Goal: Transaction & Acquisition: Purchase product/service

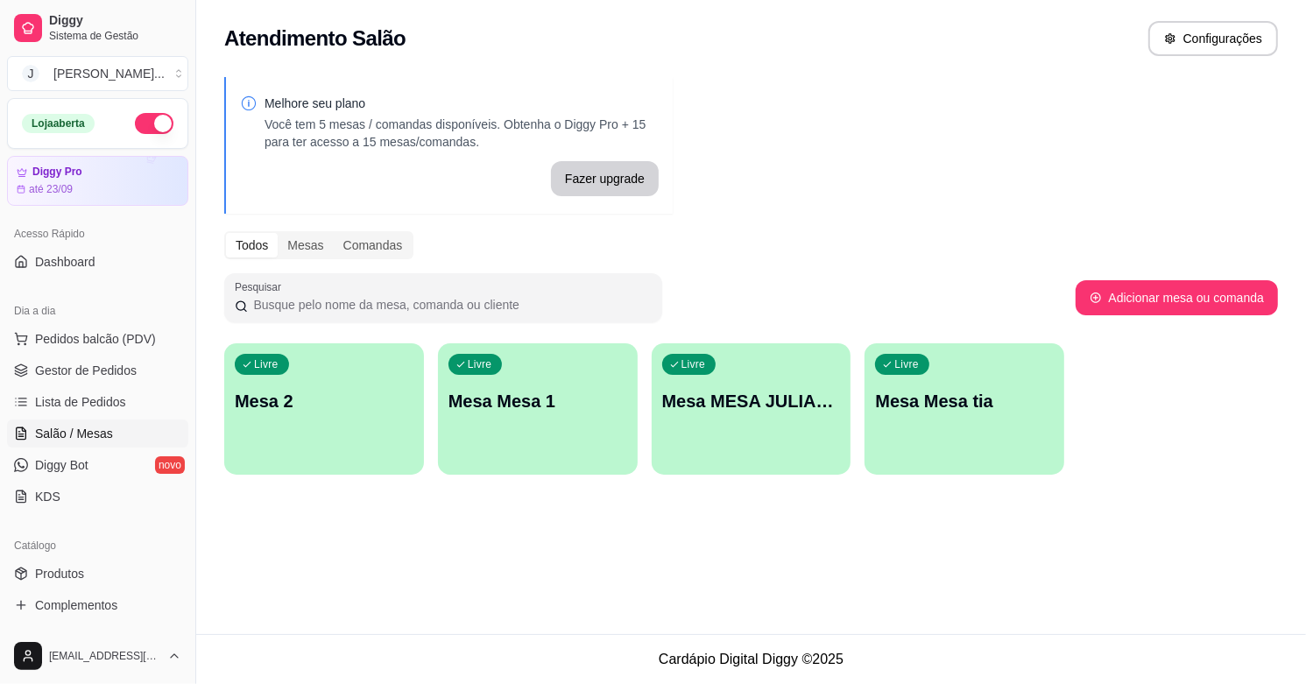
click at [295, 356] on div "Livre Mesa 2" at bounding box center [324, 398] width 200 height 110
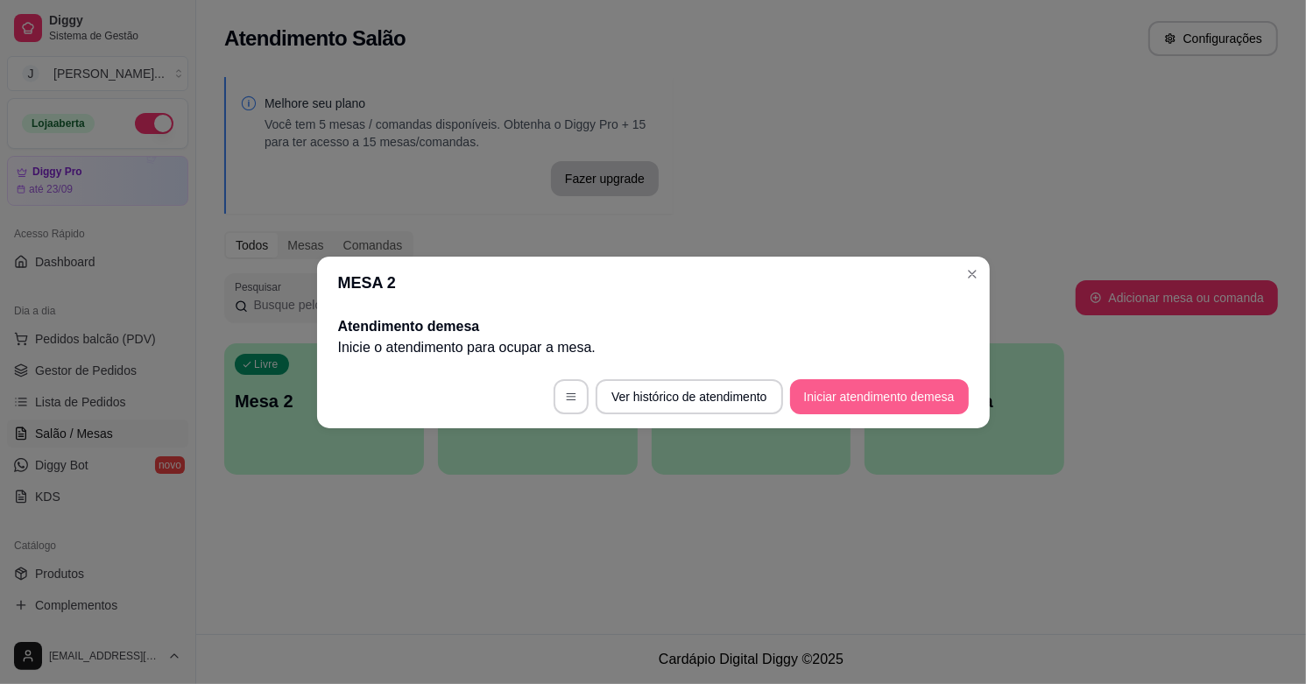
click at [850, 391] on button "Iniciar atendimento de mesa" at bounding box center [879, 396] width 179 height 35
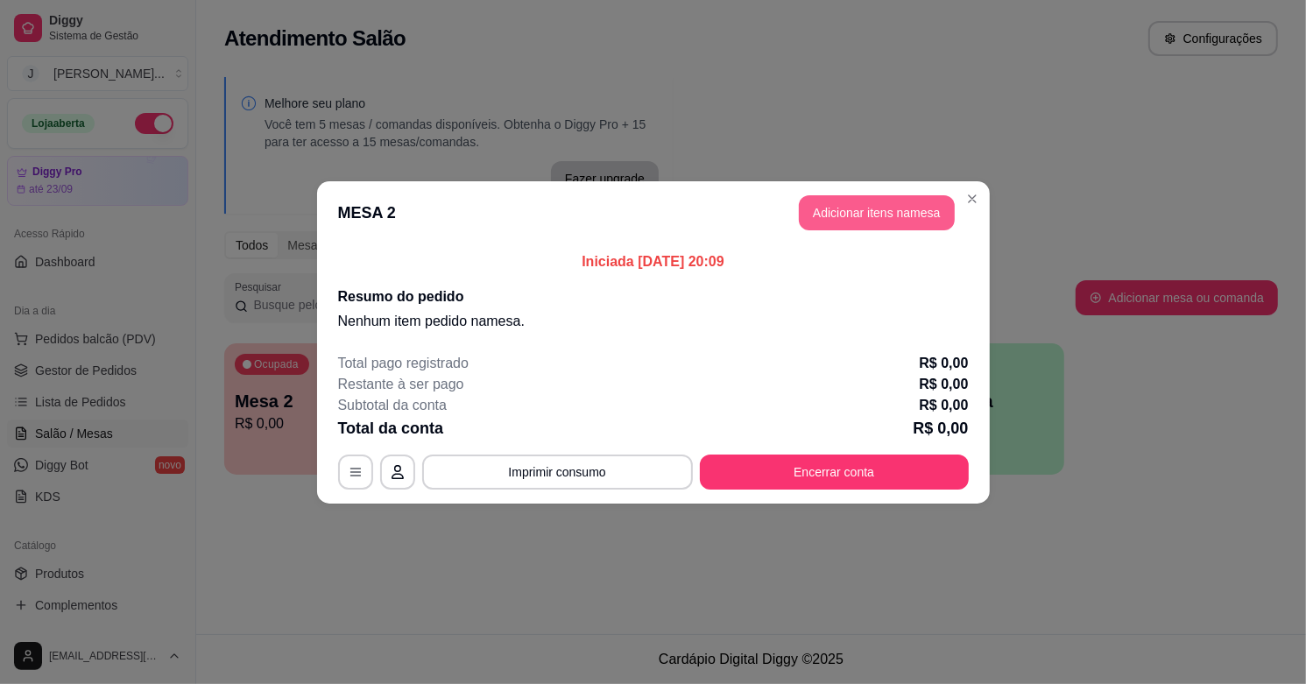
click at [869, 213] on button "Adicionar itens na mesa" at bounding box center [877, 212] width 156 height 35
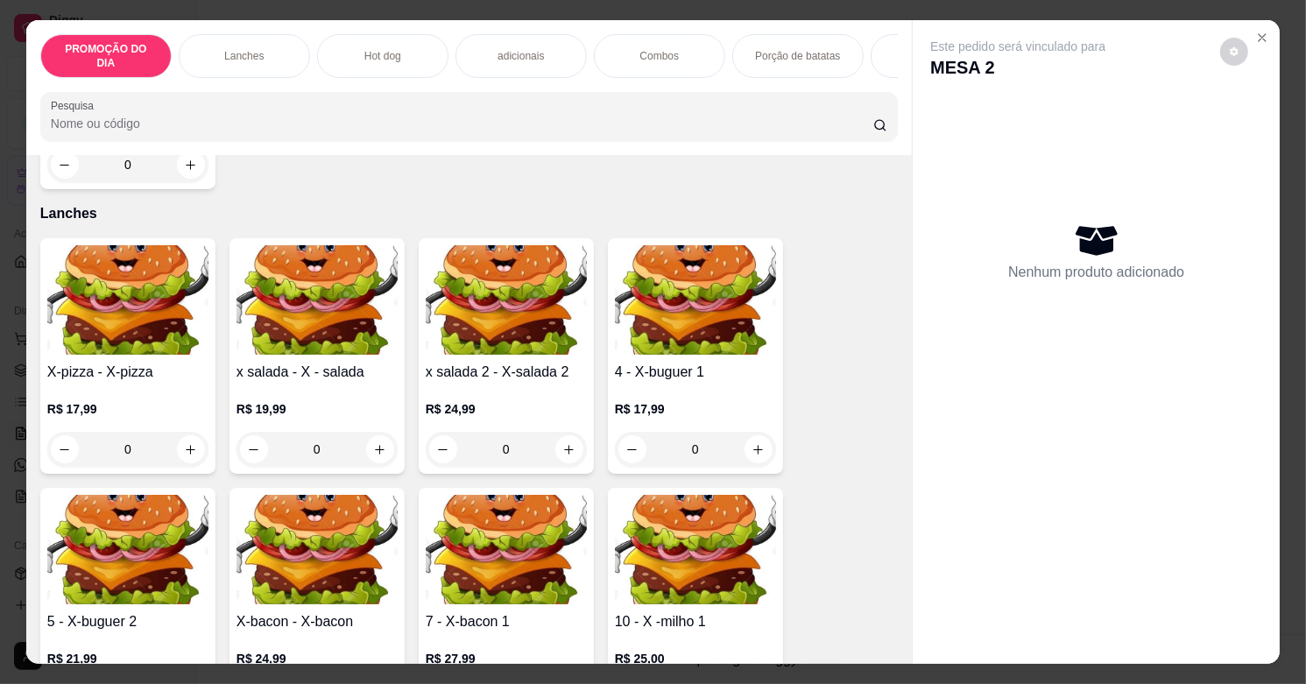
scroll to position [328, 0]
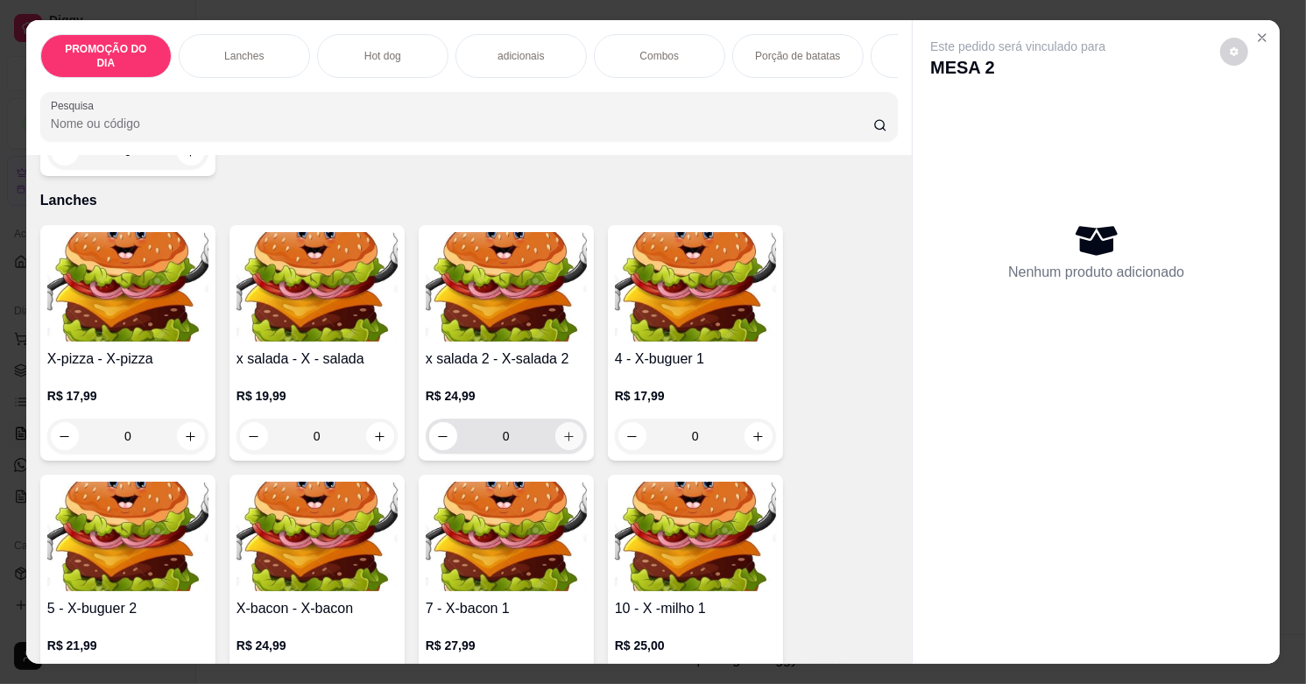
click at [562, 430] on icon "increase-product-quantity" at bounding box center [568, 436] width 13 height 13
type input "1"
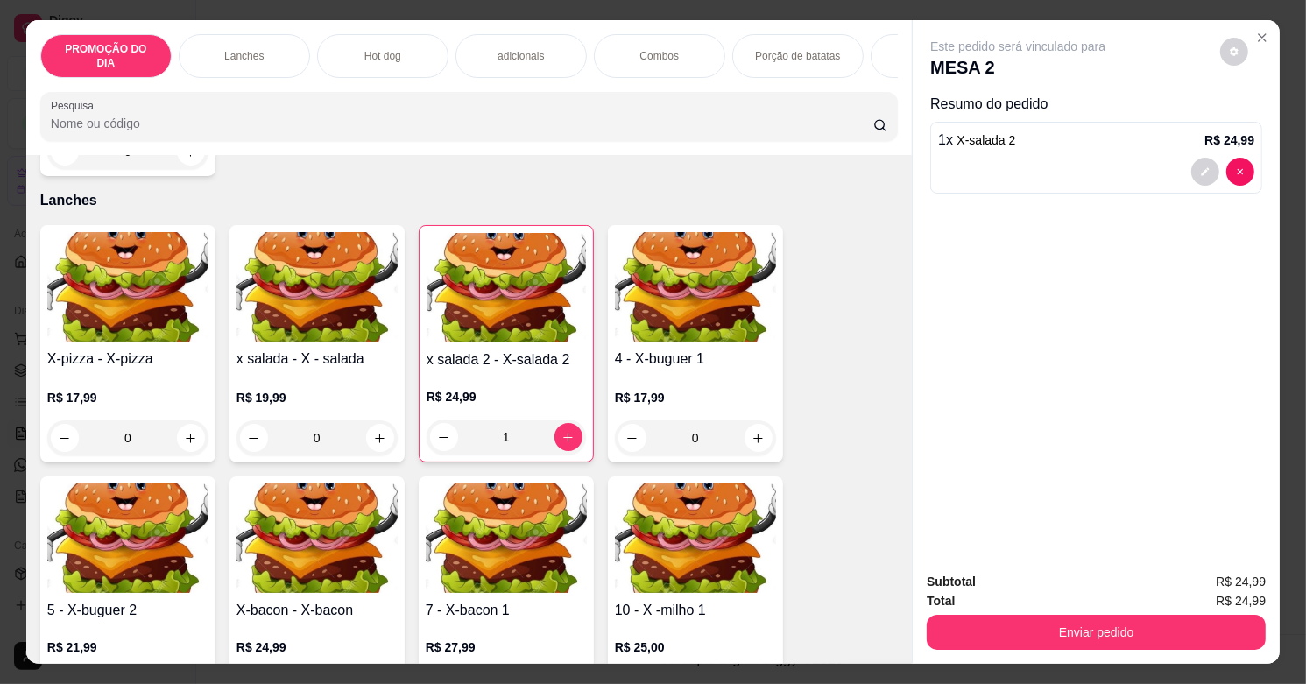
scroll to position [547, 0]
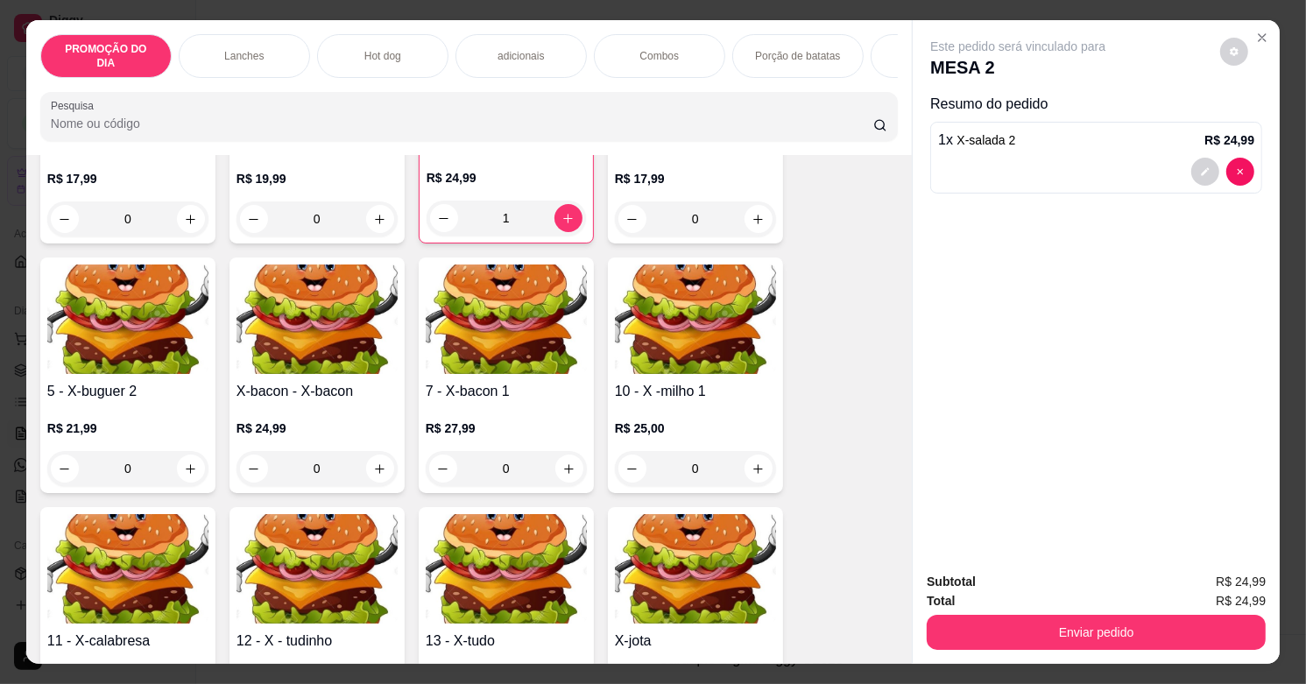
click at [497, 49] on p "adicionais" at bounding box center [520, 56] width 46 height 14
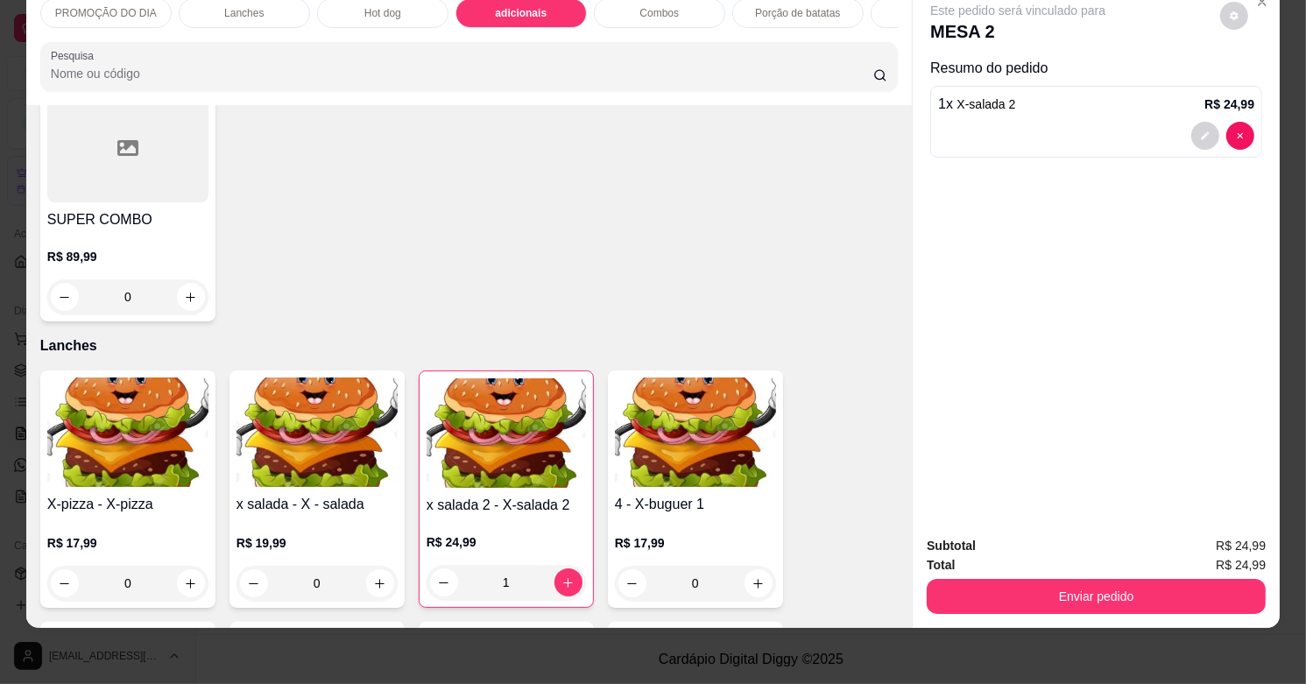
scroll to position [0, 0]
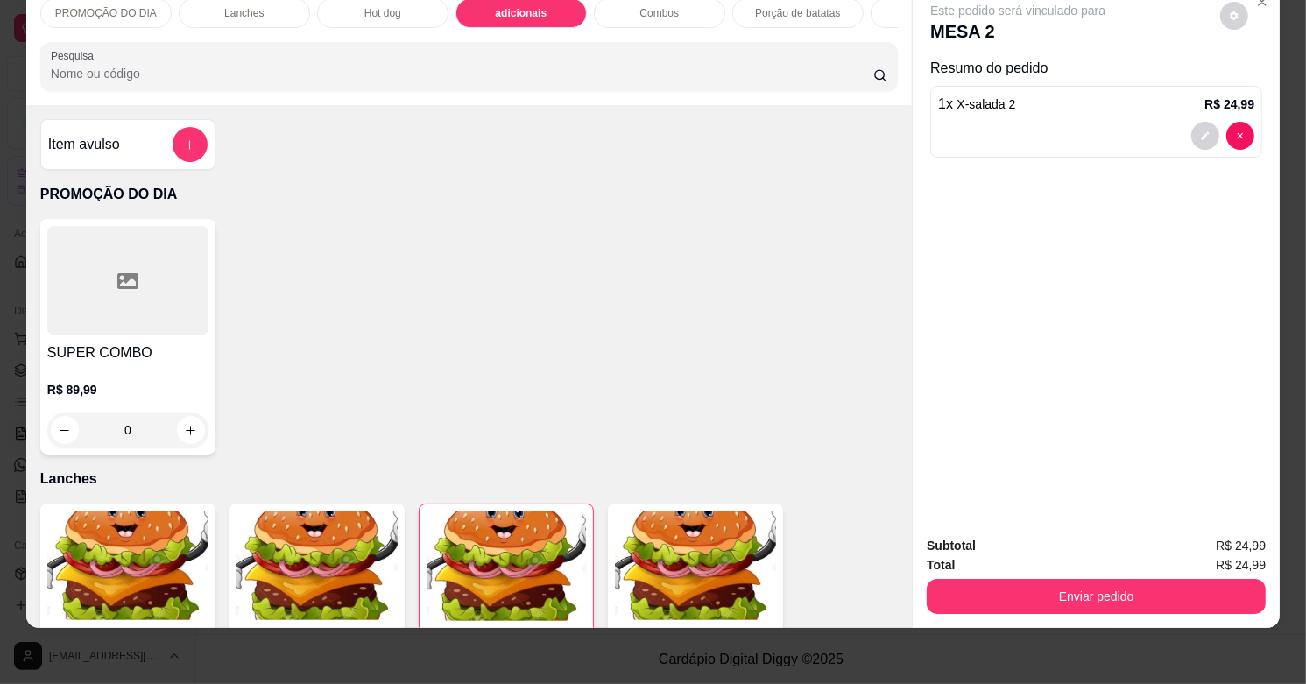
click at [182, 127] on div "Item avulso" at bounding box center [127, 144] width 175 height 51
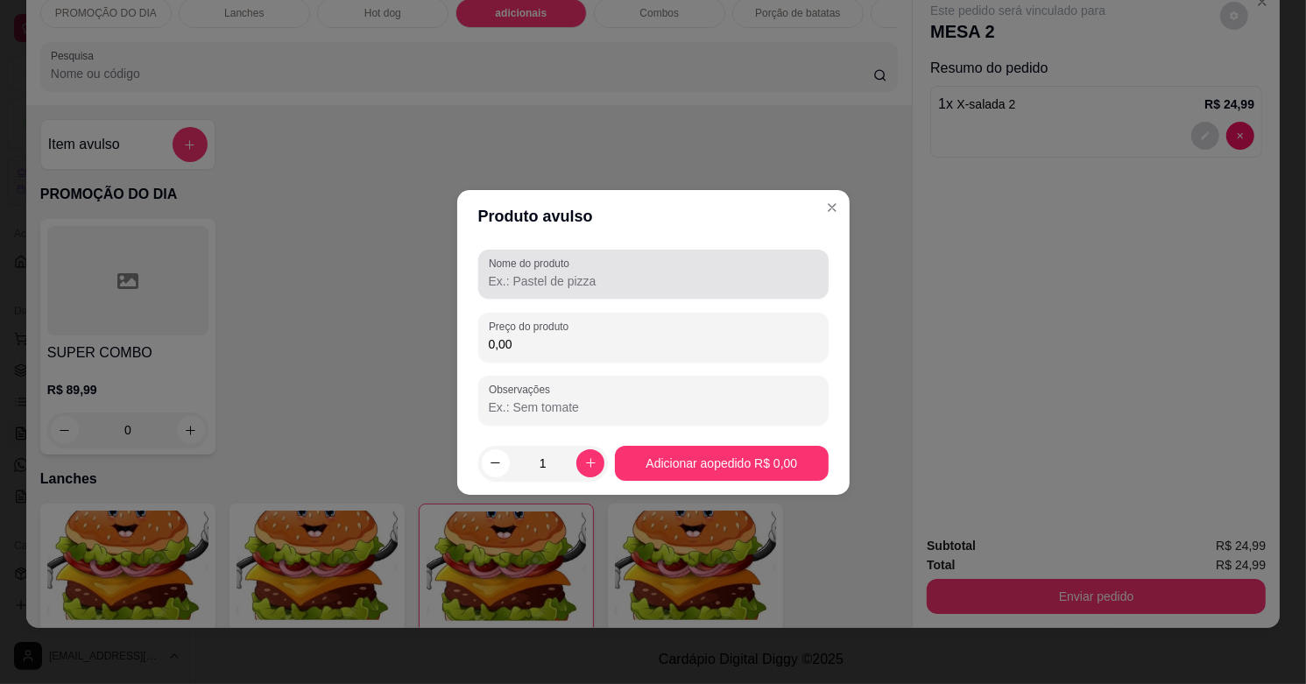
click at [588, 293] on div "Nome do produto" at bounding box center [653, 274] width 350 height 49
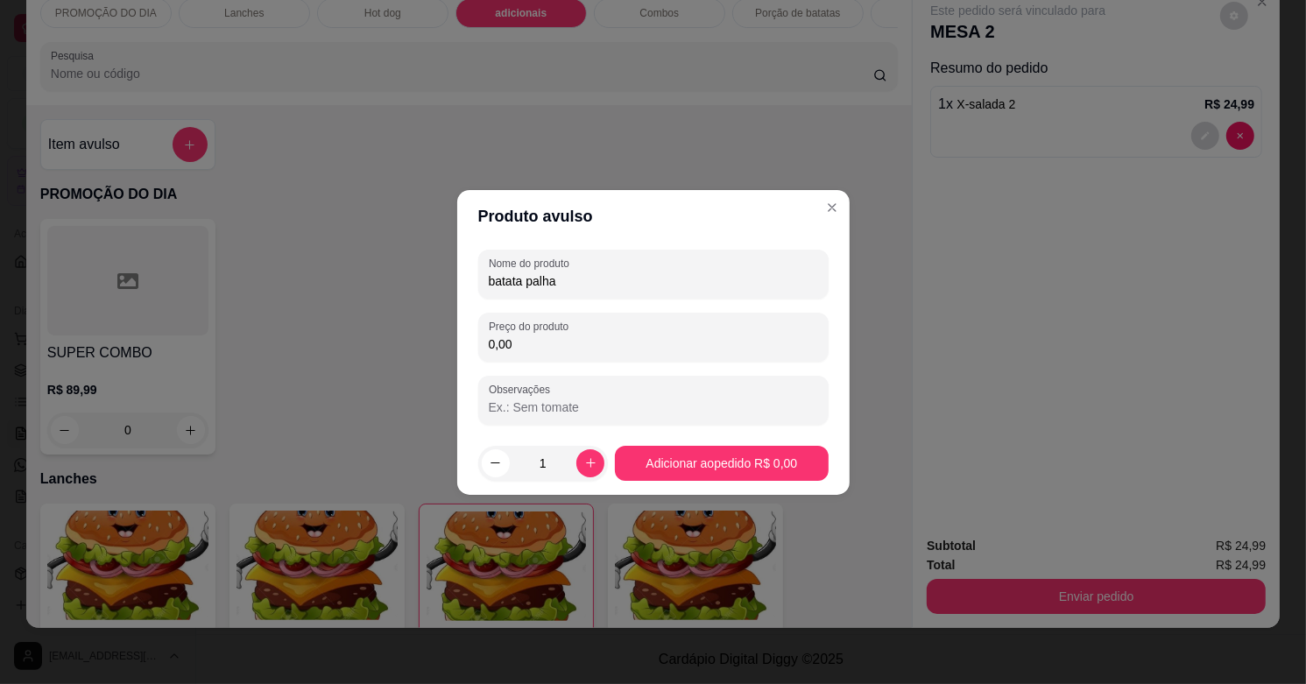
type input "batata palha"
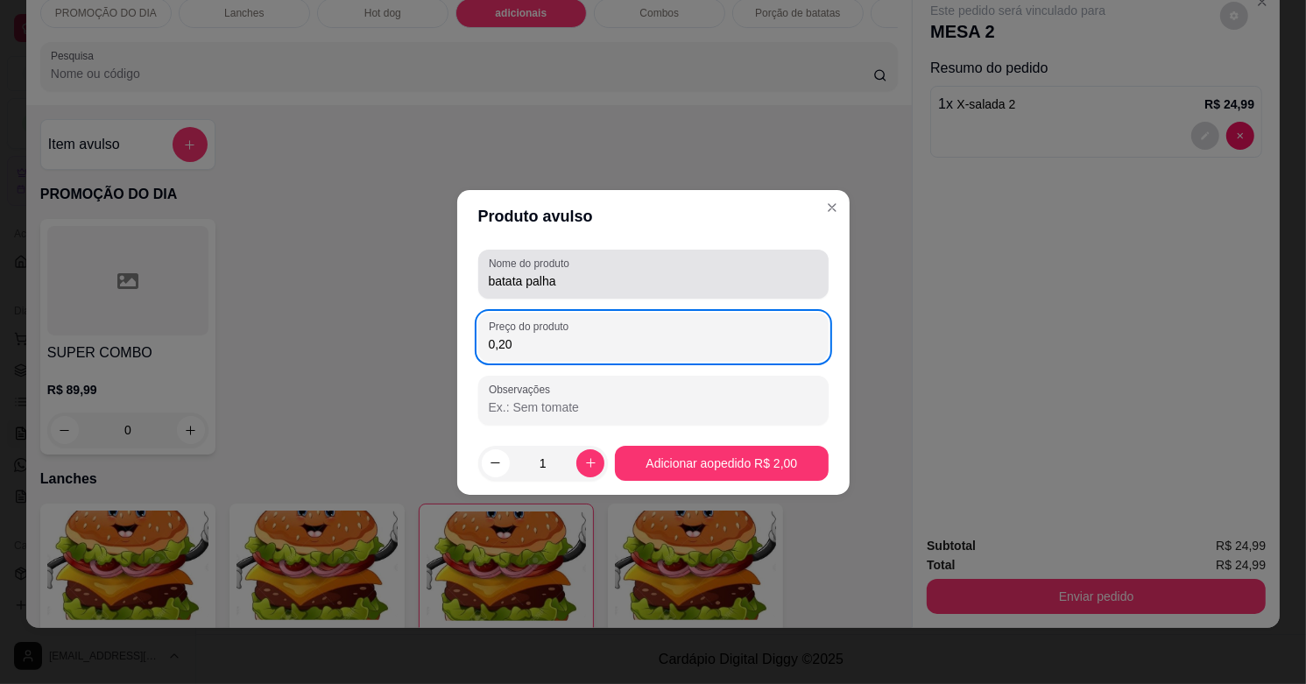
type input "2,00"
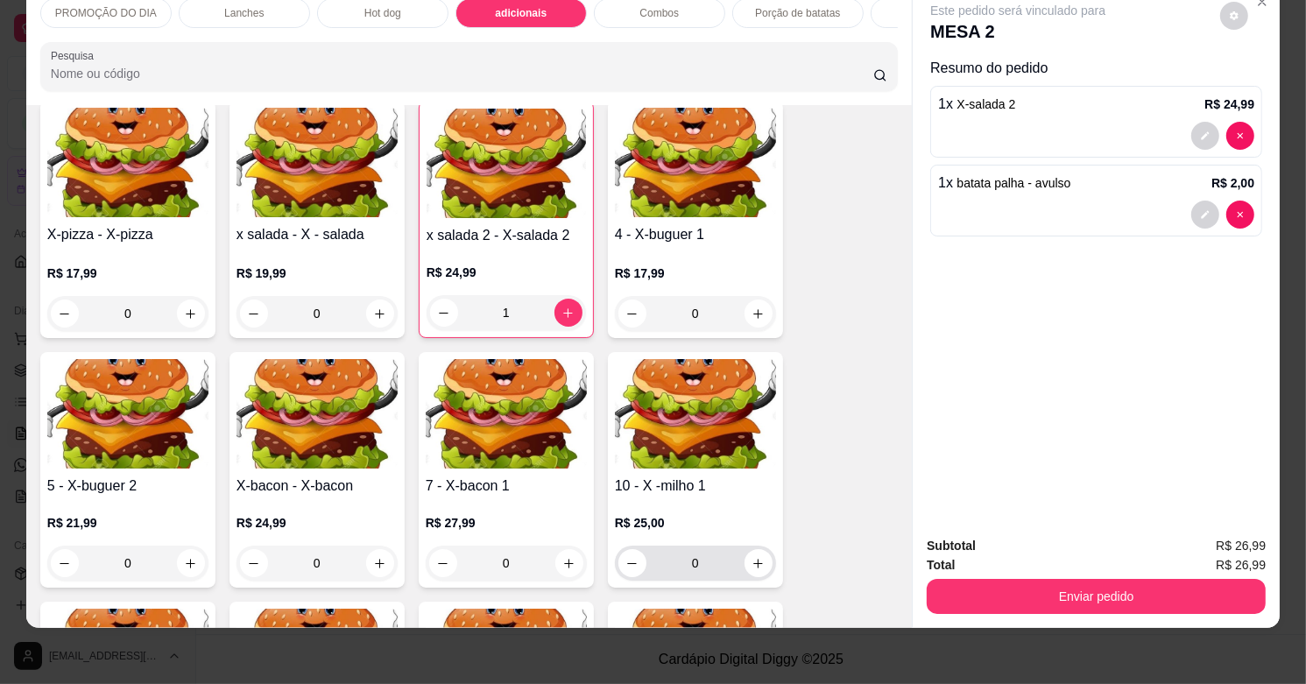
scroll to position [547, 0]
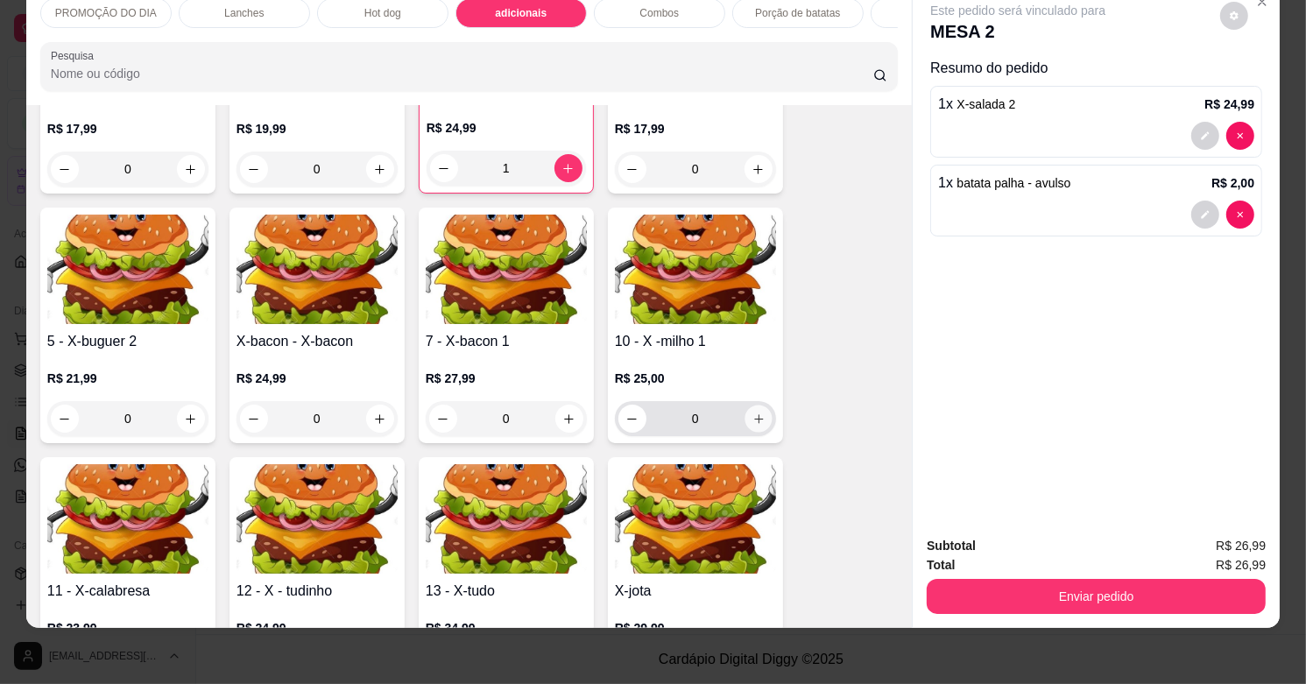
click at [754, 419] on icon "increase-product-quantity" at bounding box center [758, 418] width 13 height 13
type input "1"
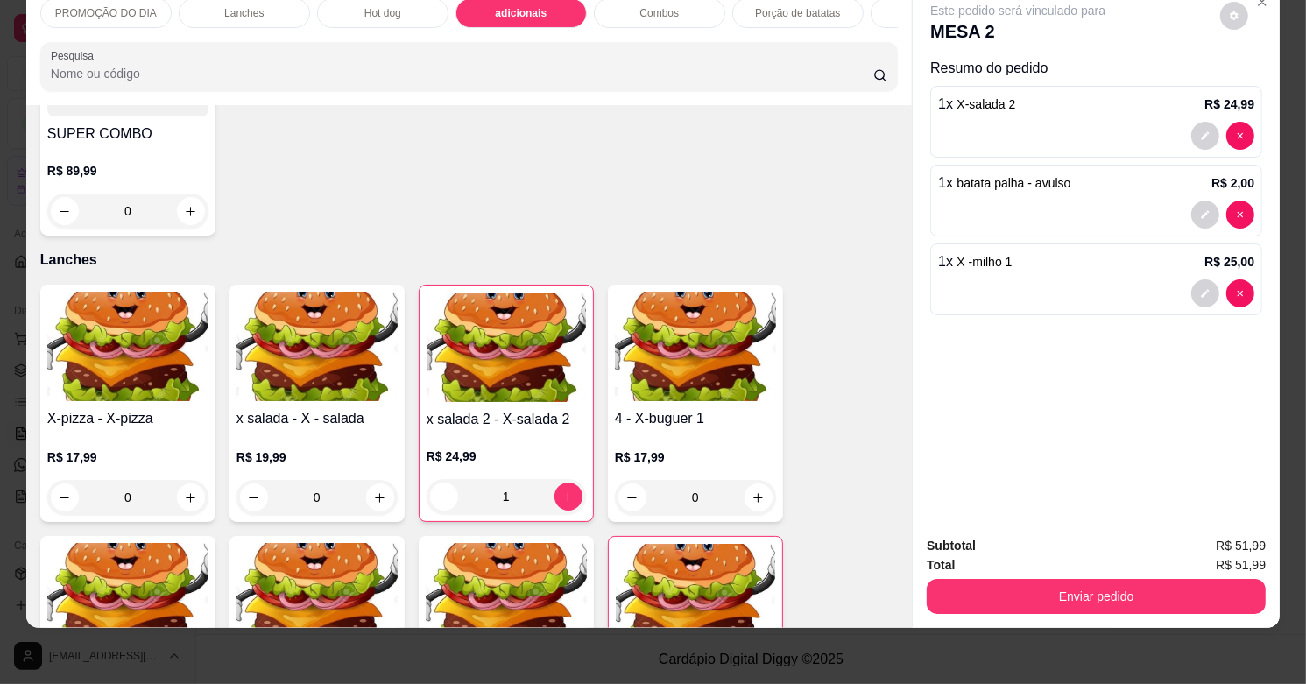
scroll to position [0, 0]
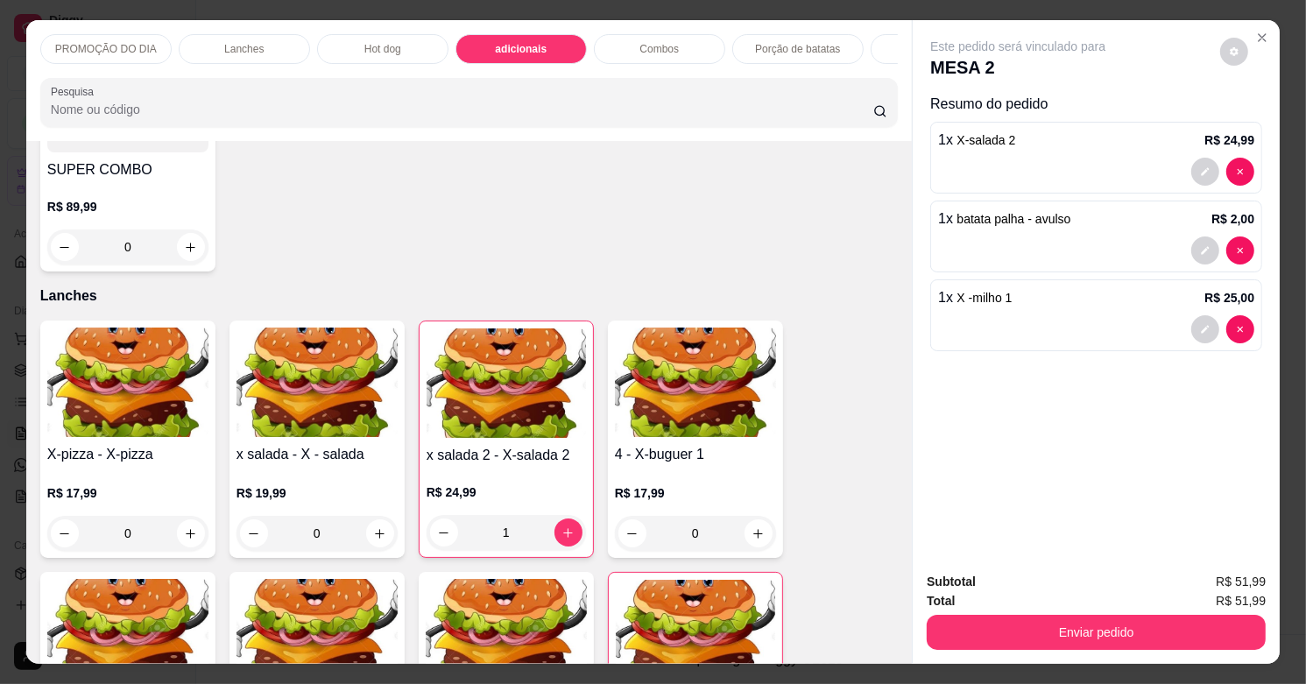
click at [364, 42] on p "Hot dog" at bounding box center [382, 49] width 37 height 14
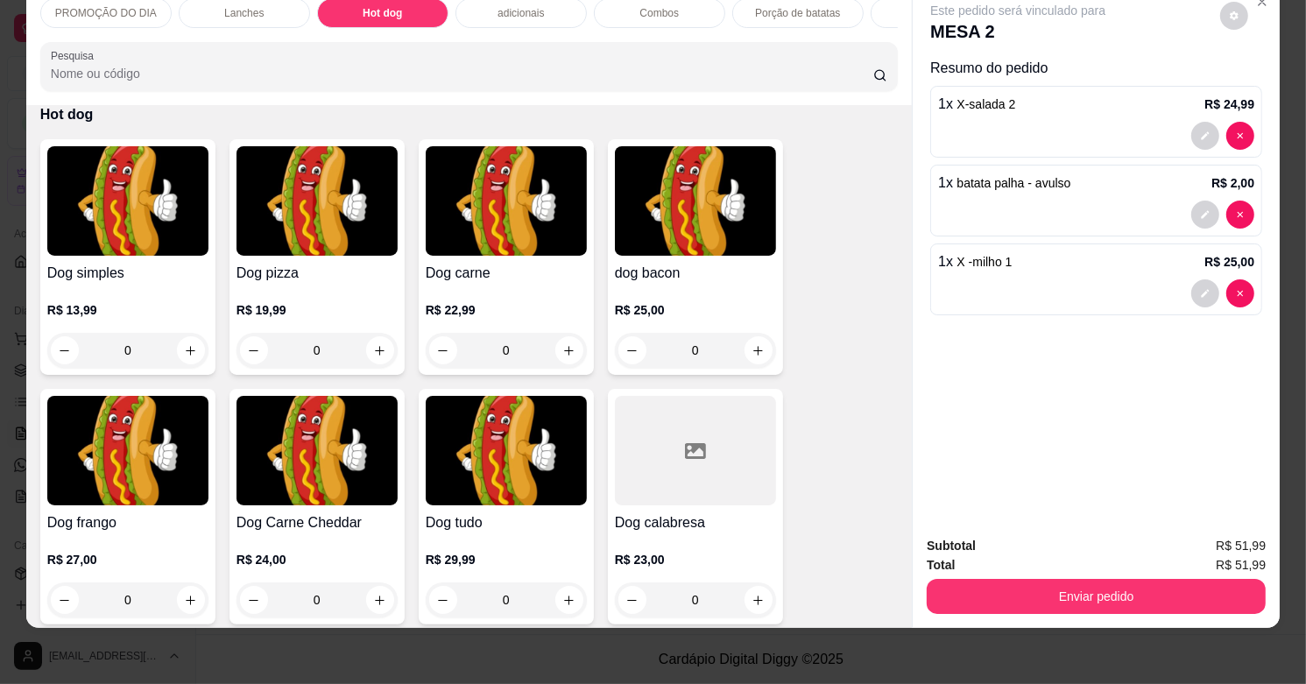
scroll to position [2119, 0]
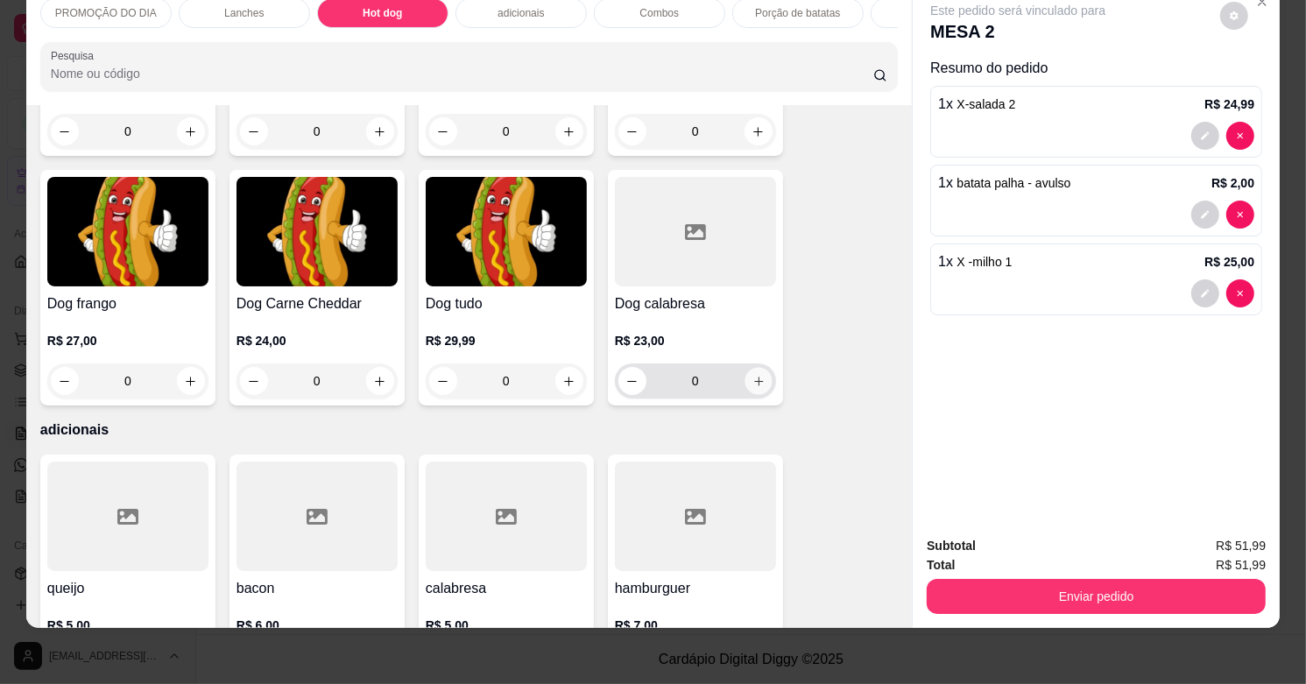
click at [758, 385] on button "increase-product-quantity" at bounding box center [757, 381] width 27 height 27
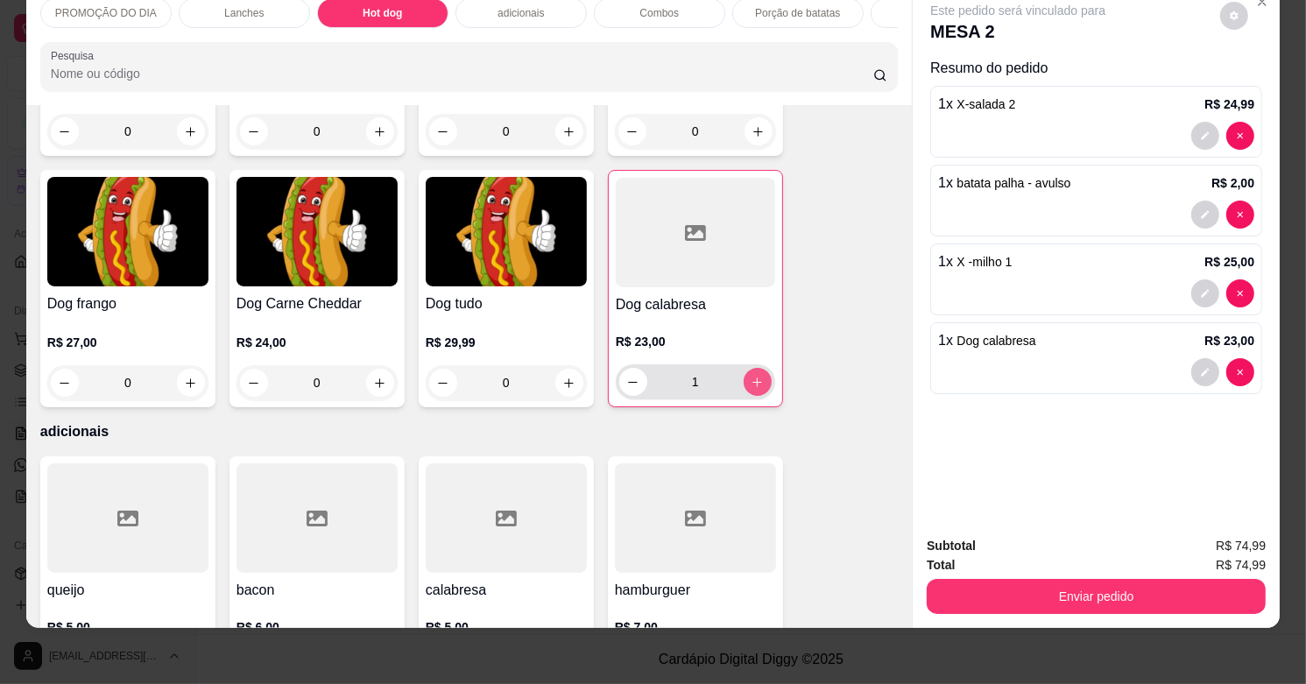
type input "1"
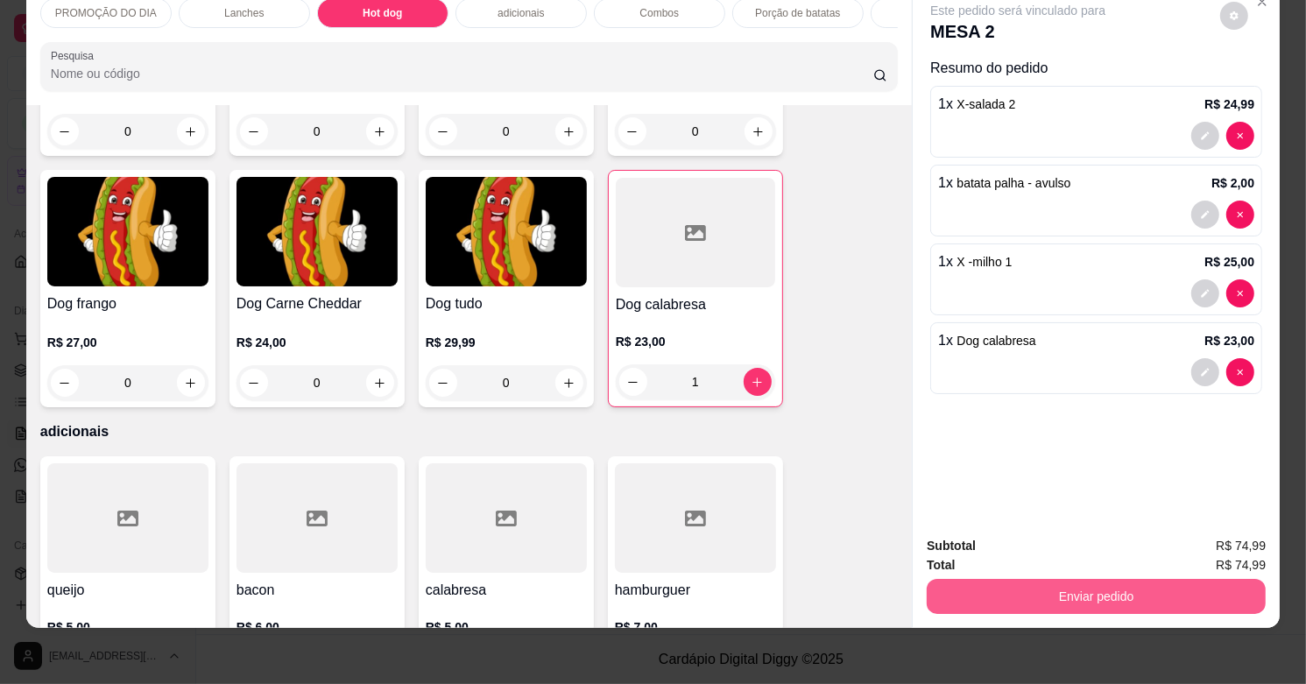
click at [1113, 579] on button "Enviar pedido" at bounding box center [1096, 596] width 339 height 35
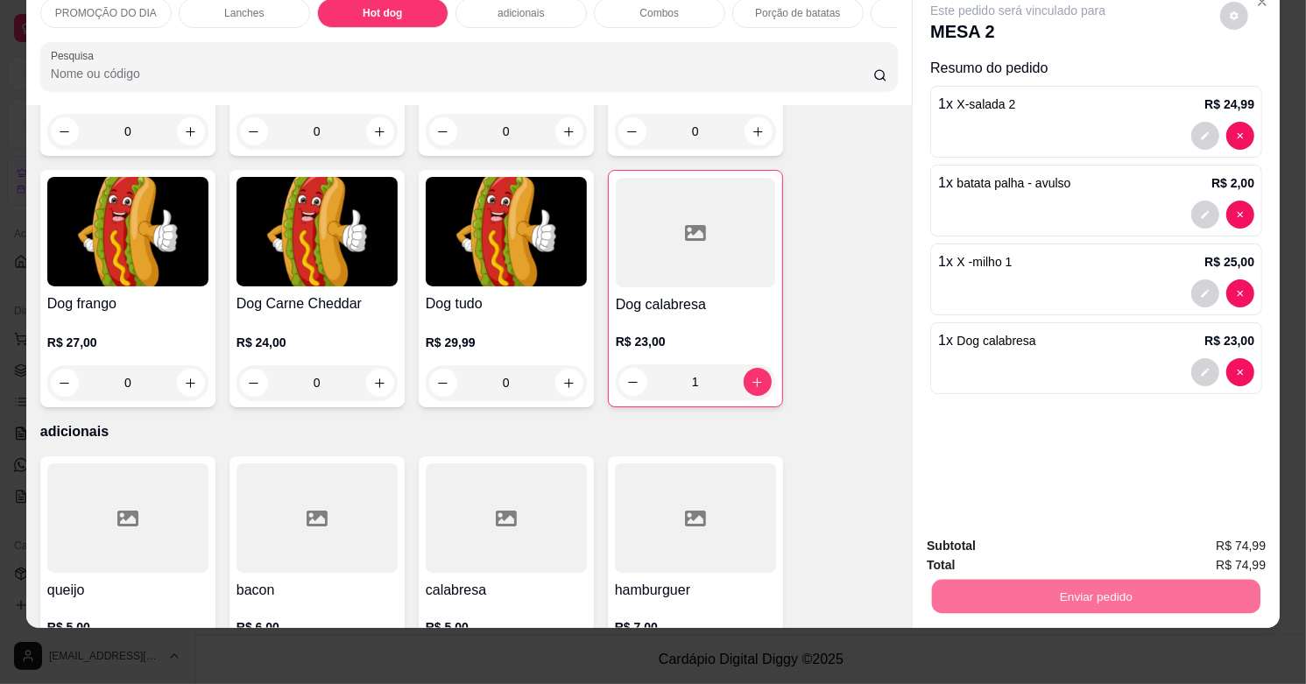
click at [1065, 536] on button "Não registrar e enviar pedido" at bounding box center [1036, 537] width 177 height 32
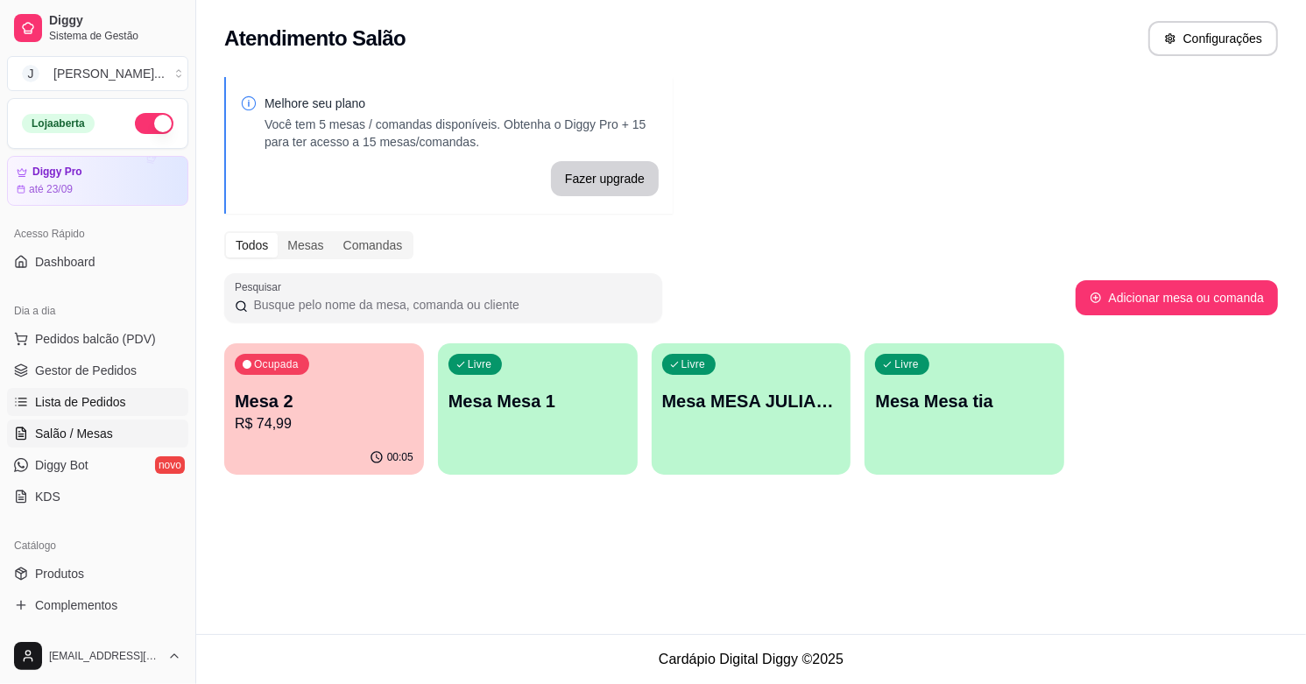
click at [90, 404] on span "Lista de Pedidos" at bounding box center [80, 402] width 91 height 18
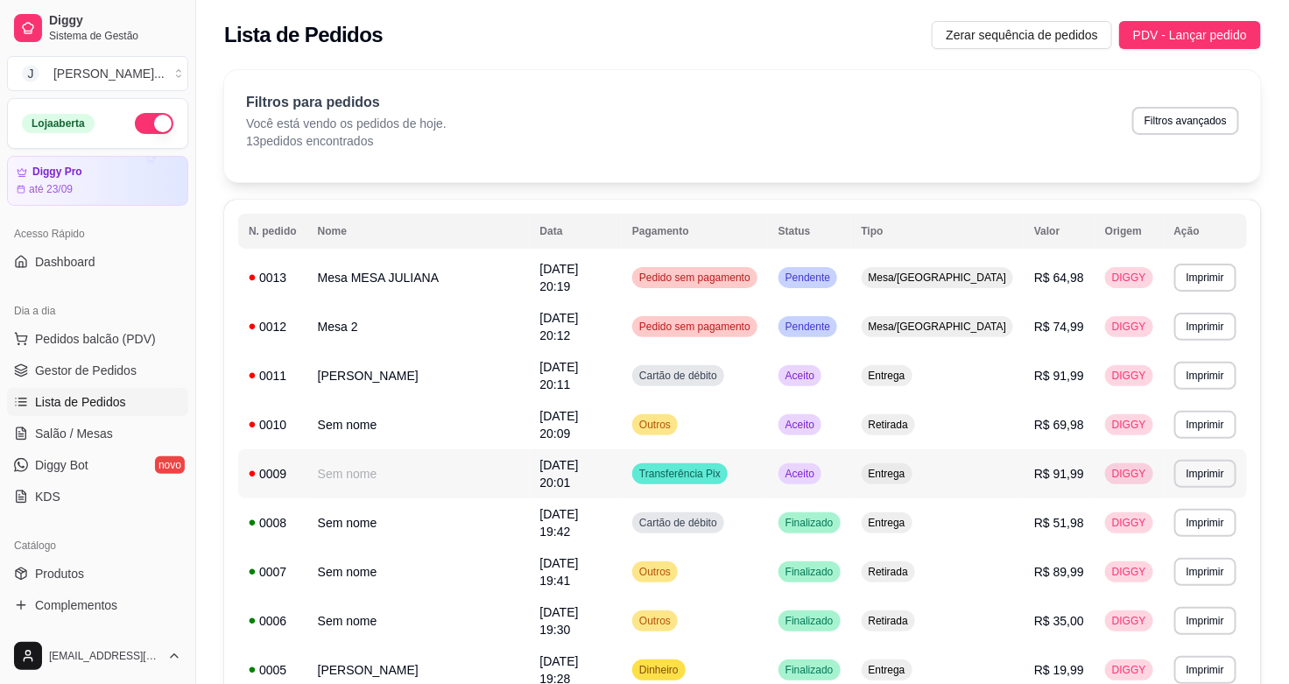
click at [842, 449] on td "Aceito" at bounding box center [809, 473] width 83 height 49
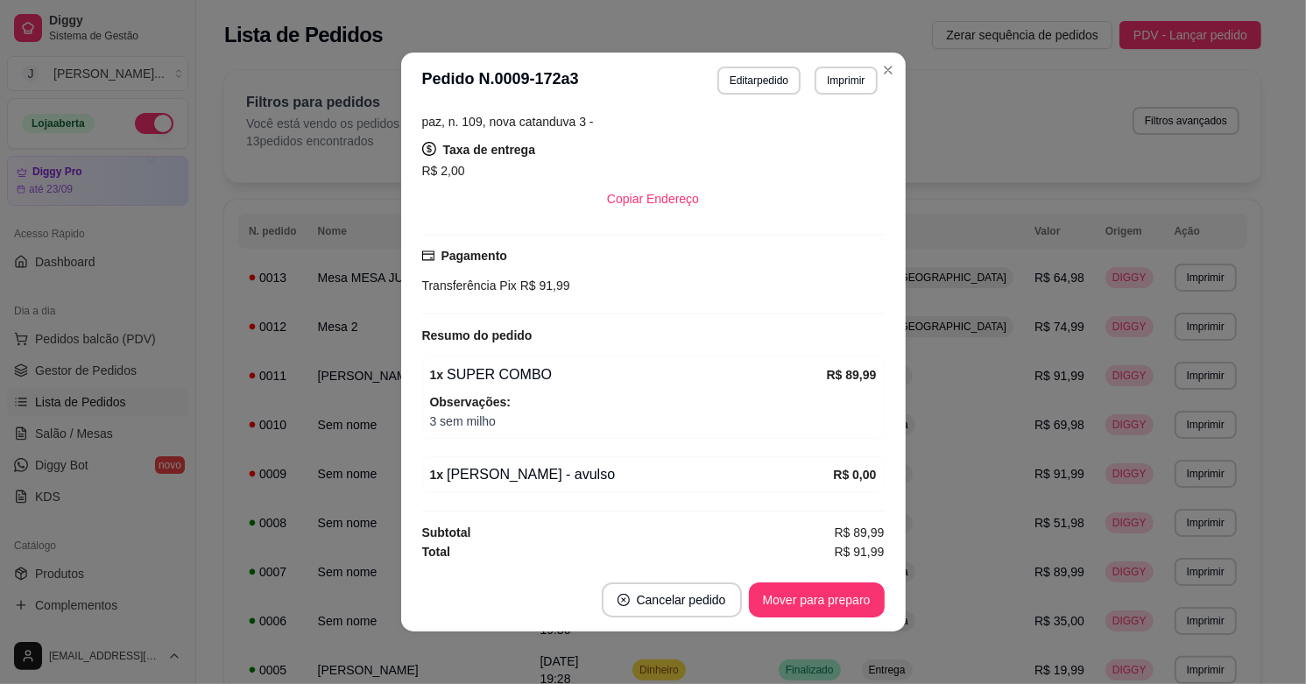
scroll to position [3, 0]
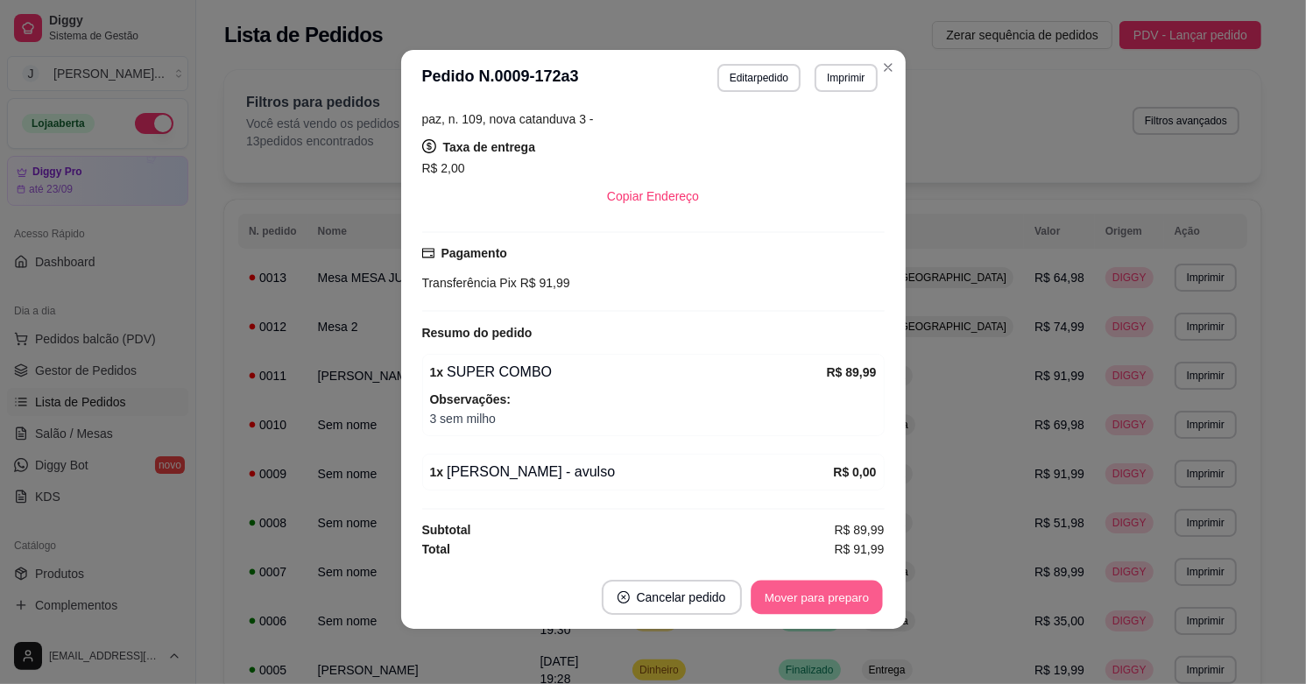
click at [835, 606] on button "Mover para preparo" at bounding box center [816, 598] width 131 height 34
click at [837, 588] on button "Mover para entrega" at bounding box center [816, 598] width 131 height 34
click at [835, 588] on button "Mover para finalizado" at bounding box center [811, 597] width 145 height 35
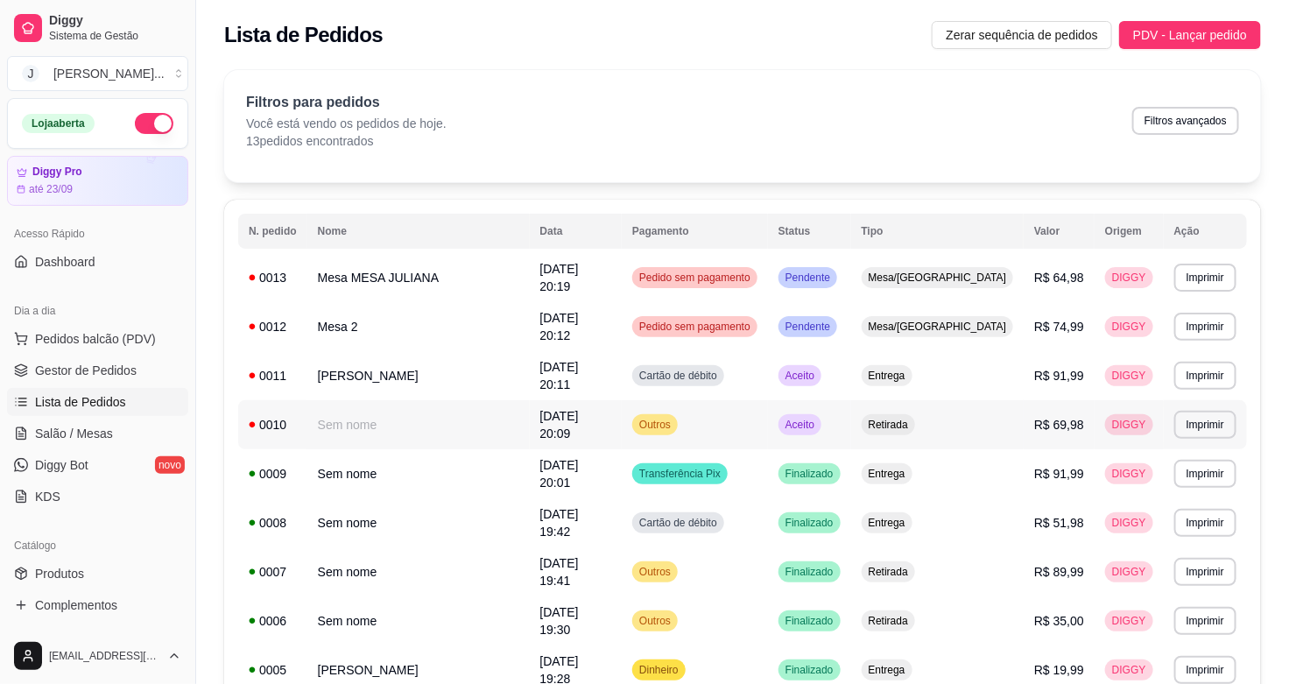
click at [851, 405] on td "Aceito" at bounding box center [809, 424] width 83 height 49
click at [845, 414] on td "Aceito" at bounding box center [809, 424] width 83 height 49
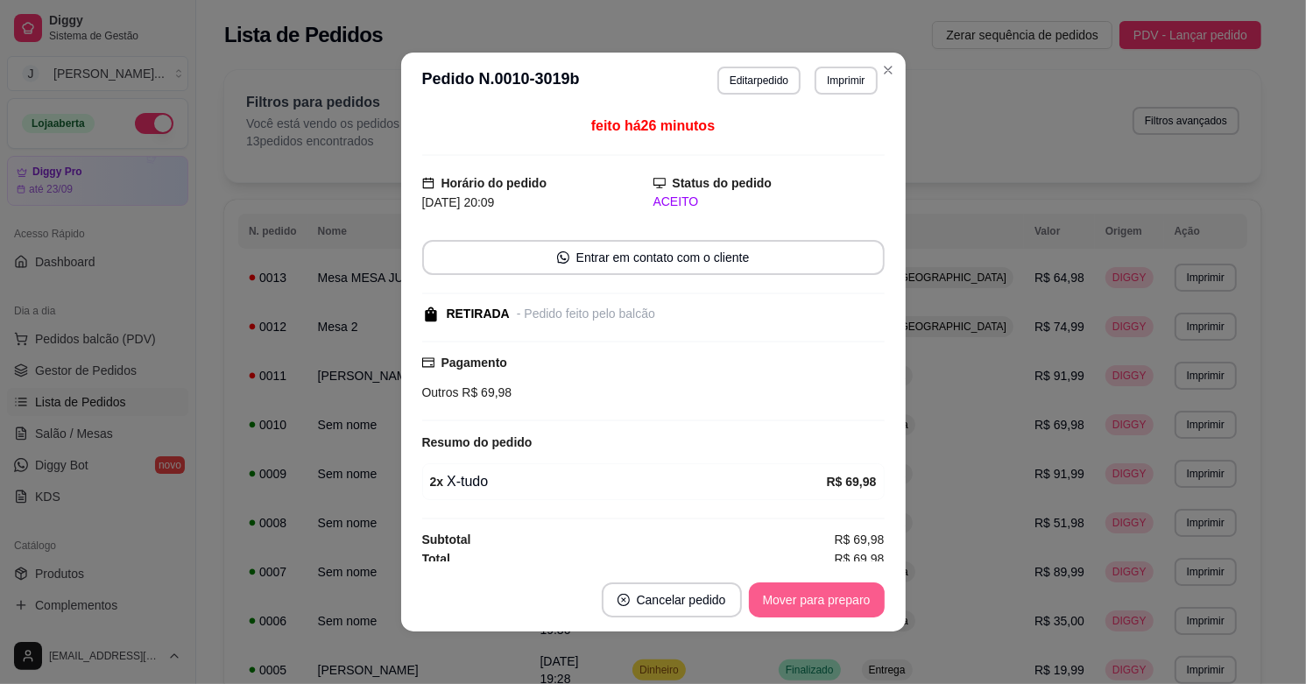
click at [813, 593] on button "Mover para preparo" at bounding box center [817, 599] width 136 height 35
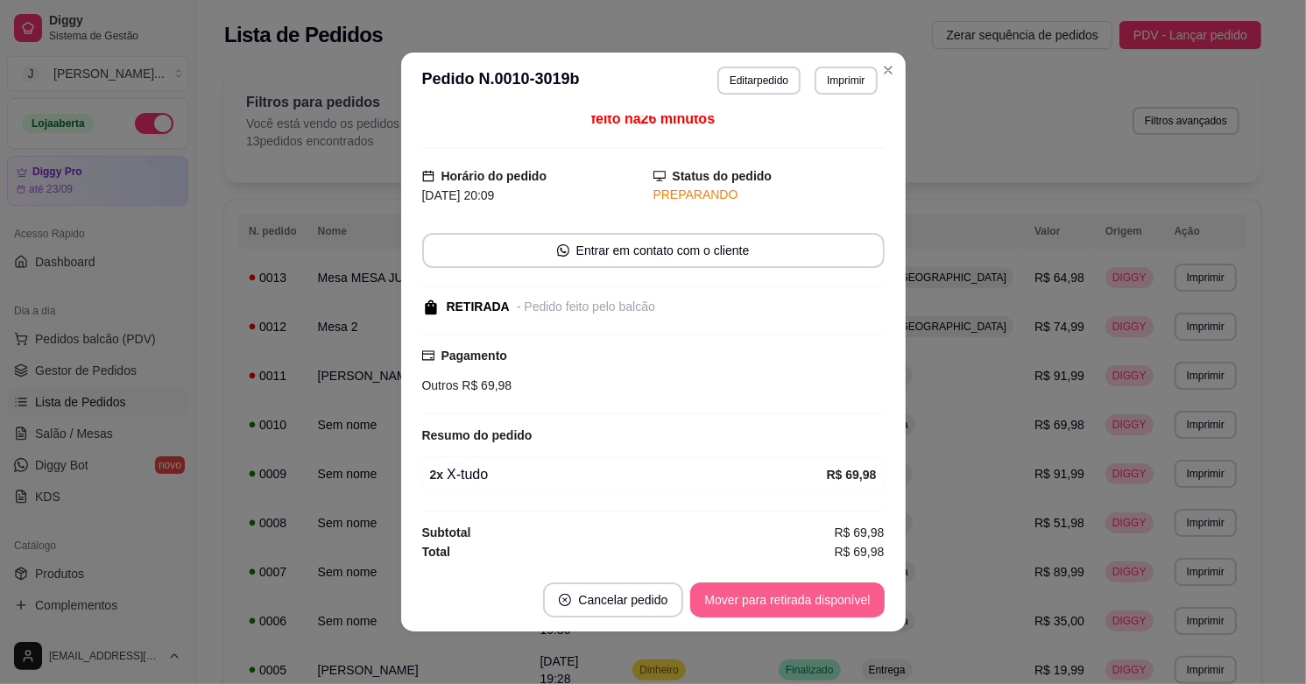
click at [837, 596] on button "Mover para retirada disponível" at bounding box center [787, 599] width 194 height 35
click at [821, 596] on button "Mover para finalizado" at bounding box center [811, 599] width 145 height 35
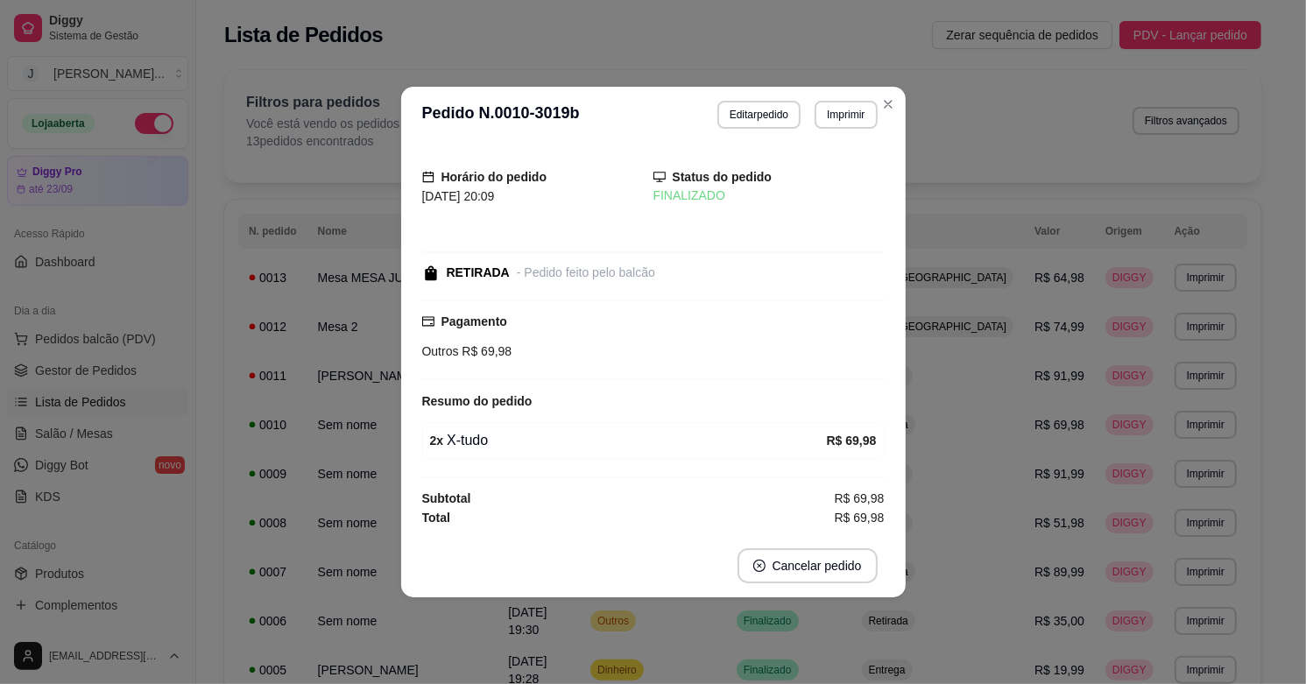
scroll to position [0, 0]
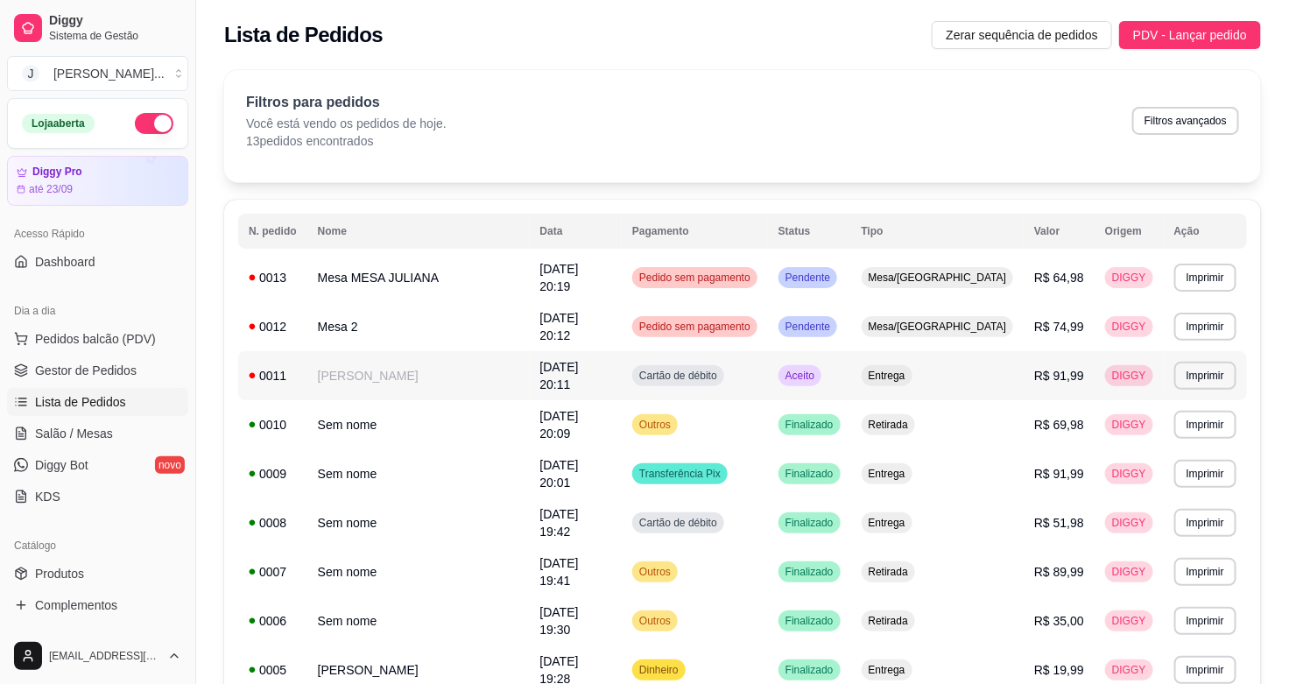
click at [851, 357] on td "Aceito" at bounding box center [809, 375] width 83 height 49
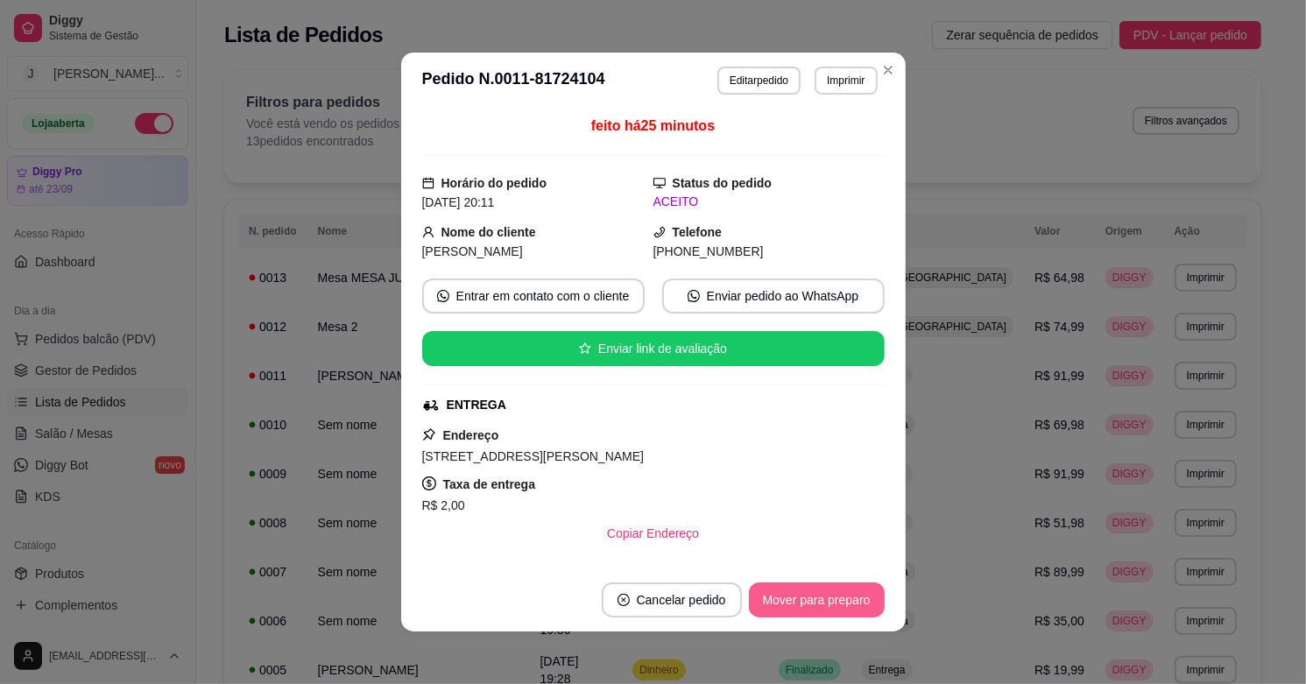
click at [791, 591] on button "Mover para preparo" at bounding box center [817, 599] width 136 height 35
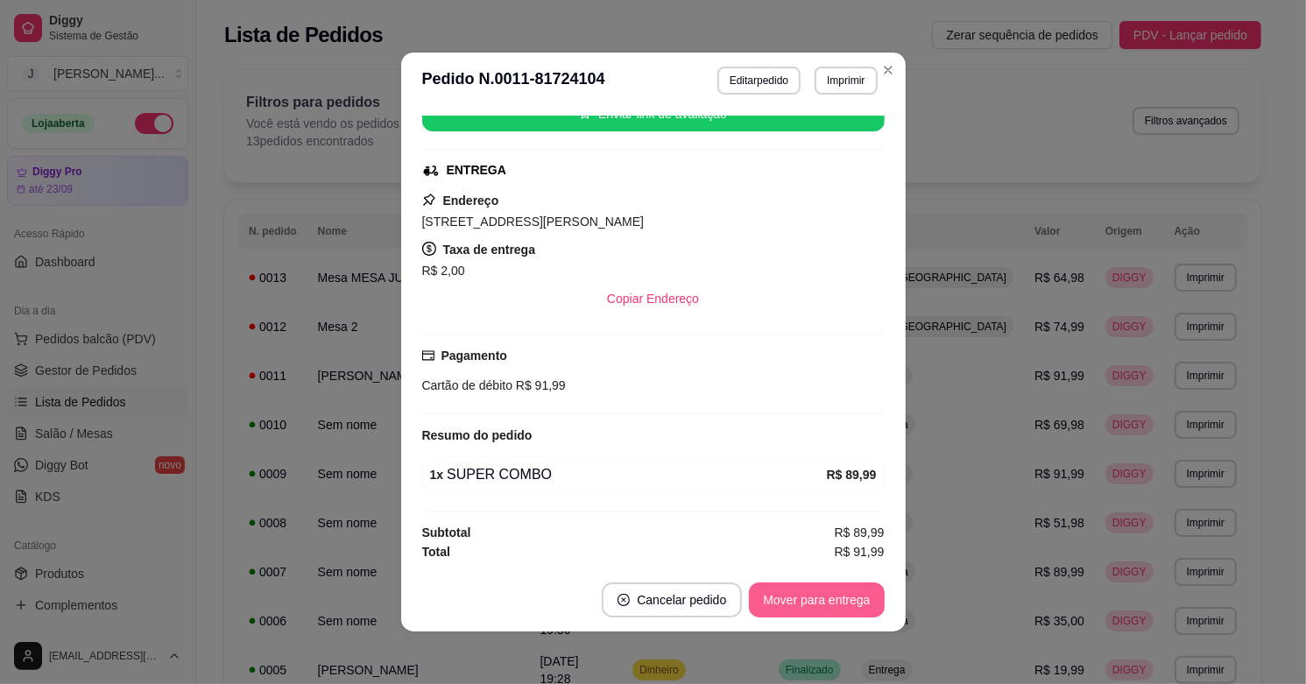
click at [823, 606] on button "Mover para entrega" at bounding box center [816, 599] width 135 height 35
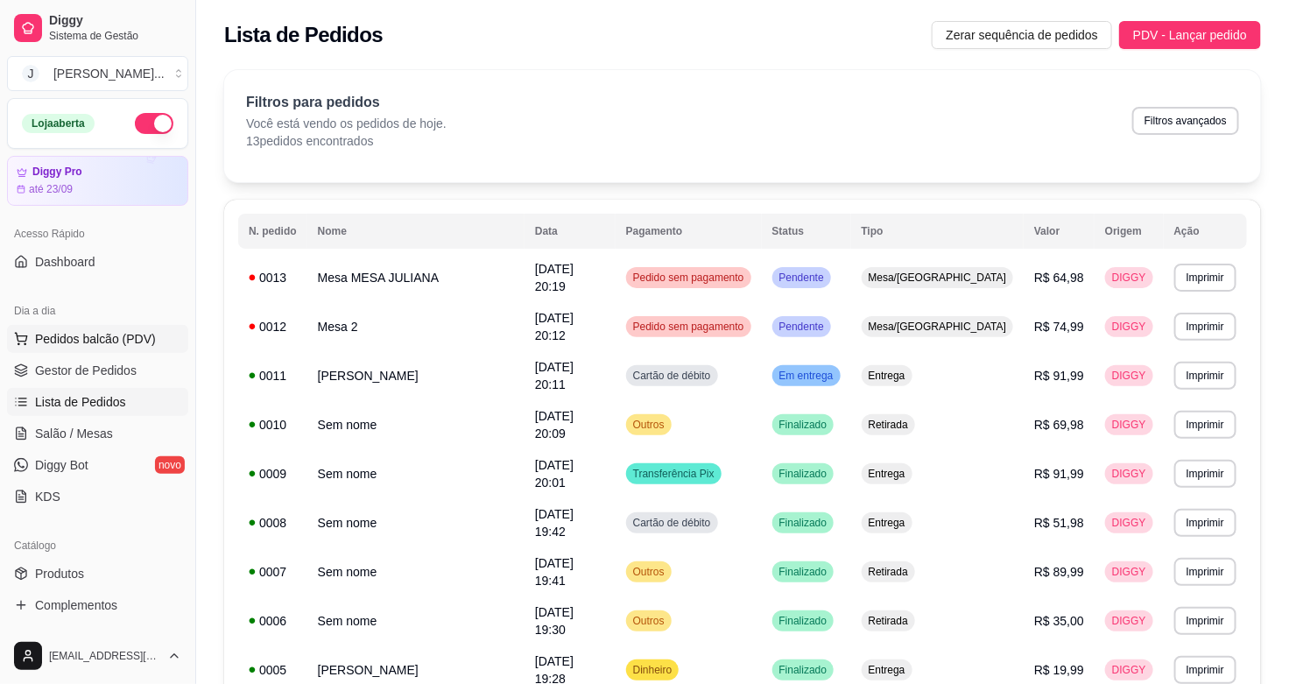
click at [133, 338] on span "Pedidos balcão (PDV)" at bounding box center [95, 339] width 121 height 18
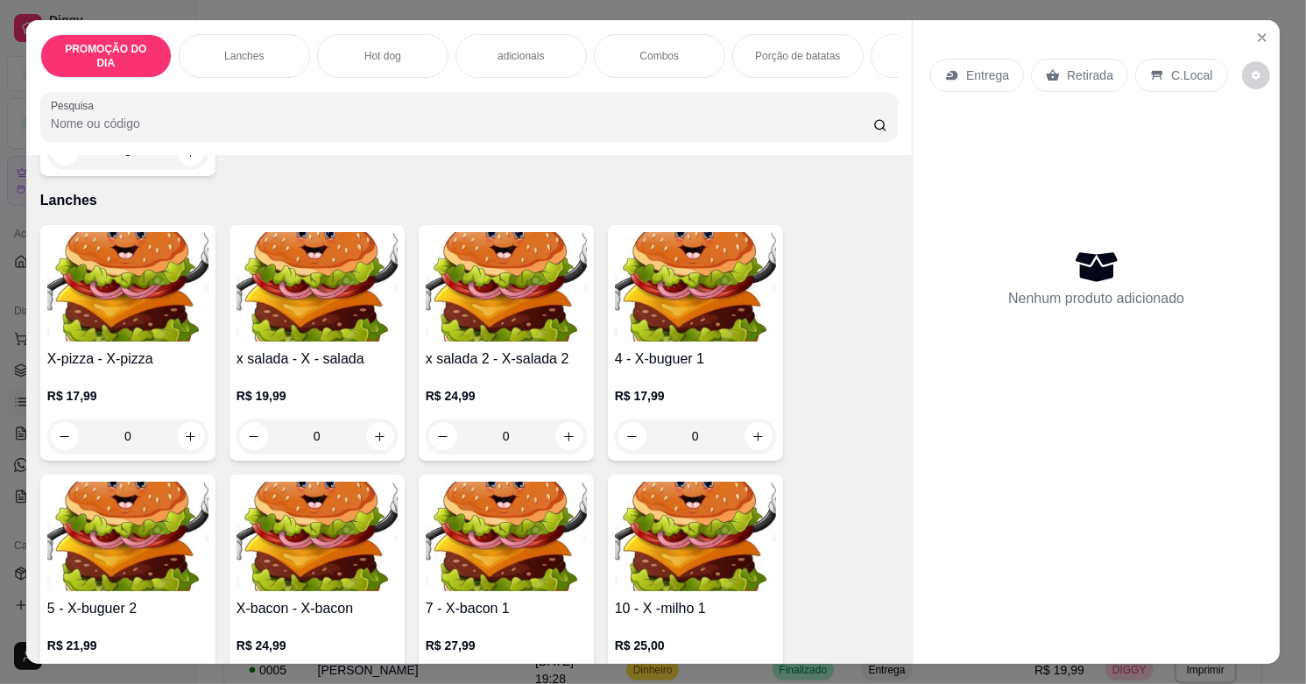
scroll to position [876, 0]
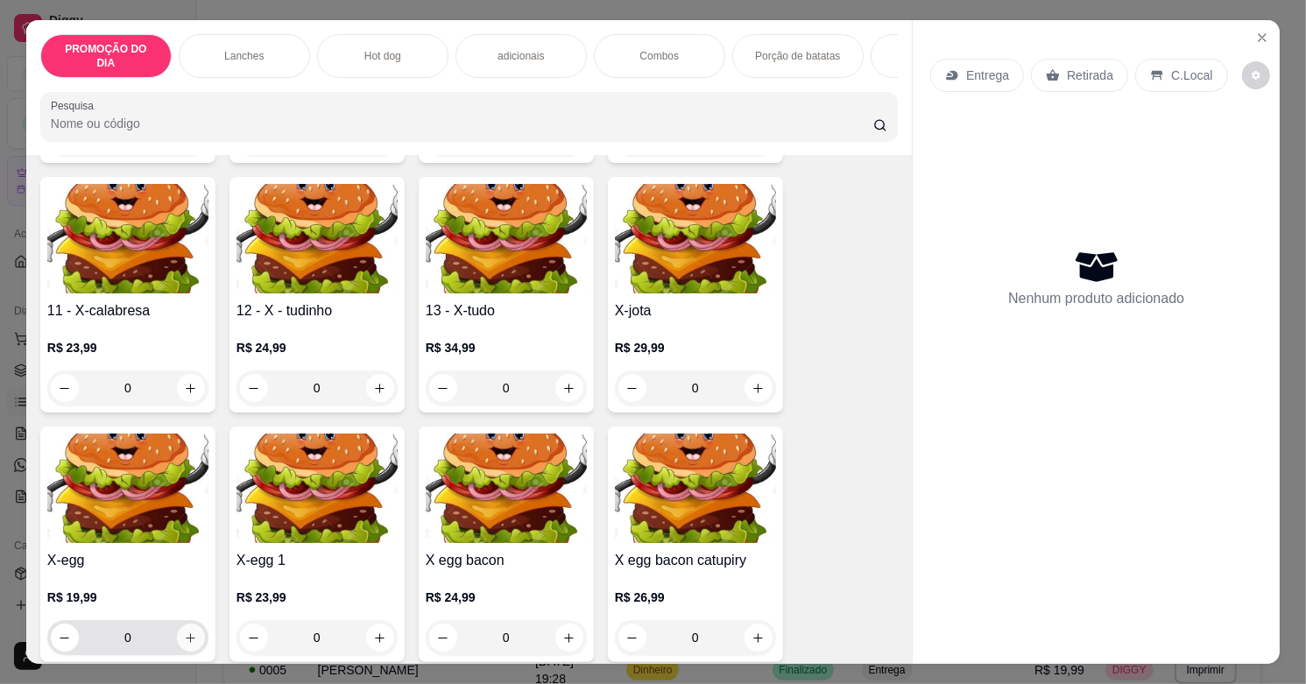
click at [184, 631] on icon "increase-product-quantity" at bounding box center [190, 637] width 13 height 13
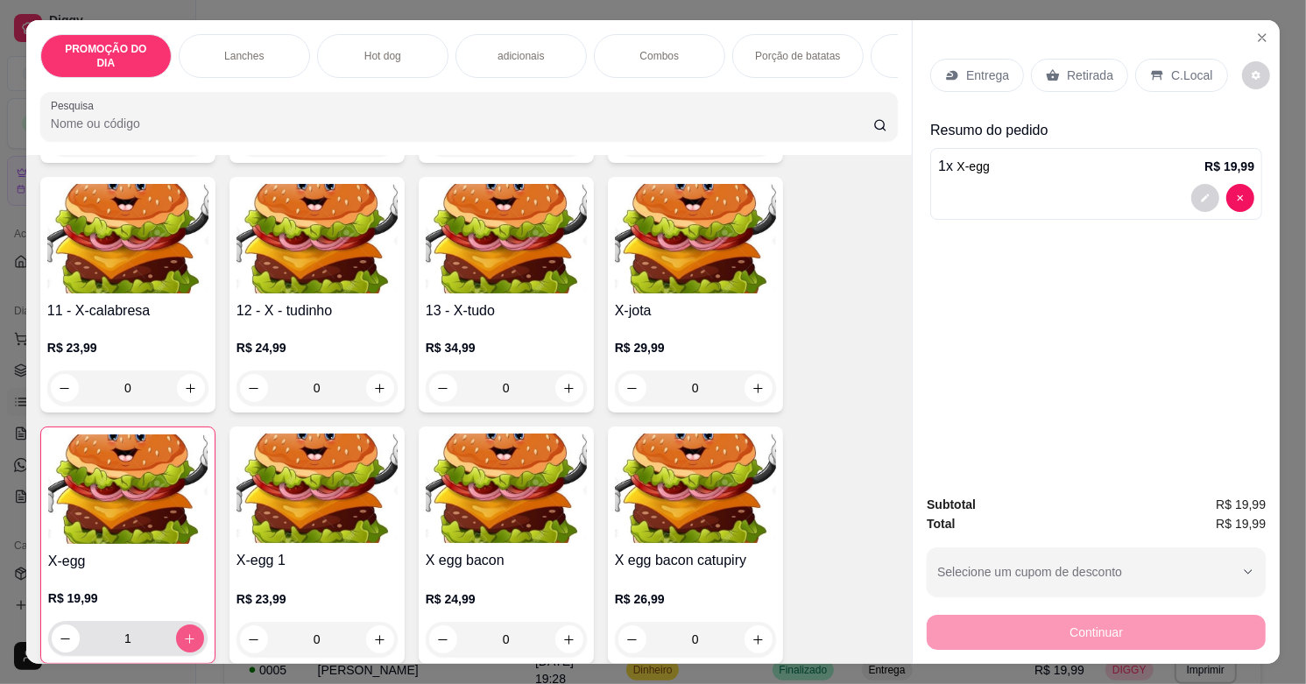
type input "1"
click at [1209, 191] on button "decrease-product-quantity" at bounding box center [1205, 198] width 28 height 28
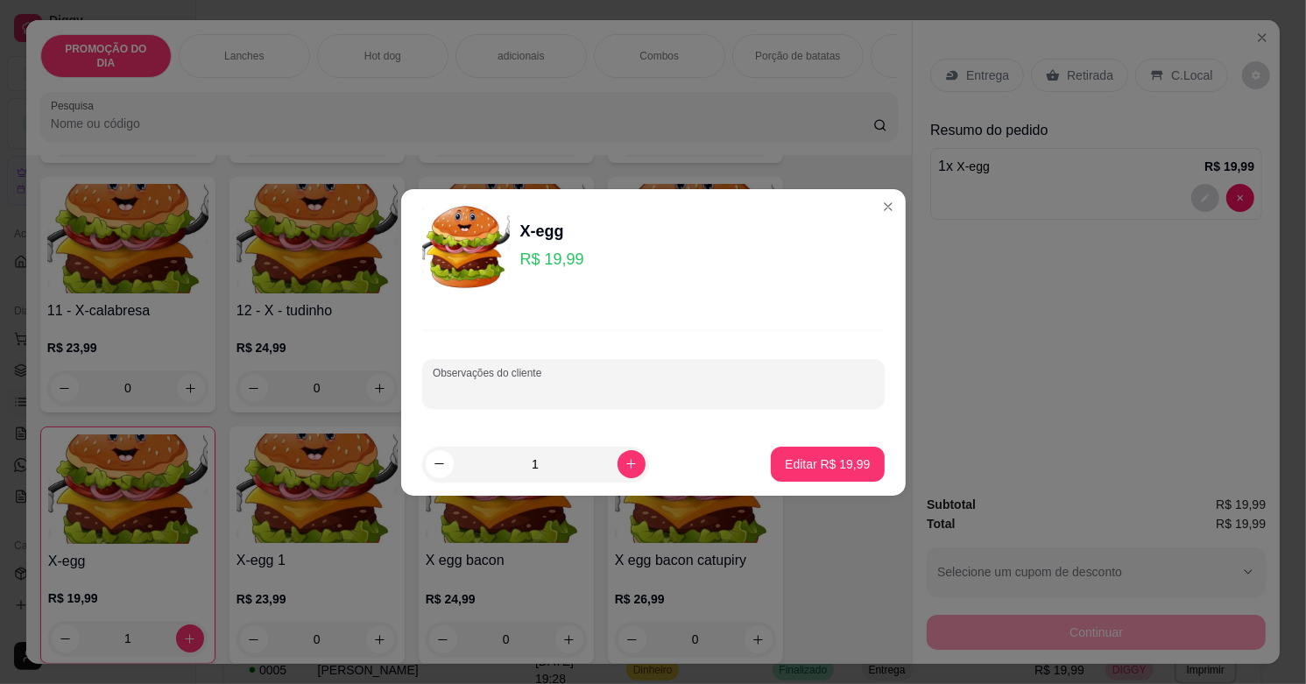
click at [626, 392] on input "Observações do cliente" at bounding box center [653, 391] width 441 height 18
type input "sem molho"
click at [845, 462] on p "Editar R$ 19,99" at bounding box center [827, 463] width 82 height 17
type input "0"
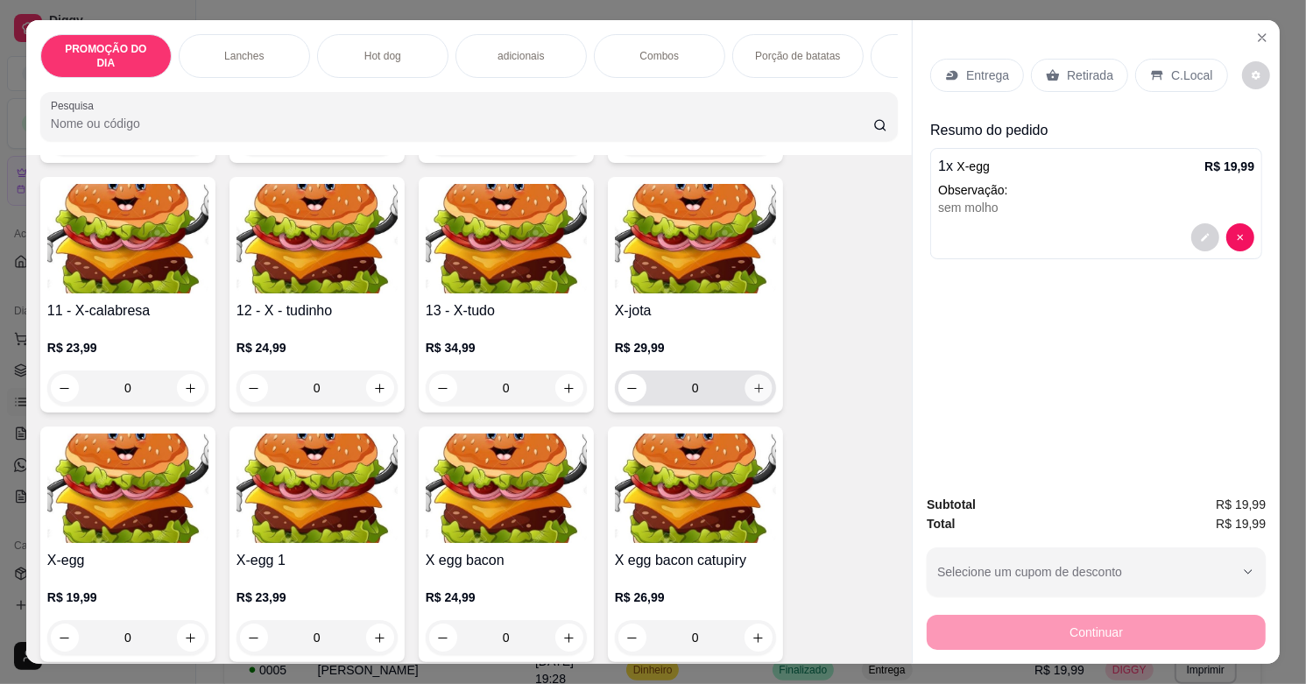
click at [754, 384] on icon "increase-product-quantity" at bounding box center [758, 388] width 9 height 9
type input "1"
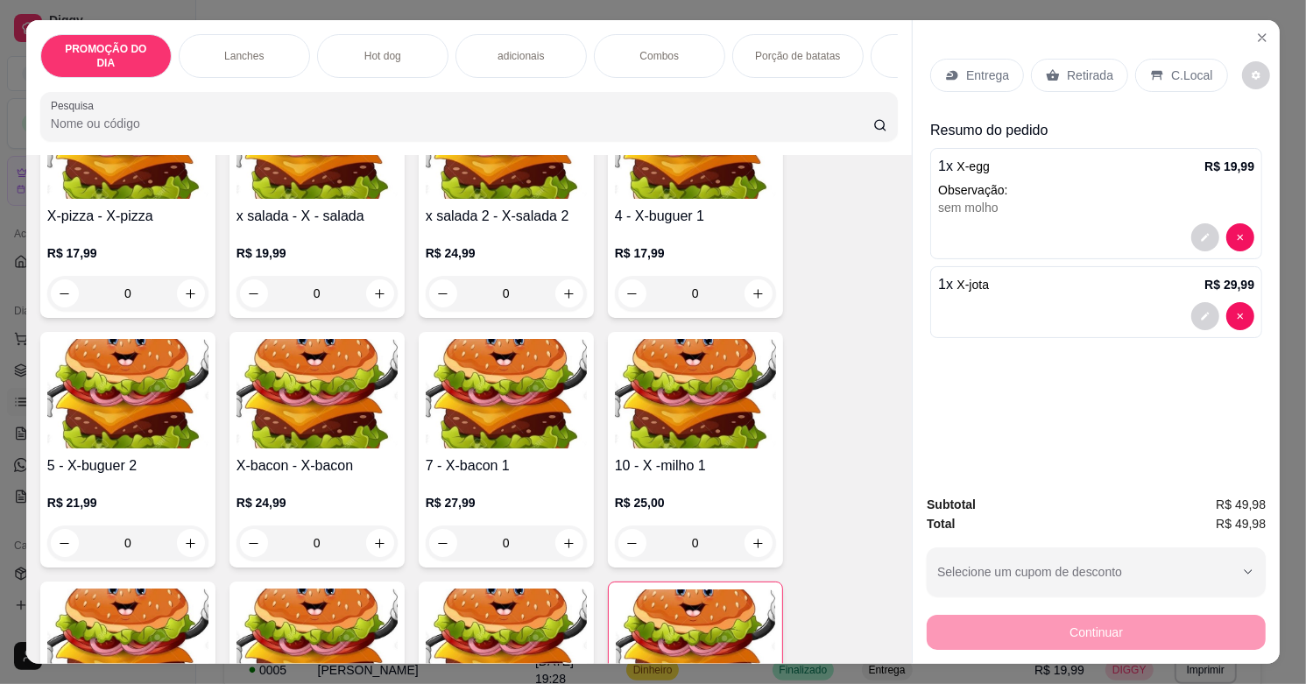
scroll to position [328, 0]
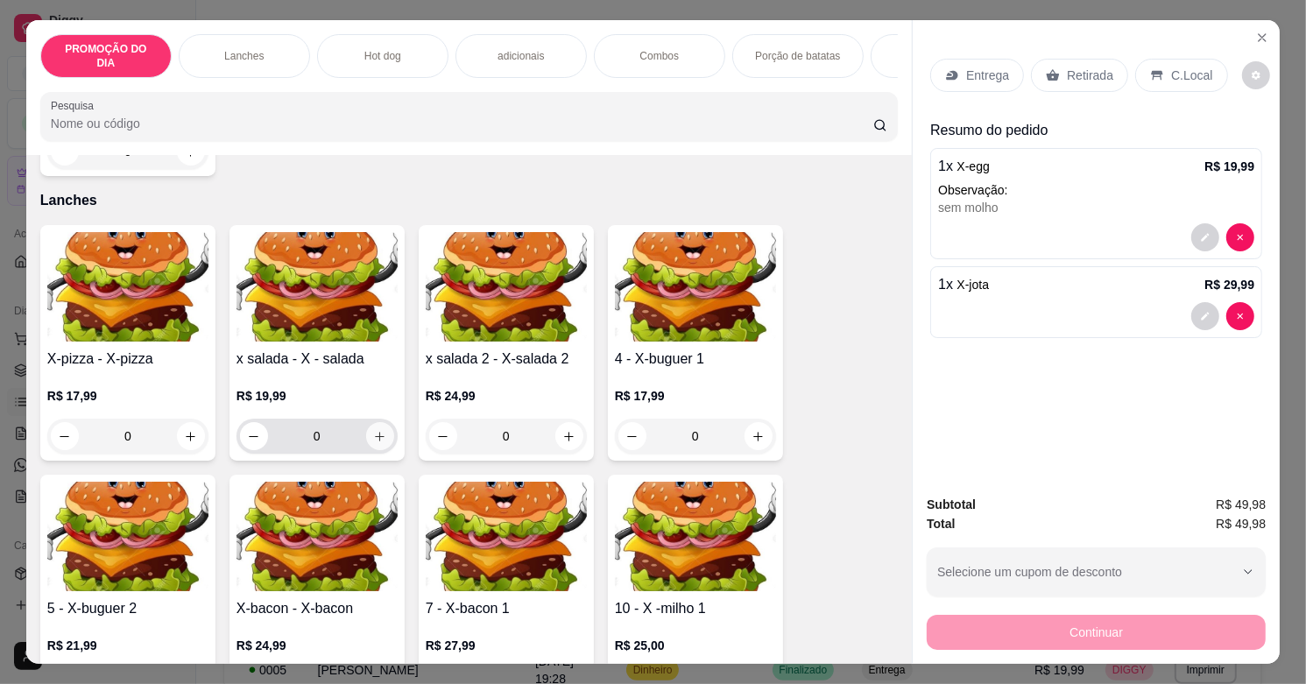
click at [373, 430] on icon "increase-product-quantity" at bounding box center [379, 436] width 13 height 13
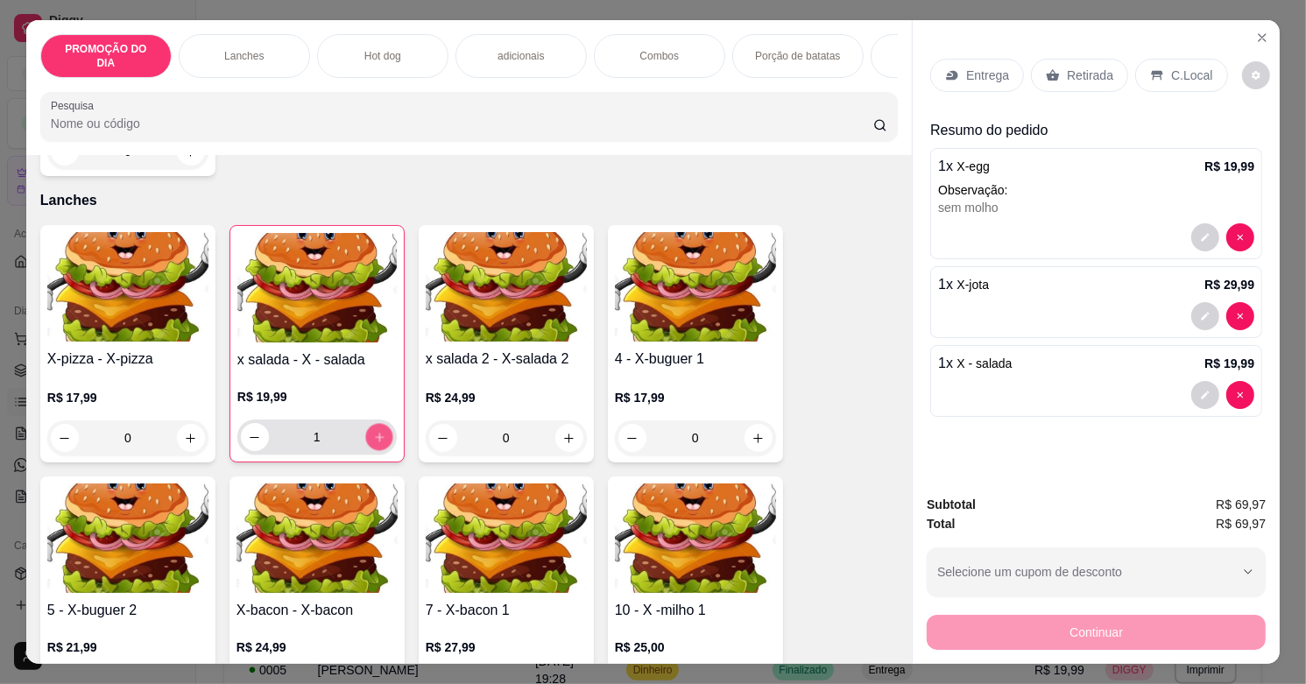
click at [373, 431] on icon "increase-product-quantity" at bounding box center [379, 437] width 13 height 13
type input "2"
click at [1191, 388] on button "decrease-product-quantity" at bounding box center [1205, 395] width 28 height 28
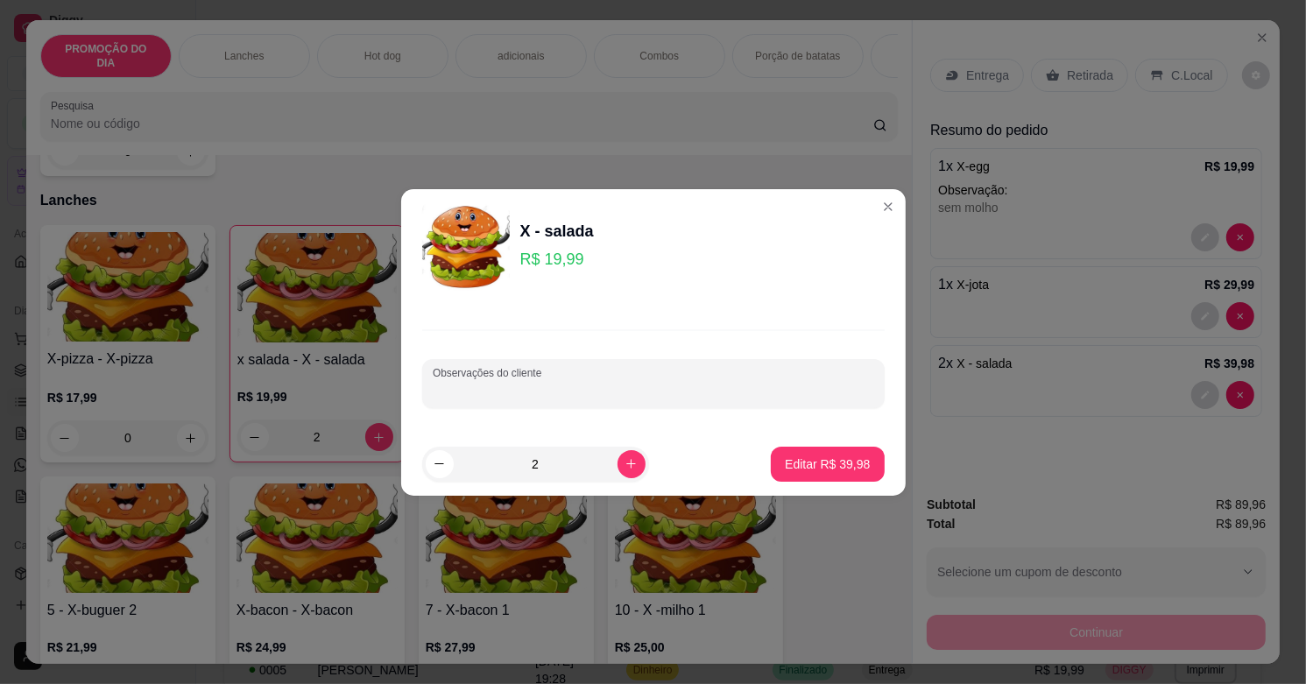
click at [518, 386] on input "Observações do cliente" at bounding box center [653, 391] width 441 height 18
type input "1 sem molho"
click at [820, 447] on div "Editar R$ 39,98" at bounding box center [827, 464] width 113 height 35
click at [847, 452] on button "Editar R$ 39,98" at bounding box center [827, 464] width 113 height 35
type input "0"
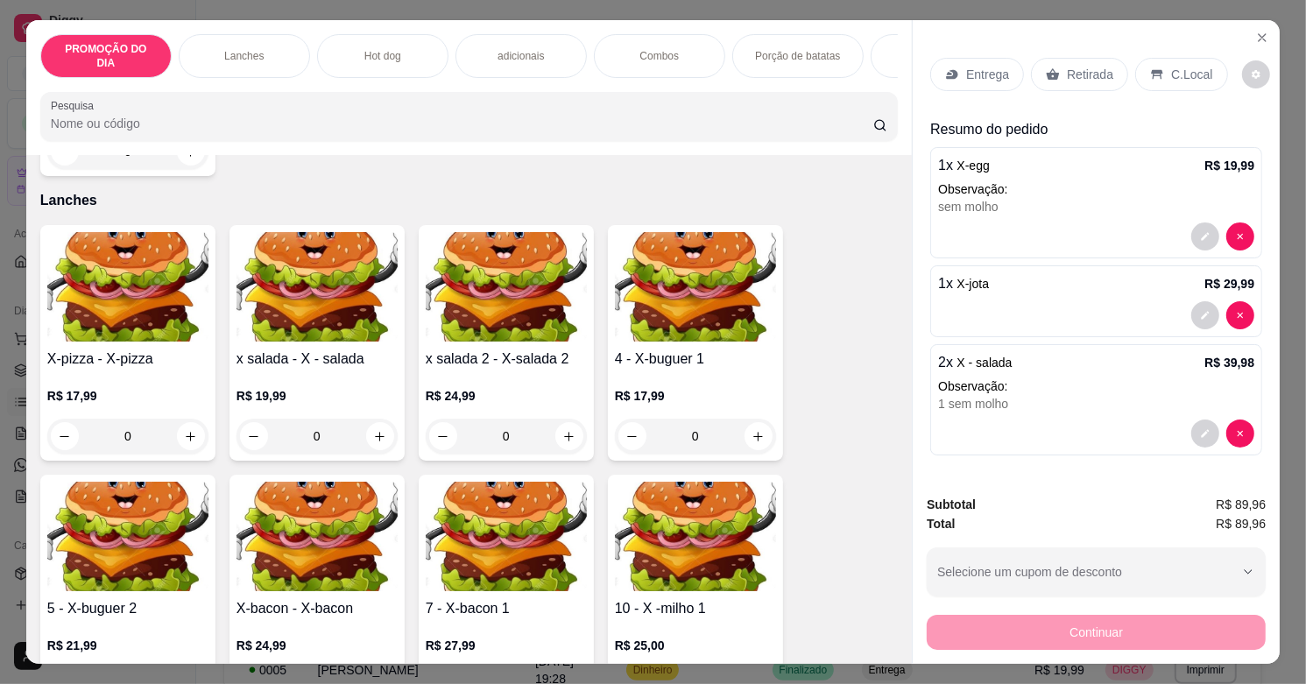
scroll to position [44, 0]
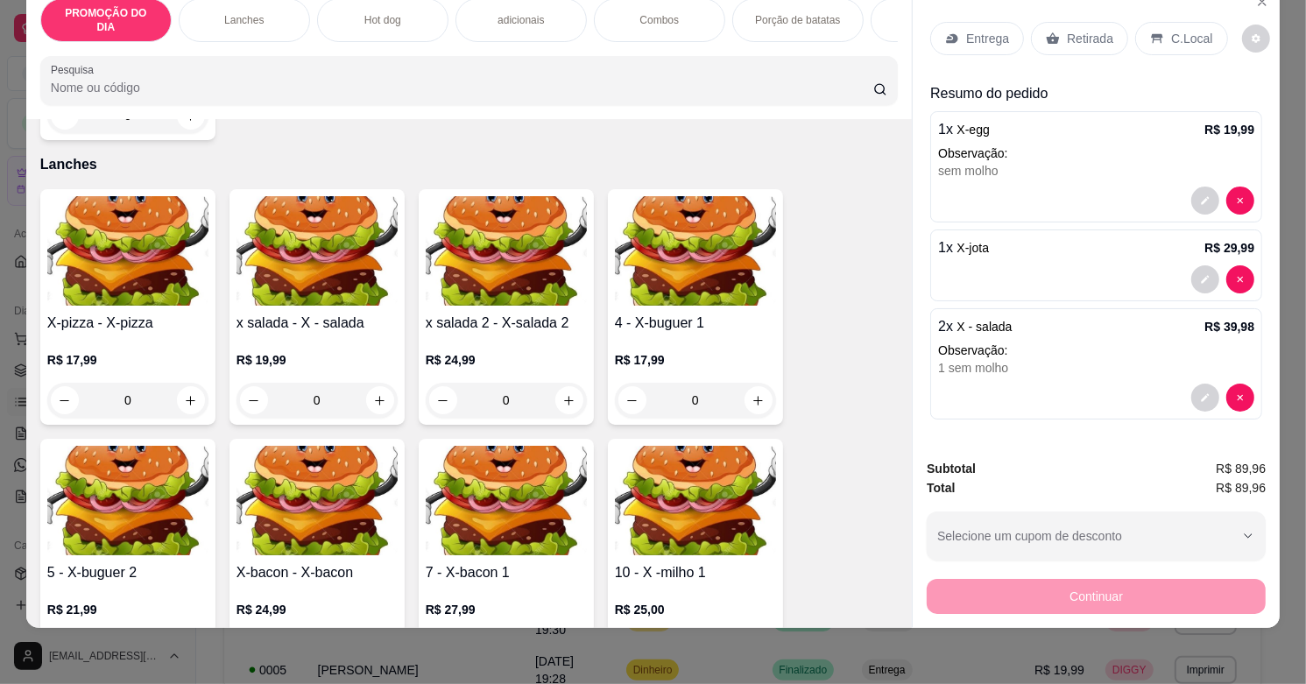
click at [1088, 30] on p "Retirada" at bounding box center [1090, 39] width 46 height 18
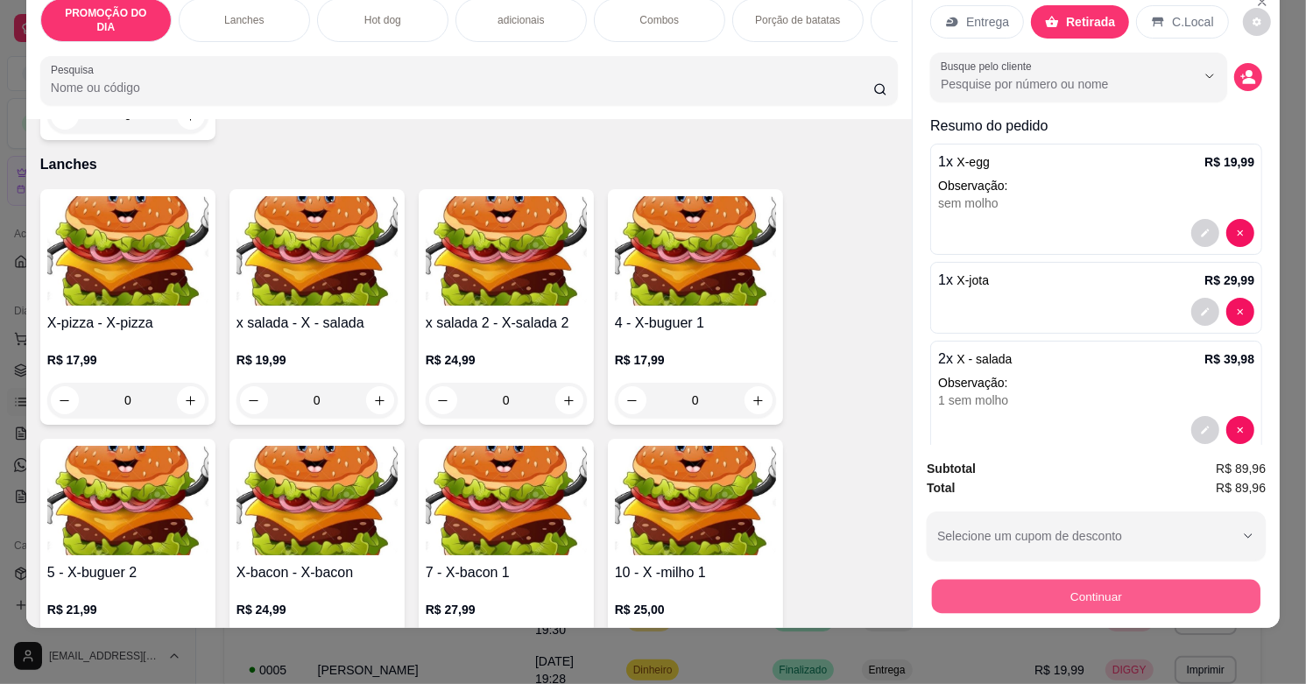
click at [1064, 581] on button "Continuar" at bounding box center [1096, 596] width 328 height 34
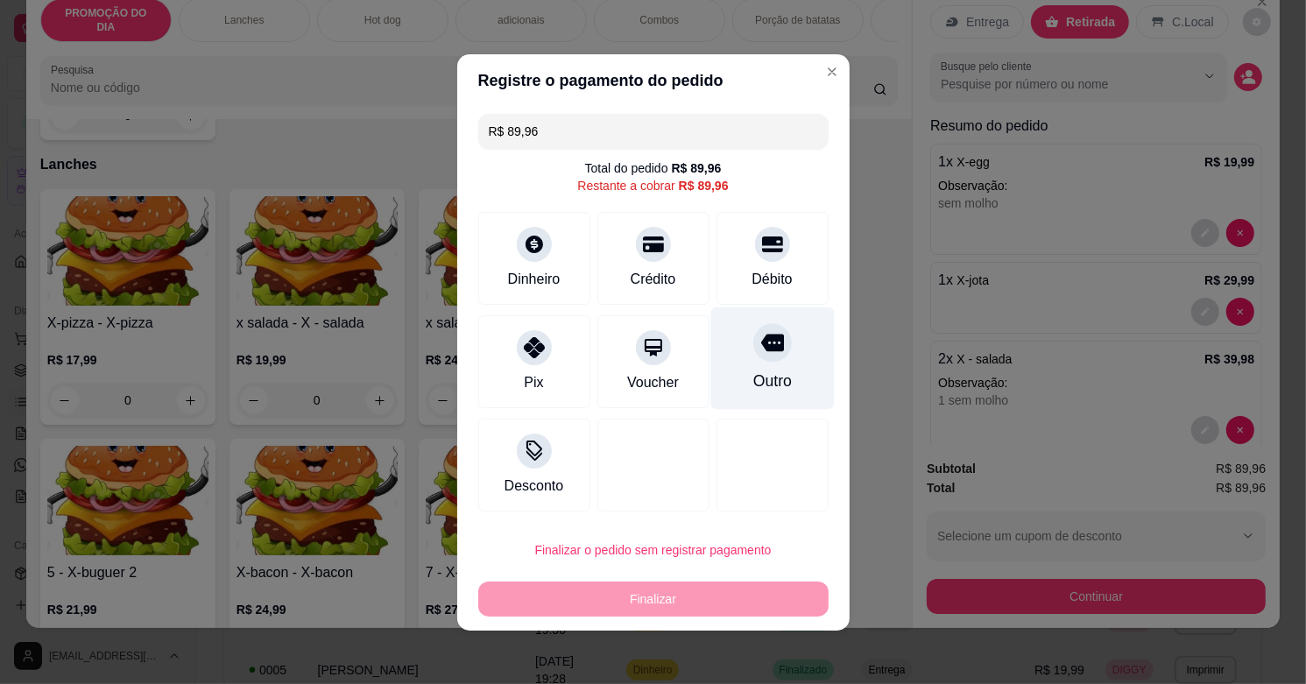
click at [760, 348] on icon at bounding box center [771, 343] width 23 height 18
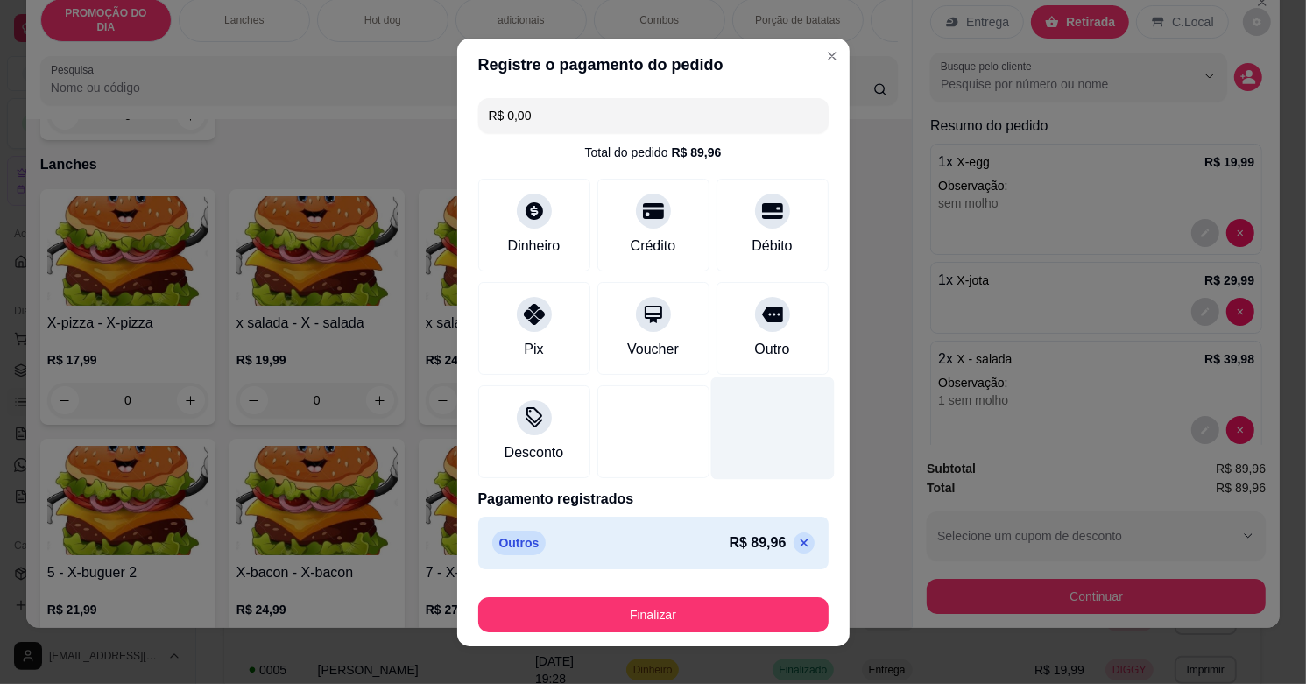
type input "R$ 0,00"
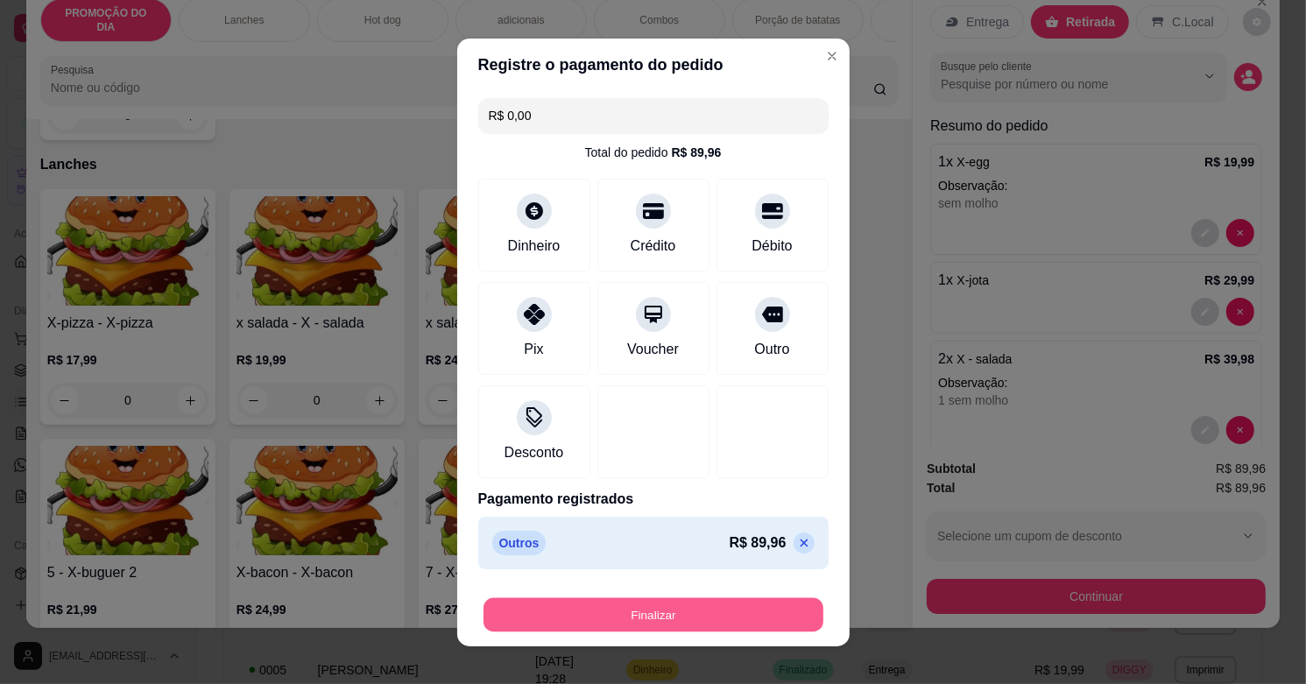
click at [742, 618] on button "Finalizar" at bounding box center [653, 614] width 340 height 34
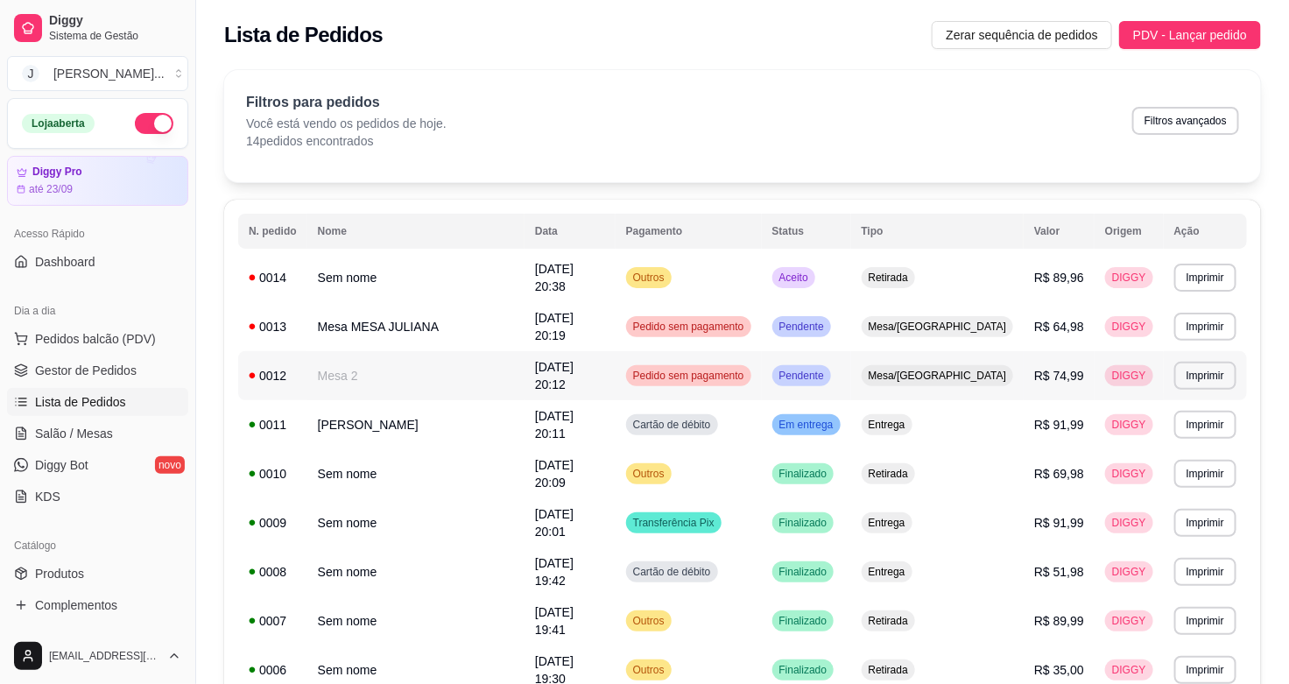
click at [851, 356] on td "Pendente" at bounding box center [806, 375] width 89 height 49
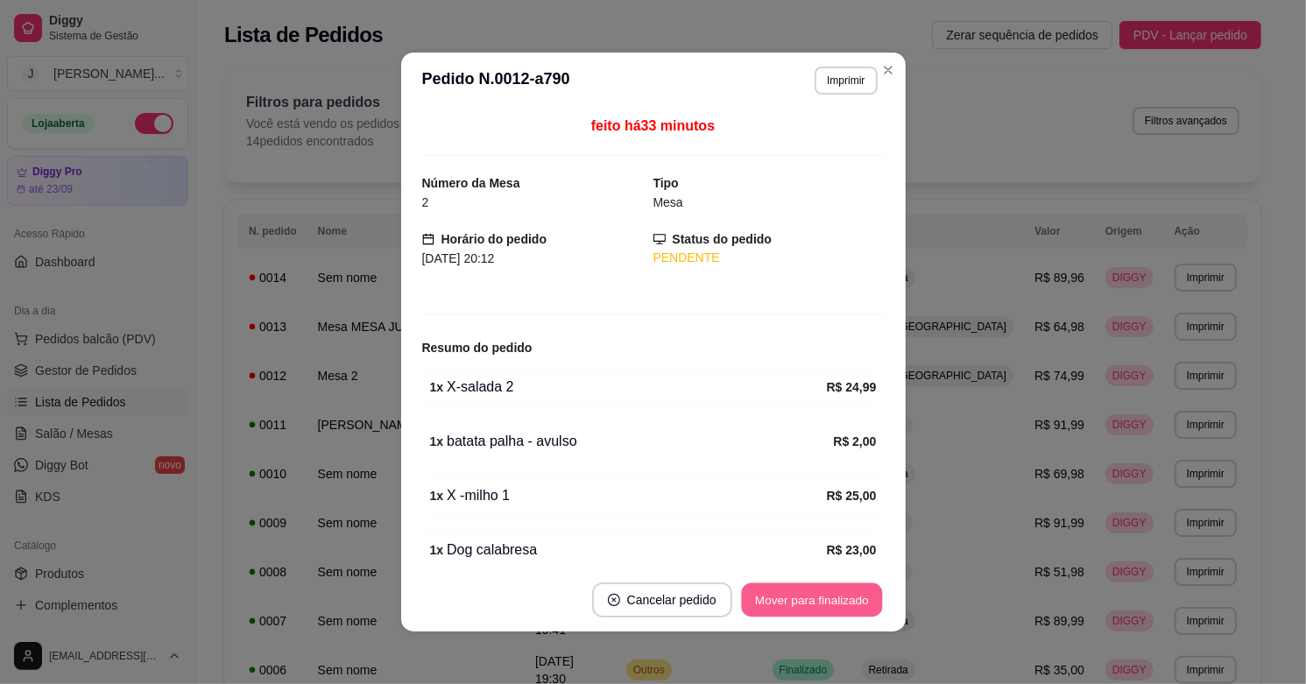
click at [810, 610] on button "Mover para finalizado" at bounding box center [811, 600] width 141 height 34
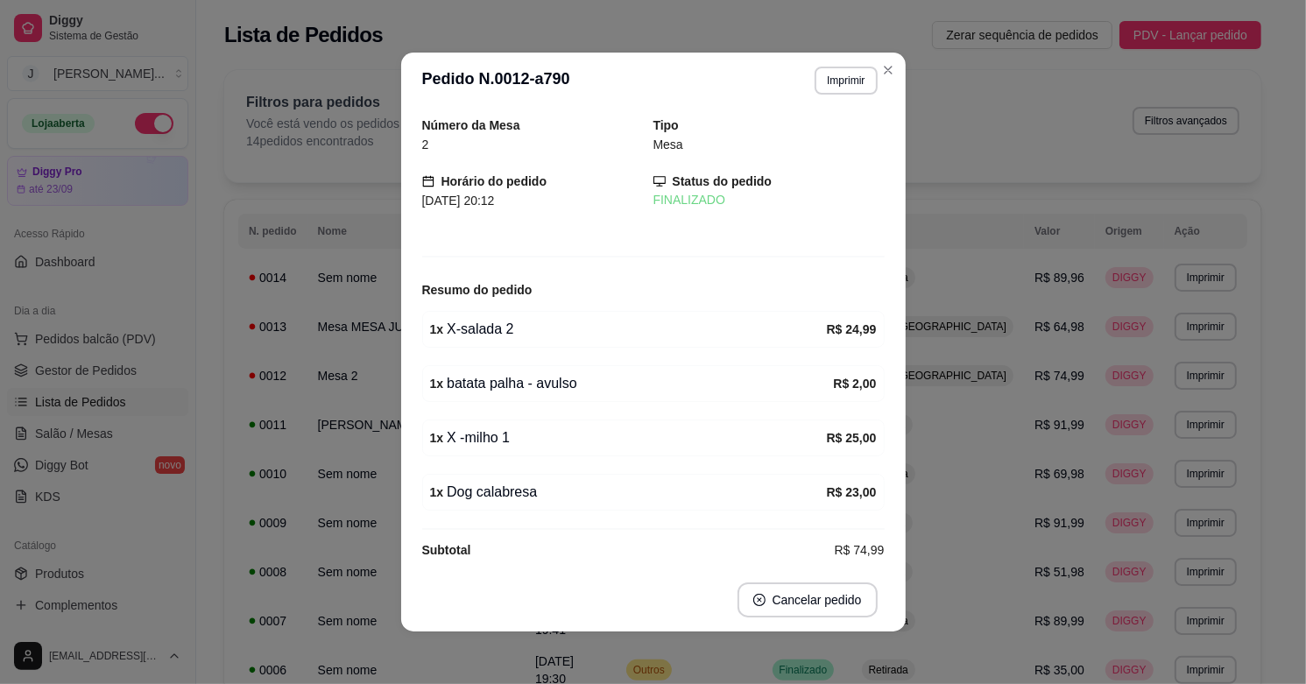
scroll to position [23, 0]
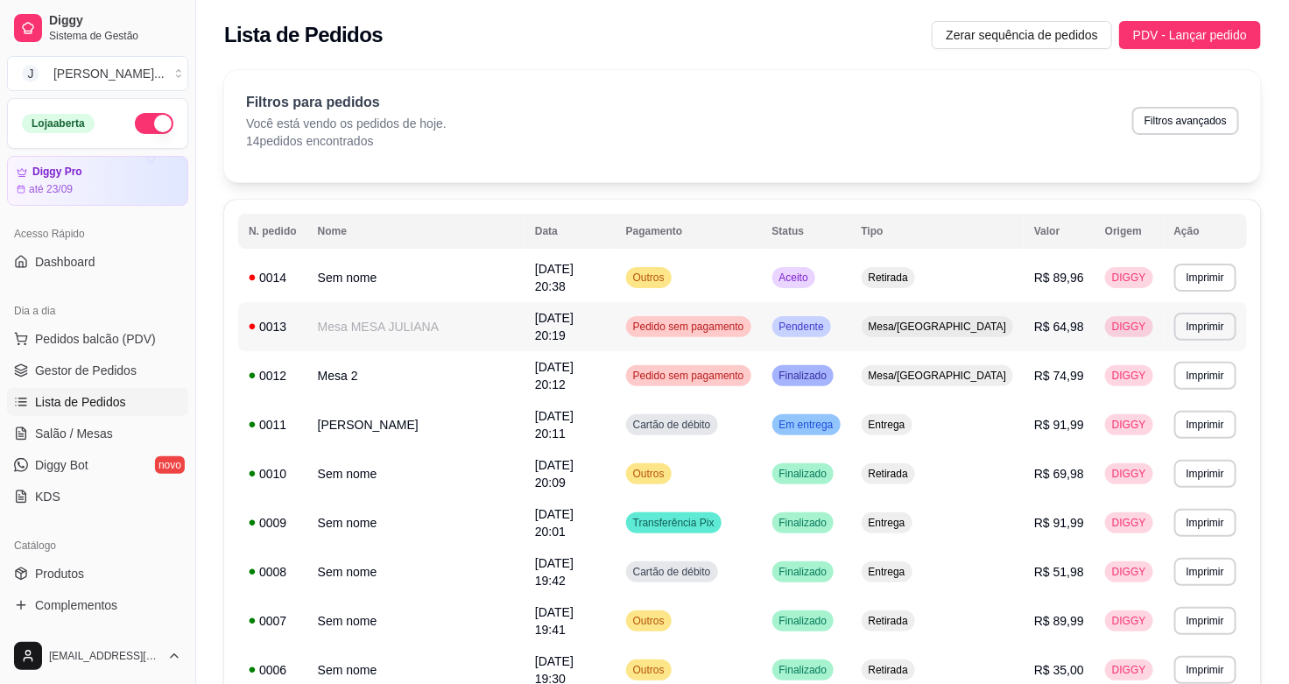
click at [851, 322] on td "Pendente" at bounding box center [806, 326] width 89 height 49
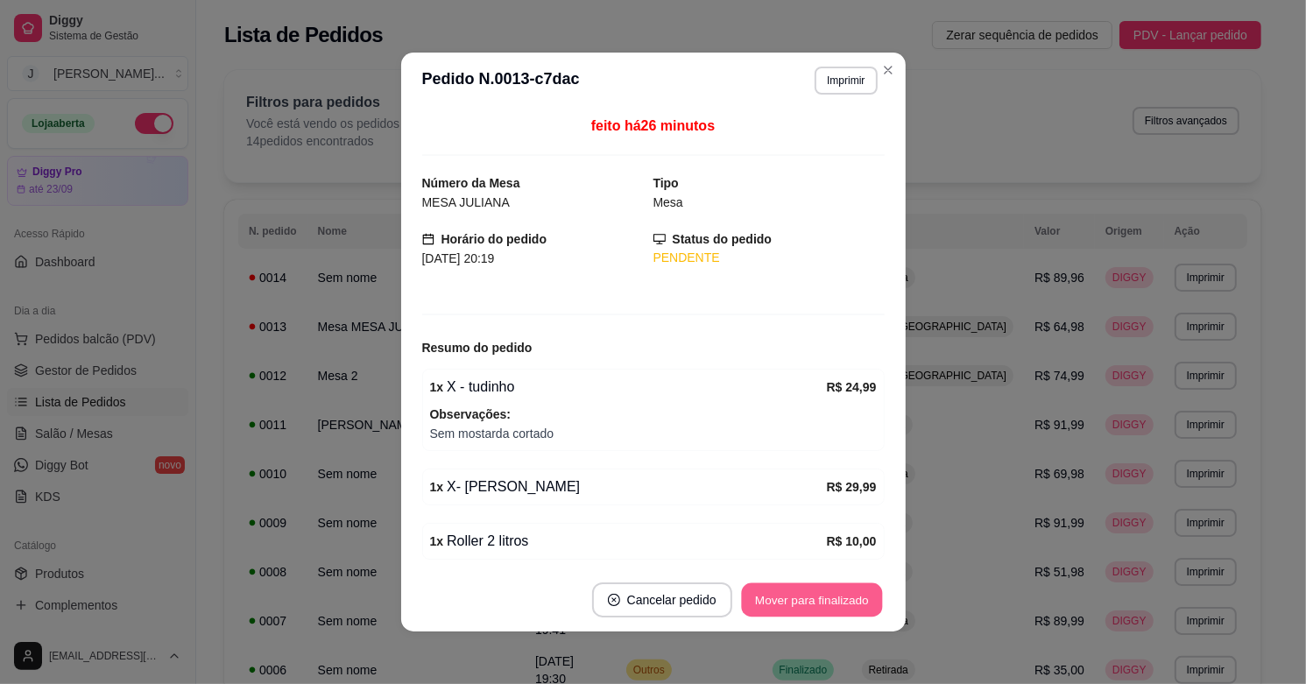
click at [807, 616] on button "Mover para finalizado" at bounding box center [811, 600] width 141 height 34
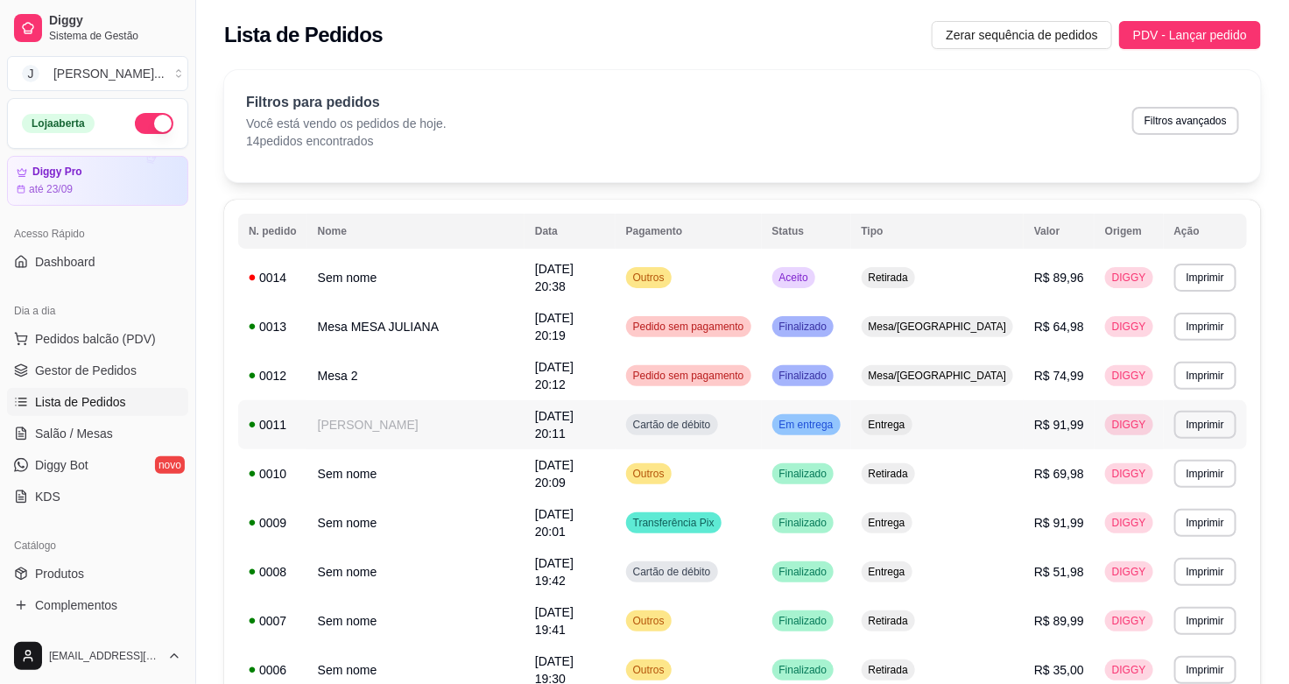
click at [851, 400] on td "Em entrega" at bounding box center [806, 424] width 89 height 49
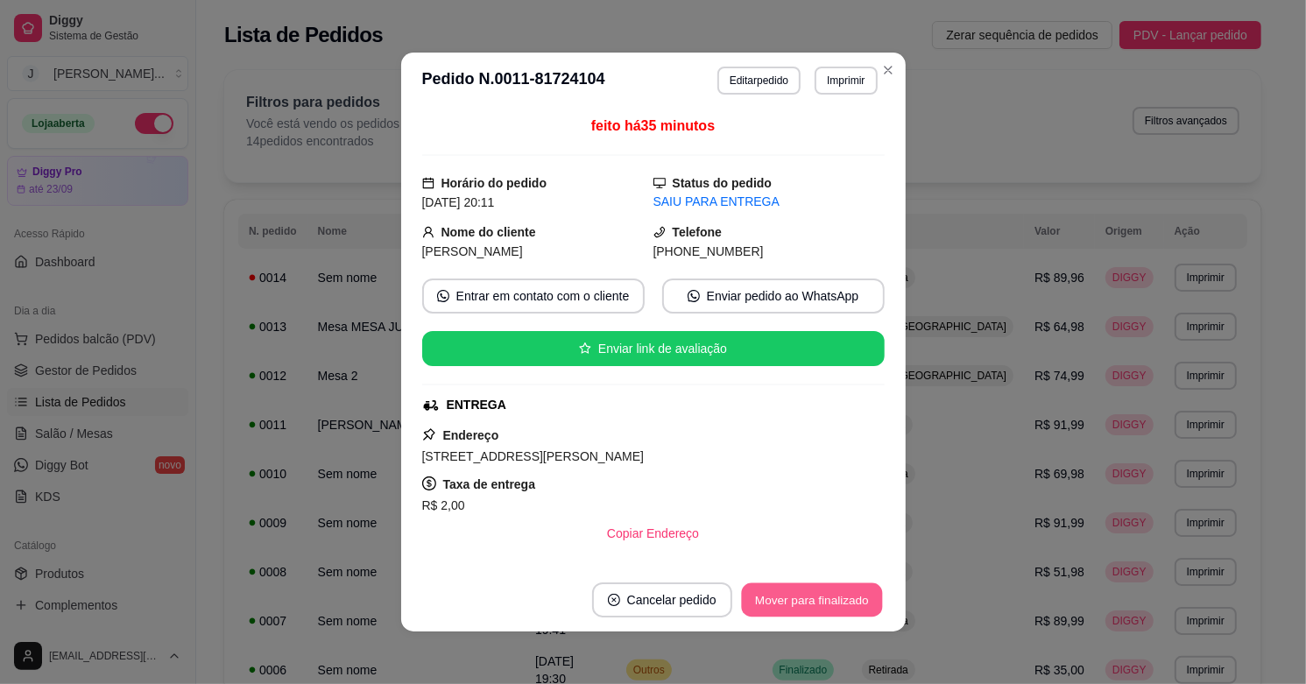
click at [829, 592] on button "Mover para finalizado" at bounding box center [811, 600] width 141 height 34
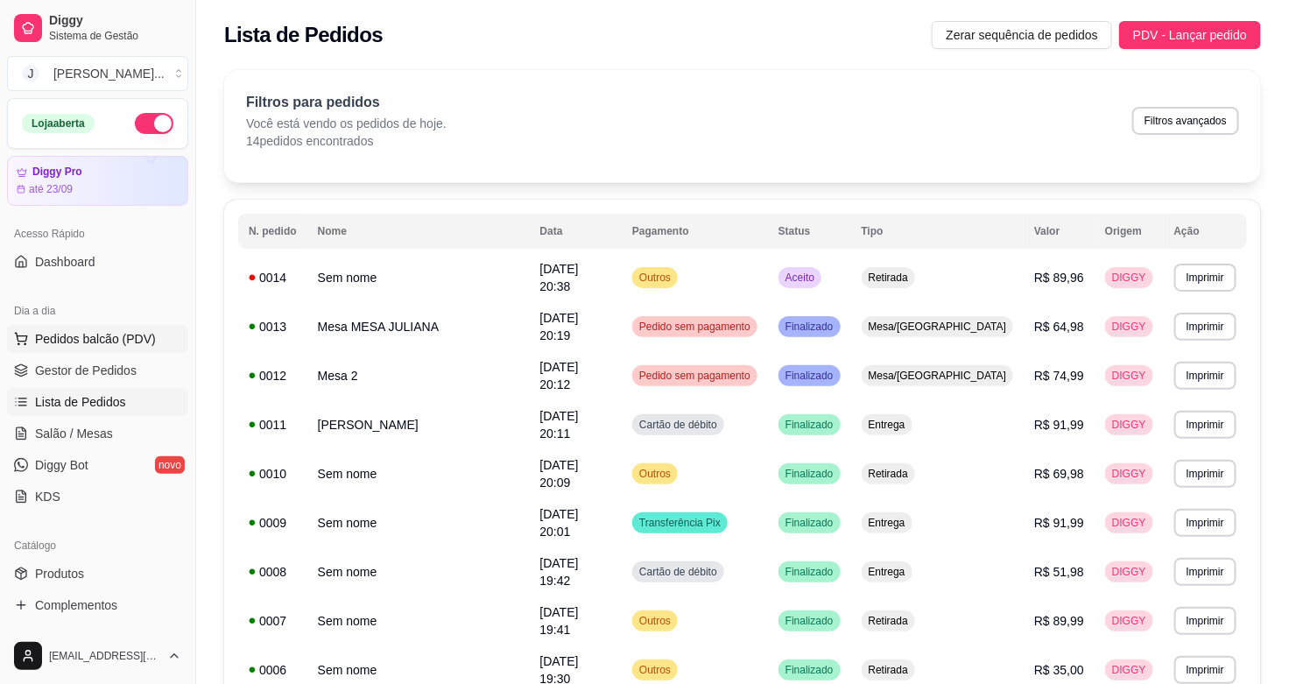
click at [110, 340] on span "Pedidos balcão (PDV)" at bounding box center [95, 339] width 121 height 18
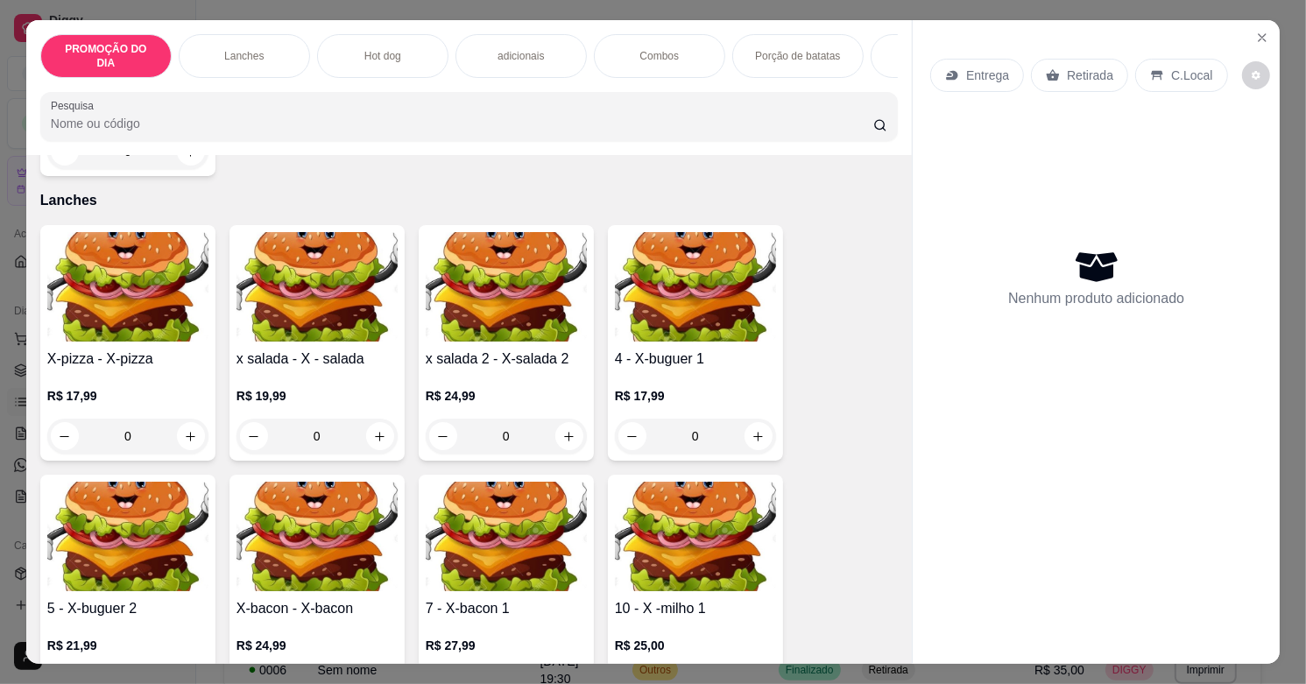
scroll to position [438, 0]
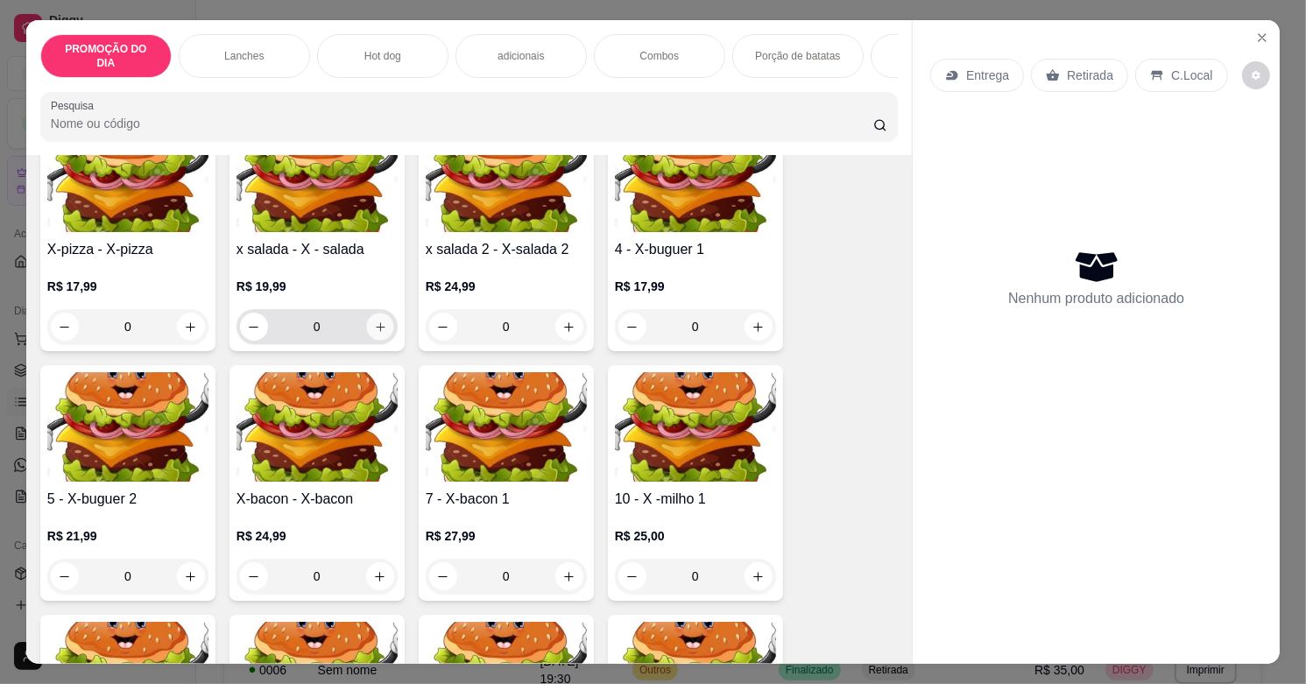
click at [377, 327] on icon "increase-product-quantity" at bounding box center [380, 327] width 13 height 13
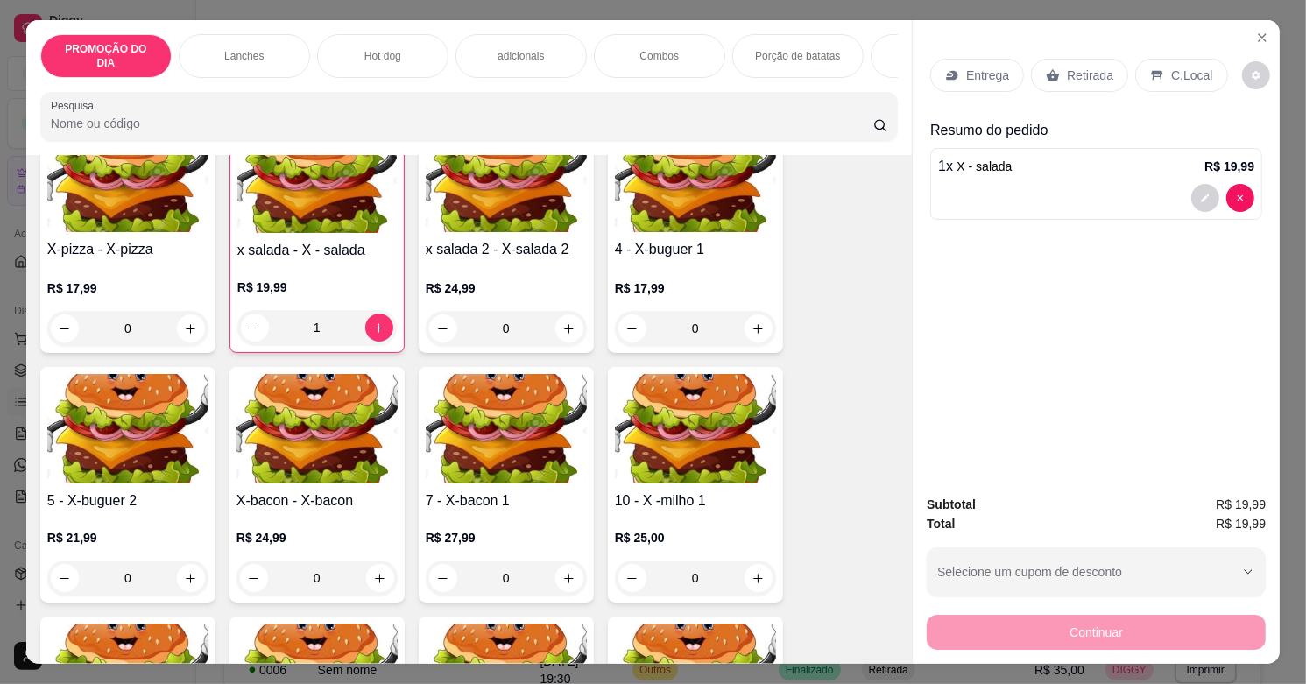
type input "1"
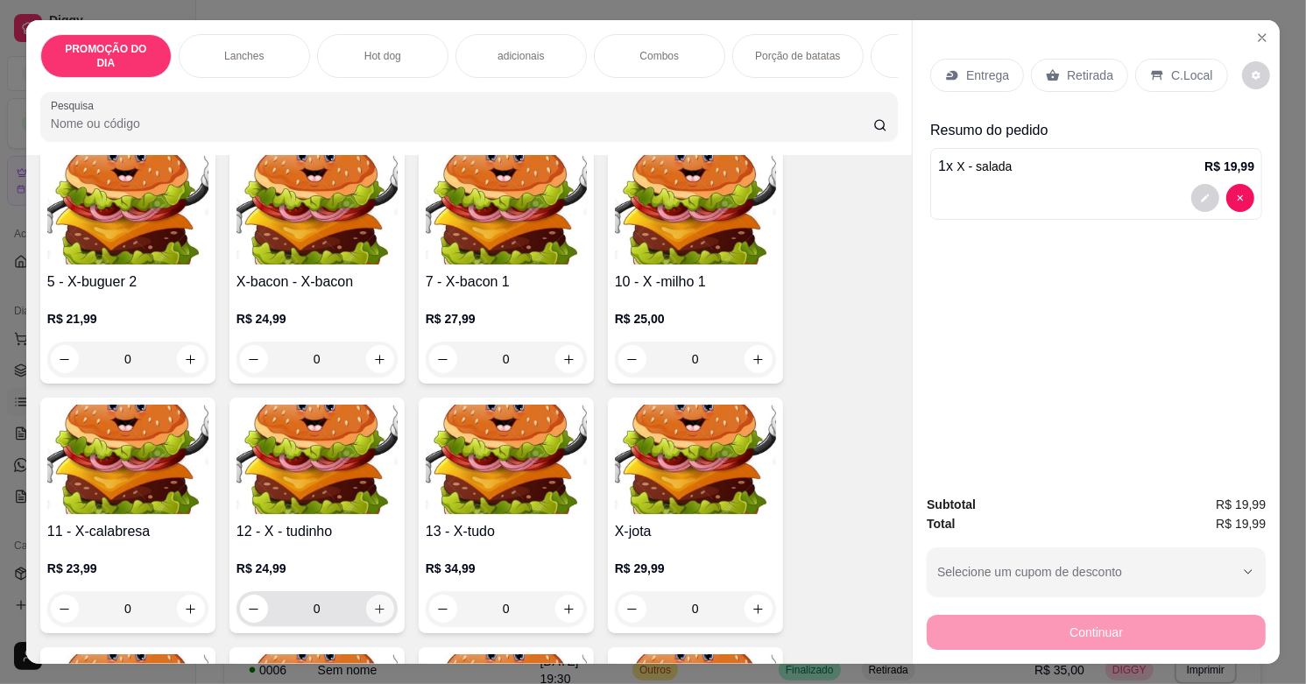
click at [373, 603] on icon "increase-product-quantity" at bounding box center [379, 609] width 13 height 13
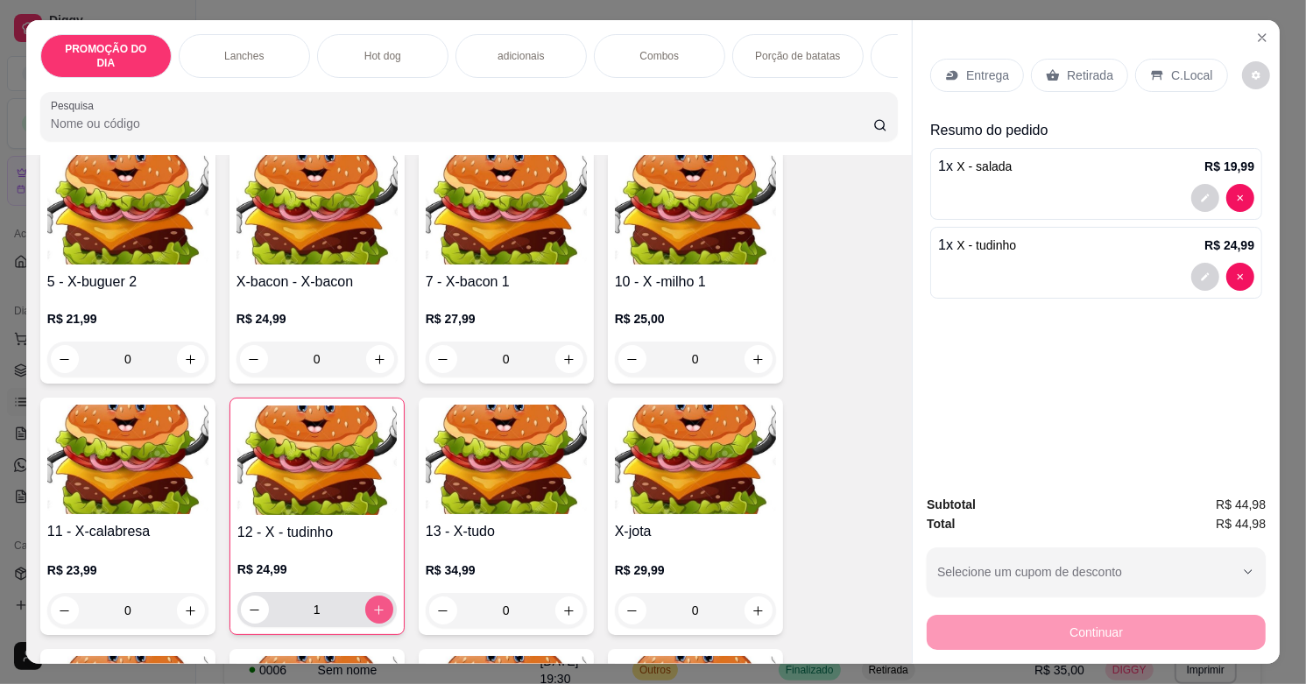
type input "1"
click at [990, 67] on p "Entrega" at bounding box center [987, 76] width 43 height 18
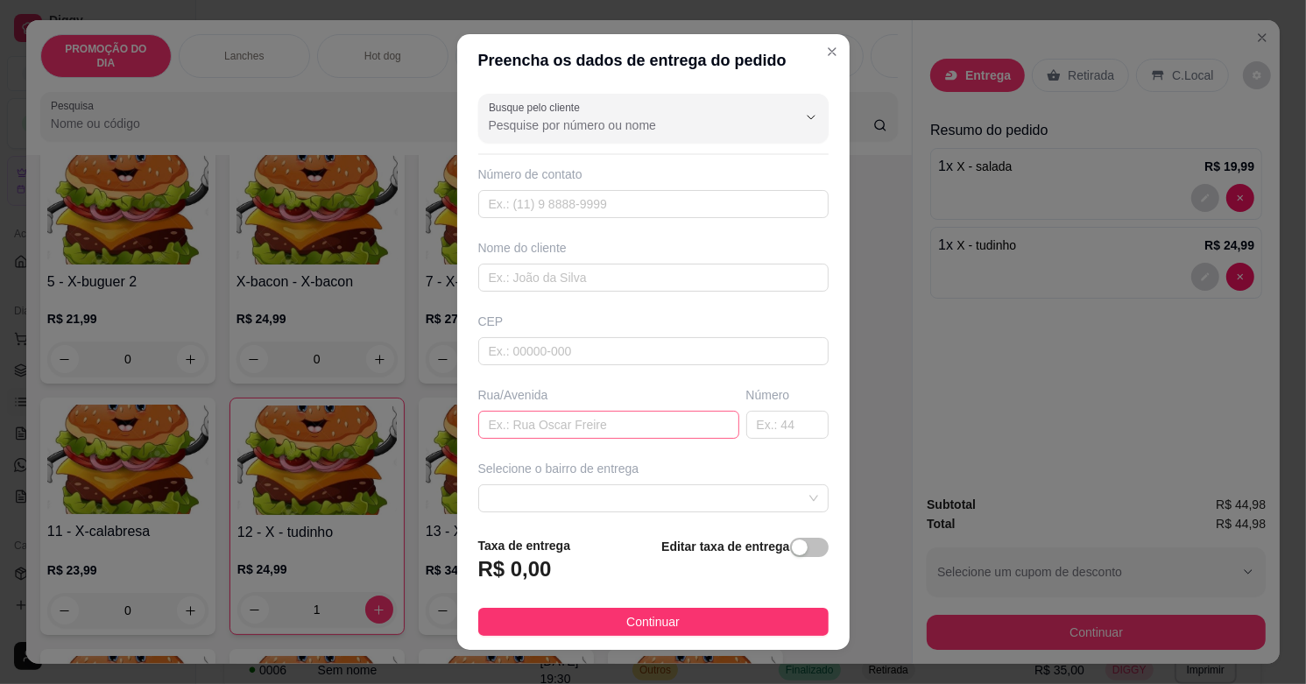
drag, startPoint x: 522, startPoint y: 458, endPoint x: 524, endPoint y: 426, distance: 32.4
click at [524, 448] on div "Busque pelo cliente Número de contato Nome do cliente CEP Rua/[GEOGRAPHIC_DATA]…" at bounding box center [653, 304] width 392 height 435
click at [524, 426] on input "text" at bounding box center [608, 425] width 261 height 28
type input "dedicaçao"
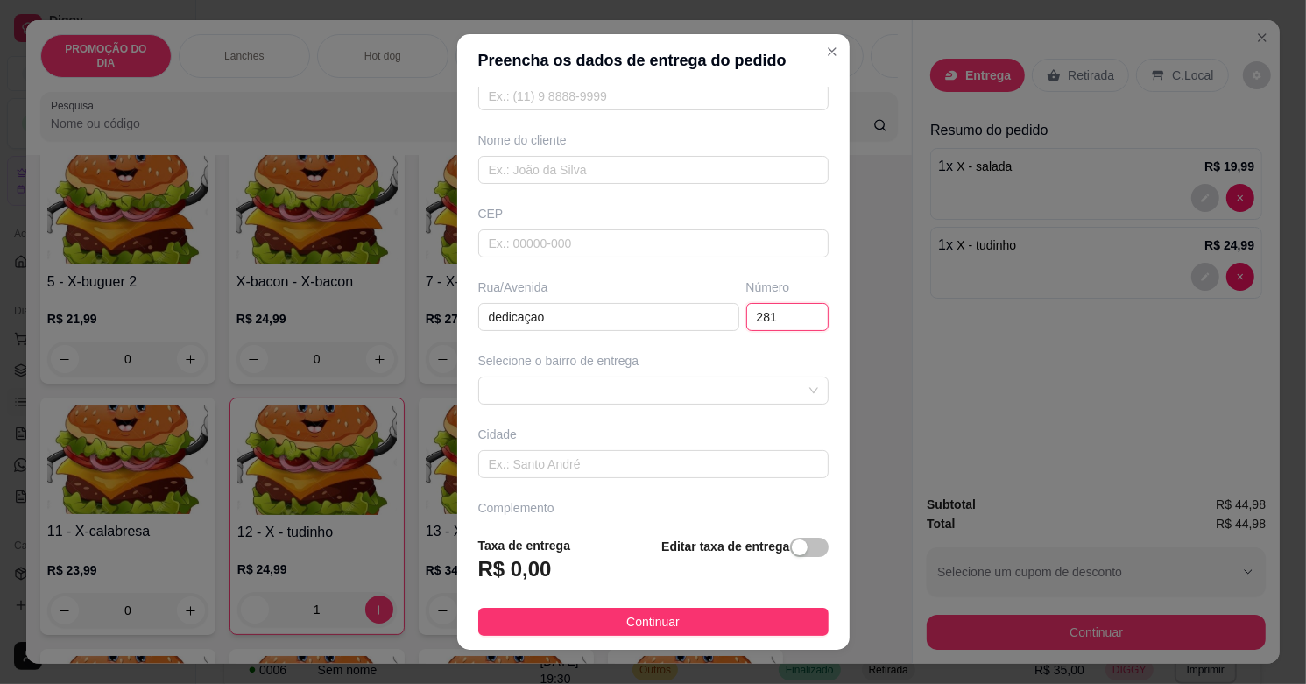
scroll to position [158, 0]
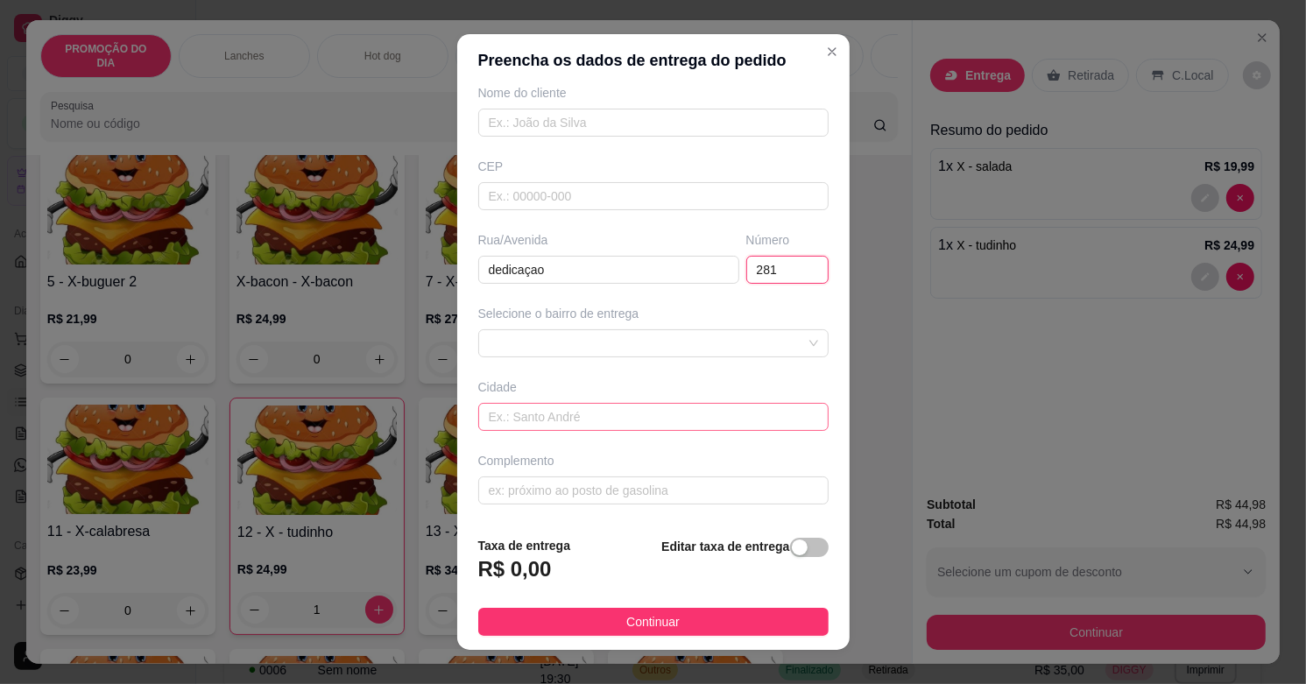
type input "281"
click at [531, 410] on input "text" at bounding box center [653, 417] width 350 height 28
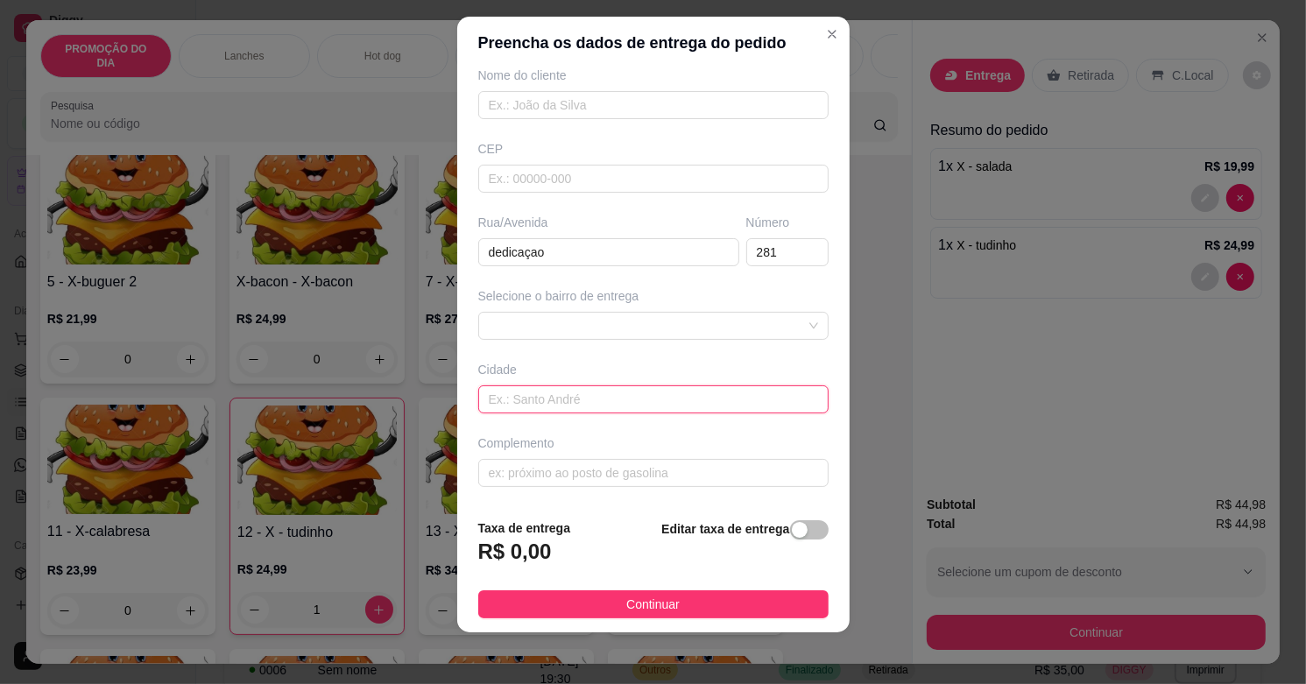
scroll to position [22, 0]
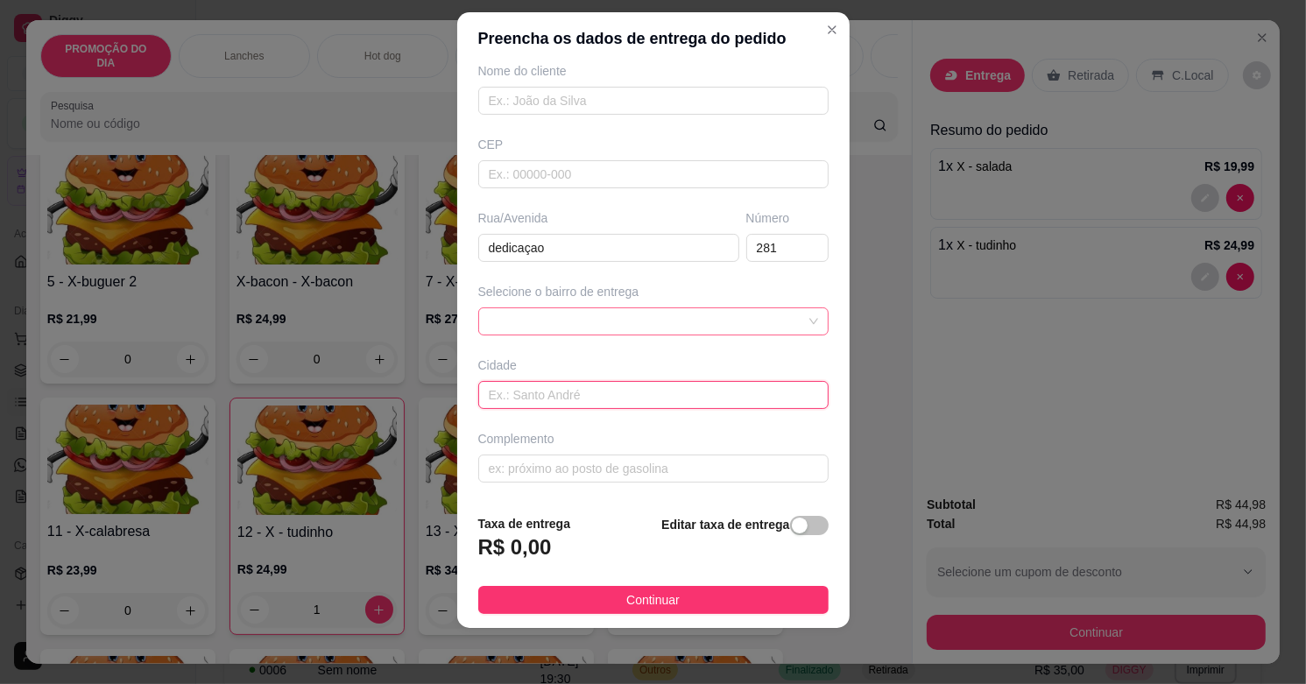
click at [574, 324] on span at bounding box center [653, 321] width 329 height 26
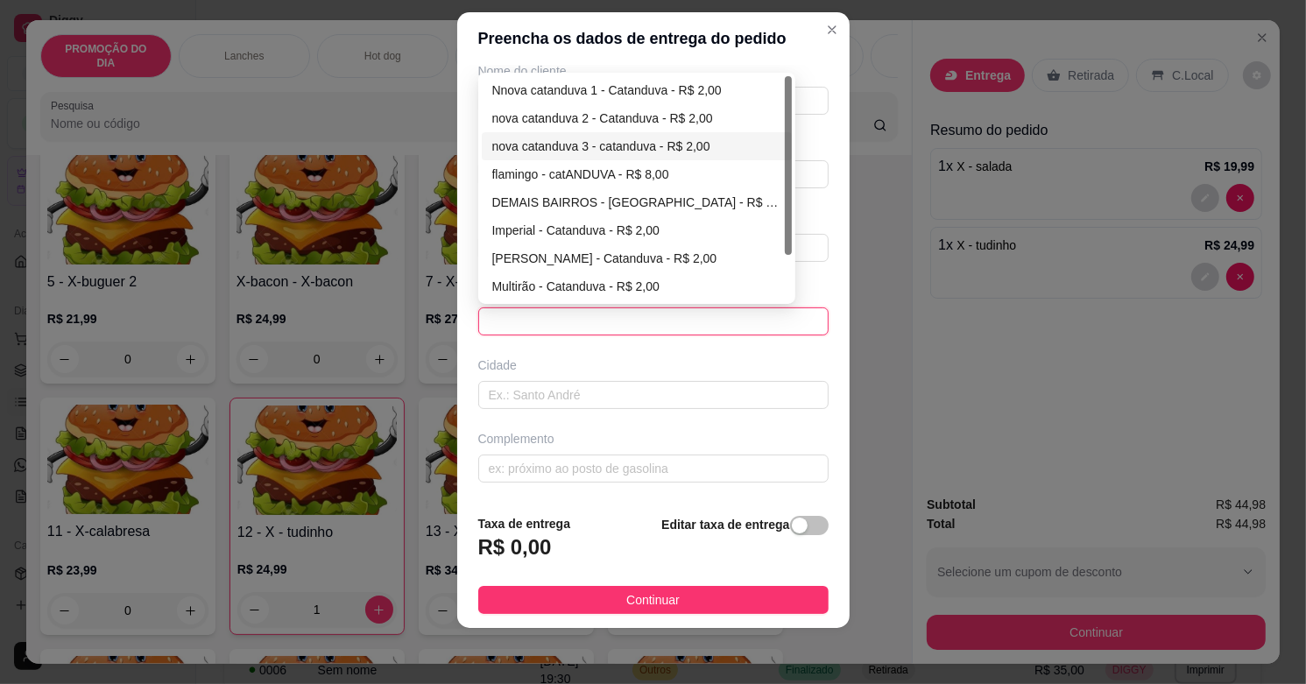
click at [548, 144] on div "nova catanduva 3 - catanduva - R$ 2,00" at bounding box center [637, 146] width 290 height 19
type input "catanduva"
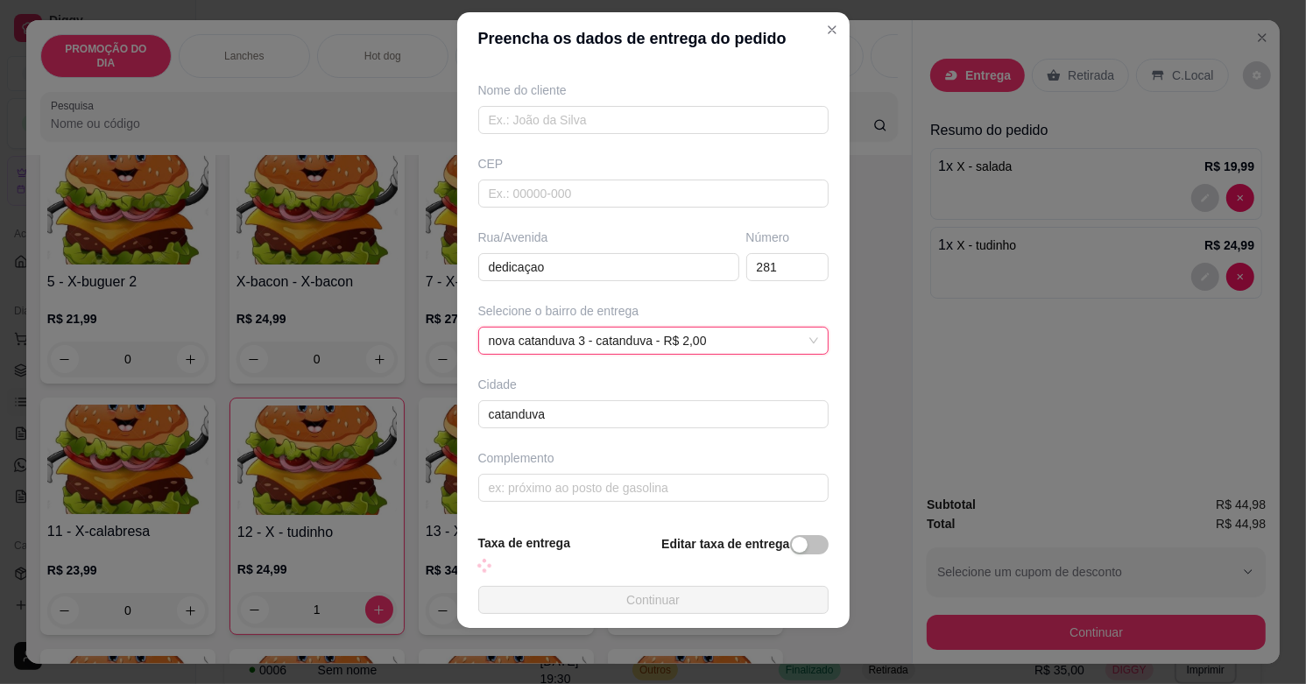
scroll to position [158, 0]
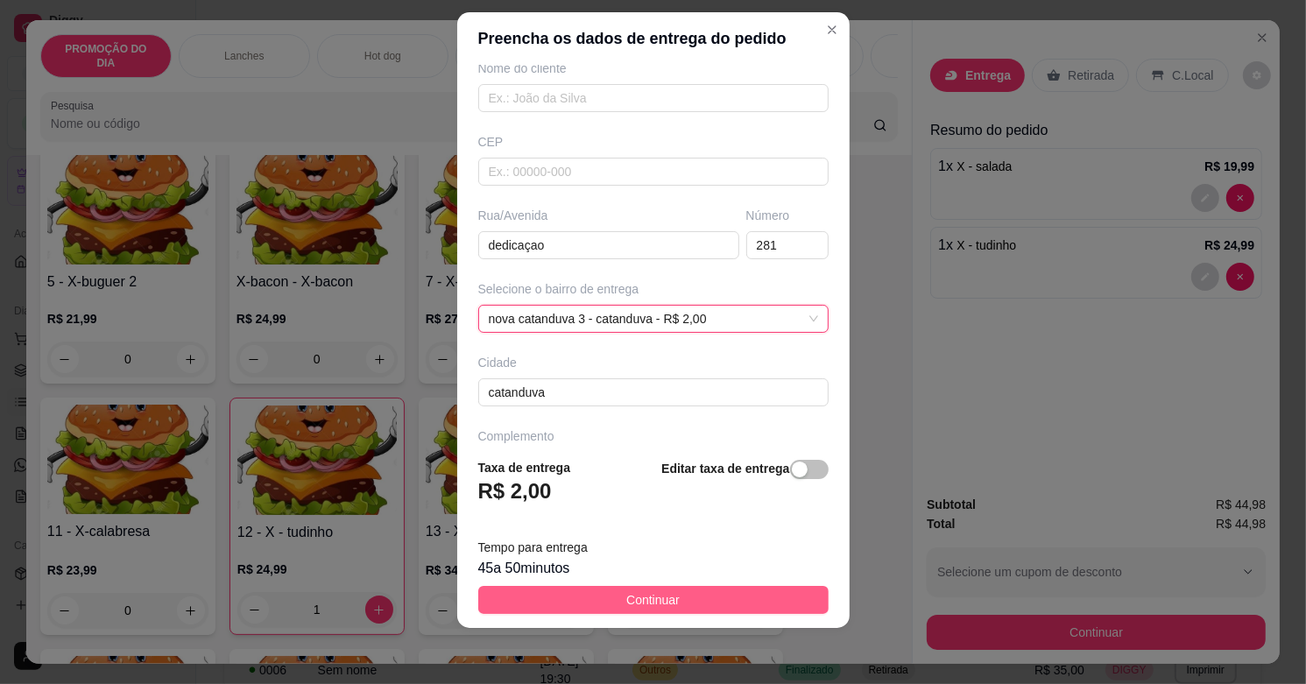
click at [715, 591] on button "Continuar" at bounding box center [653, 600] width 350 height 28
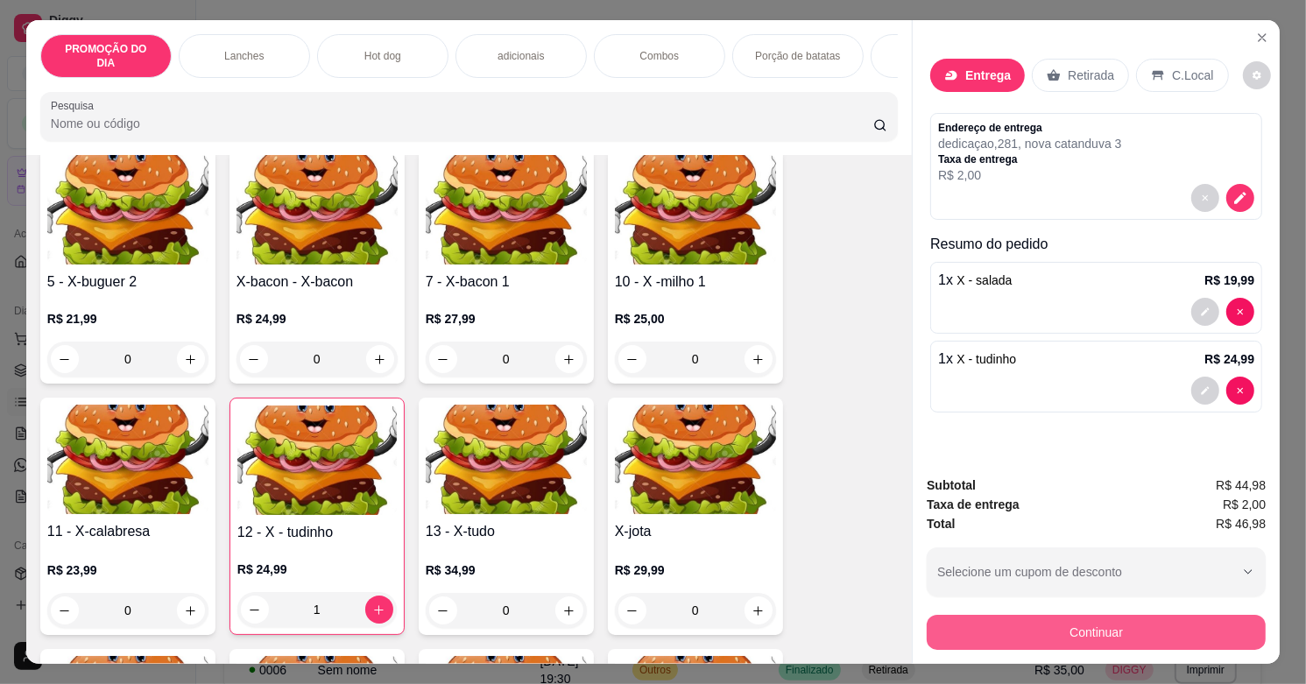
click at [1135, 620] on button "Continuar" at bounding box center [1096, 632] width 339 height 35
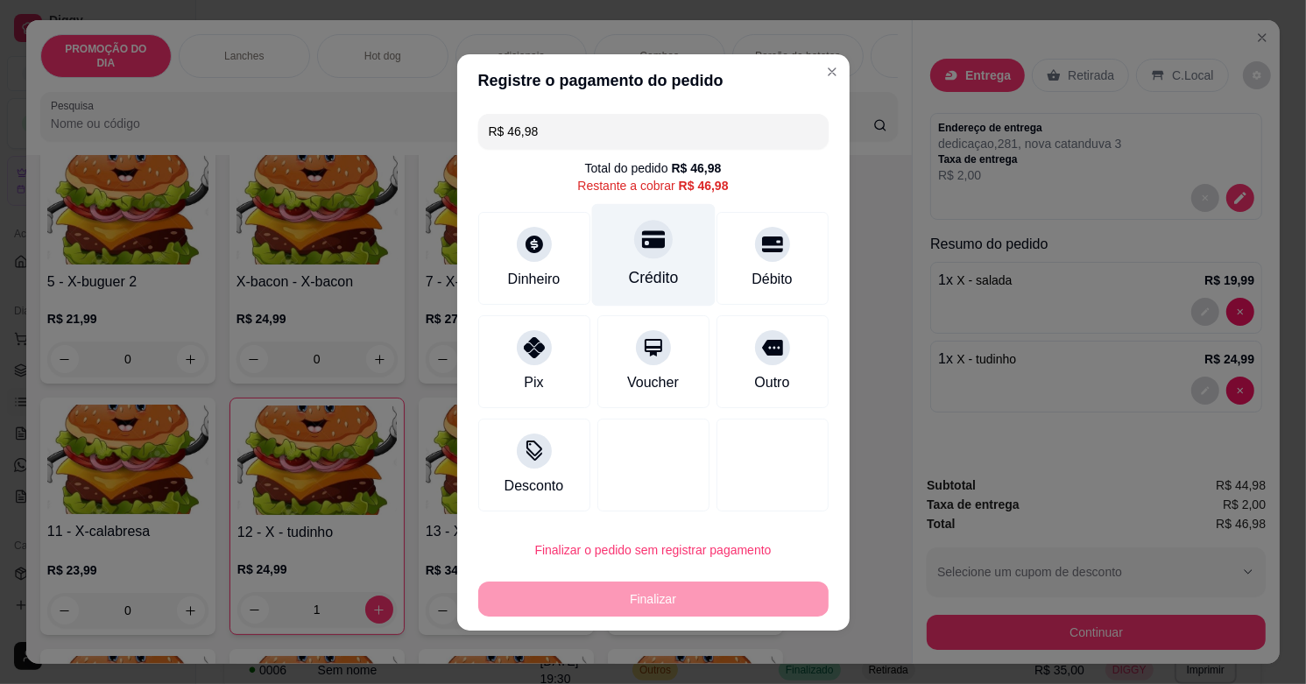
click at [655, 256] on div "Crédito" at bounding box center [652, 254] width 123 height 102
type input "R$ 0,00"
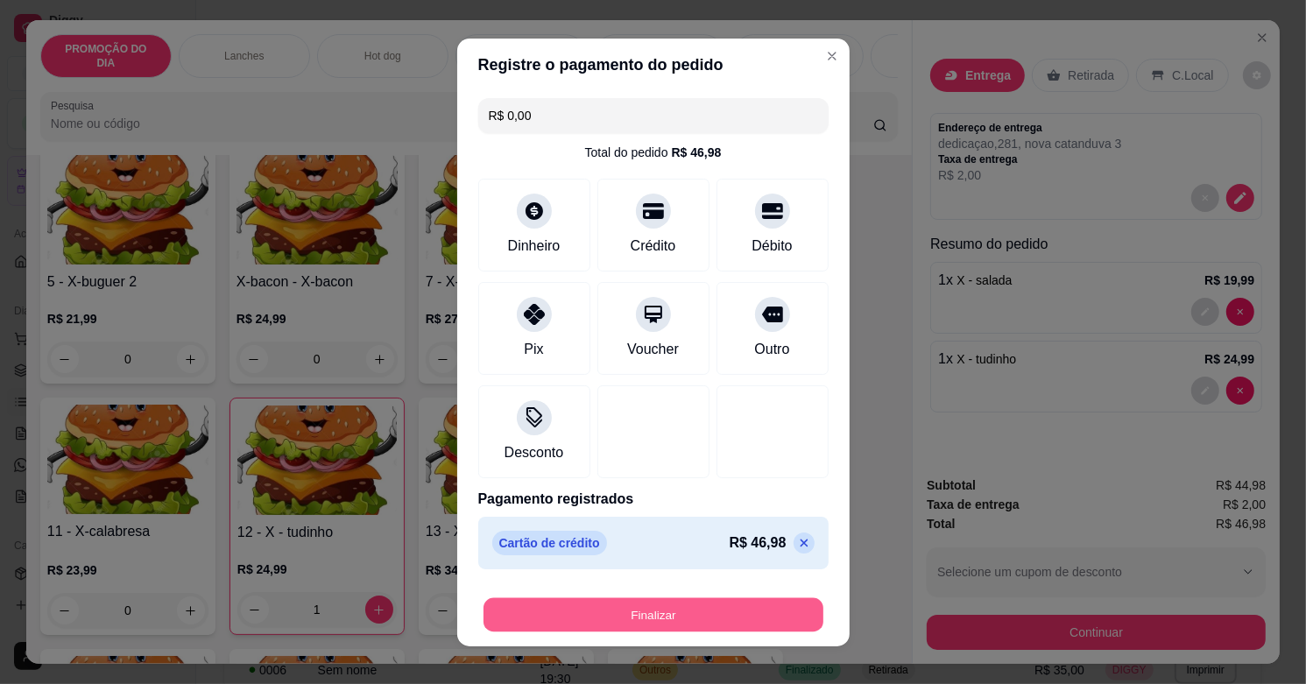
click at [714, 615] on button "Finalizar" at bounding box center [653, 614] width 340 height 34
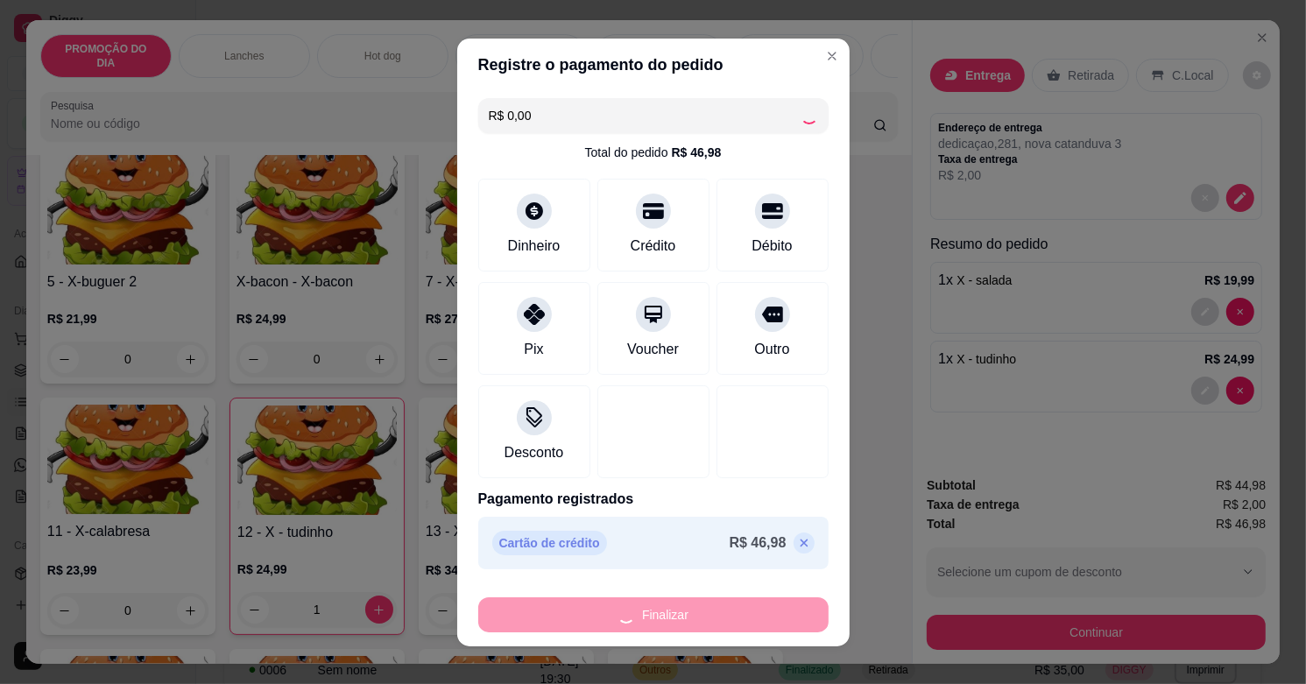
type input "0"
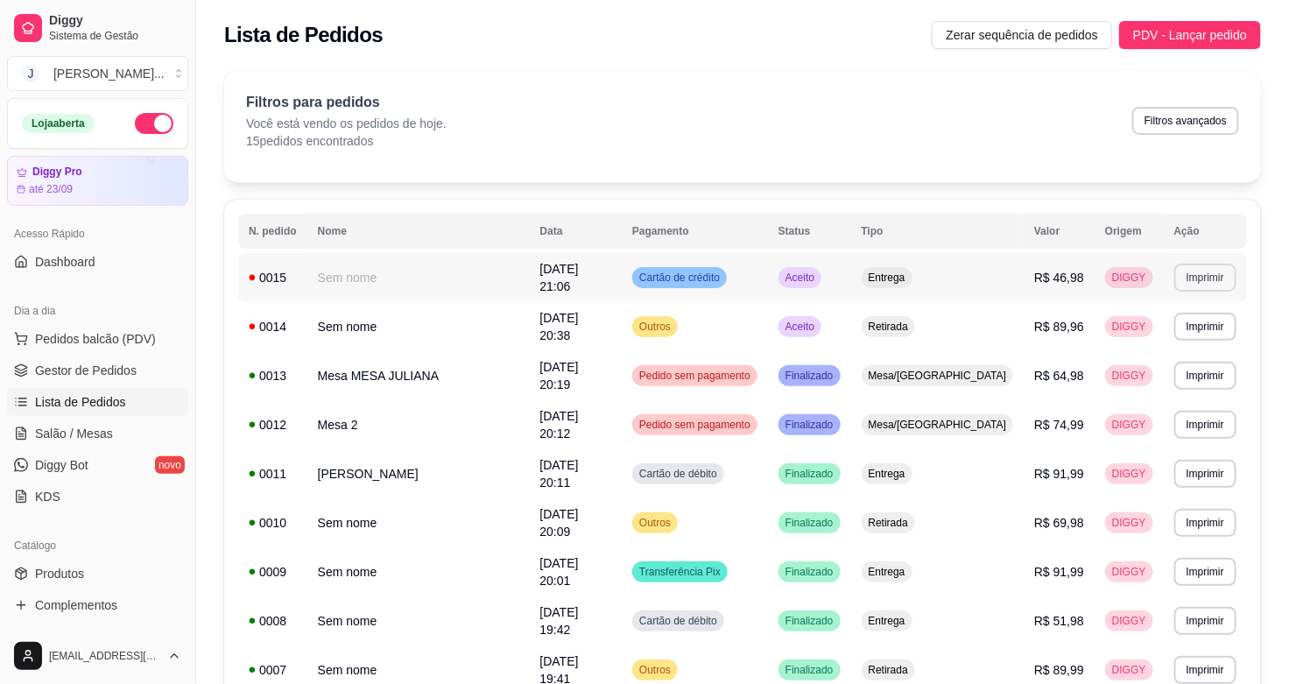
click at [1198, 271] on button "Imprimir" at bounding box center [1205, 278] width 62 height 28
click at [1176, 330] on button "Impressora" at bounding box center [1161, 335] width 127 height 28
click at [937, 313] on td "Retirada" at bounding box center [937, 326] width 173 height 49
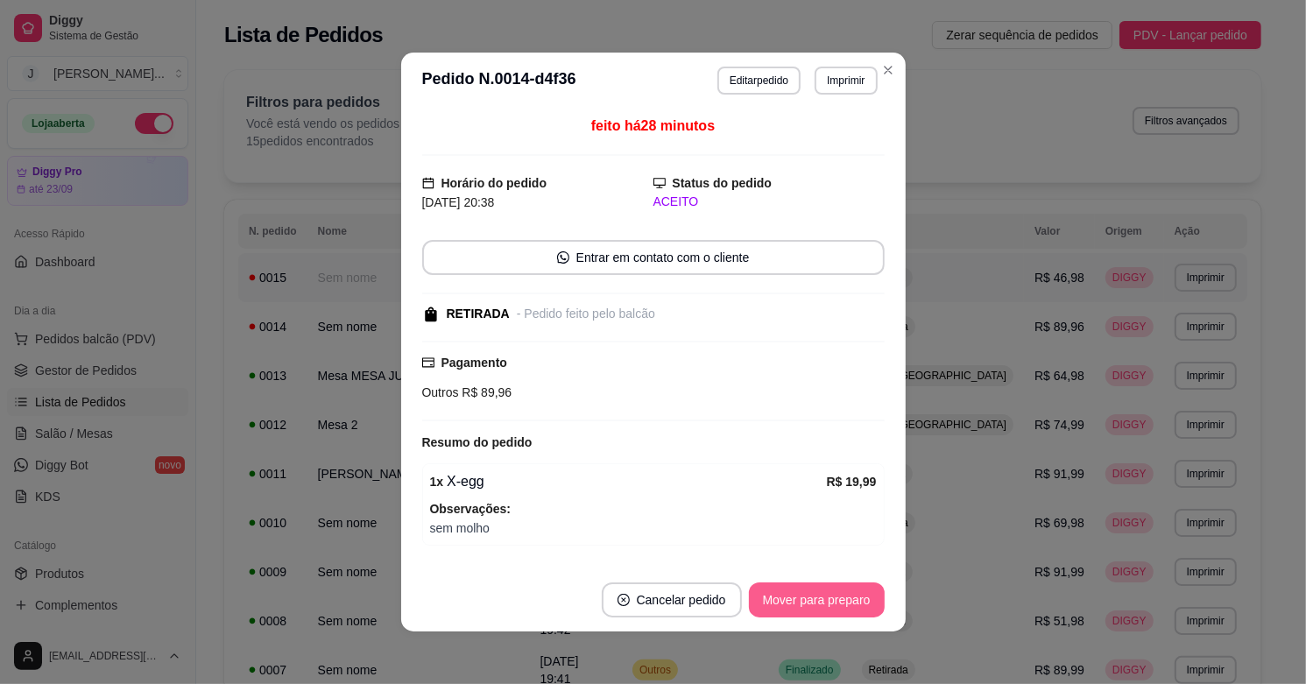
click at [800, 609] on button "Mover para preparo" at bounding box center [817, 599] width 136 height 35
click at [801, 604] on button "Mover para retirada disponível" at bounding box center [787, 600] width 187 height 34
click at [854, 593] on button "Mover para finalizado" at bounding box center [811, 599] width 145 height 35
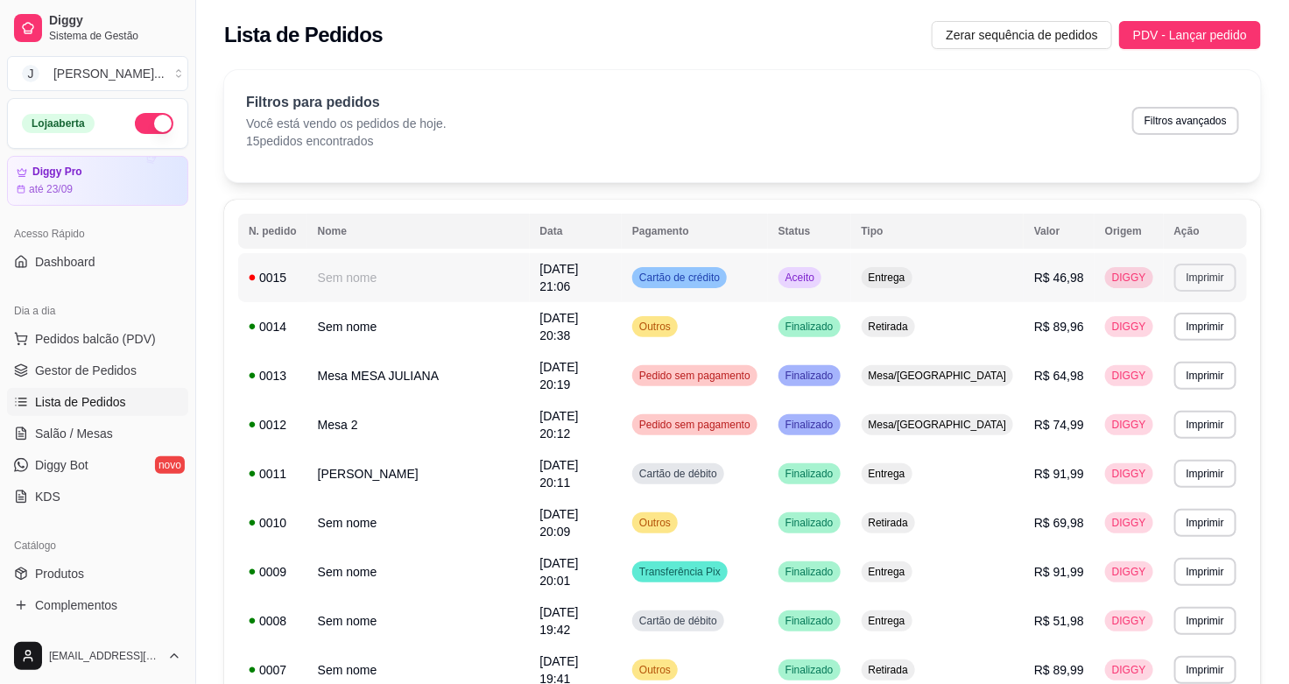
click at [1194, 270] on button "Imprimir" at bounding box center [1205, 278] width 62 height 28
click at [1161, 340] on button "Impressora" at bounding box center [1161, 335] width 127 height 28
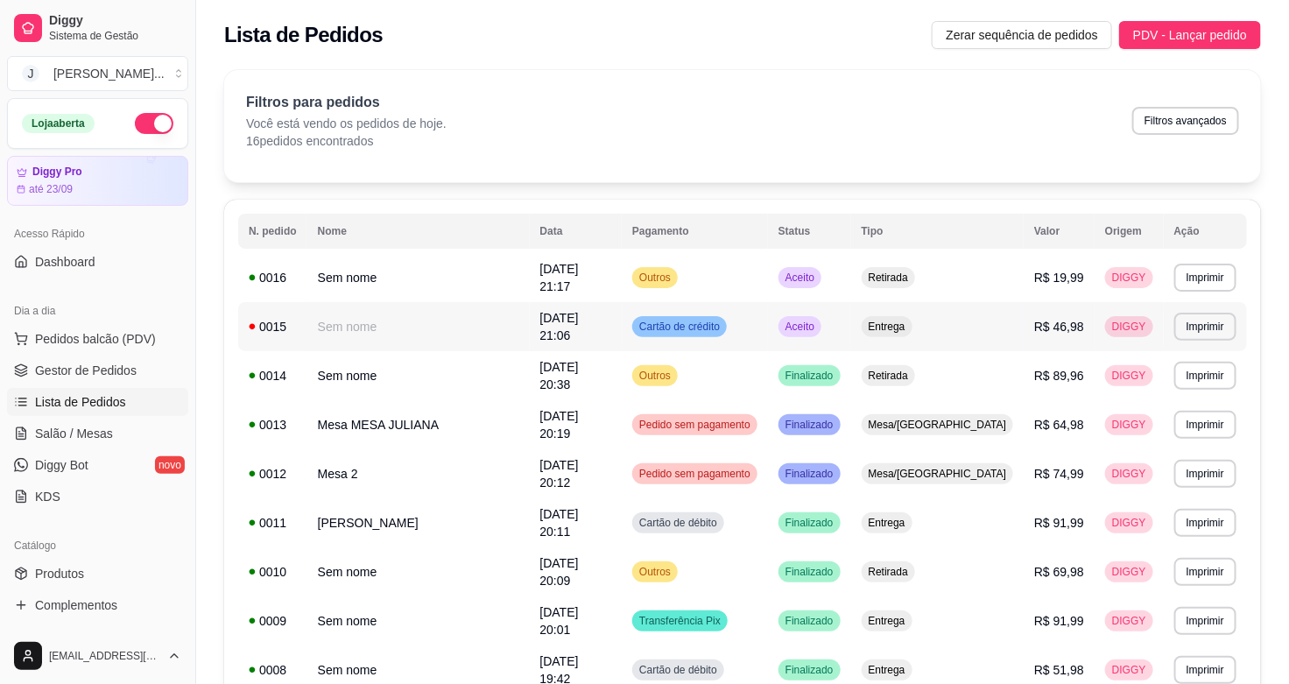
click at [768, 318] on td "Cartão de crédito" at bounding box center [695, 326] width 146 height 49
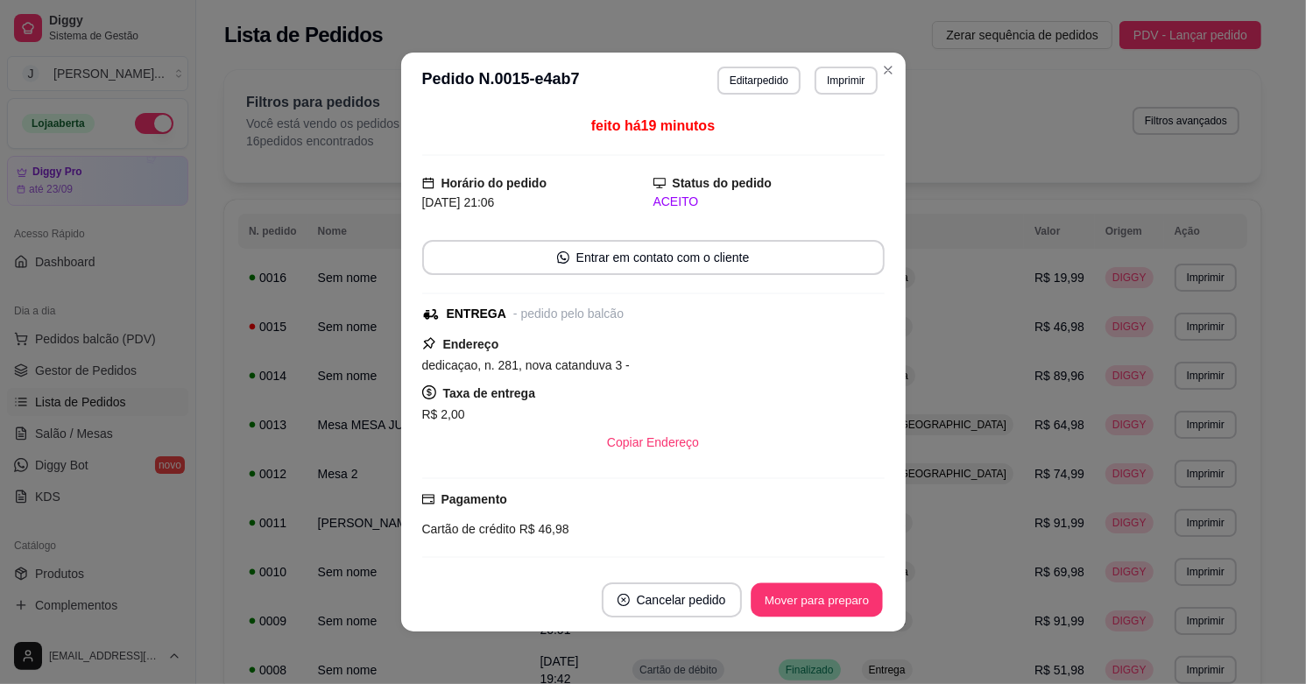
click at [812, 607] on button "Mover para preparo" at bounding box center [816, 600] width 131 height 34
click at [814, 587] on button "Mover para entrega" at bounding box center [816, 599] width 135 height 35
click at [817, 593] on button "Mover para finalizado" at bounding box center [811, 599] width 145 height 35
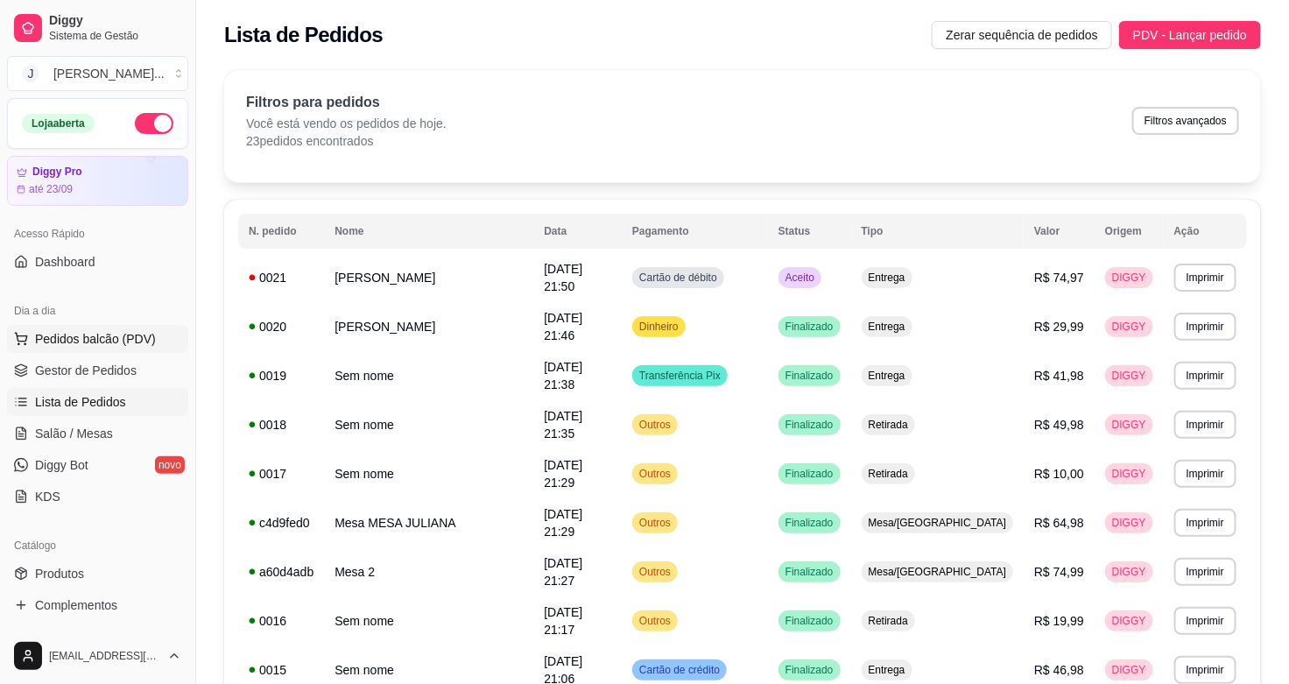
click at [121, 338] on span "Pedidos balcão (PDV)" at bounding box center [95, 339] width 121 height 18
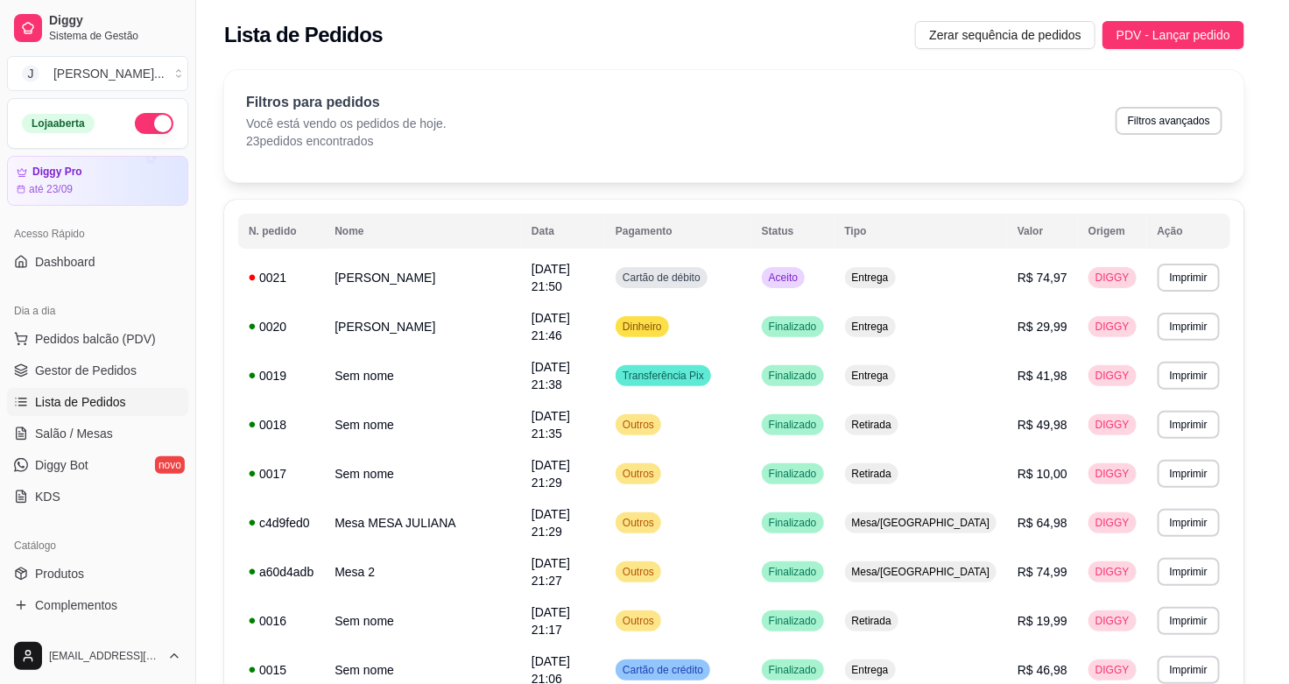
click at [102, 325] on div at bounding box center [126, 330] width 161 height 109
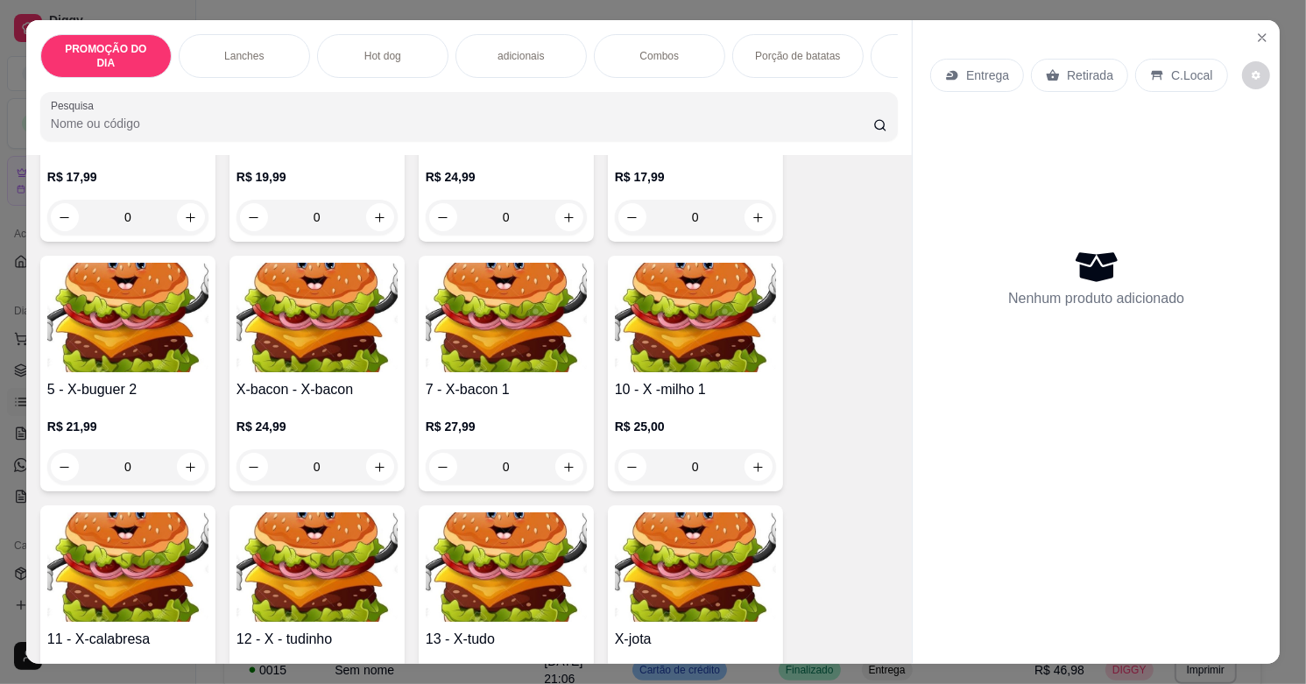
scroll to position [766, 0]
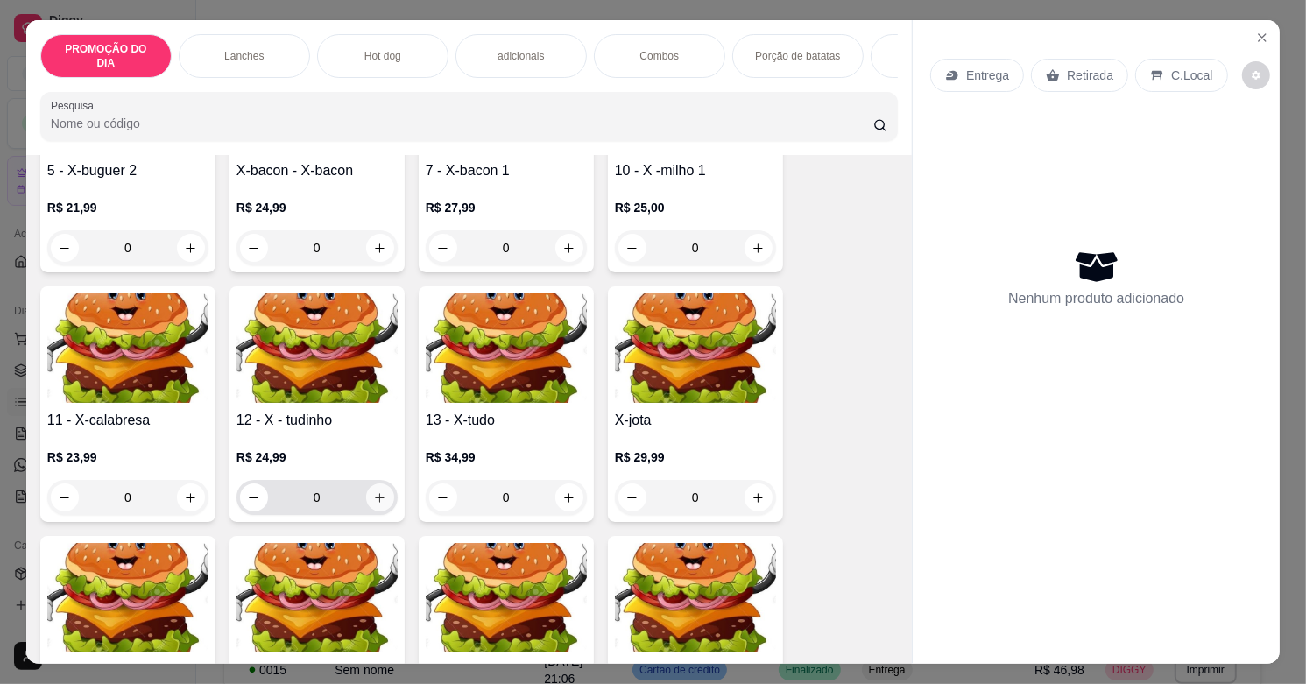
click at [381, 487] on button "increase-product-quantity" at bounding box center [380, 497] width 28 height 28
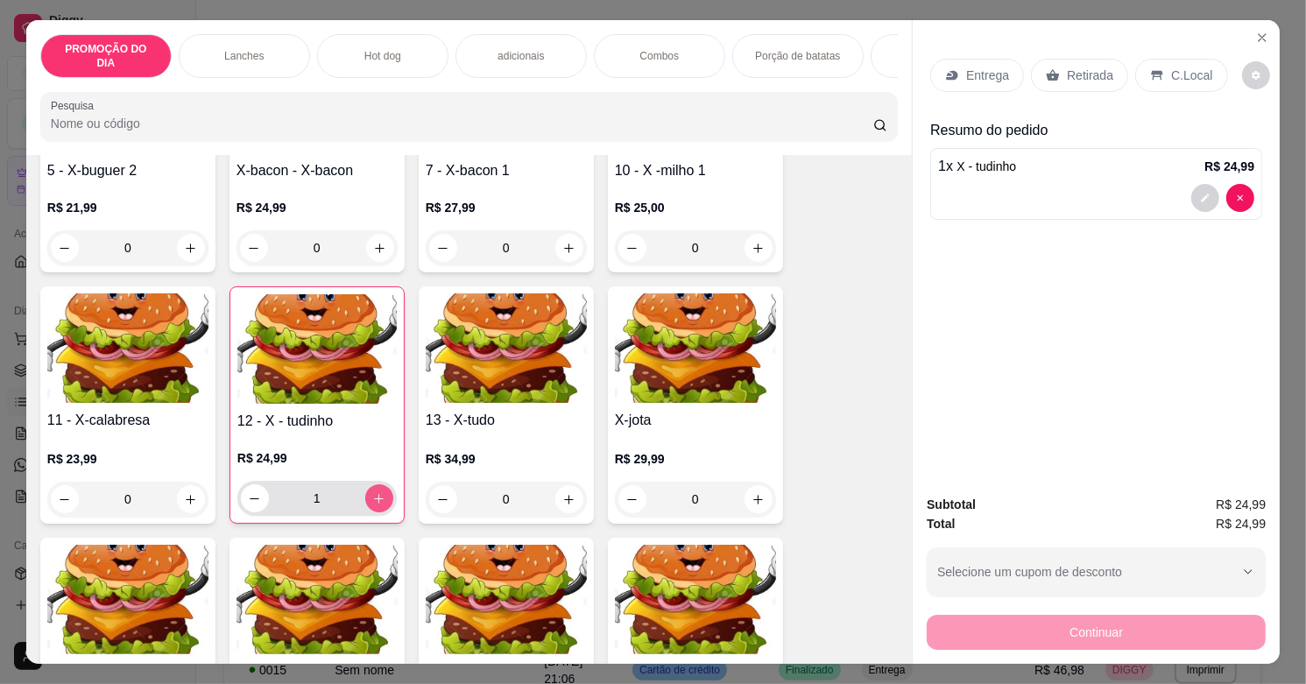
type input "1"
click at [983, 67] on p "Entrega" at bounding box center [987, 76] width 43 height 18
click at [1202, 194] on icon "decrease-product-quantity" at bounding box center [1206, 198] width 8 height 8
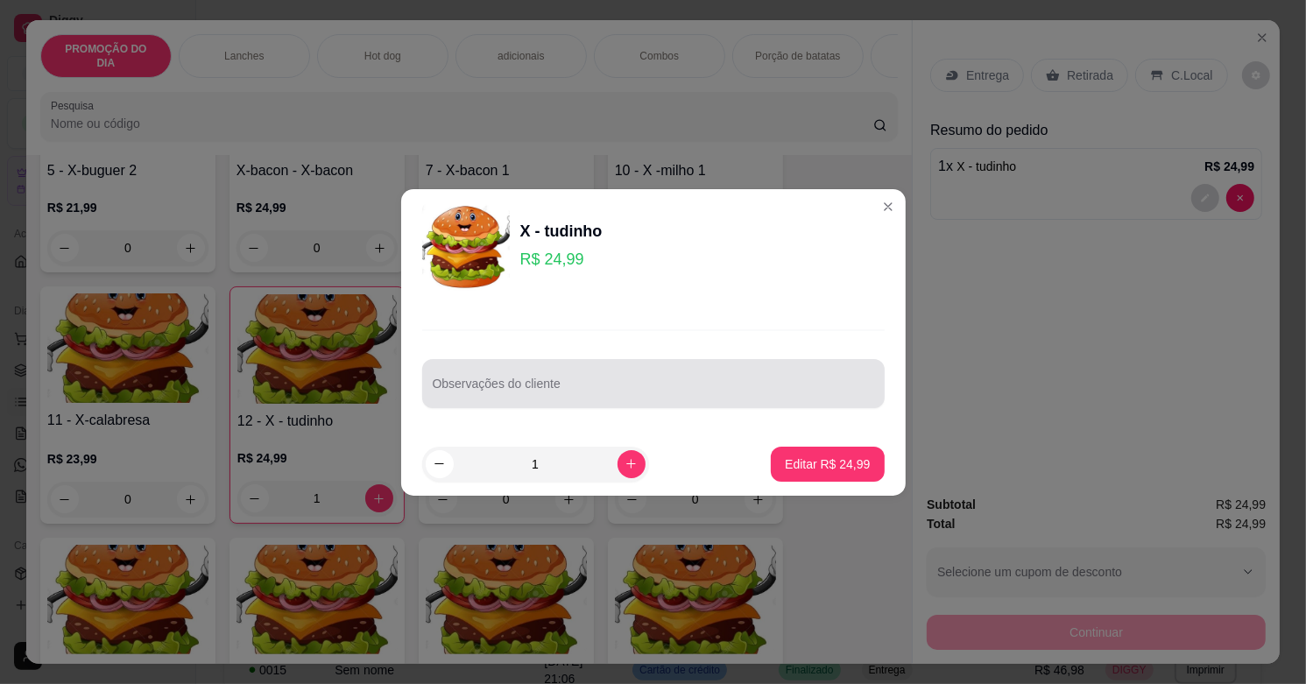
click at [617, 377] on div at bounding box center [653, 383] width 441 height 35
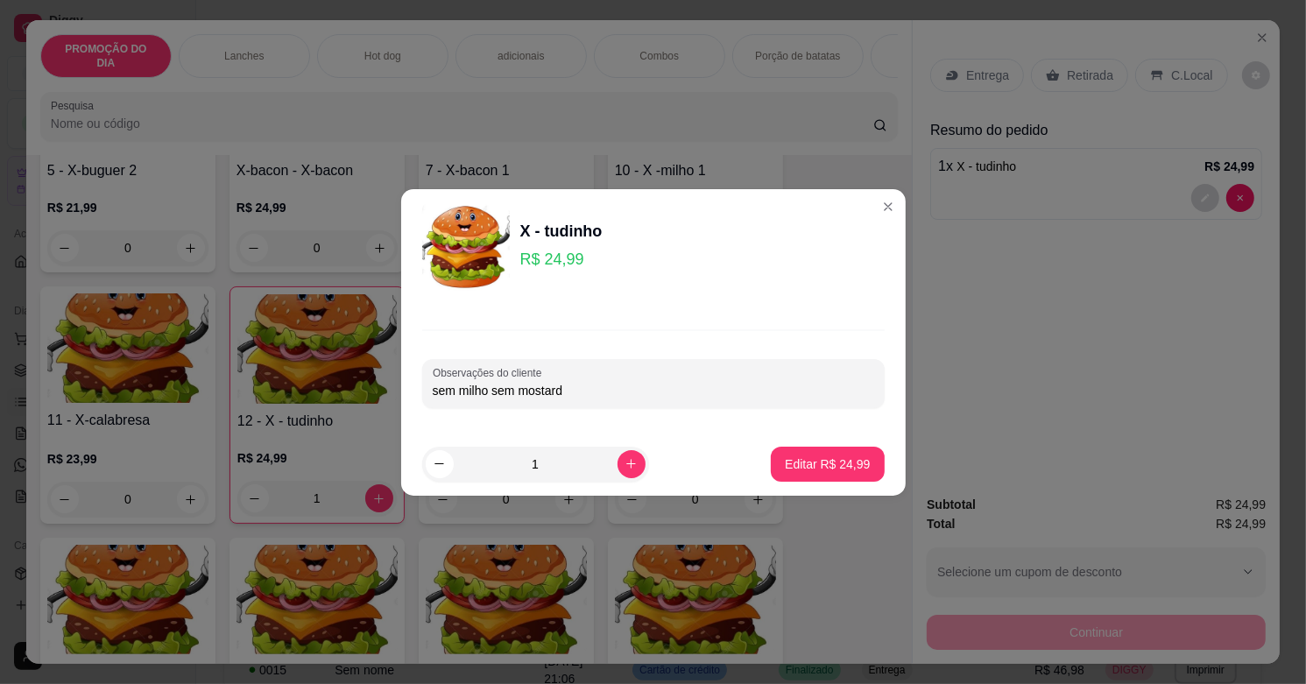
type input "sem milho sem mostarda"
click at [848, 465] on p "Editar R$ 24,99" at bounding box center [827, 464] width 85 height 18
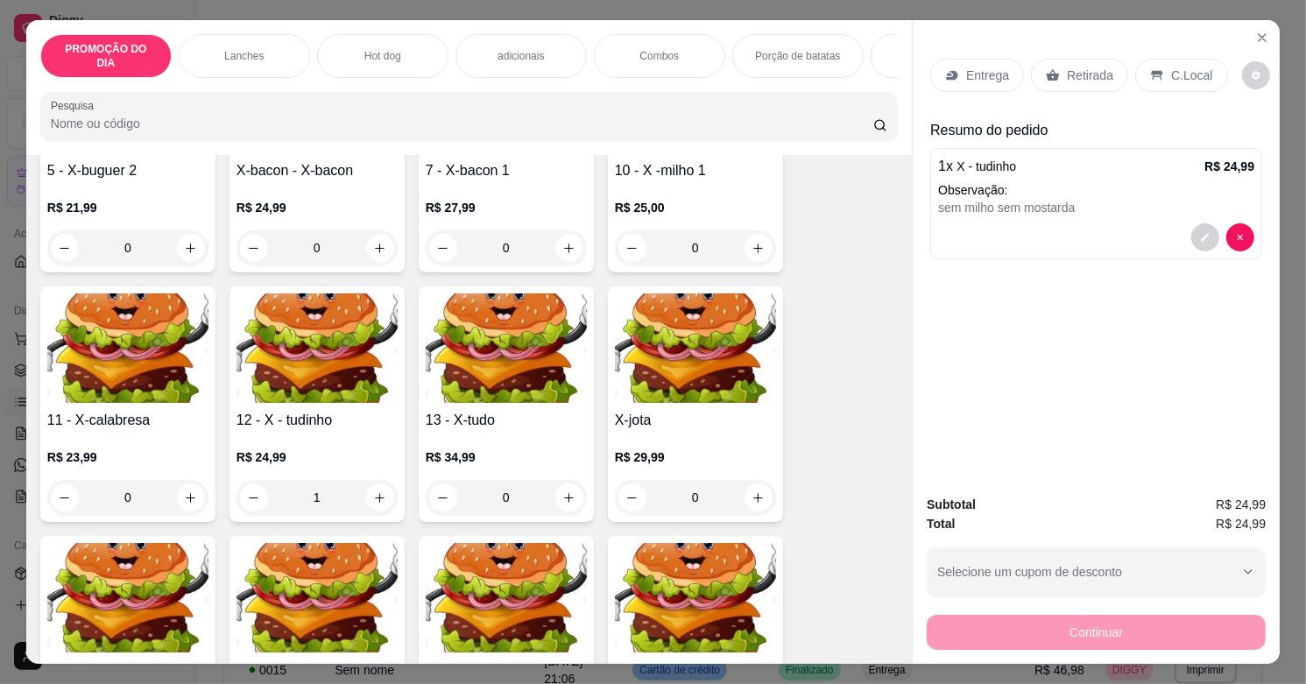
type input "0"
click at [1069, 67] on p "Retirada" at bounding box center [1090, 76] width 46 height 18
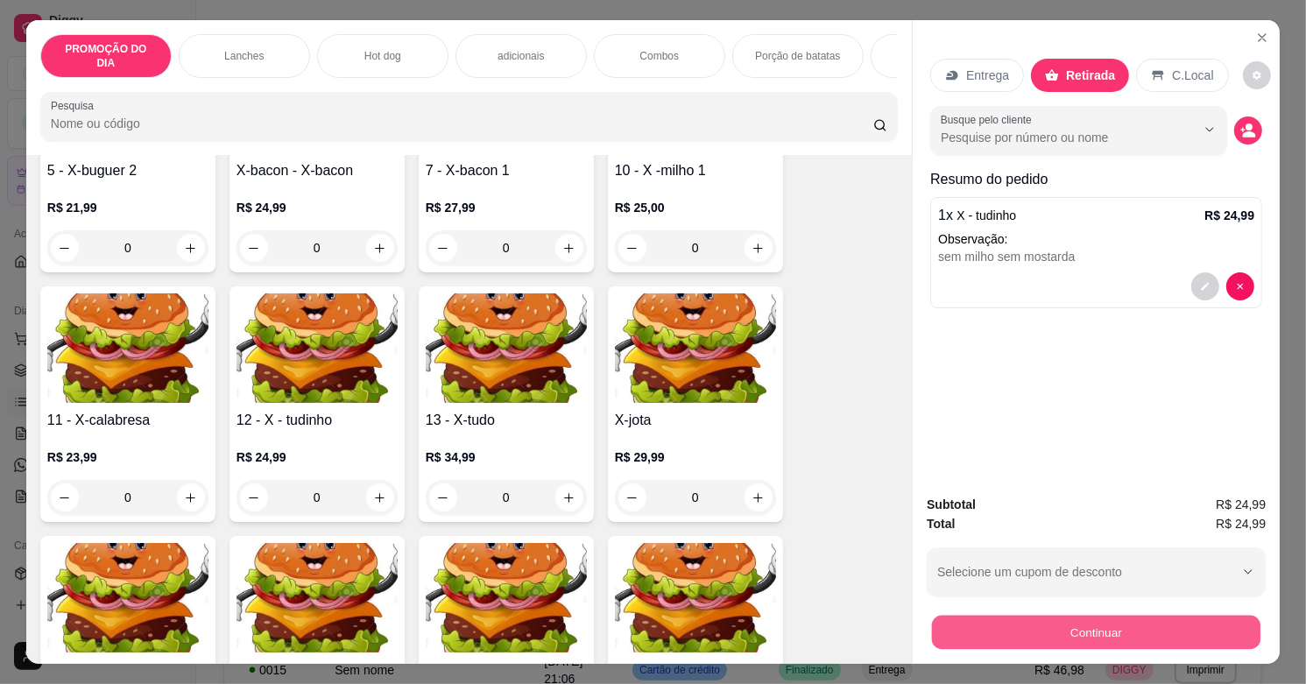
click at [1079, 616] on button "Continuar" at bounding box center [1096, 632] width 328 height 34
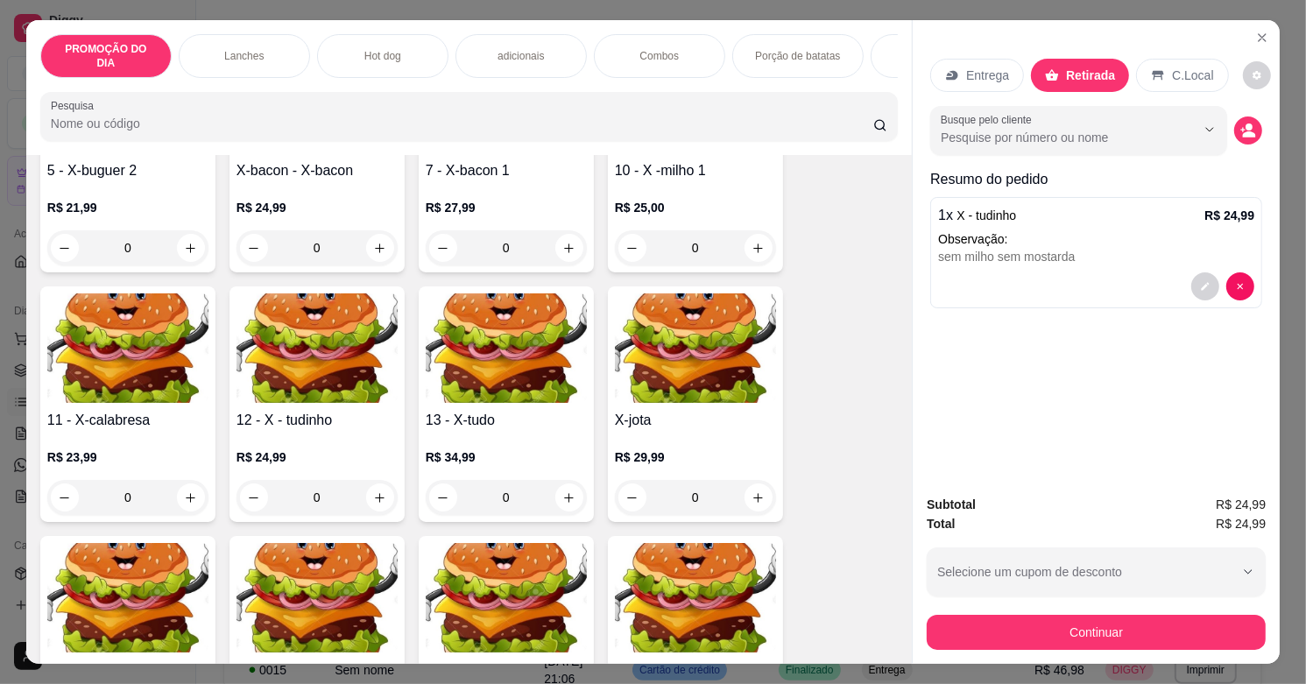
click at [755, 359] on div at bounding box center [772, 347] width 35 height 35
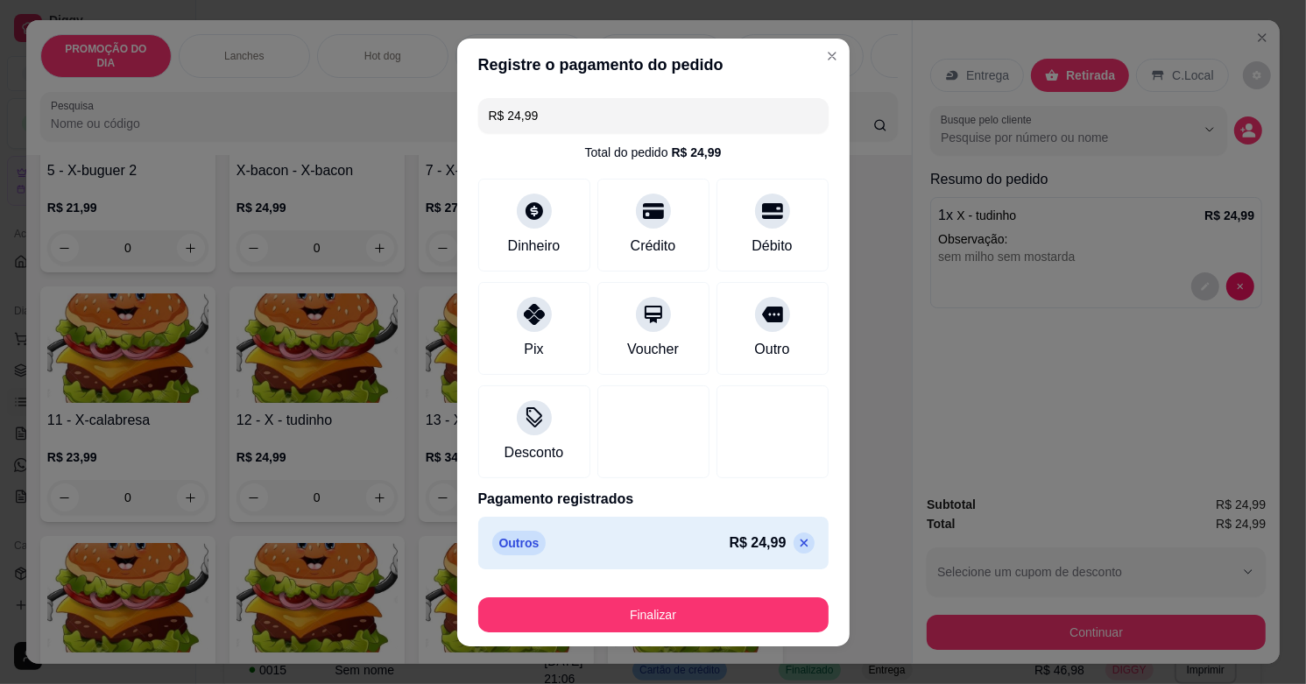
type input "R$ 0,00"
click at [696, 617] on button "Finalizar" at bounding box center [653, 614] width 350 height 35
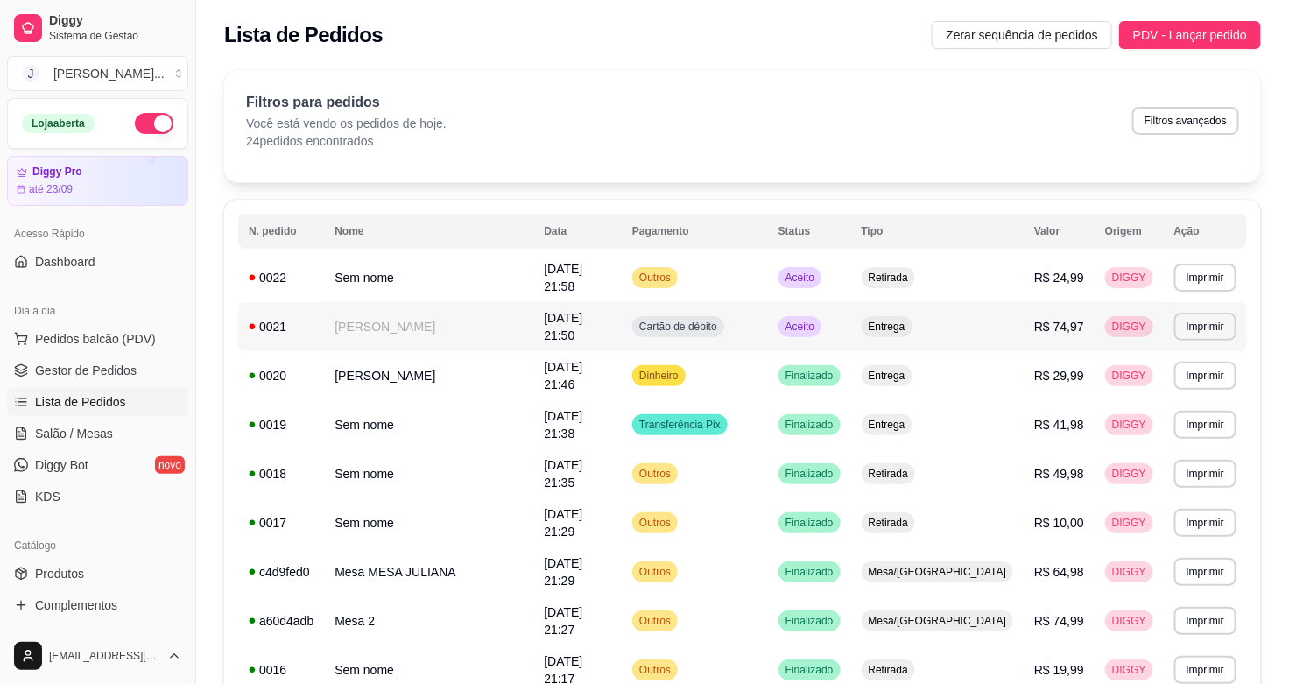
click at [851, 313] on td "Aceito" at bounding box center [809, 326] width 83 height 49
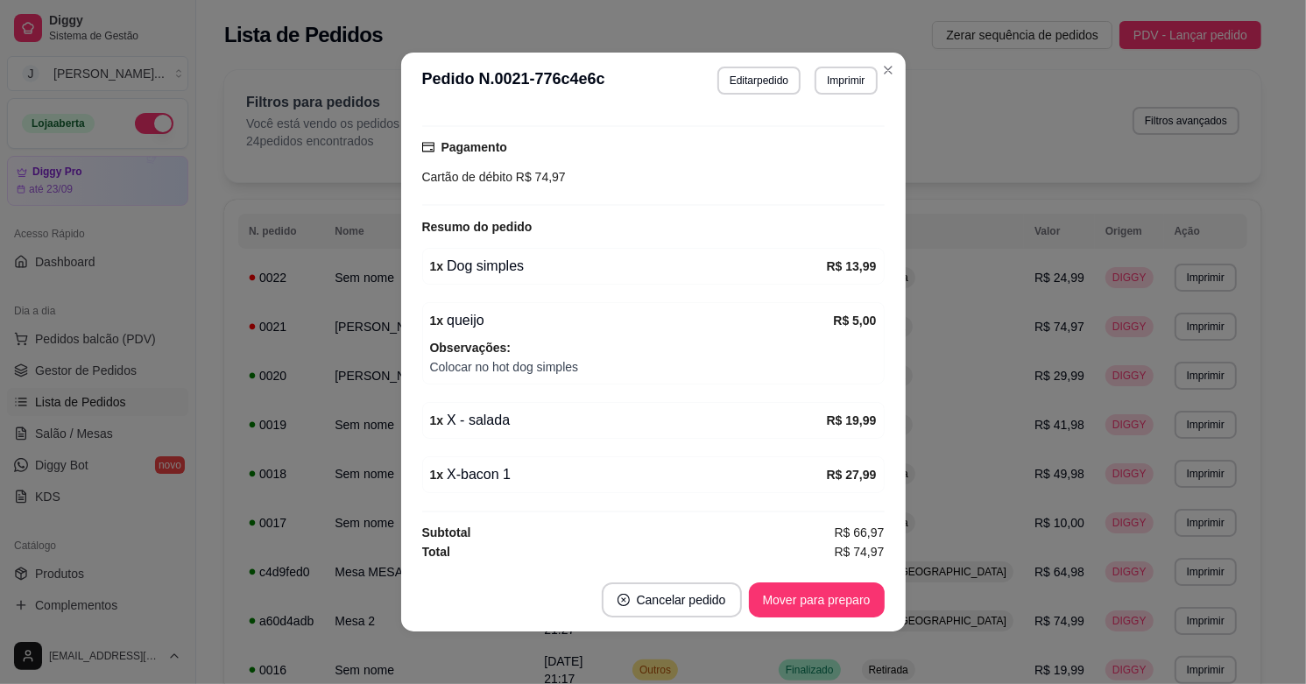
scroll to position [3, 0]
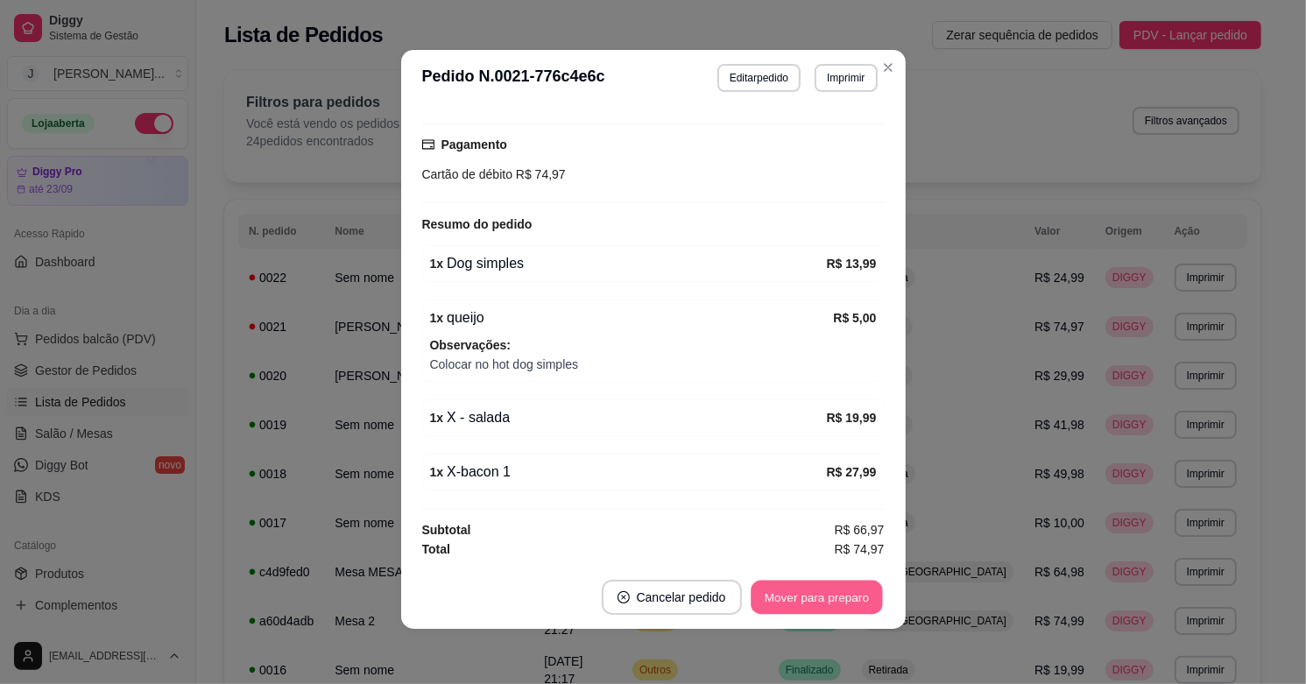
click at [821, 593] on button "Mover para preparo" at bounding box center [816, 598] width 131 height 34
click at [807, 600] on button "Mover para entrega" at bounding box center [816, 598] width 131 height 34
click at [814, 597] on button "Mover para finalizado" at bounding box center [811, 597] width 145 height 35
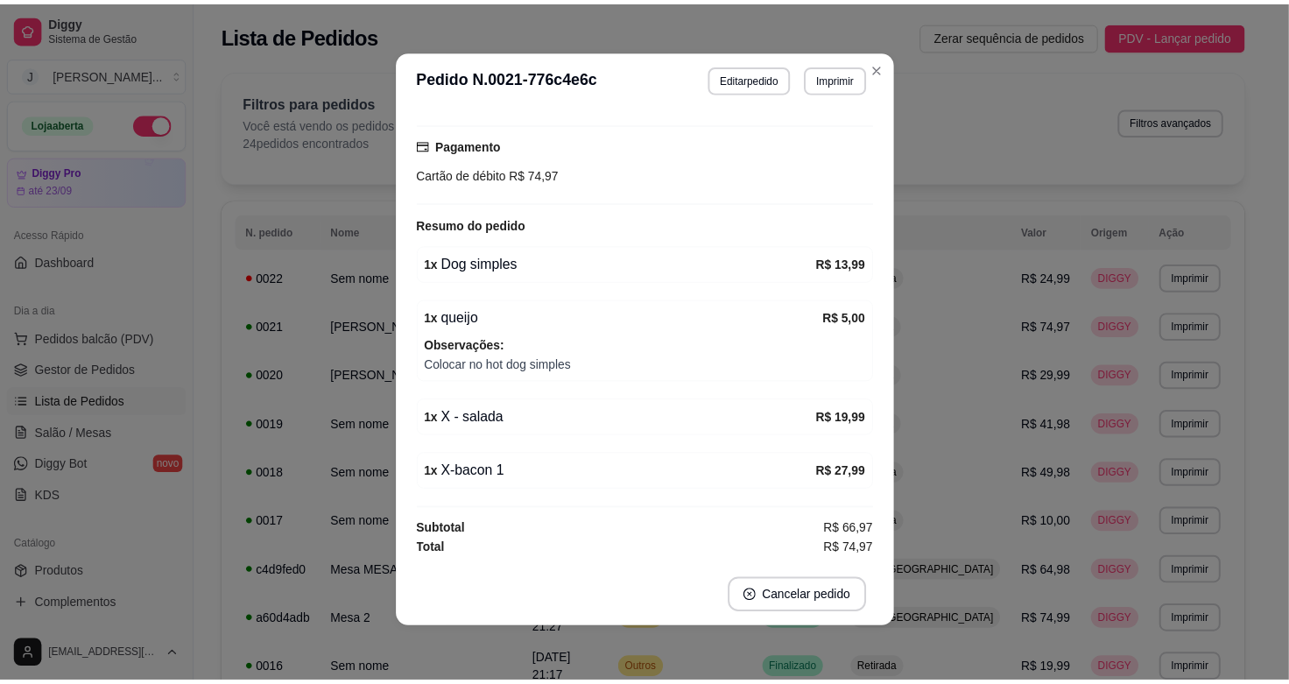
scroll to position [412, 0]
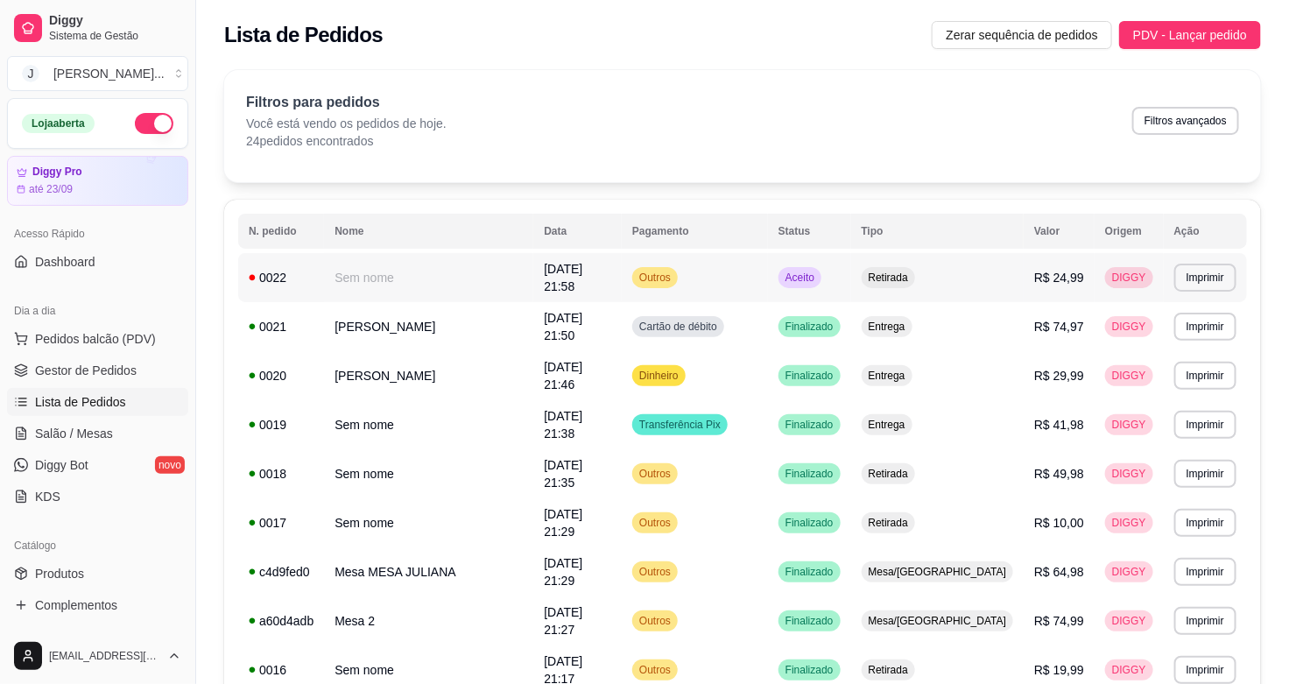
click at [851, 280] on td "Aceito" at bounding box center [809, 277] width 83 height 49
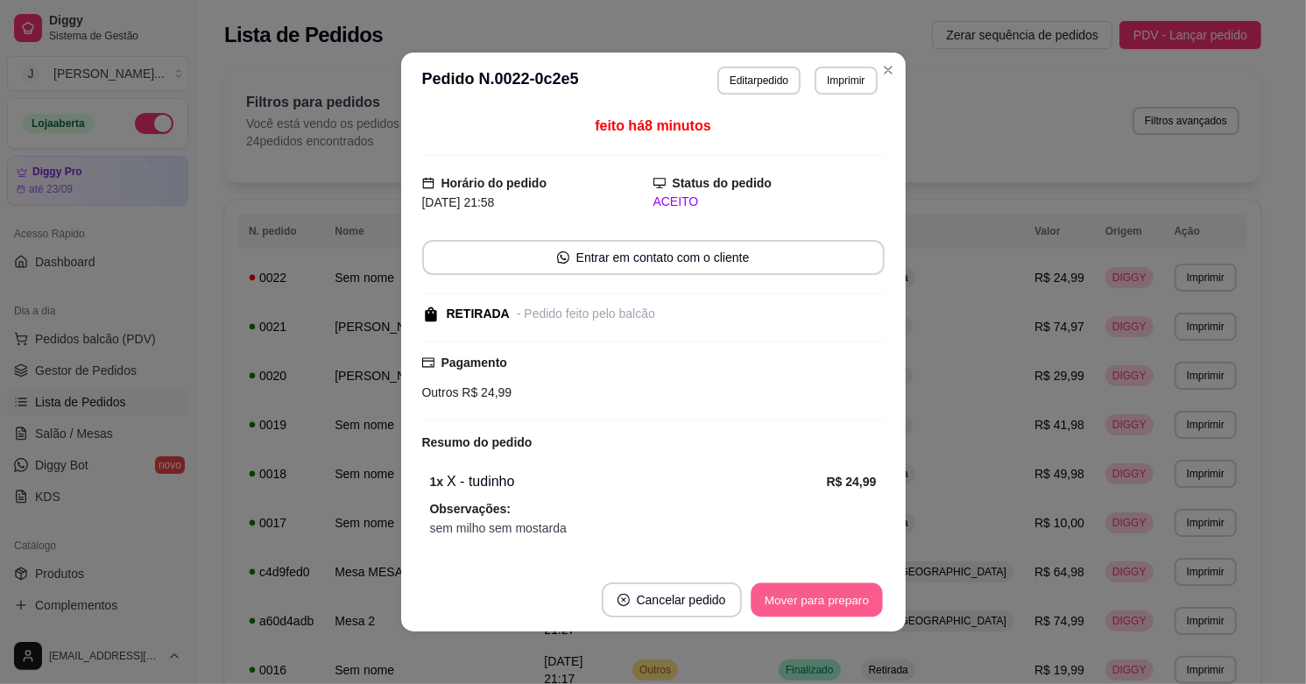
click at [828, 601] on button "Mover para preparo" at bounding box center [816, 600] width 131 height 34
click at [828, 601] on button "Mover para preparo" at bounding box center [817, 599] width 136 height 35
click at [850, 603] on button "Mover para retirada disponível" at bounding box center [787, 599] width 194 height 35
click at [845, 588] on button "Mover para finalizado" at bounding box center [811, 599] width 145 height 35
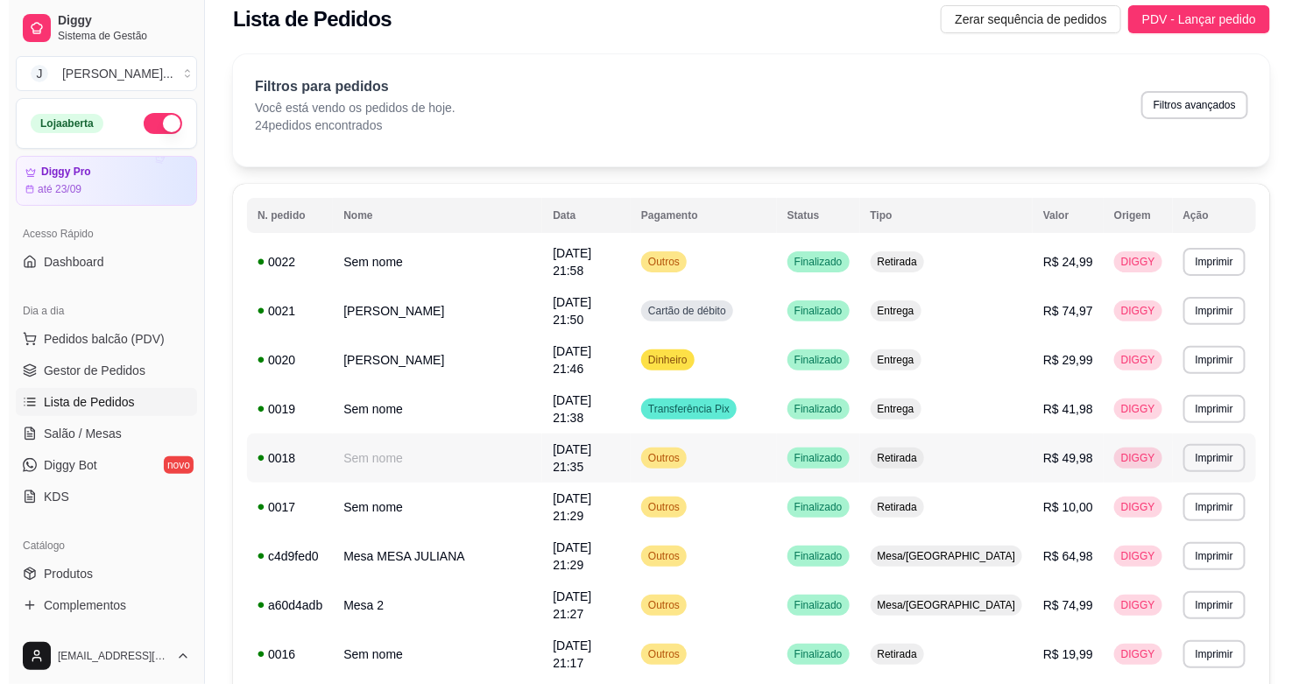
scroll to position [0, 0]
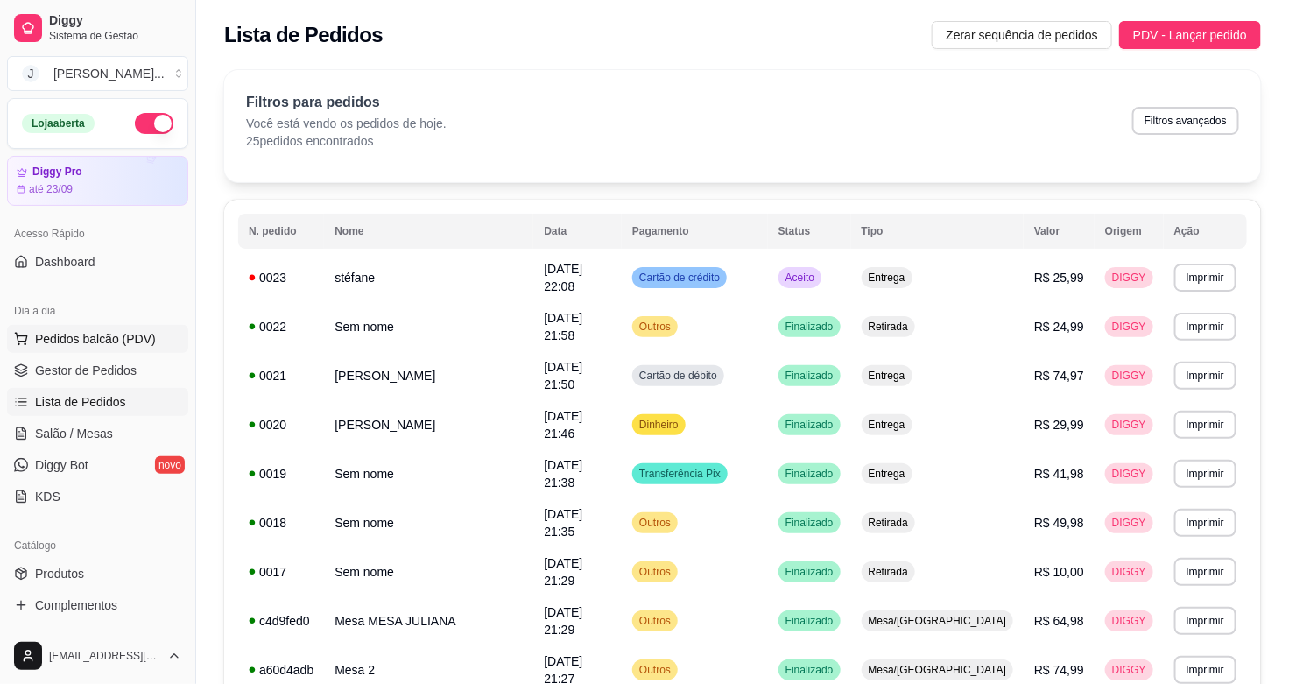
click at [70, 348] on span "Pedidos balcão (PDV)" at bounding box center [95, 339] width 121 height 18
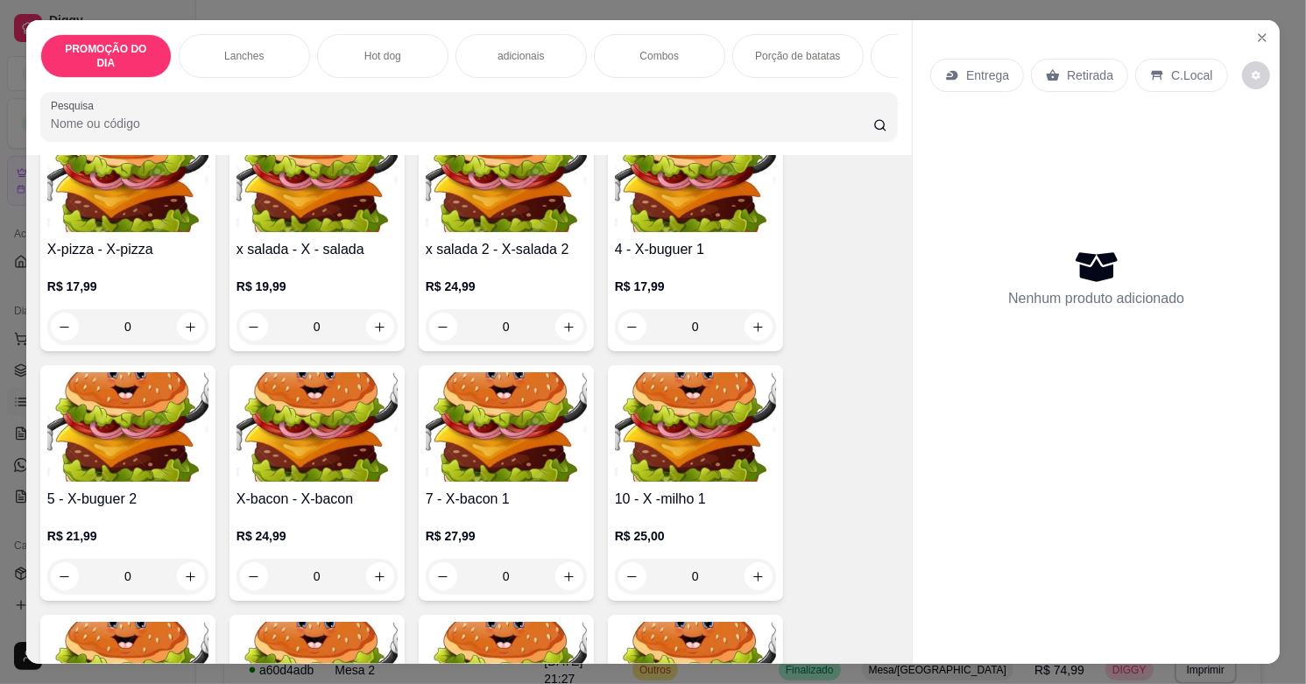
scroll to position [657, 0]
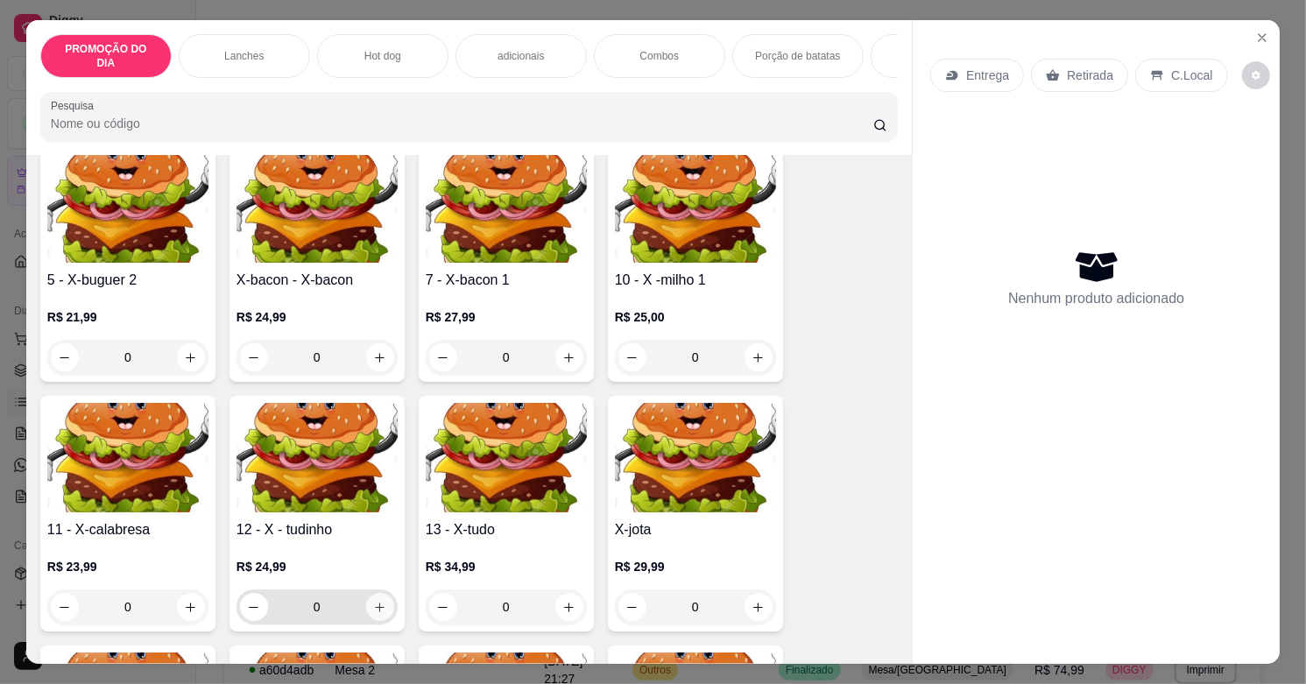
click at [373, 601] on icon "increase-product-quantity" at bounding box center [379, 607] width 13 height 13
type input "1"
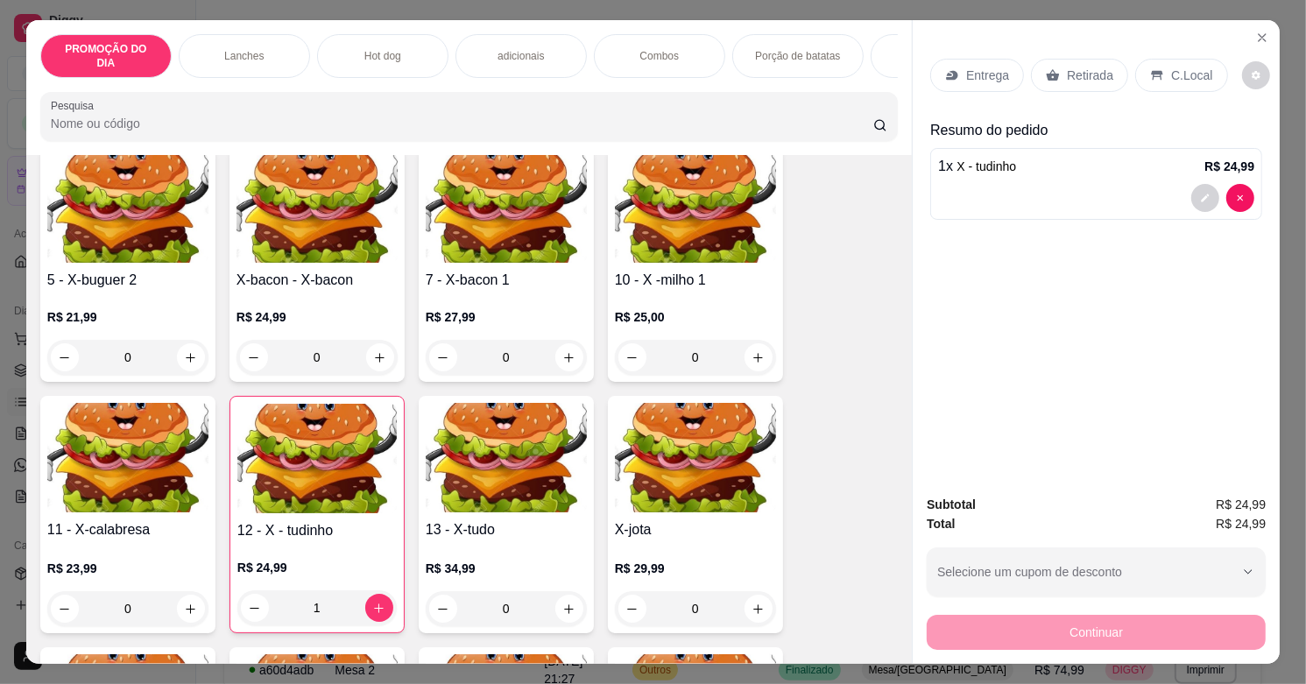
click at [1075, 67] on p "Retirada" at bounding box center [1090, 76] width 46 height 18
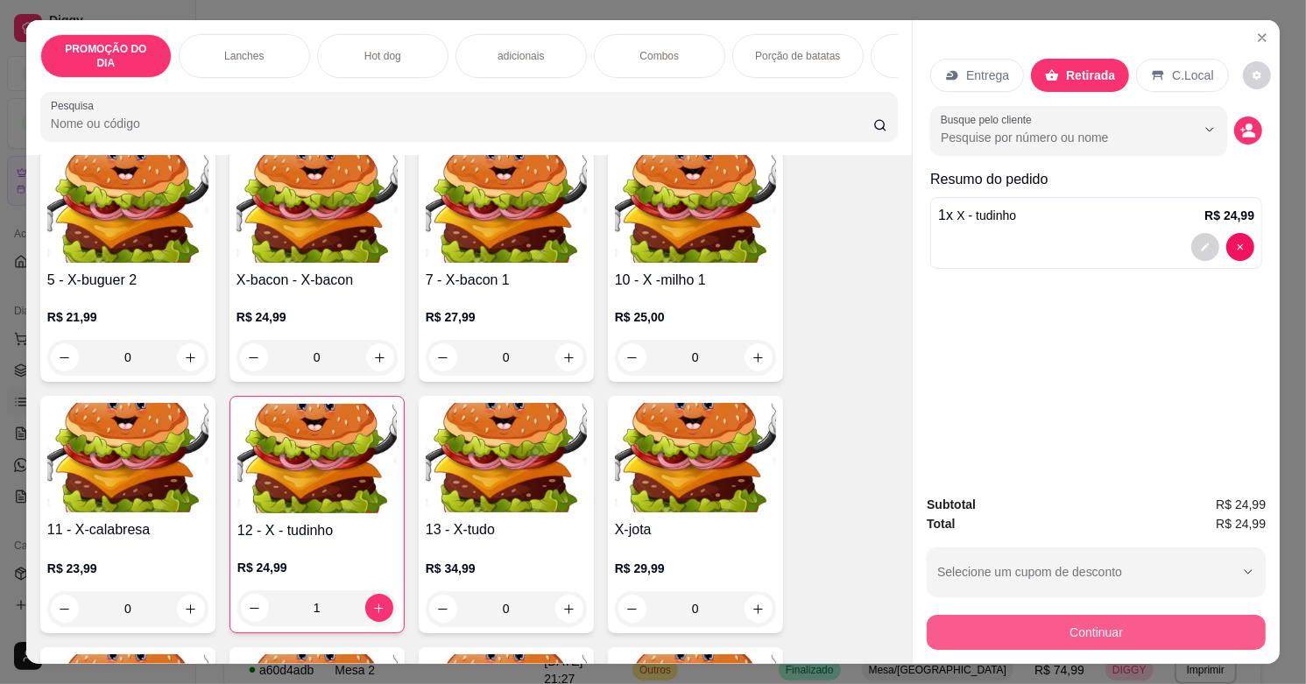
click at [1110, 629] on button "Continuar" at bounding box center [1096, 632] width 339 height 35
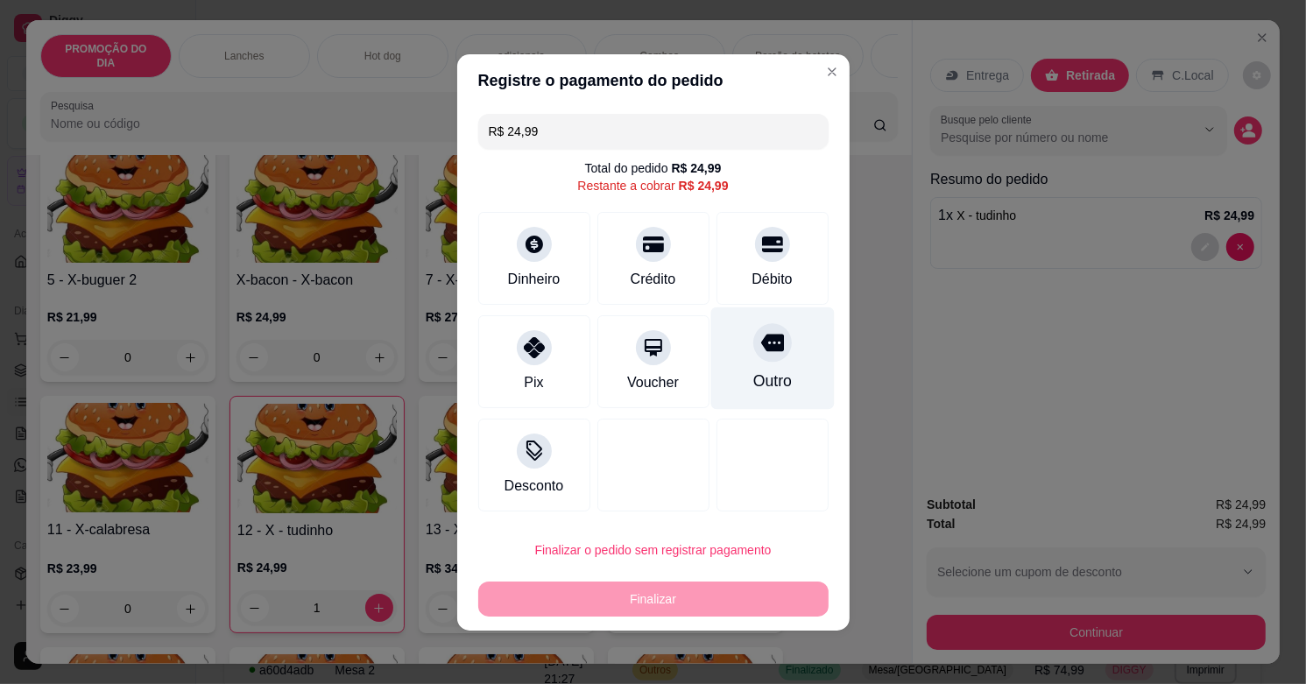
click at [719, 361] on div "Outro" at bounding box center [771, 358] width 123 height 102
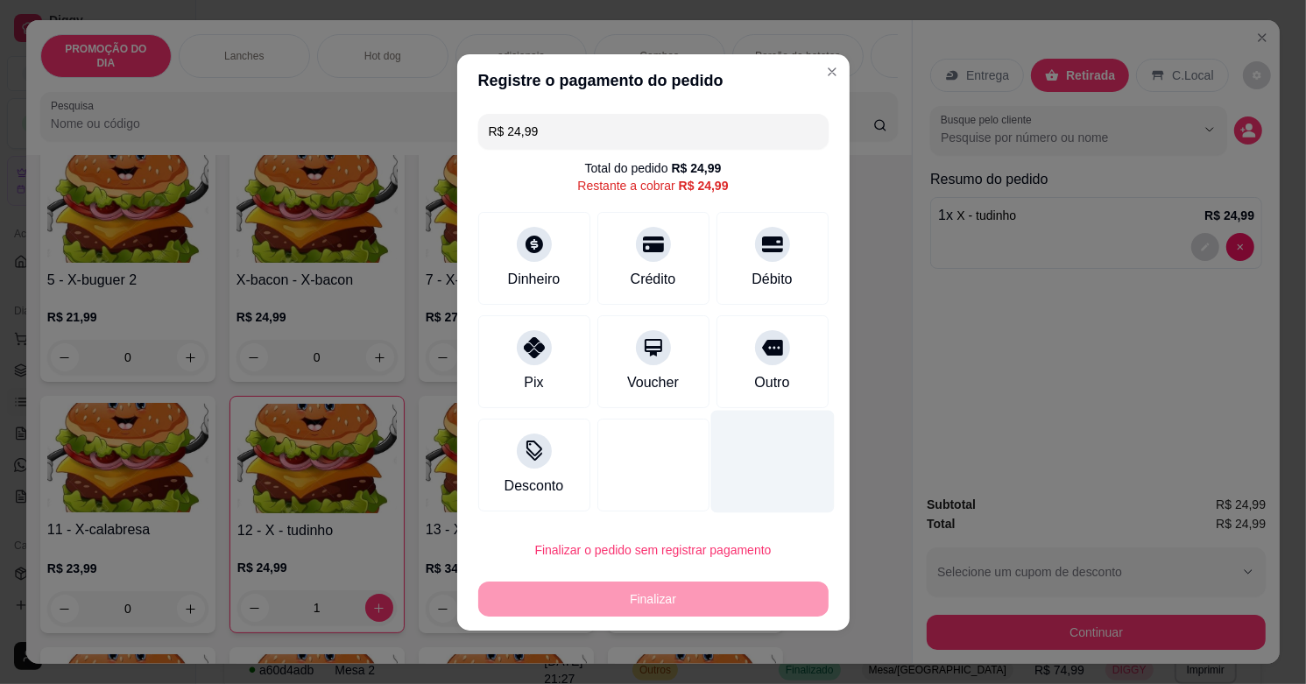
type input "R$ 0,00"
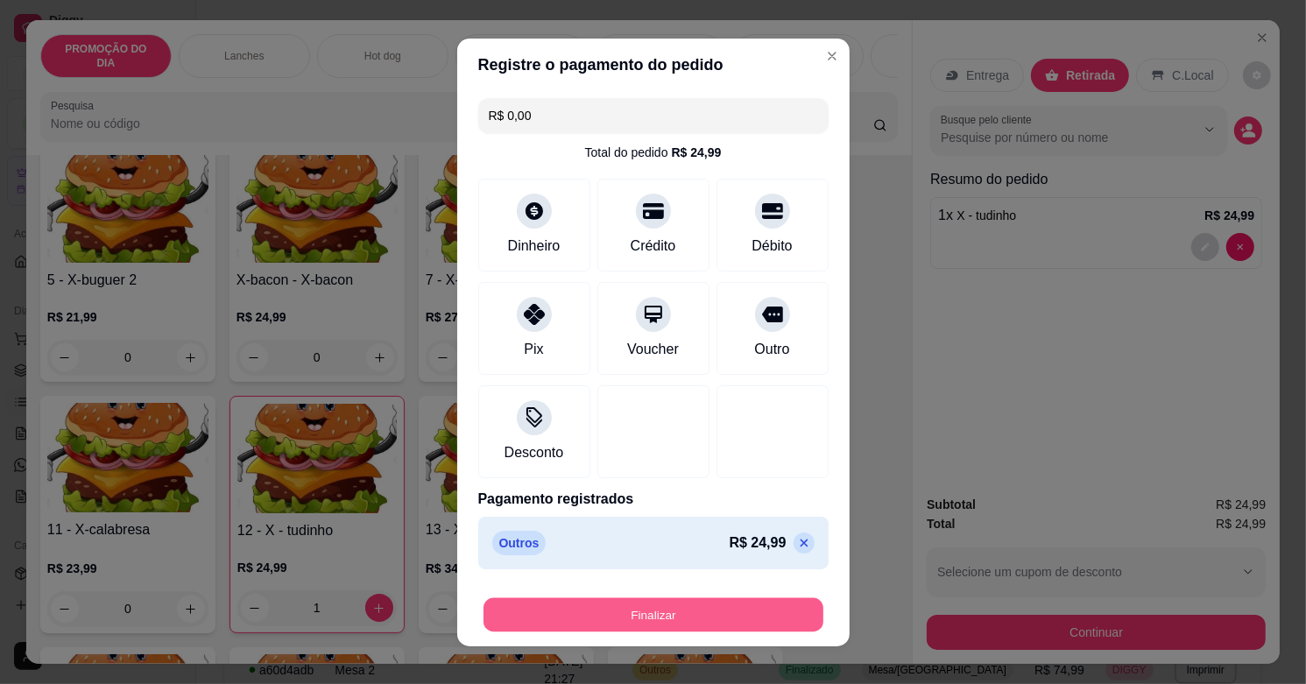
click at [742, 601] on button "Finalizar" at bounding box center [653, 614] width 340 height 34
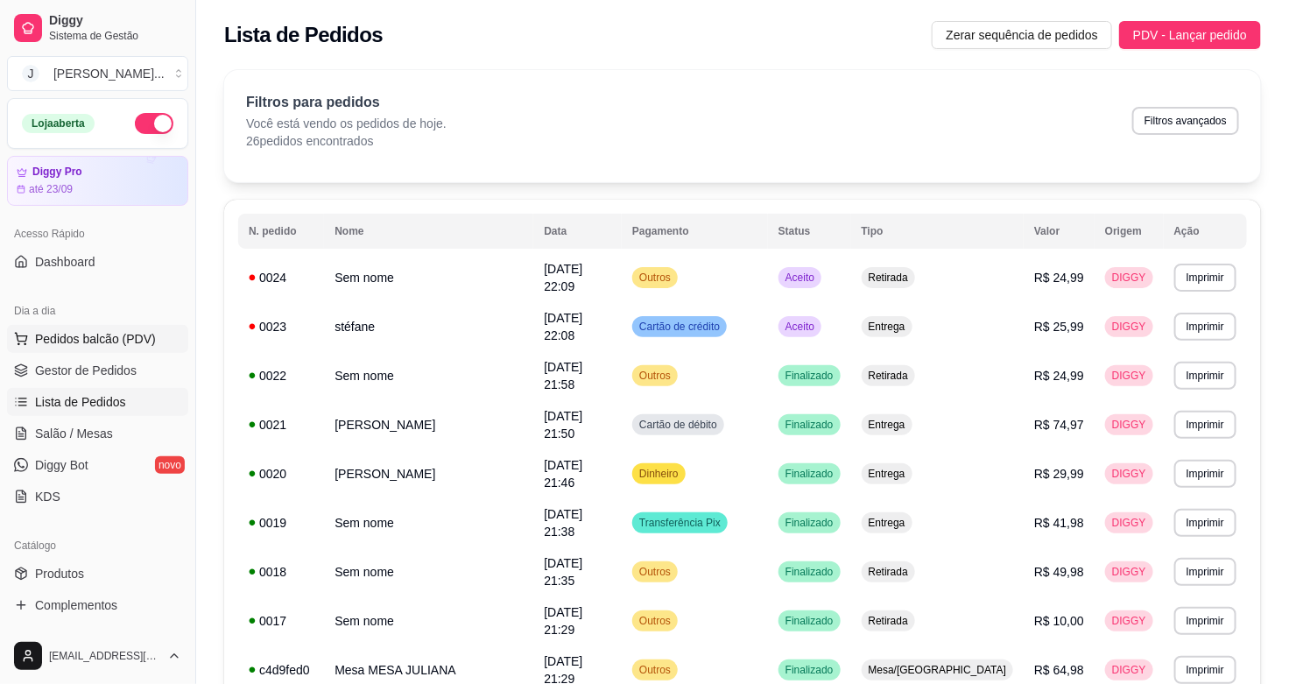
click at [94, 325] on button "Pedidos balcão (PDV)" at bounding box center [97, 339] width 181 height 28
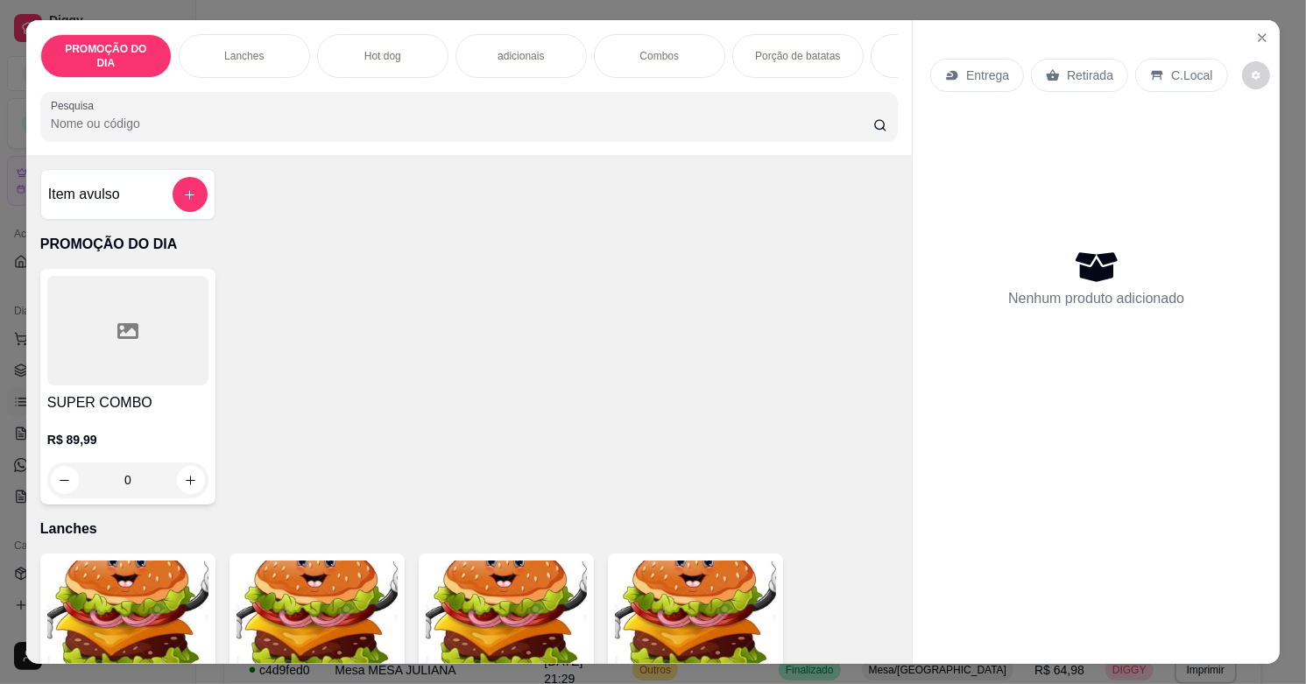
click at [760, 49] on p "Porção de batatas" at bounding box center [797, 56] width 85 height 14
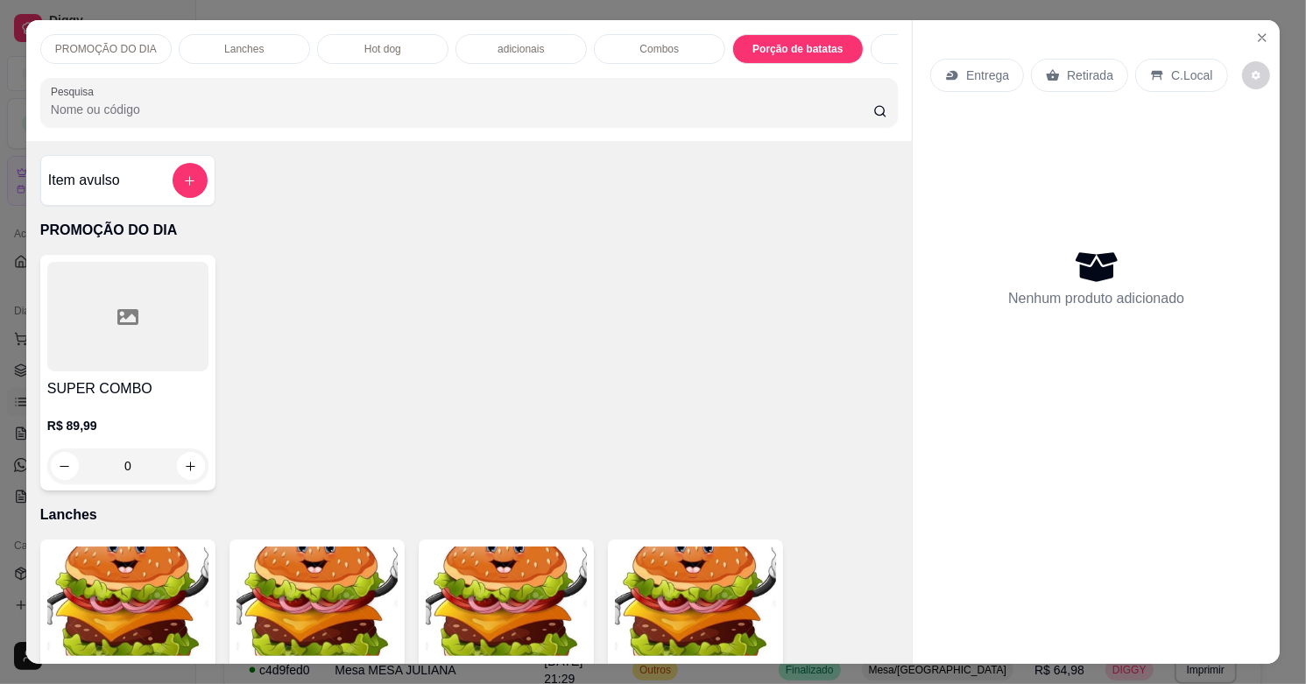
scroll to position [44, 0]
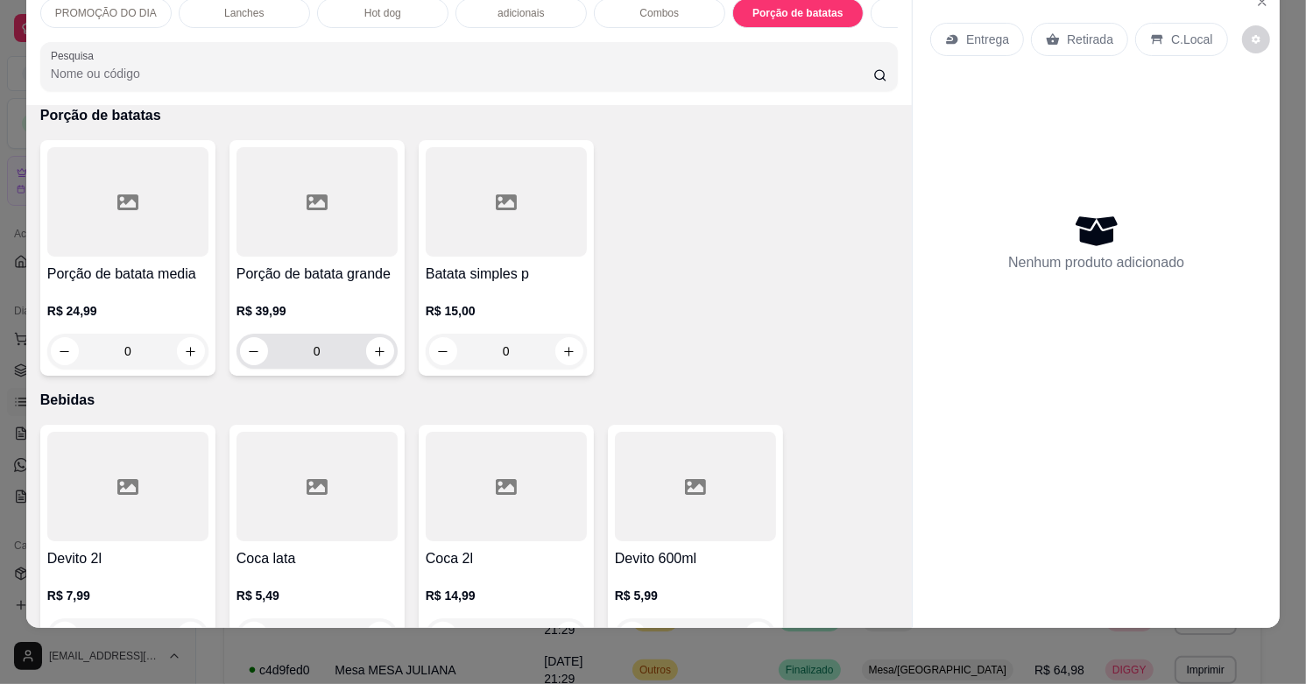
drag, startPoint x: 357, startPoint y: 343, endPoint x: 378, endPoint y: 355, distance: 23.9
click at [357, 349] on div "0" at bounding box center [317, 351] width 154 height 35
click at [378, 351] on button "increase-product-quantity" at bounding box center [380, 351] width 28 height 28
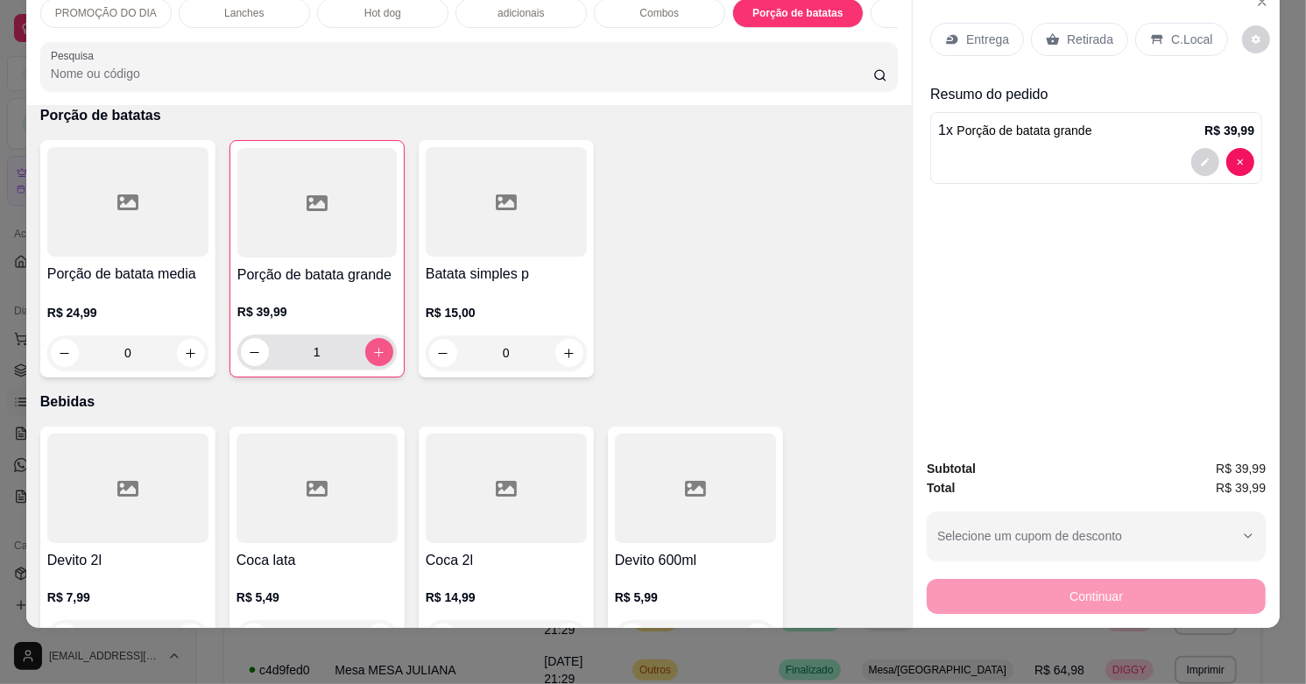
type input "1"
click at [1191, 148] on button "decrease-product-quantity" at bounding box center [1205, 162] width 28 height 28
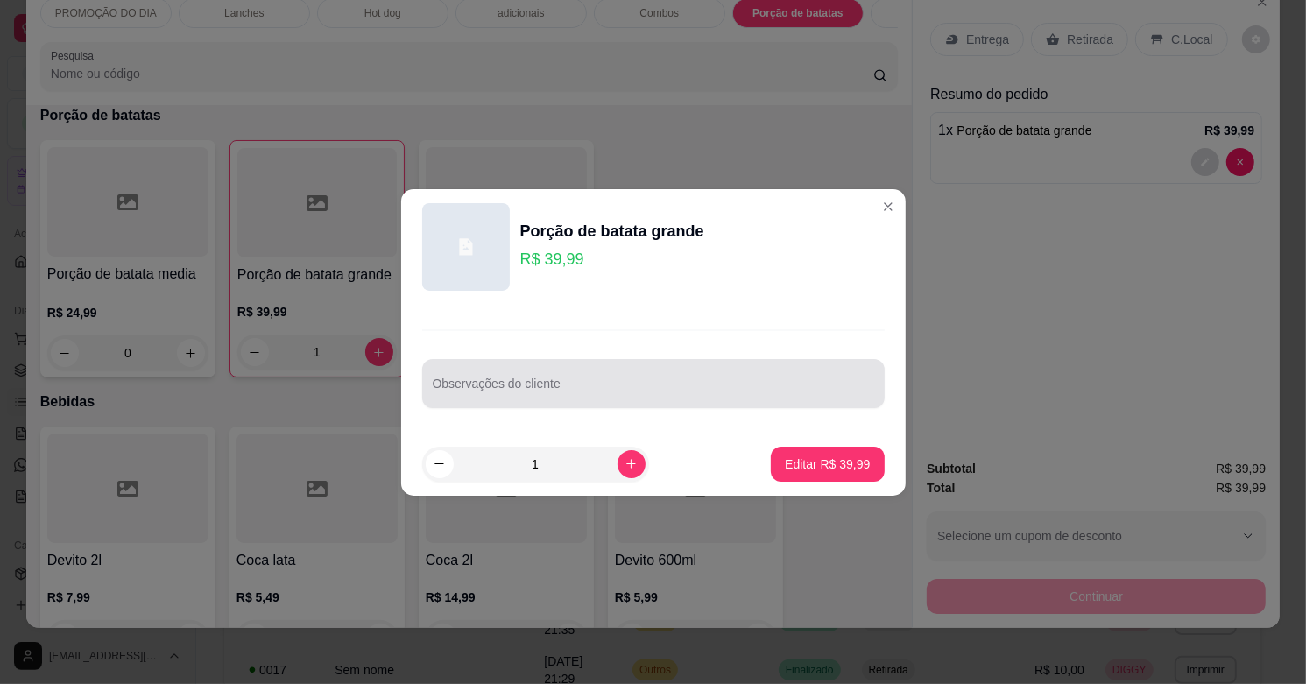
click at [605, 370] on div at bounding box center [653, 383] width 441 height 35
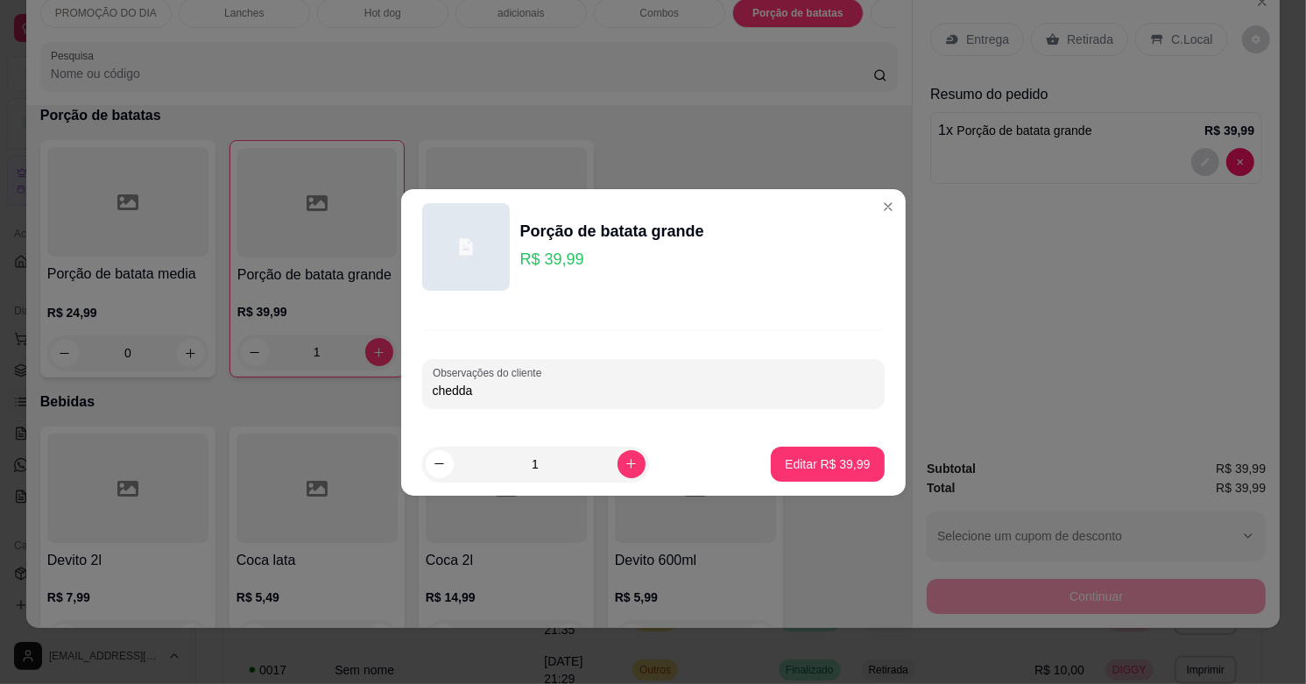
type input "cheddar"
click at [820, 462] on p "Editar R$ 39,99" at bounding box center [827, 464] width 85 height 18
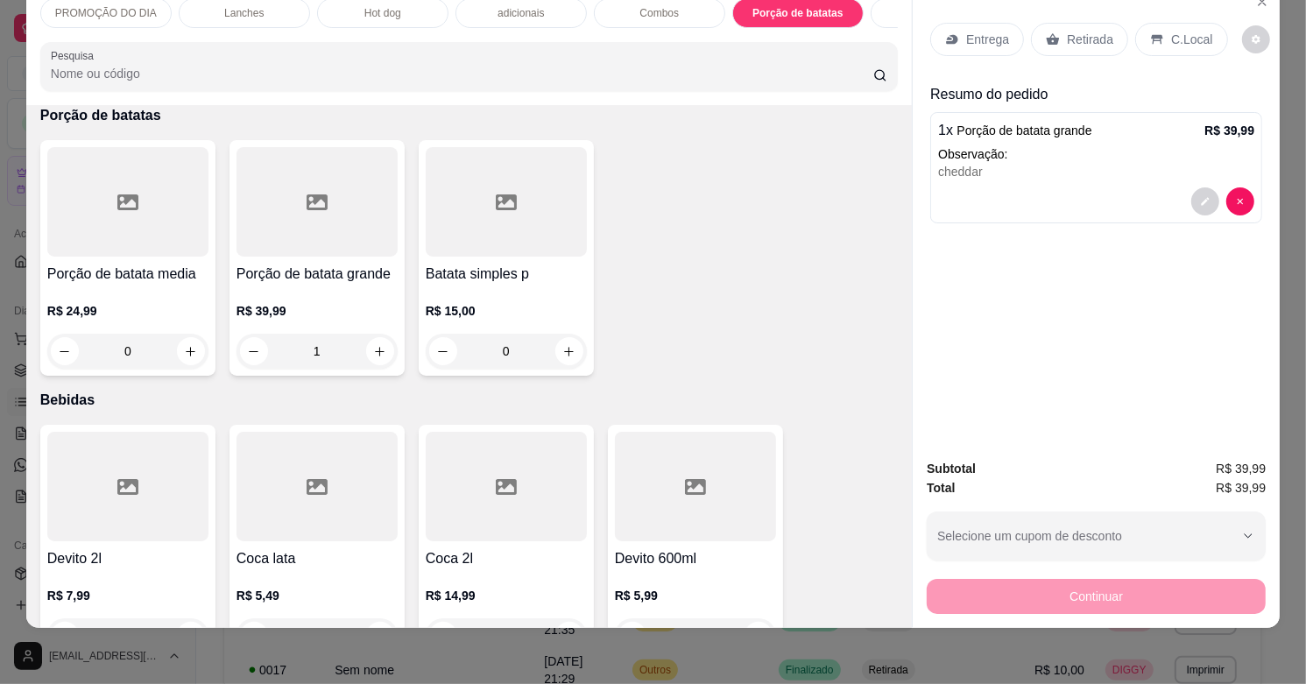
type input "0"
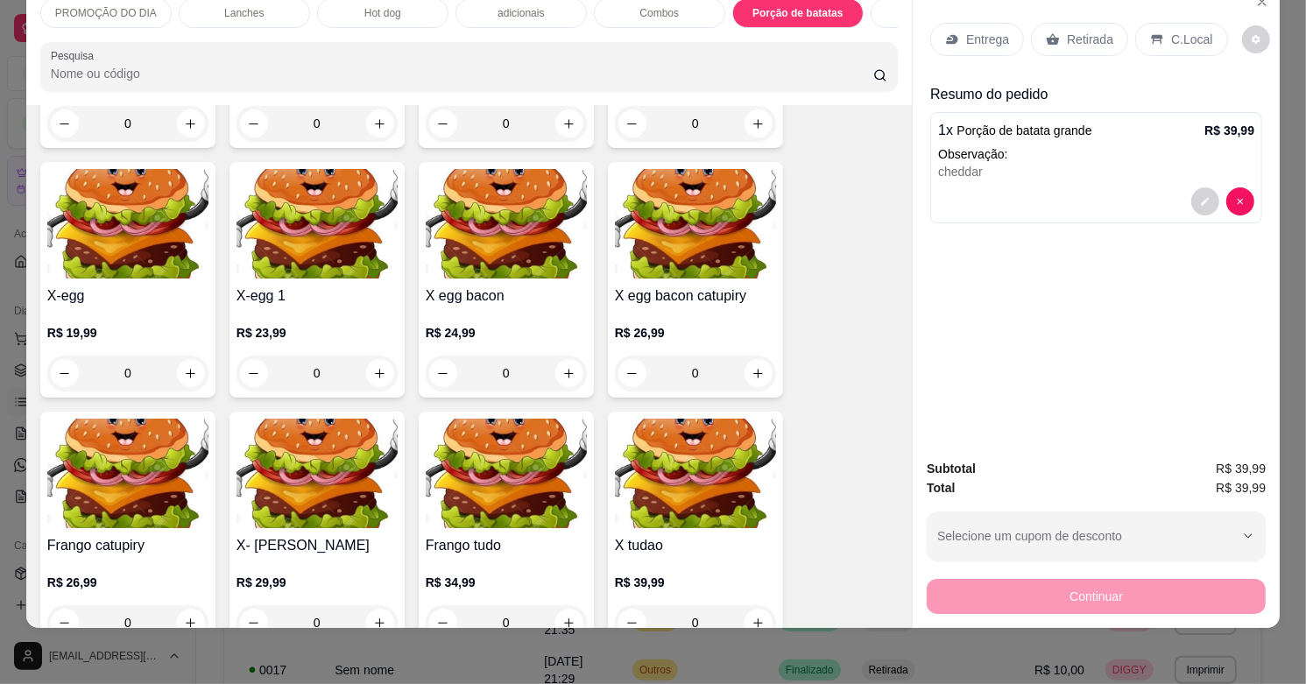
scroll to position [762, 0]
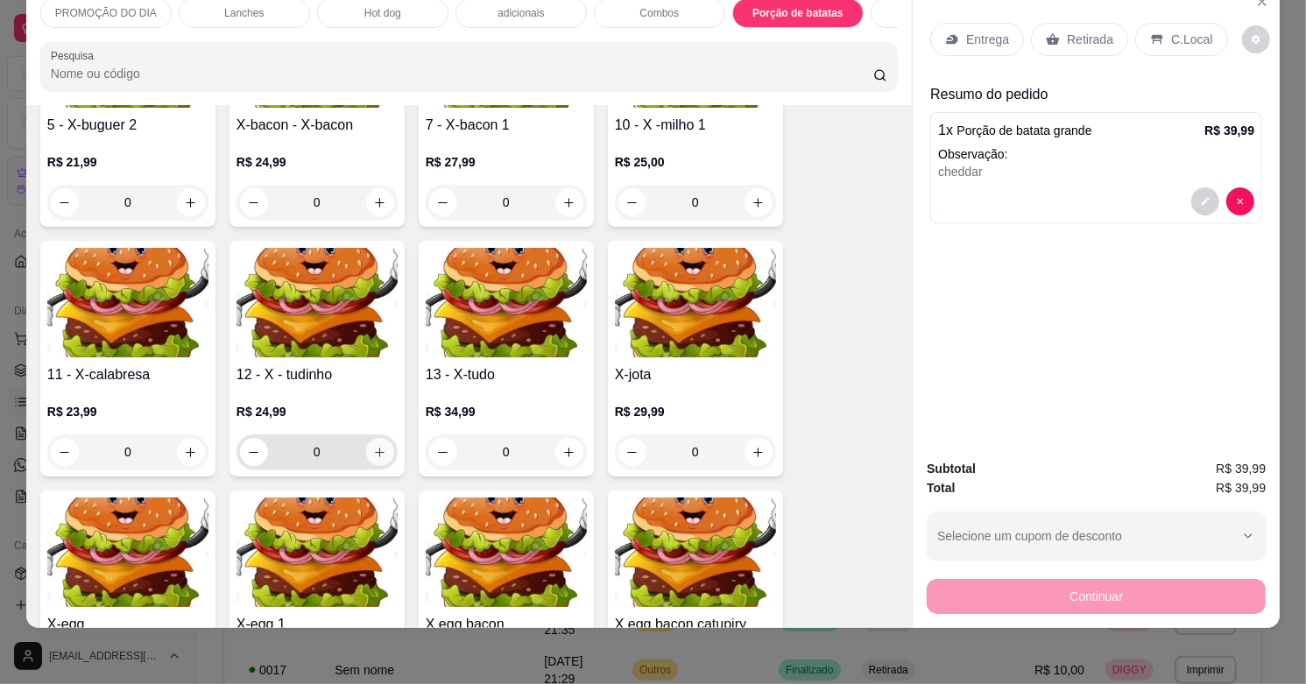
click at [373, 448] on icon "increase-product-quantity" at bounding box center [379, 452] width 13 height 13
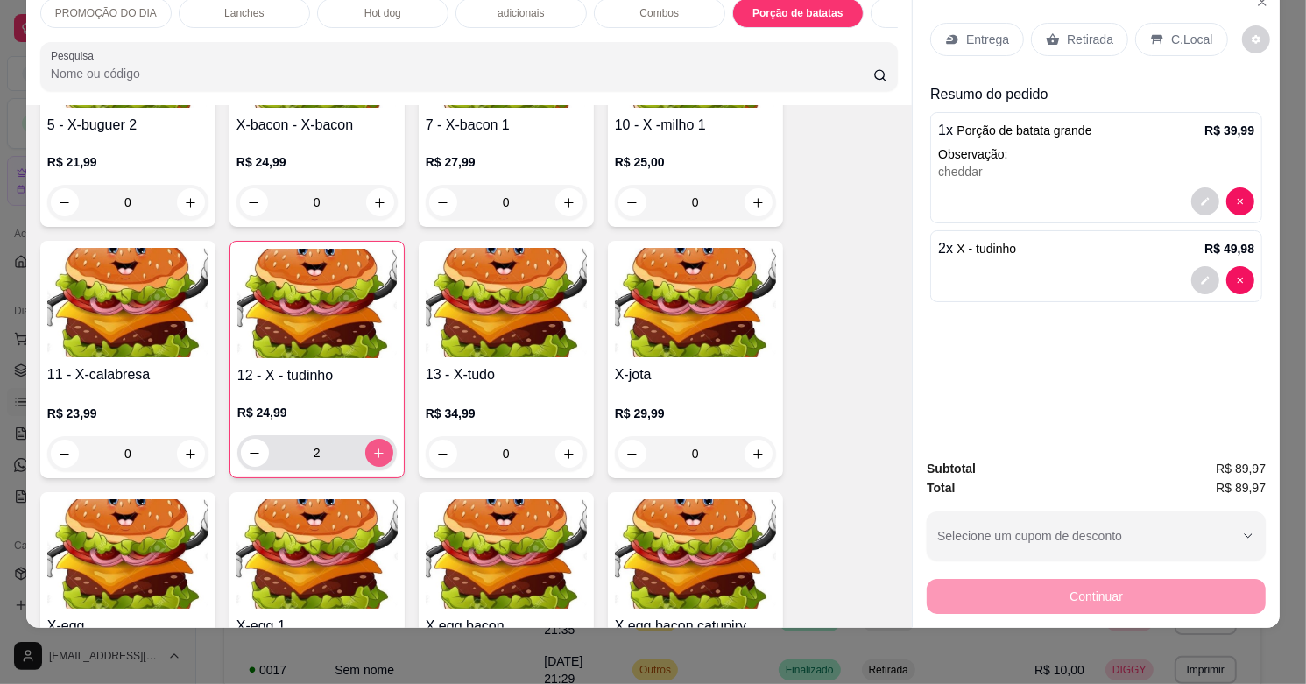
type input "2"
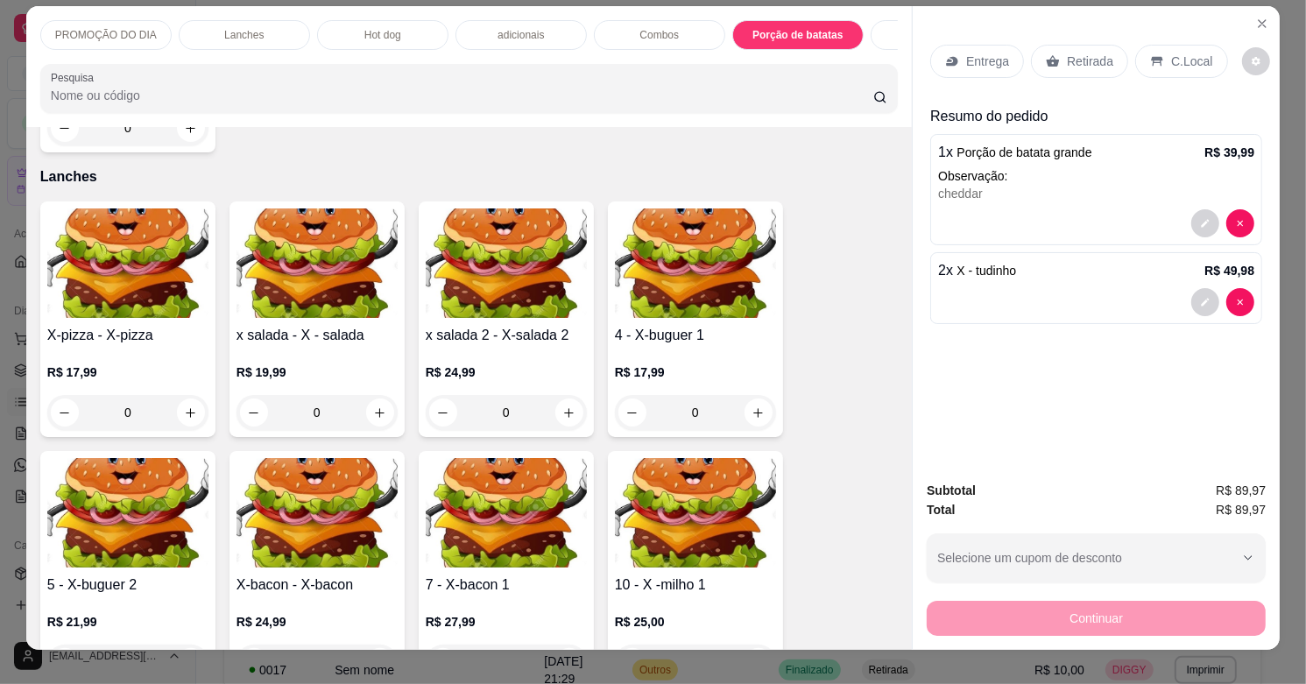
scroll to position [0, 0]
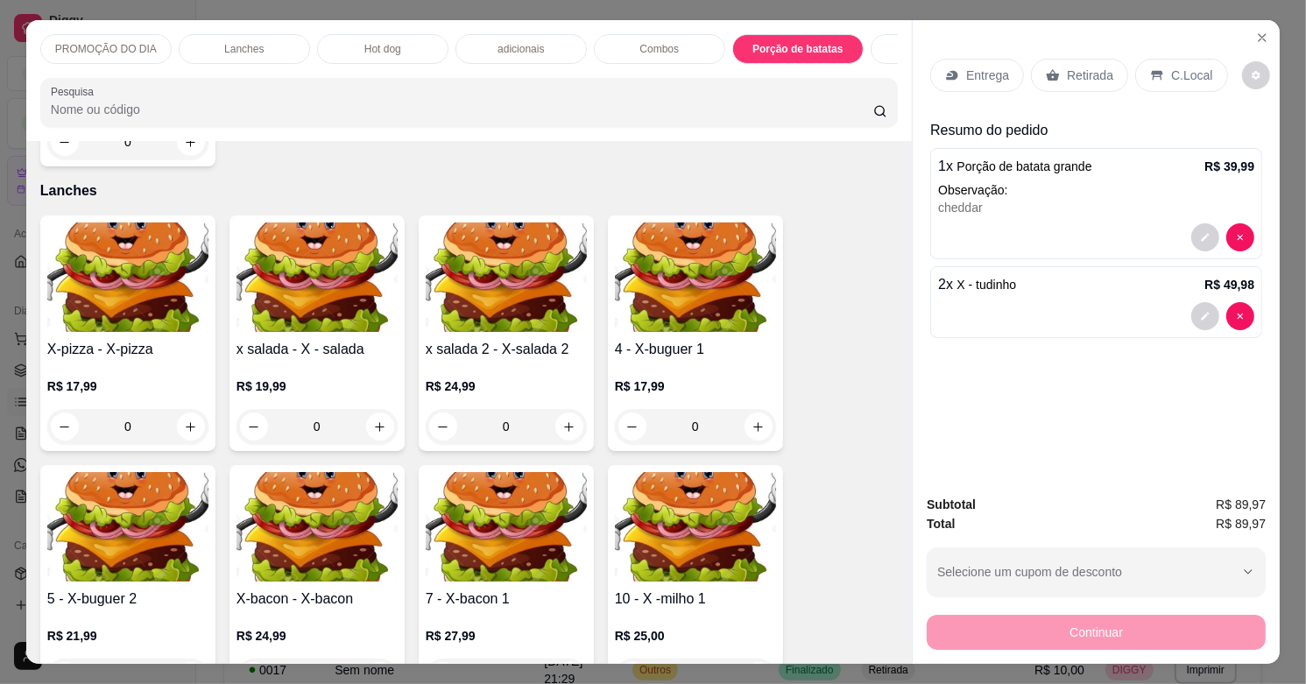
click at [549, 37] on div "adicionais" at bounding box center [520, 49] width 131 height 30
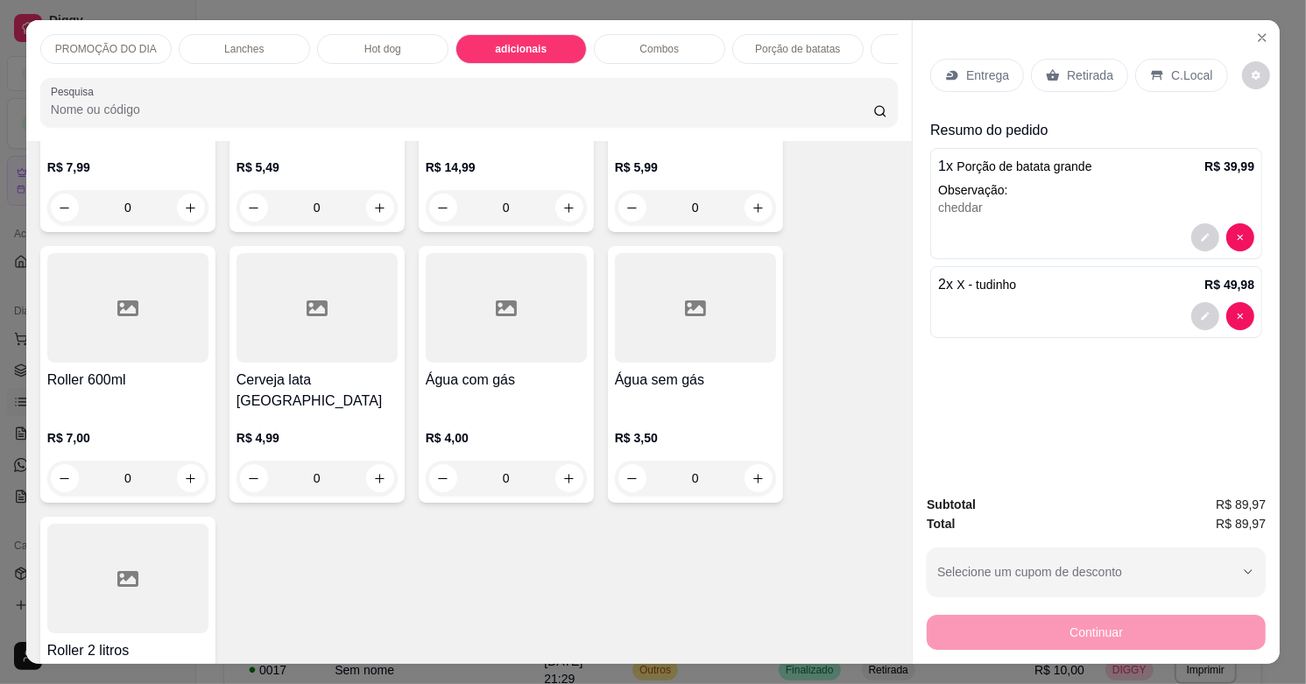
scroll to position [3855, 0]
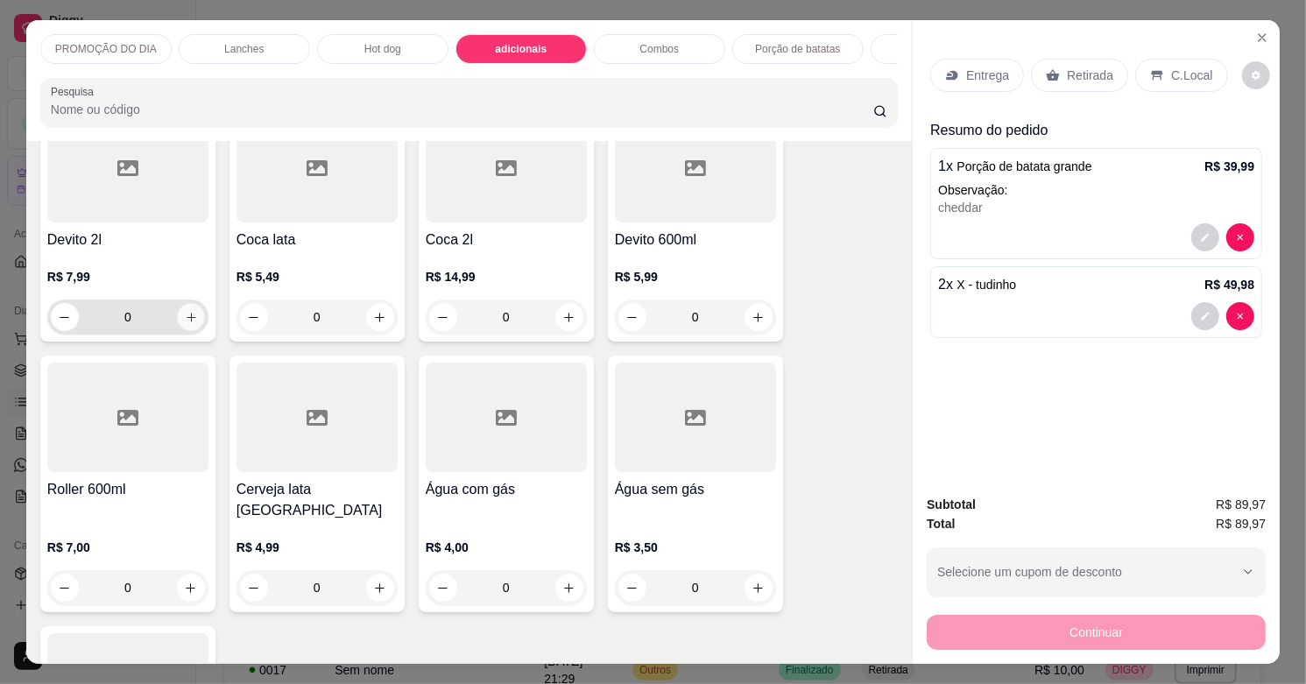
click at [177, 325] on button "increase-product-quantity" at bounding box center [190, 317] width 27 height 27
type input "1"
click at [974, 67] on p "Entrega" at bounding box center [987, 76] width 43 height 18
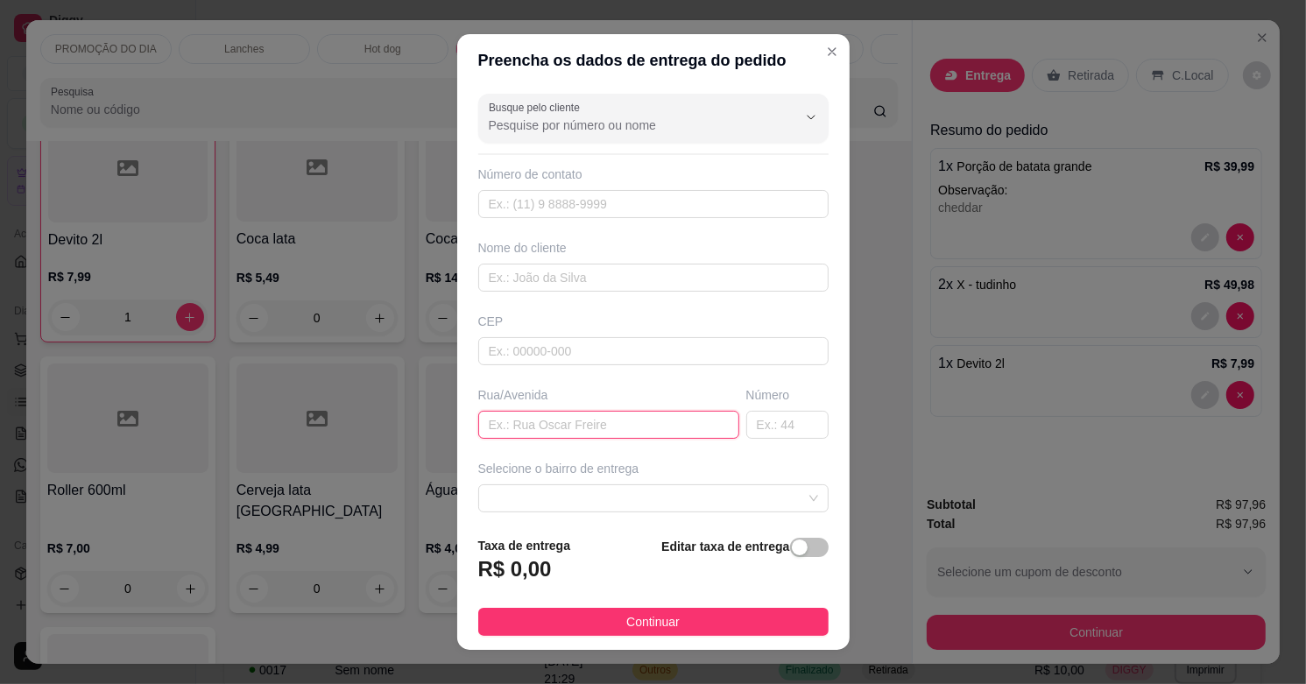
click at [558, 423] on input "text" at bounding box center [608, 425] width 261 height 28
type input "cereja"
type input "661"
click at [580, 482] on div "Selecione o bairro de entrega" at bounding box center [653, 486] width 357 height 53
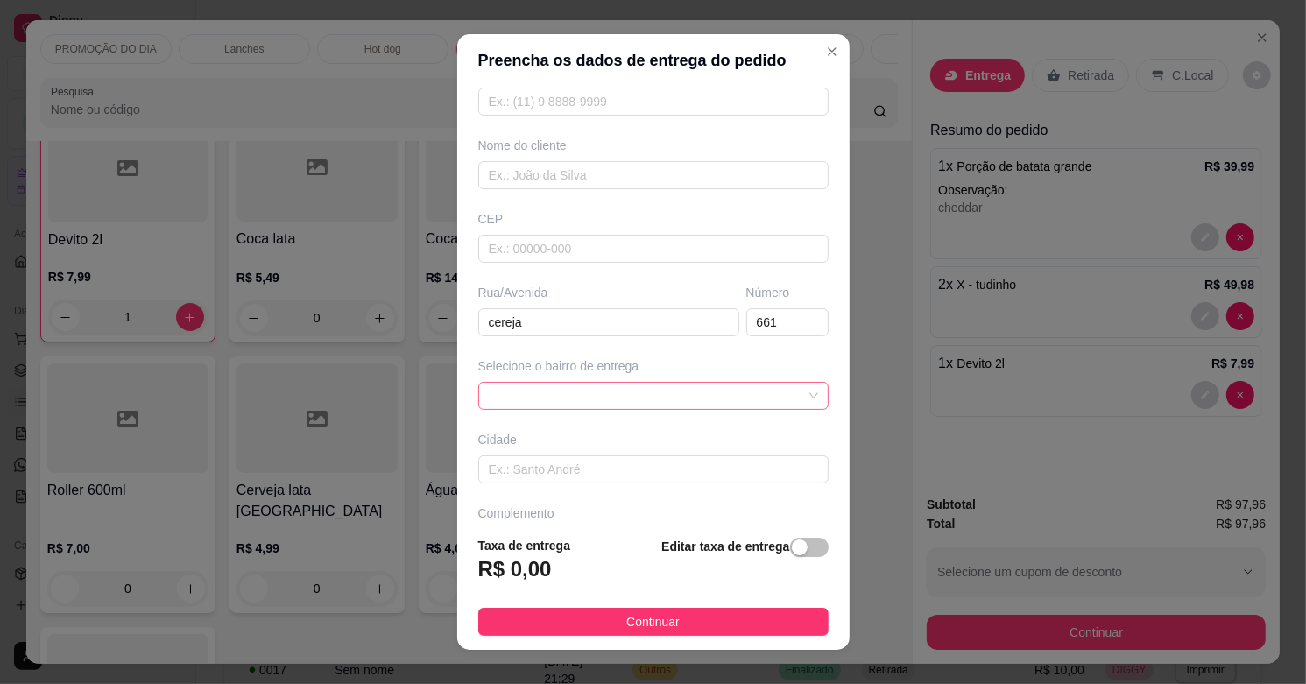
scroll to position [109, 0]
click at [574, 396] on span at bounding box center [653, 389] width 329 height 26
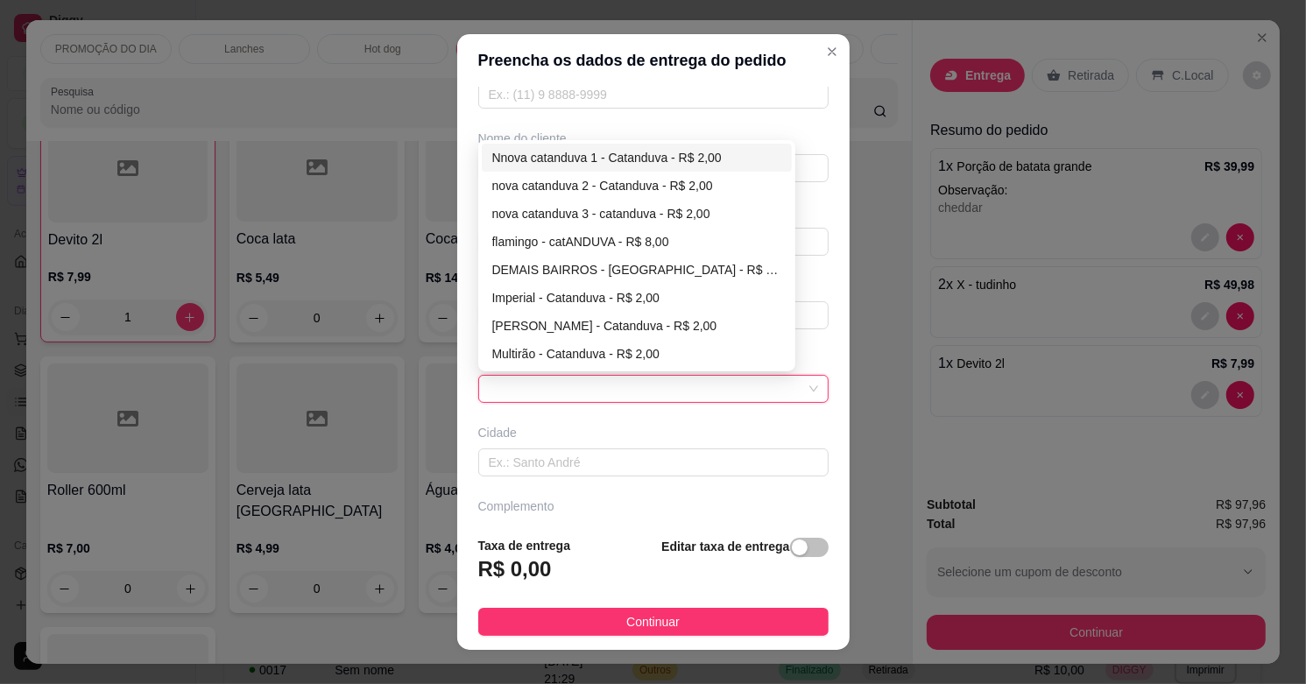
drag, startPoint x: 570, startPoint y: 150, endPoint x: 659, endPoint y: 422, distance: 286.6
click at [572, 152] on div "Nnova catanduva 1 - Catanduva - R$ 2,00" at bounding box center [637, 157] width 290 height 19
type input "Catanduva"
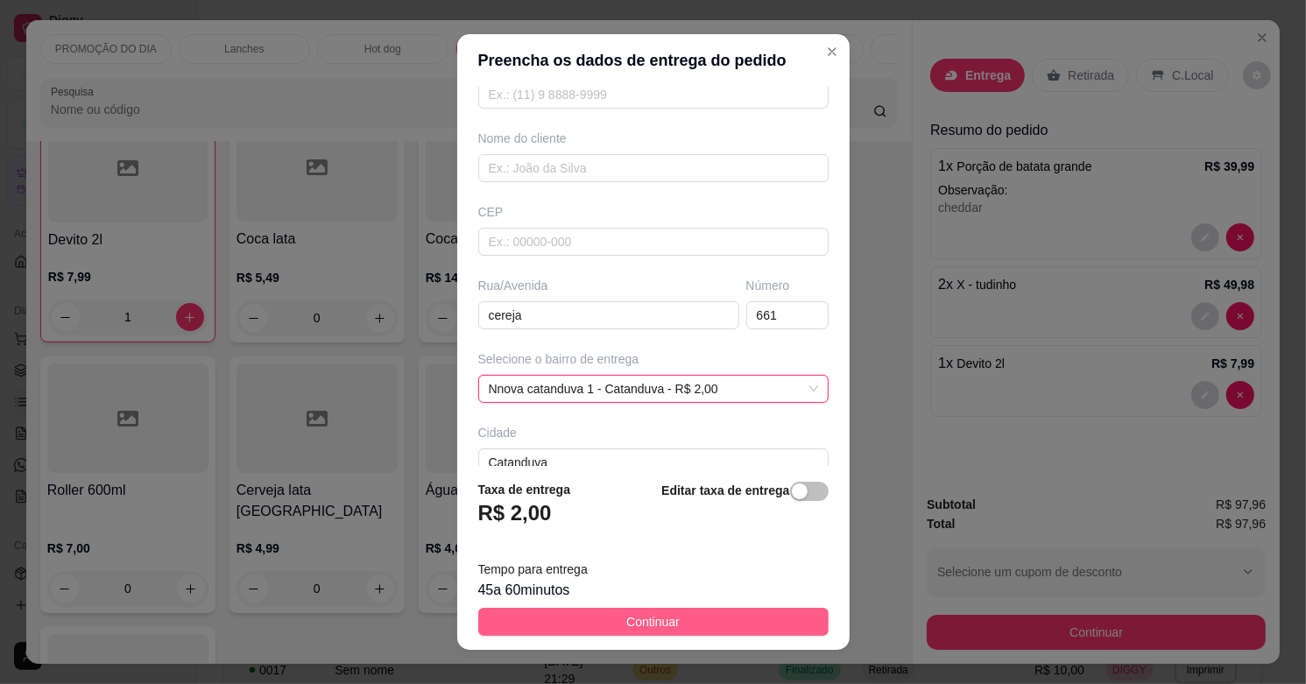
click at [680, 622] on button "Continuar" at bounding box center [653, 622] width 350 height 28
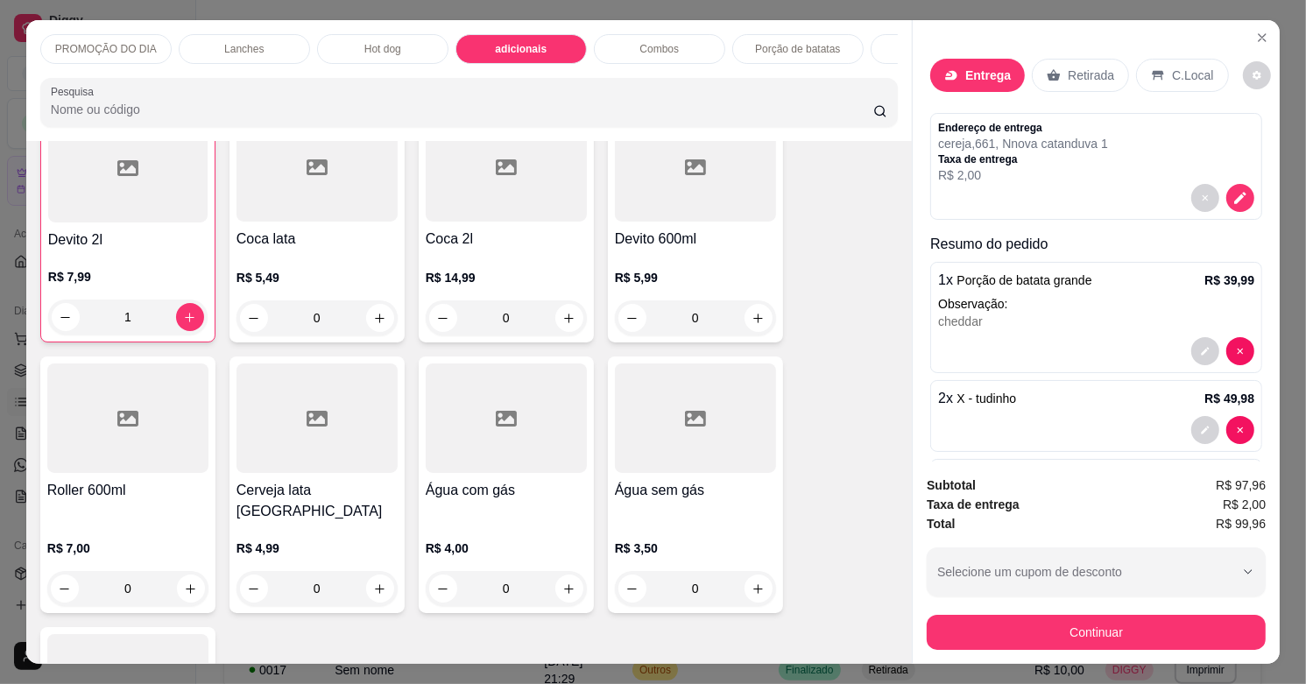
click at [955, 615] on button "Continuar" at bounding box center [1096, 632] width 339 height 35
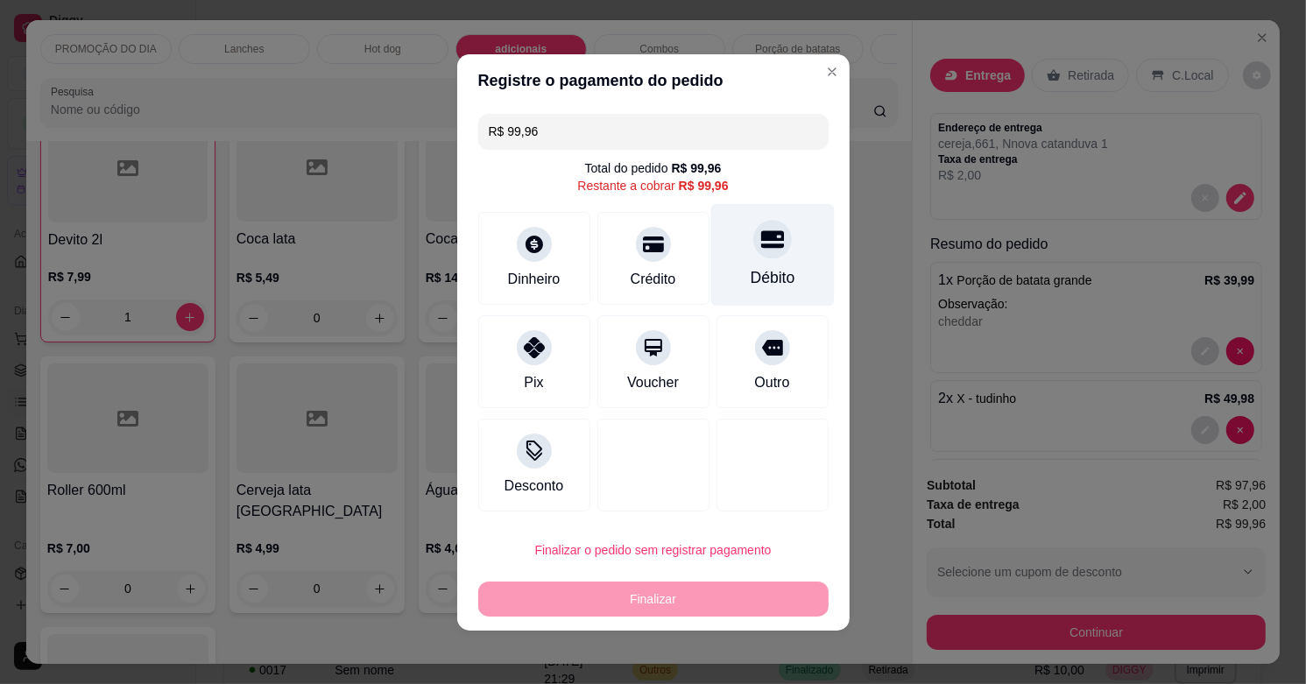
click at [782, 254] on div "Débito" at bounding box center [771, 254] width 123 height 102
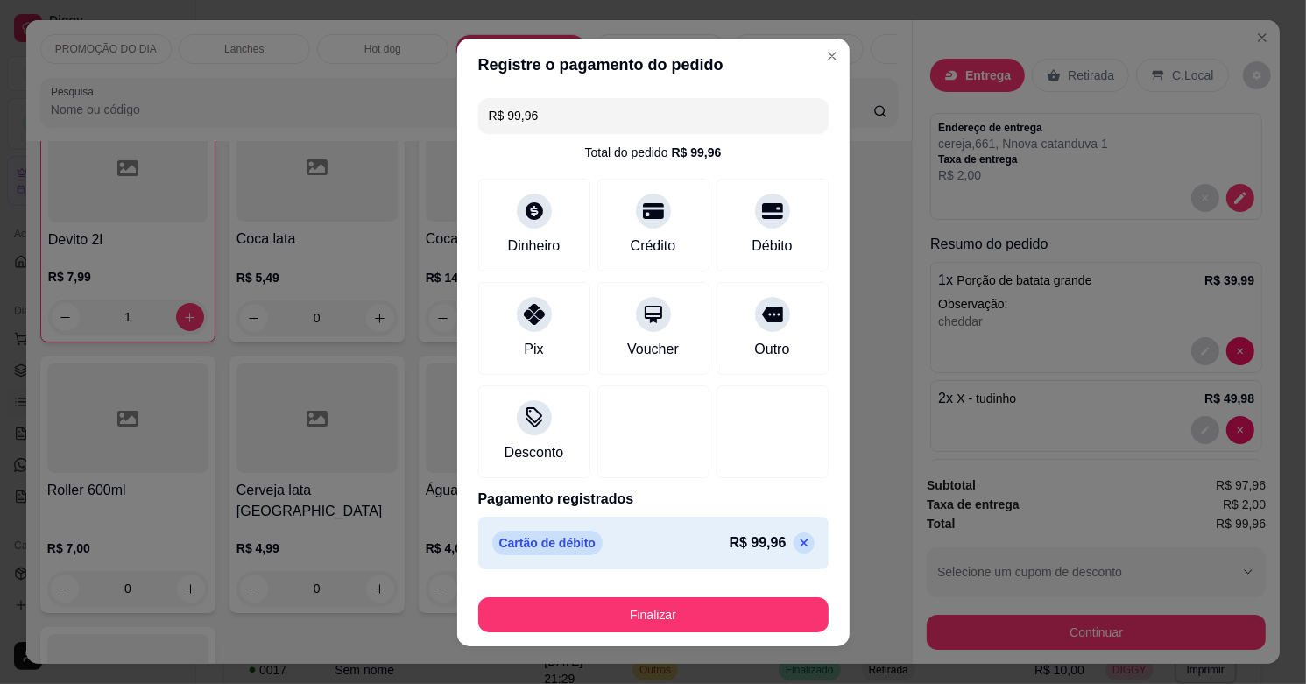
type input "R$ 0,00"
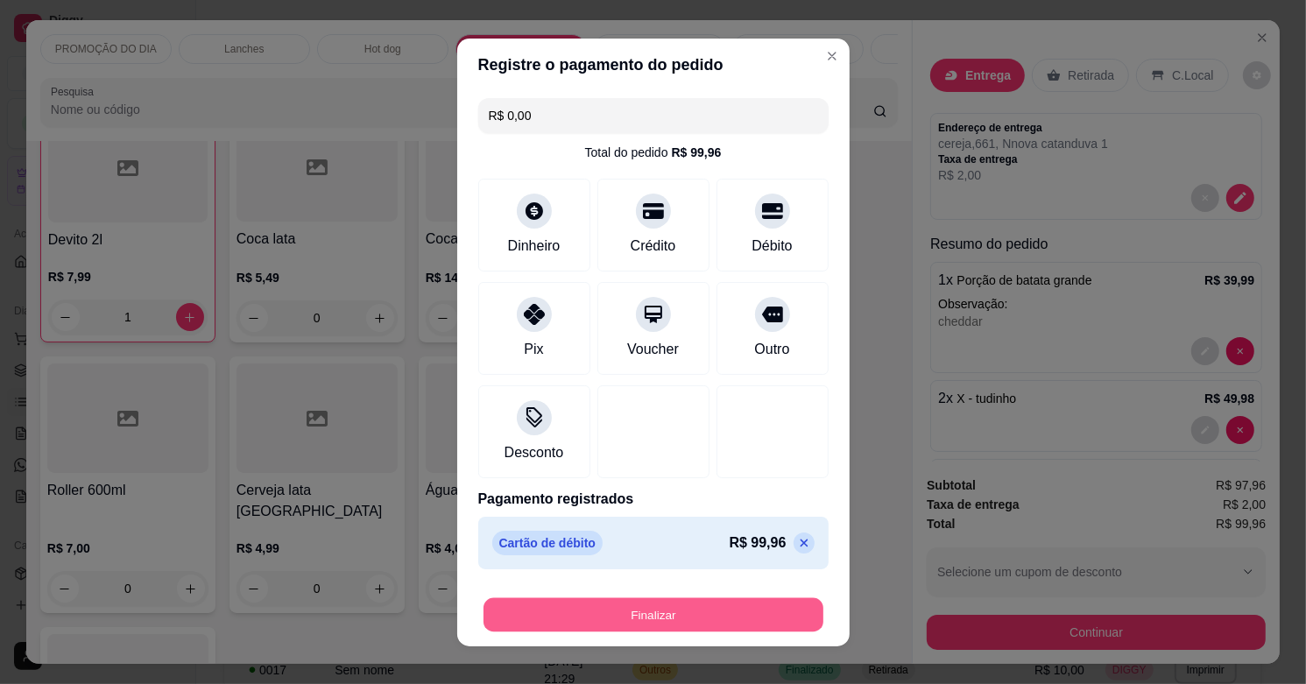
click at [671, 622] on button "Finalizar" at bounding box center [653, 614] width 340 height 34
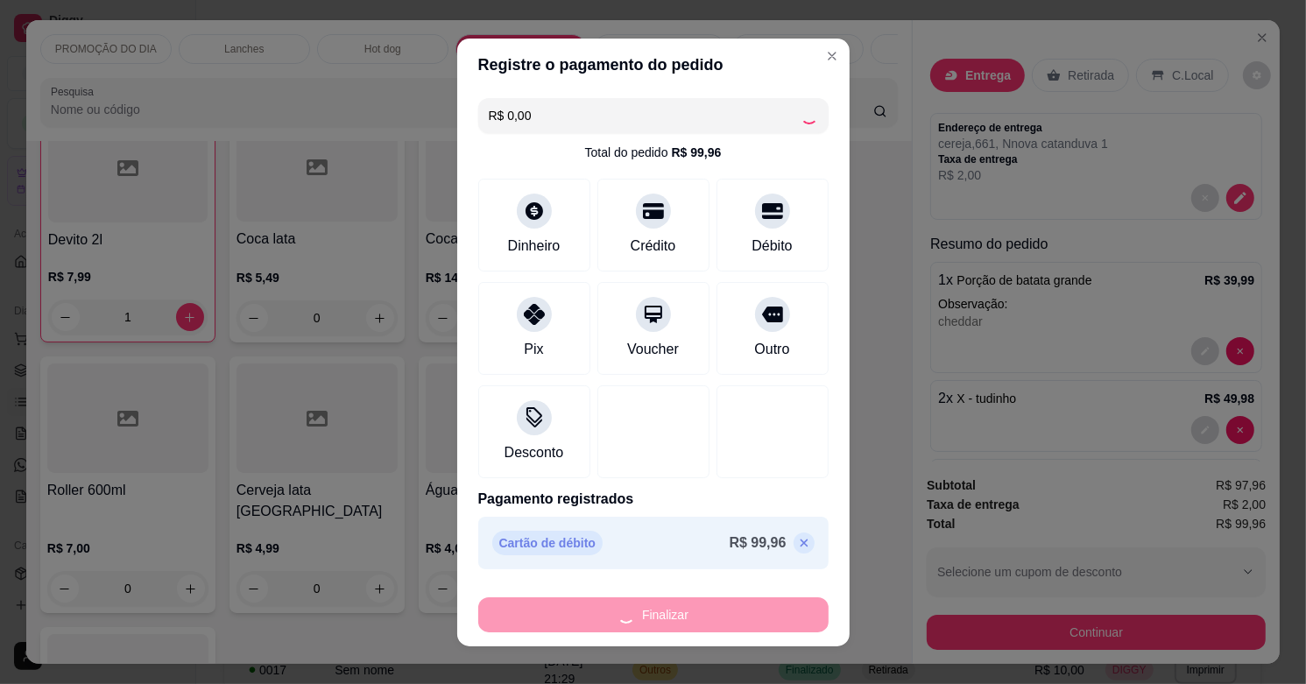
type input "0"
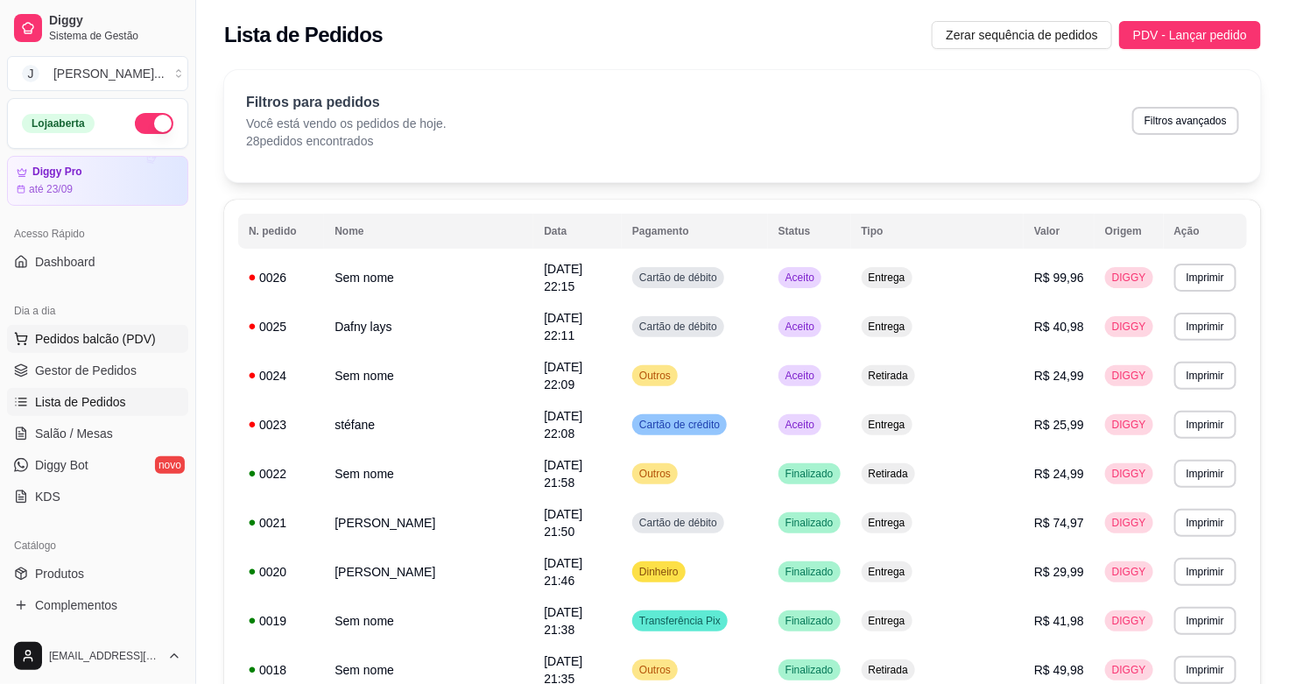
click at [81, 342] on span "Pedidos balcão (PDV)" at bounding box center [95, 339] width 121 height 18
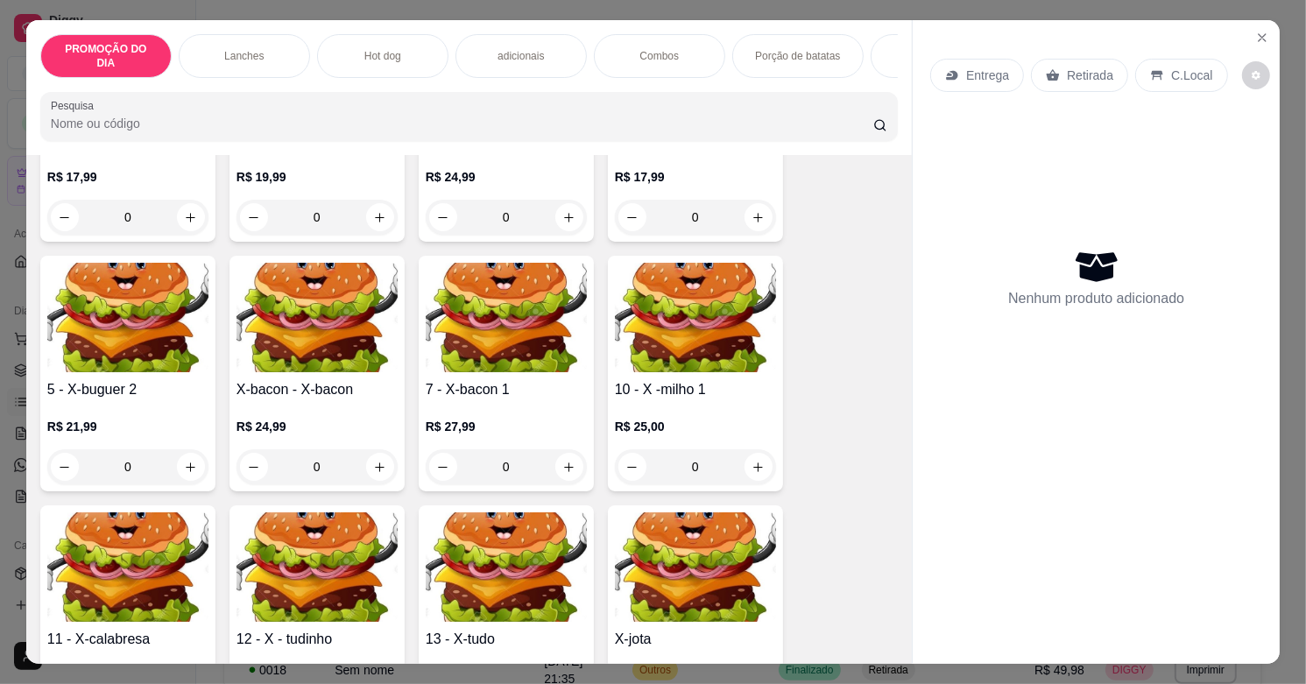
scroll to position [657, 0]
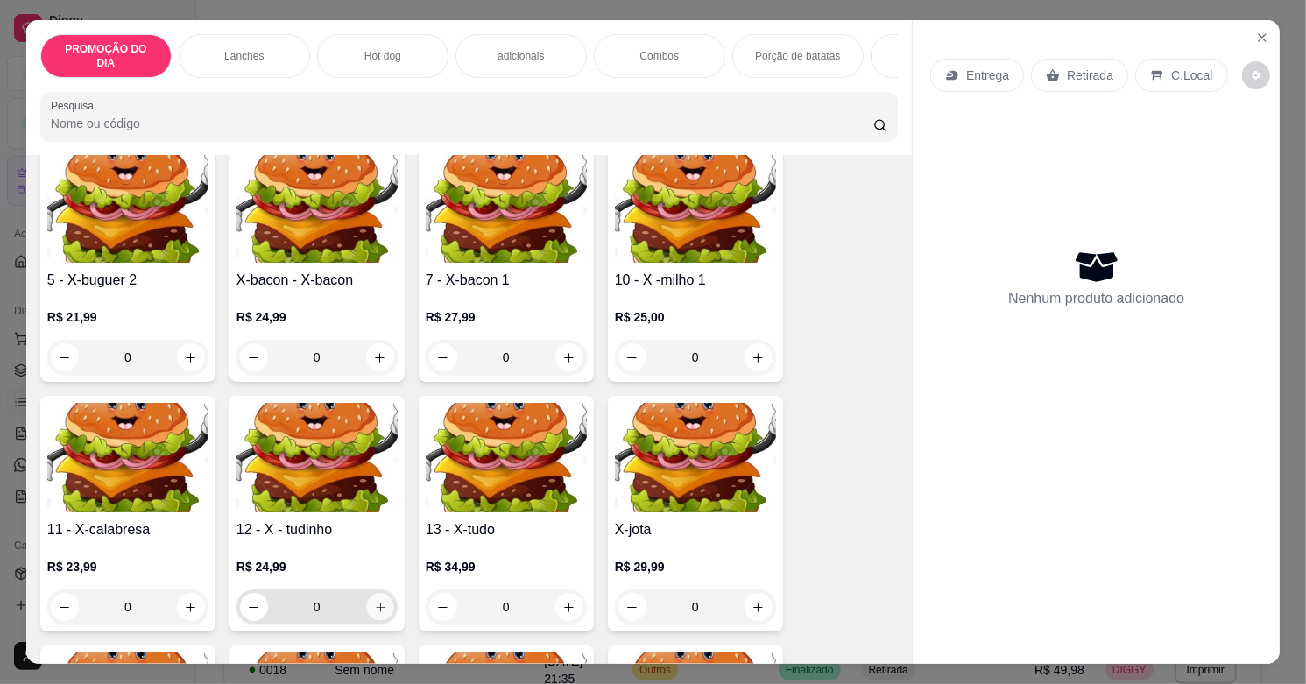
click at [374, 601] on icon "increase-product-quantity" at bounding box center [380, 607] width 13 height 13
type input "1"
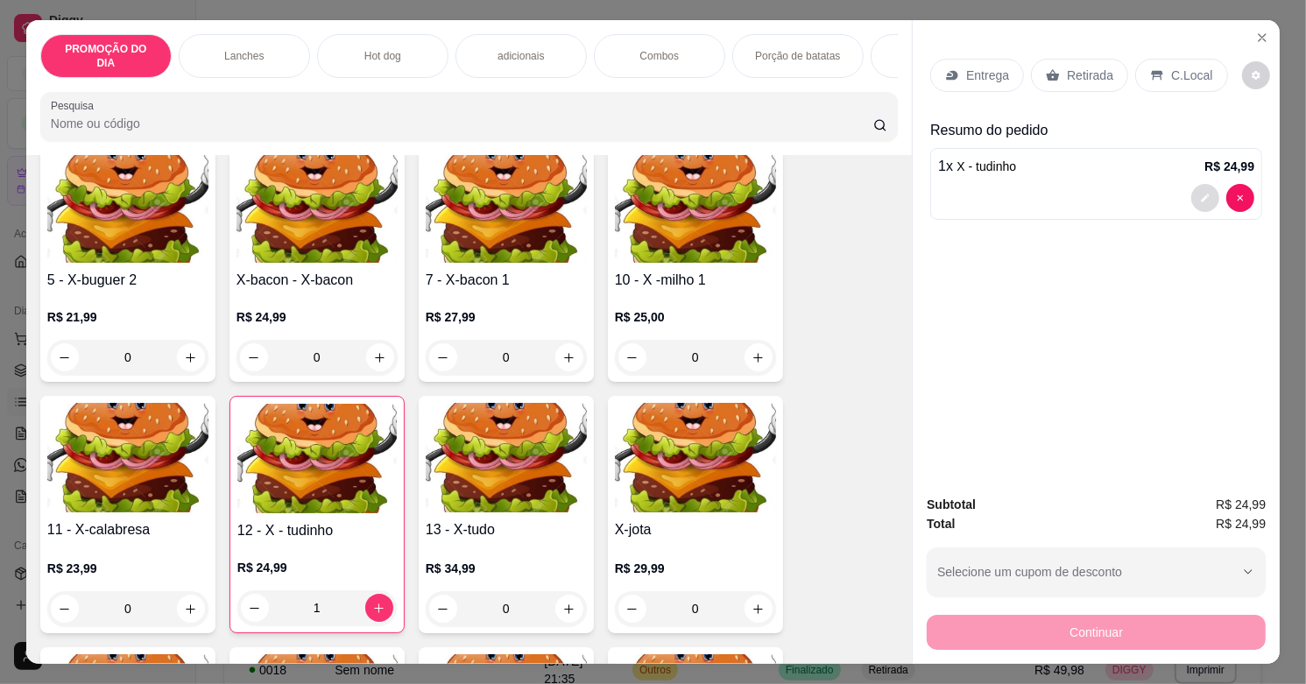
click at [1200, 194] on icon "decrease-product-quantity" at bounding box center [1205, 198] width 11 height 11
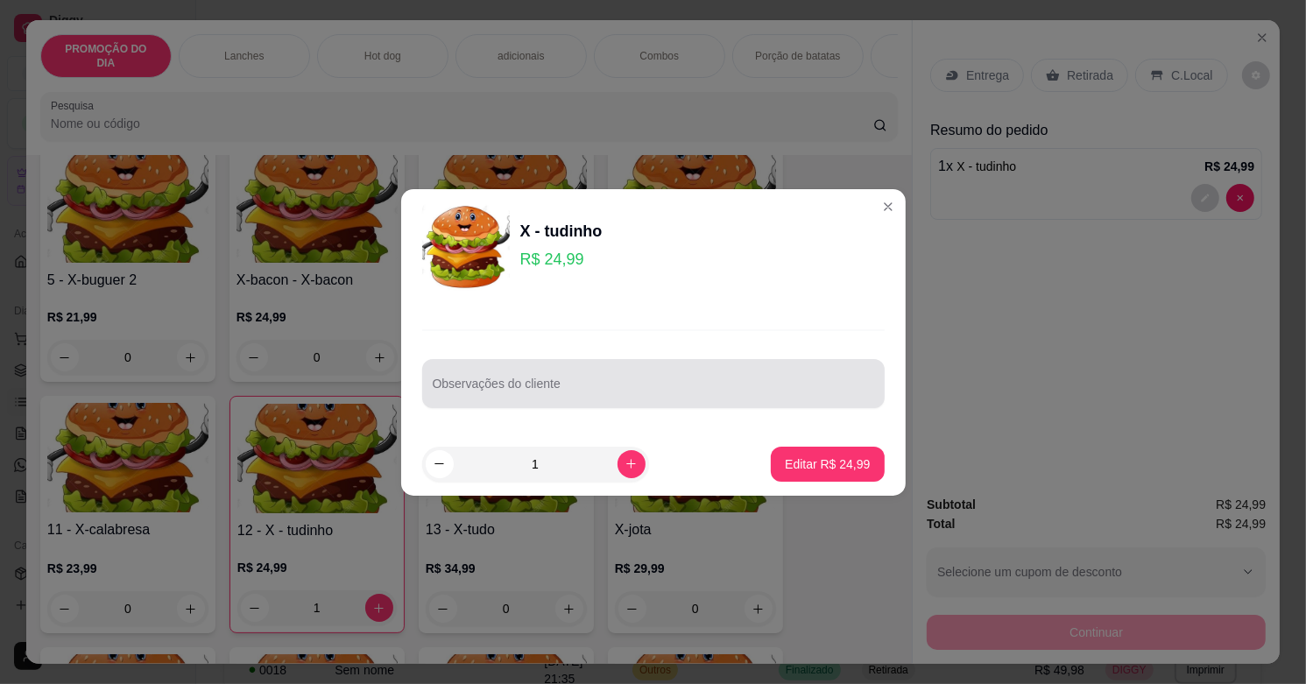
click at [559, 383] on input "Observações do cliente" at bounding box center [653, 391] width 441 height 18
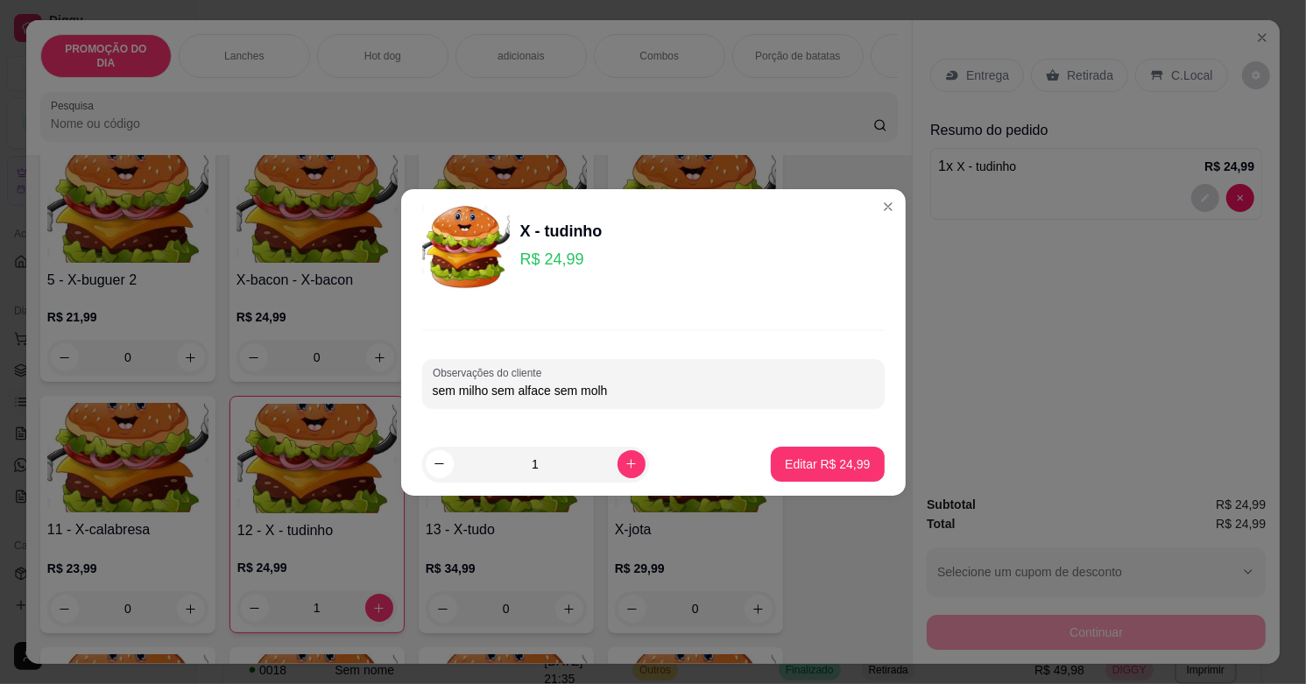
type input "sem milho sem alface sem molho"
click at [777, 473] on button "Editar R$ 24,99" at bounding box center [827, 464] width 113 height 35
type input "0"
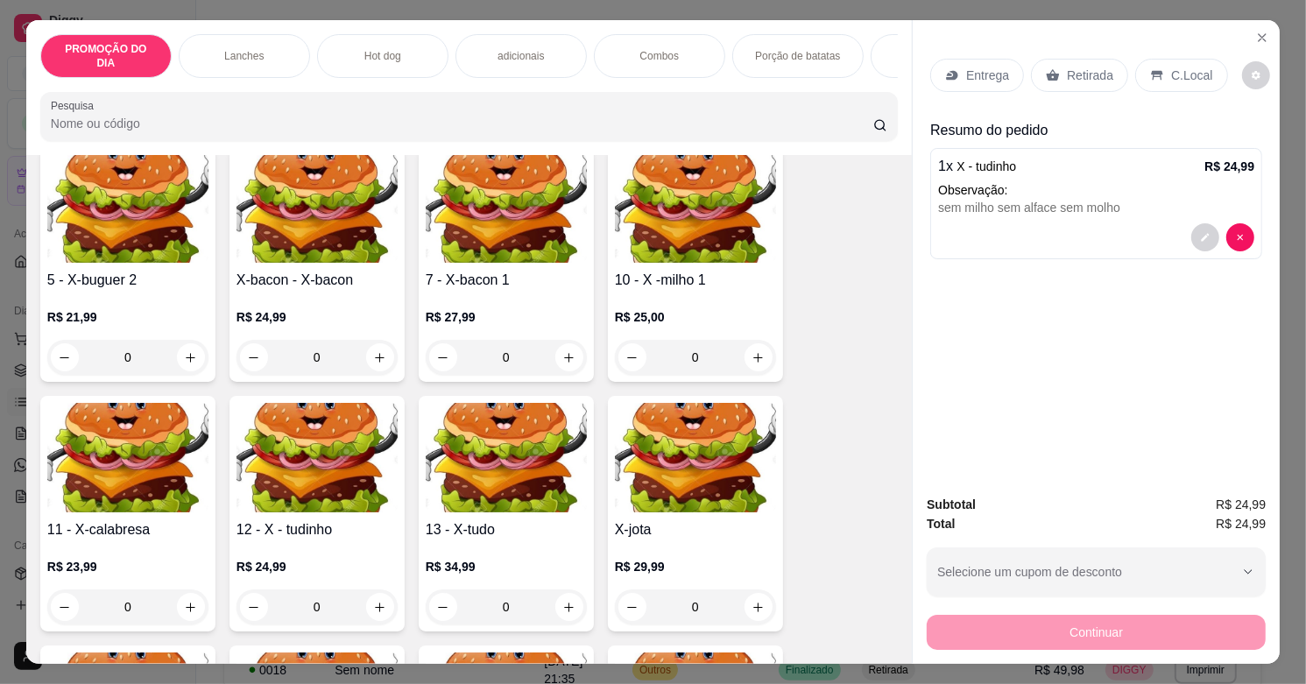
click at [1075, 76] on div "Retirada" at bounding box center [1079, 75] width 97 height 33
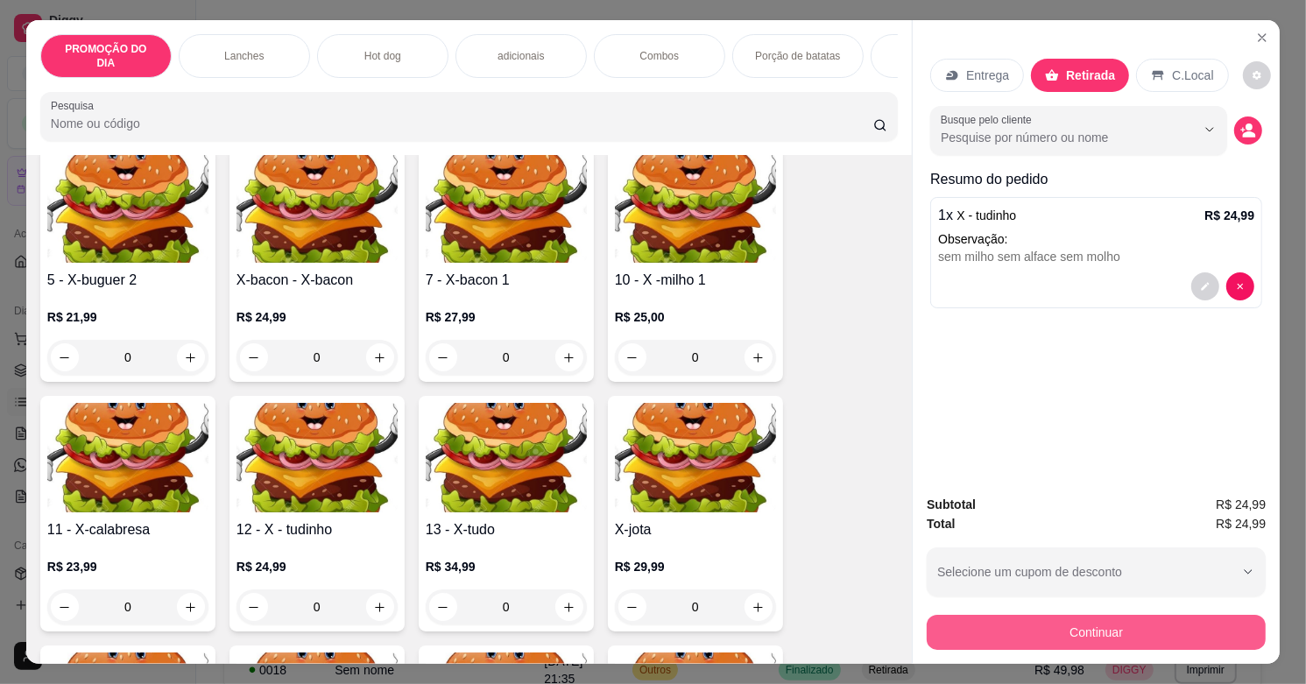
click at [1101, 624] on button "Continuar" at bounding box center [1096, 632] width 339 height 35
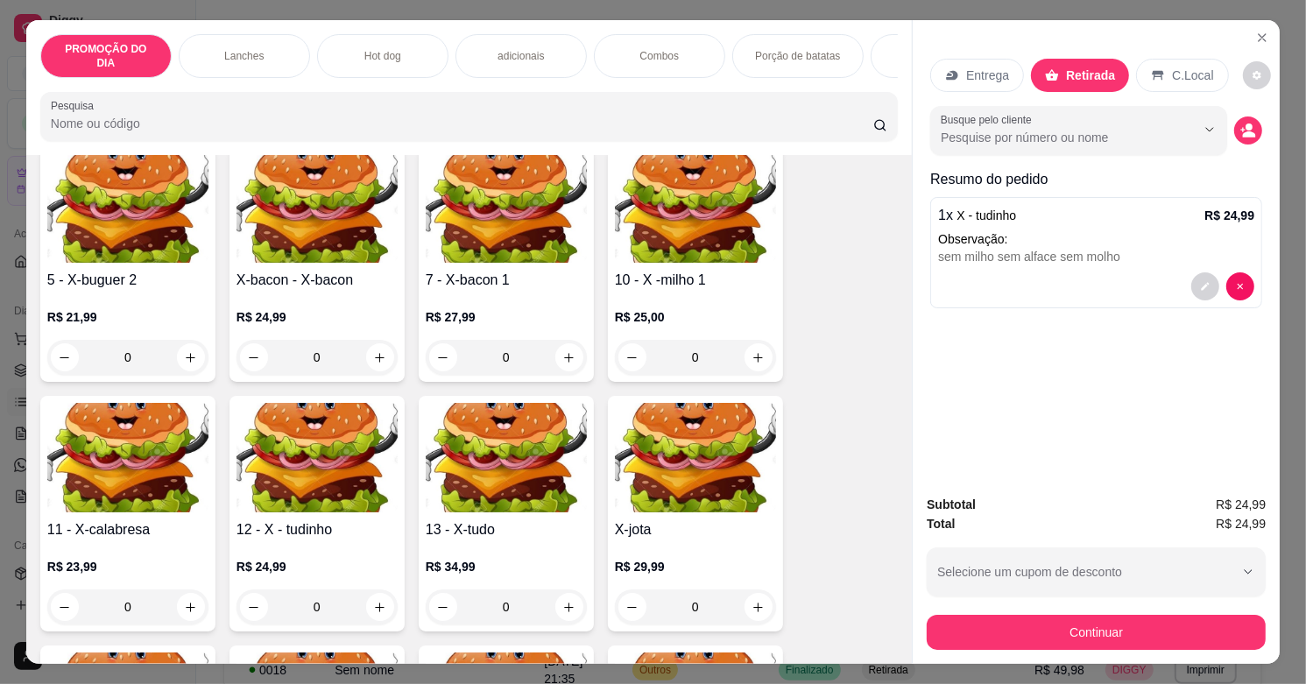
click at [760, 377] on div "Outro" at bounding box center [772, 382] width 35 height 21
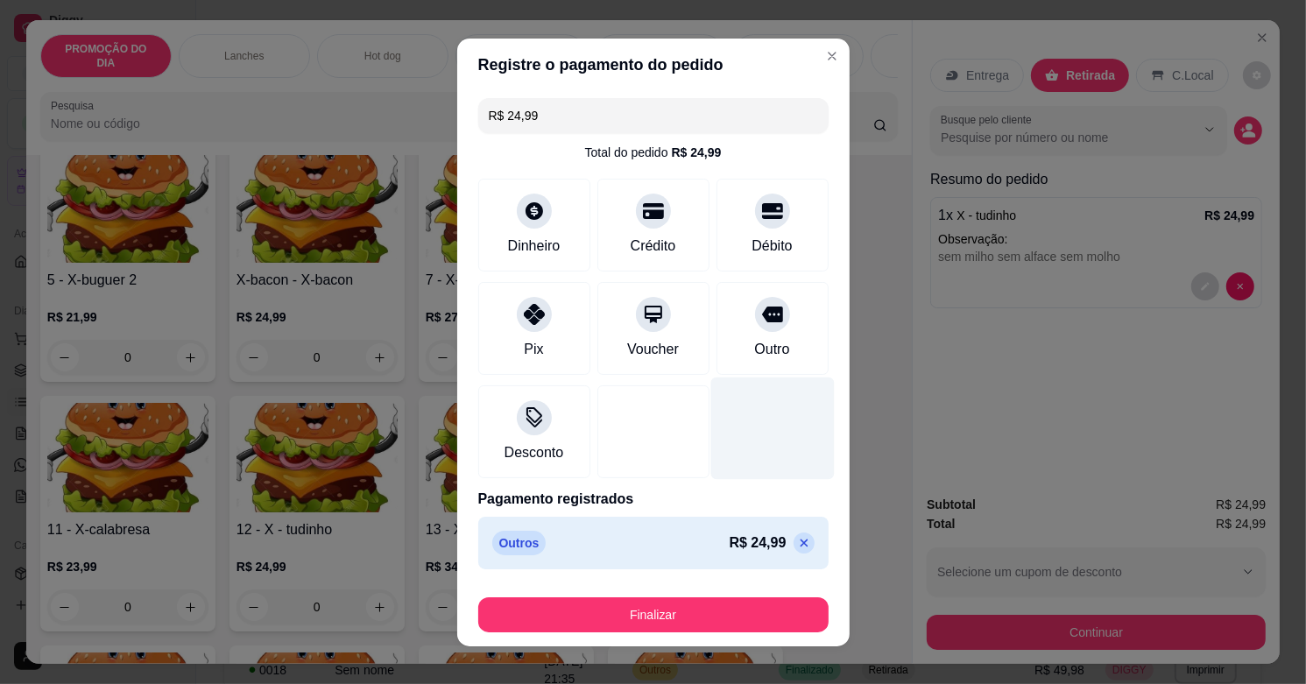
type input "R$ 0,00"
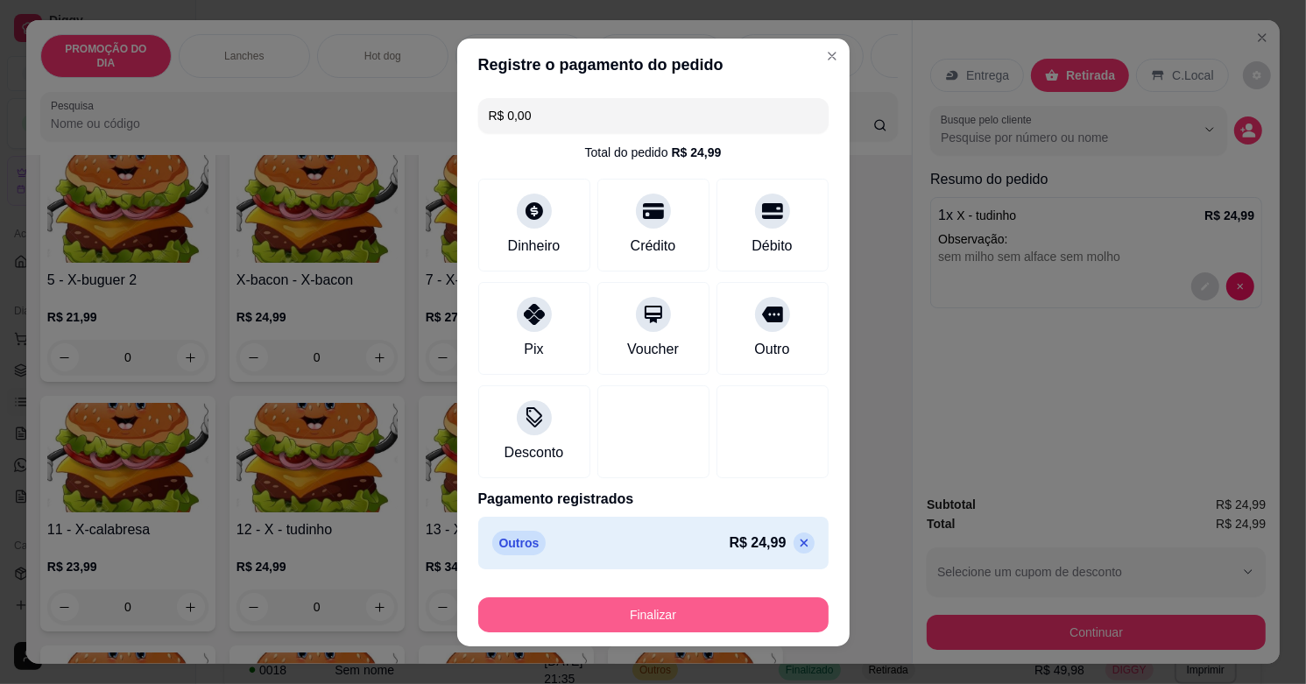
click at [702, 602] on button "Finalizar" at bounding box center [653, 614] width 350 height 35
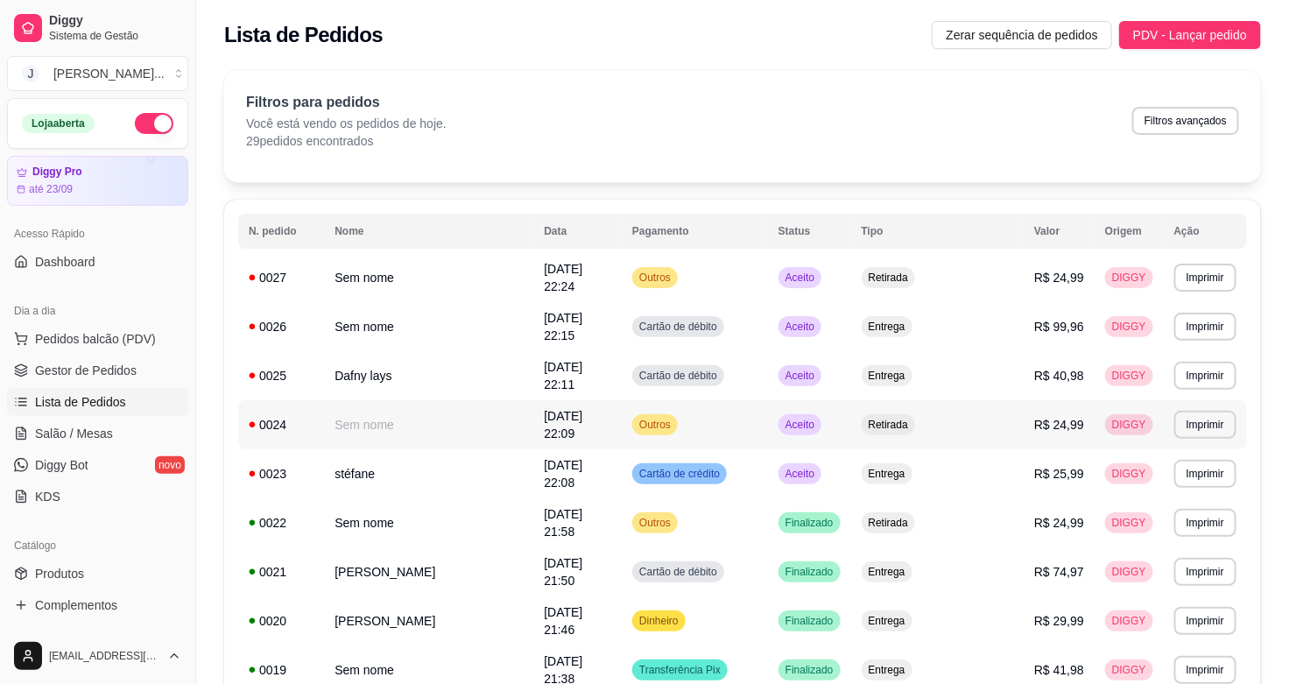
click at [851, 400] on td "Aceito" at bounding box center [809, 424] width 83 height 49
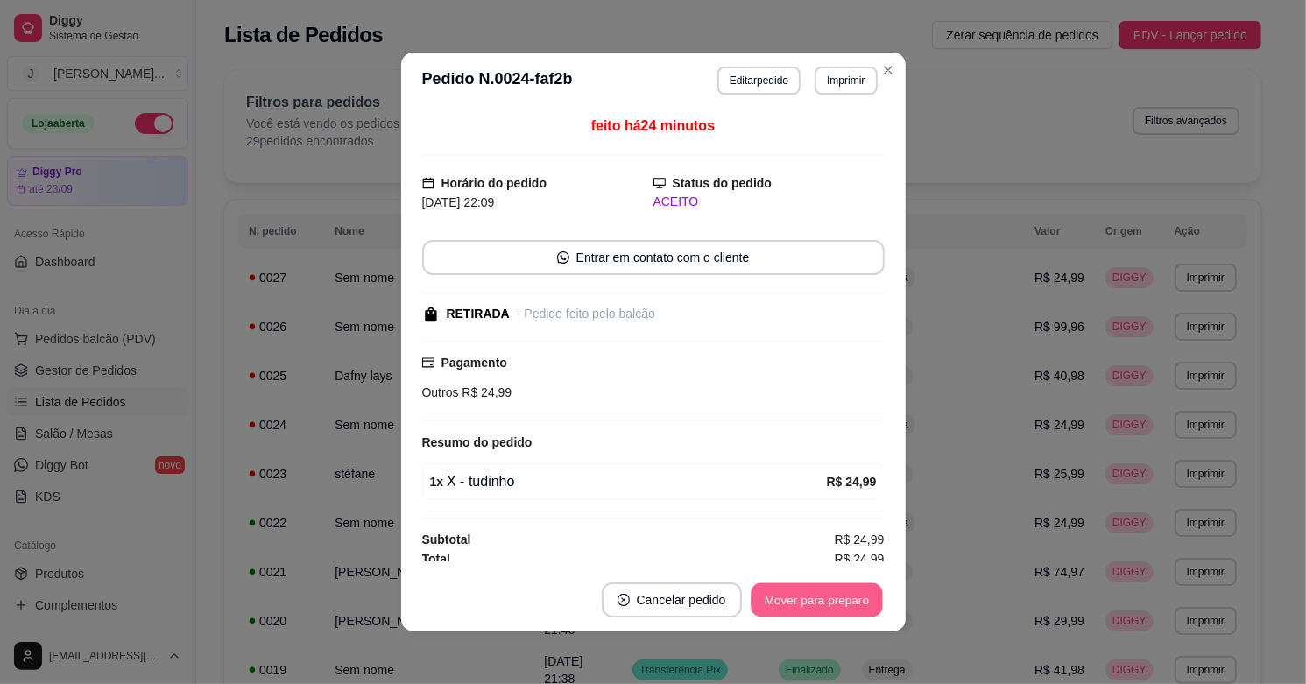
click at [842, 591] on button "Mover para preparo" at bounding box center [816, 600] width 131 height 34
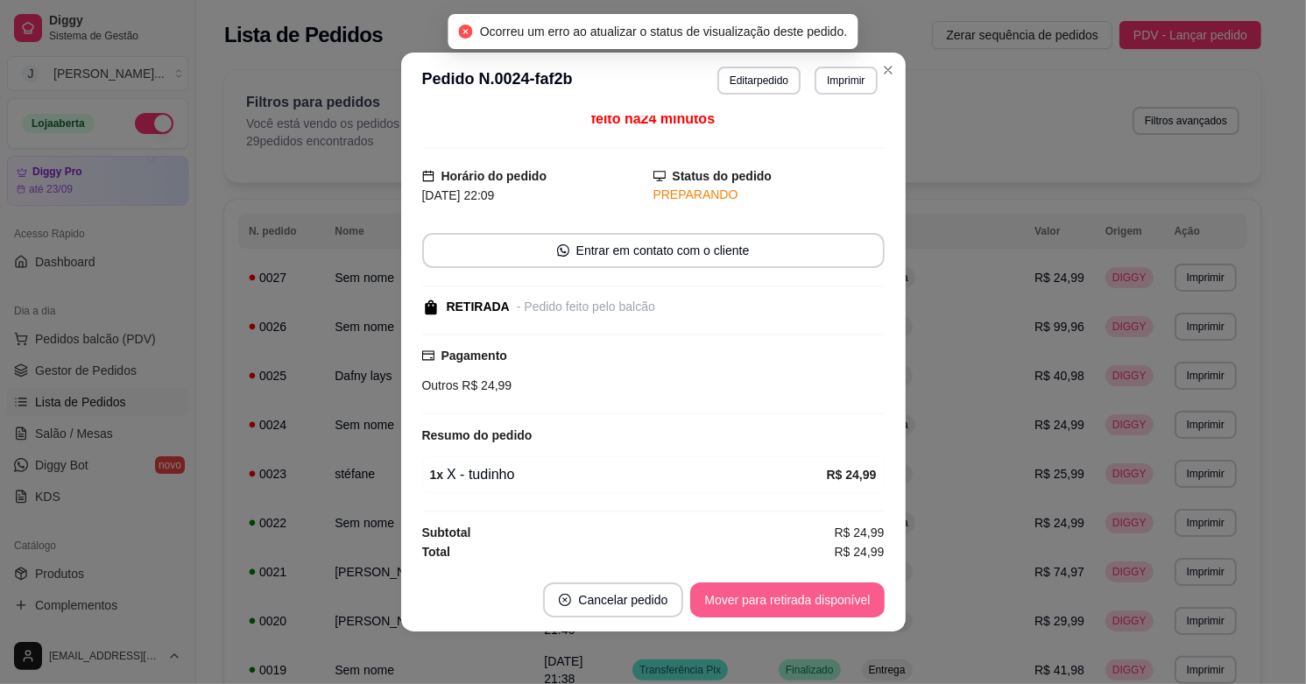
click at [808, 601] on button "Mover para retirada disponível" at bounding box center [787, 599] width 194 height 35
click at [812, 598] on button "Mover para finalizado" at bounding box center [811, 599] width 145 height 35
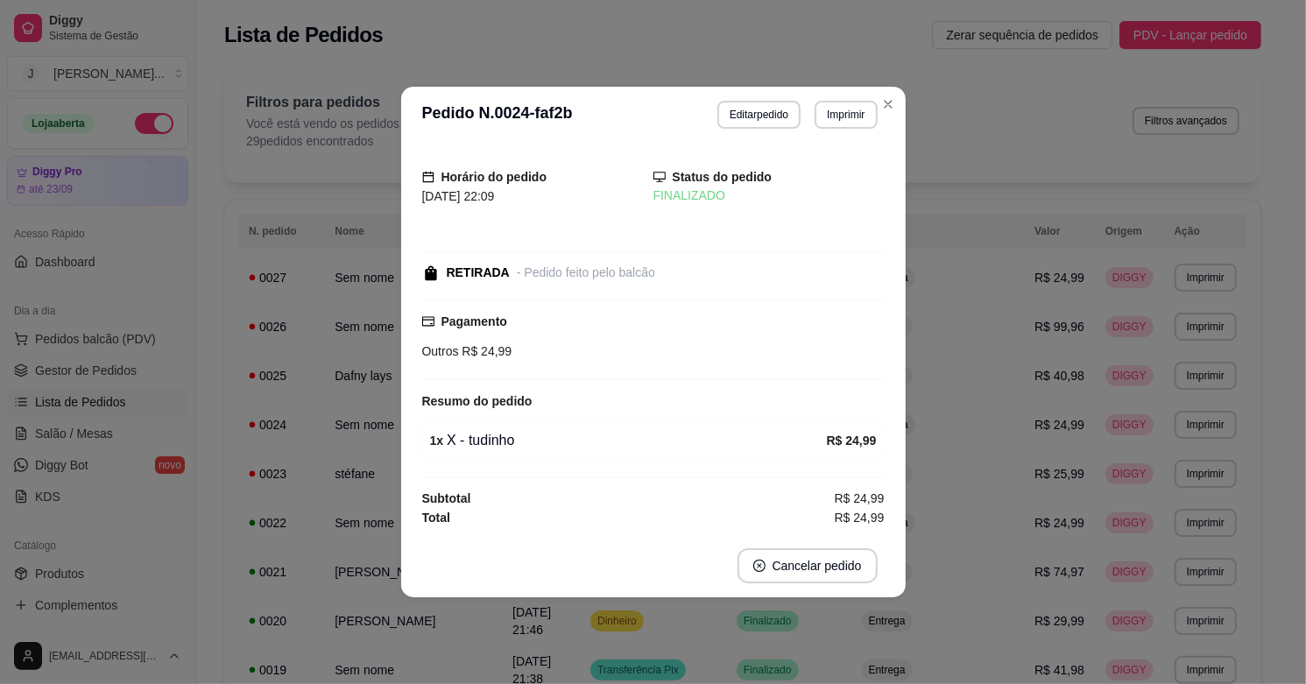
scroll to position [0, 0]
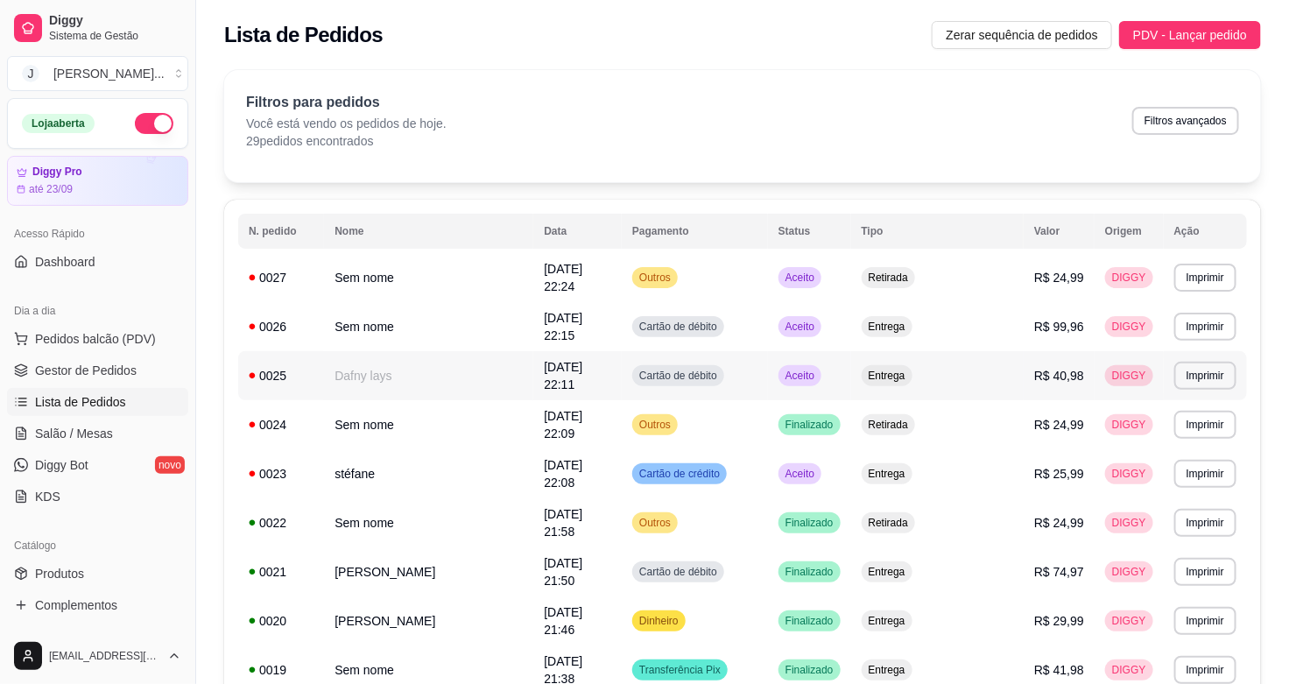
click at [851, 357] on td "Aceito" at bounding box center [809, 375] width 83 height 49
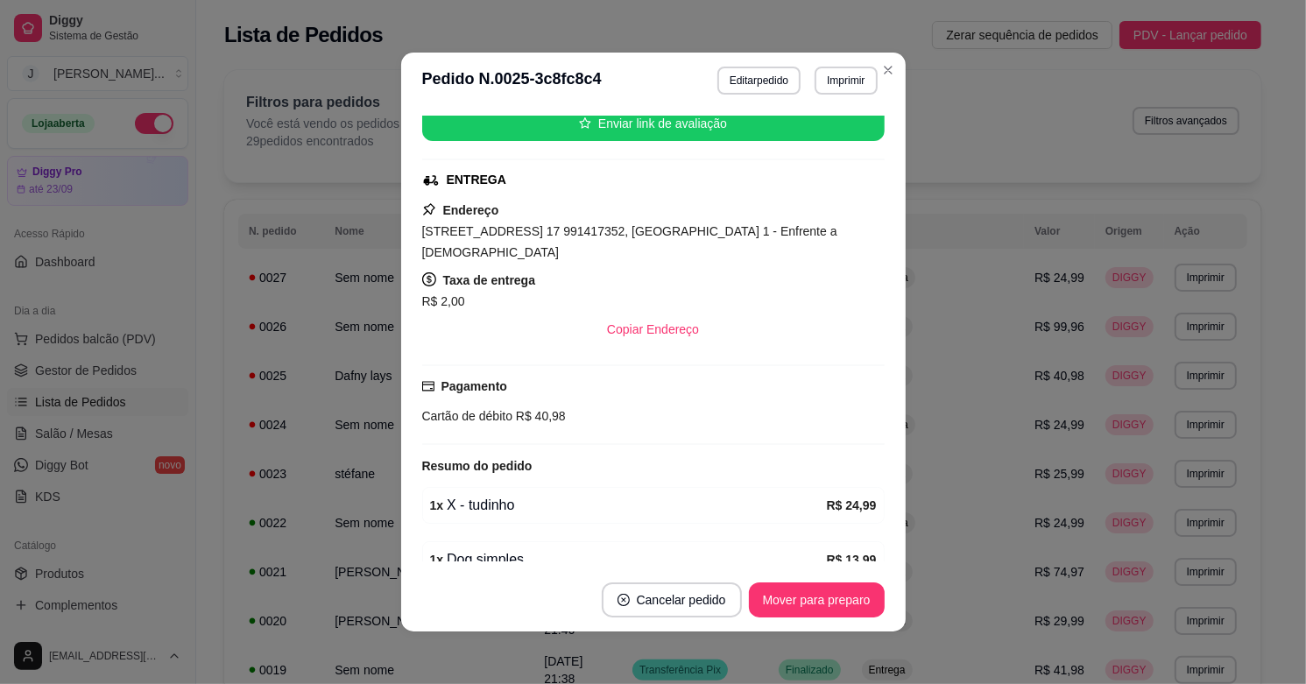
scroll to position [296, 0]
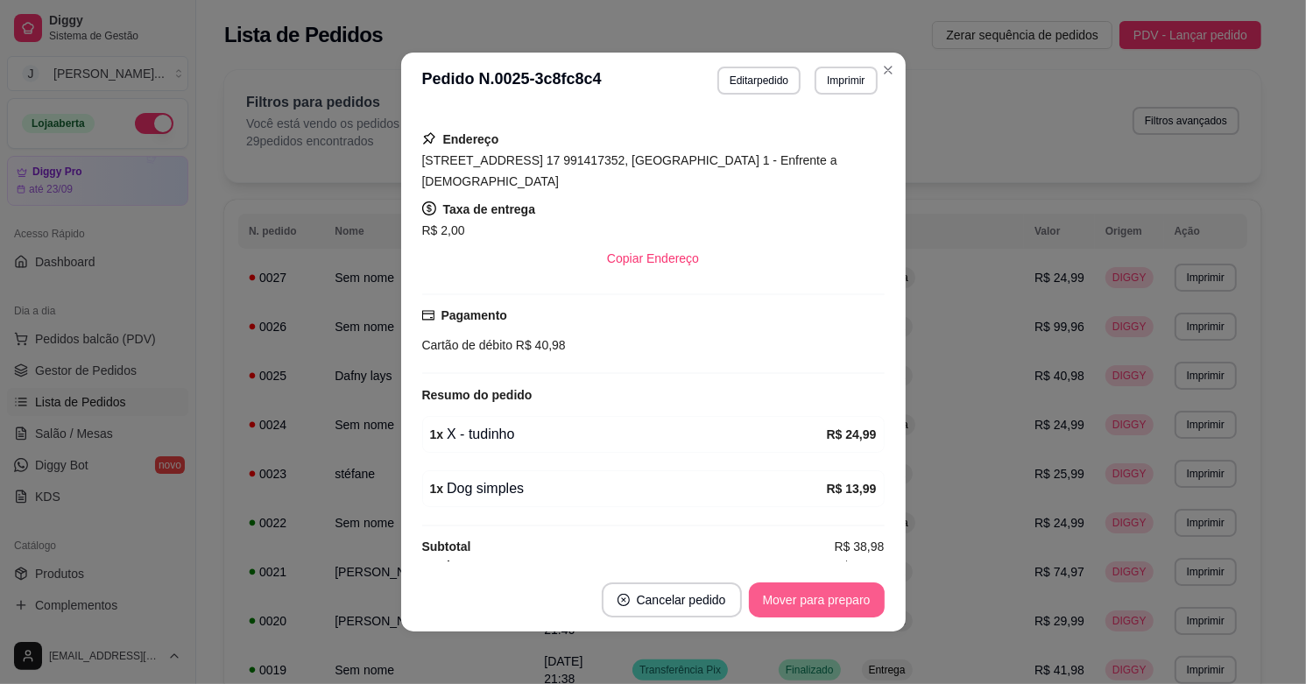
click at [772, 594] on button "Mover para preparo" at bounding box center [817, 599] width 136 height 35
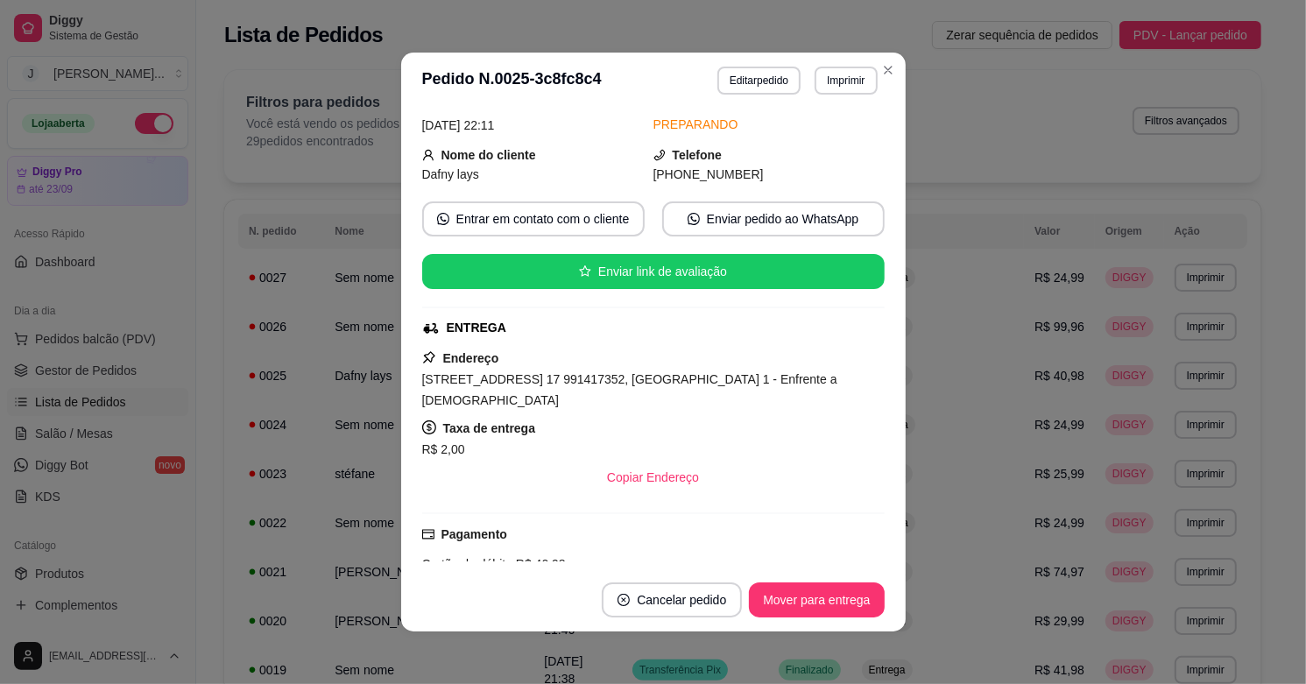
click at [760, 592] on button "Mover para entrega" at bounding box center [816, 599] width 135 height 35
click at [781, 600] on button "Mover para finalizado" at bounding box center [811, 599] width 145 height 35
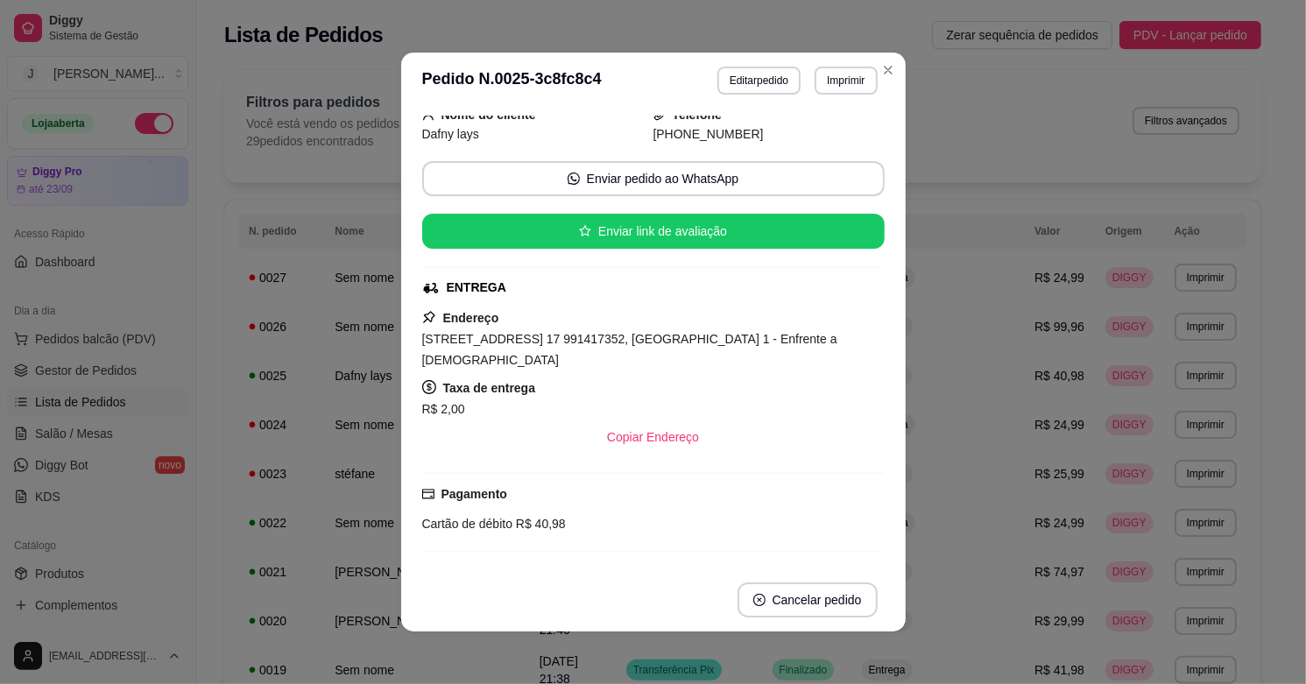
scroll to position [37, 0]
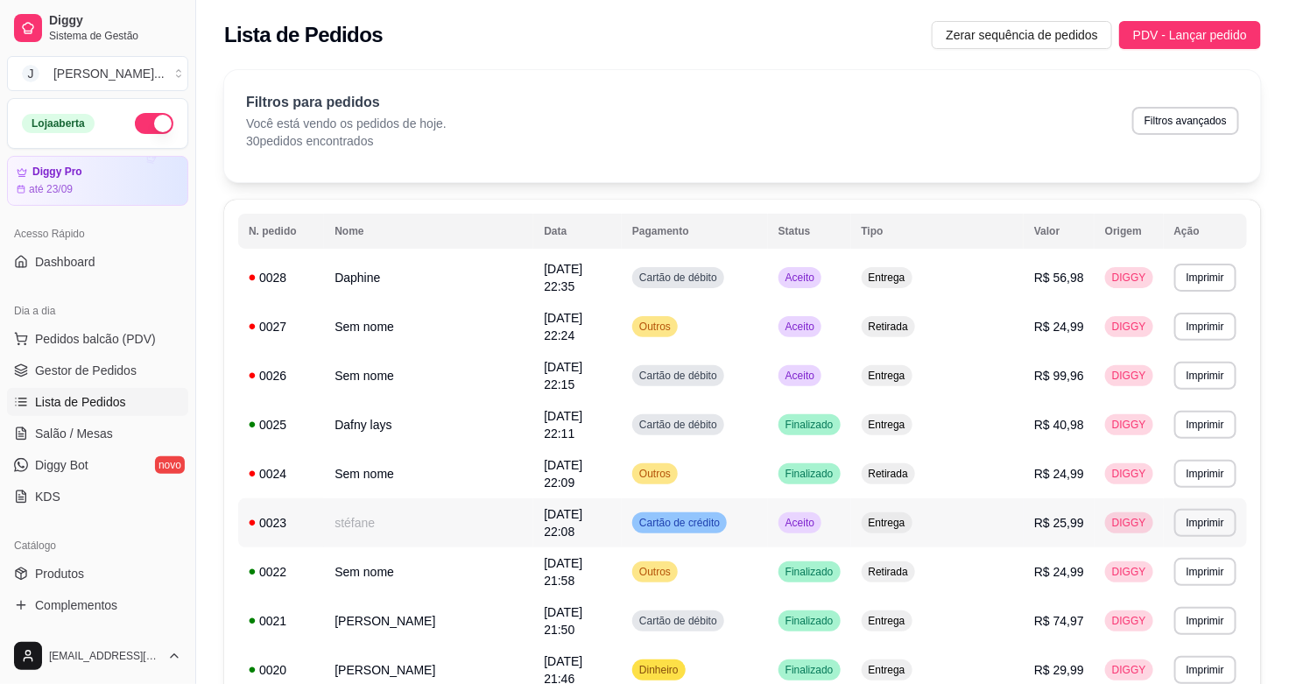
click at [851, 498] on td "Aceito" at bounding box center [809, 522] width 83 height 49
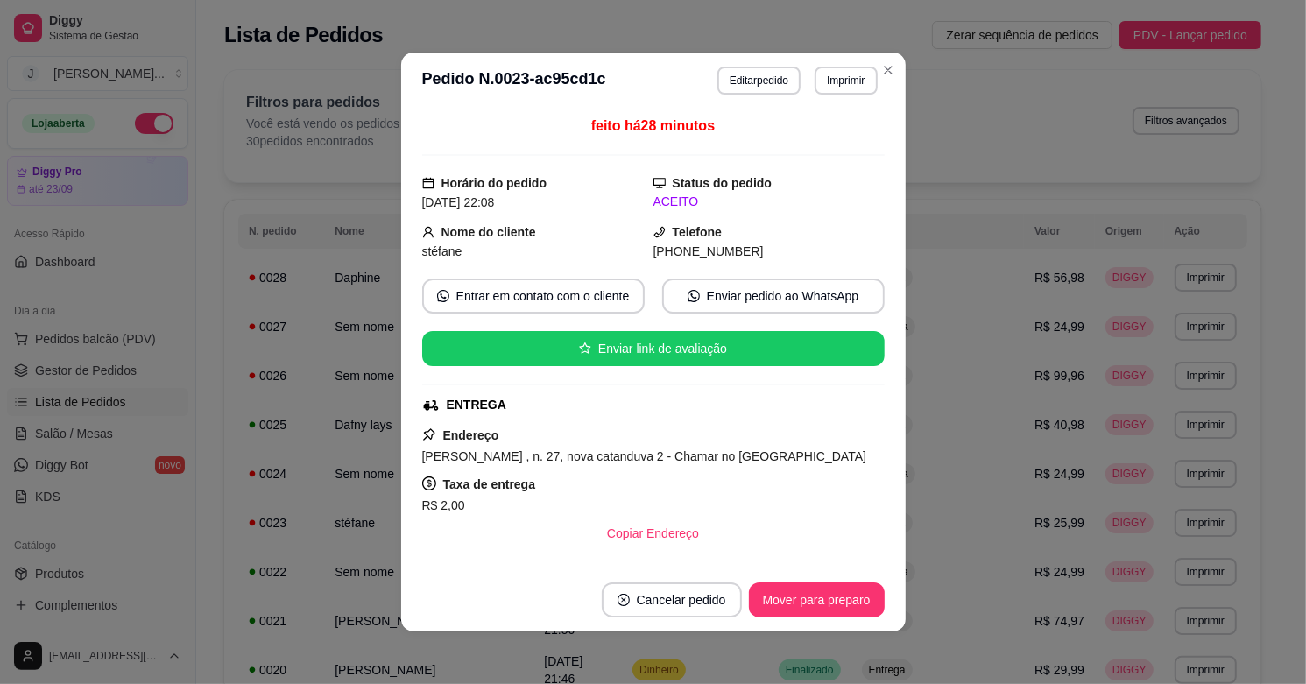
scroll to position [241, 0]
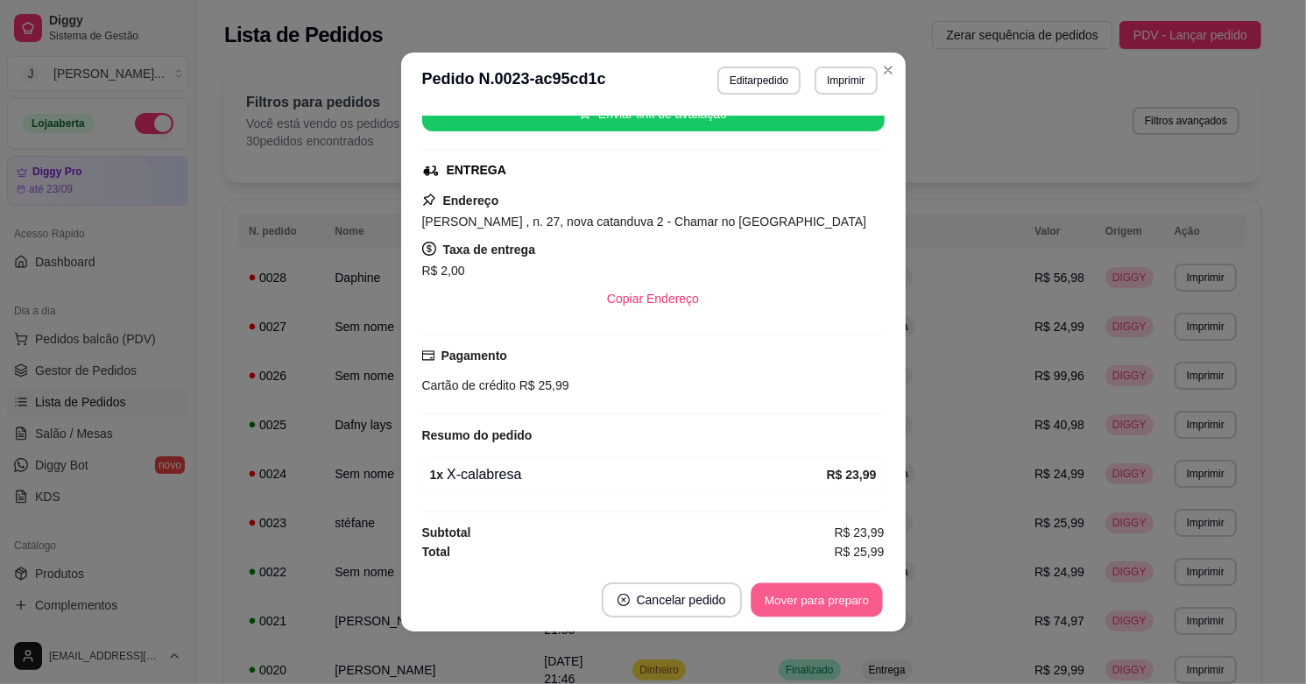
click at [789, 591] on button "Mover para preparo" at bounding box center [816, 600] width 131 height 34
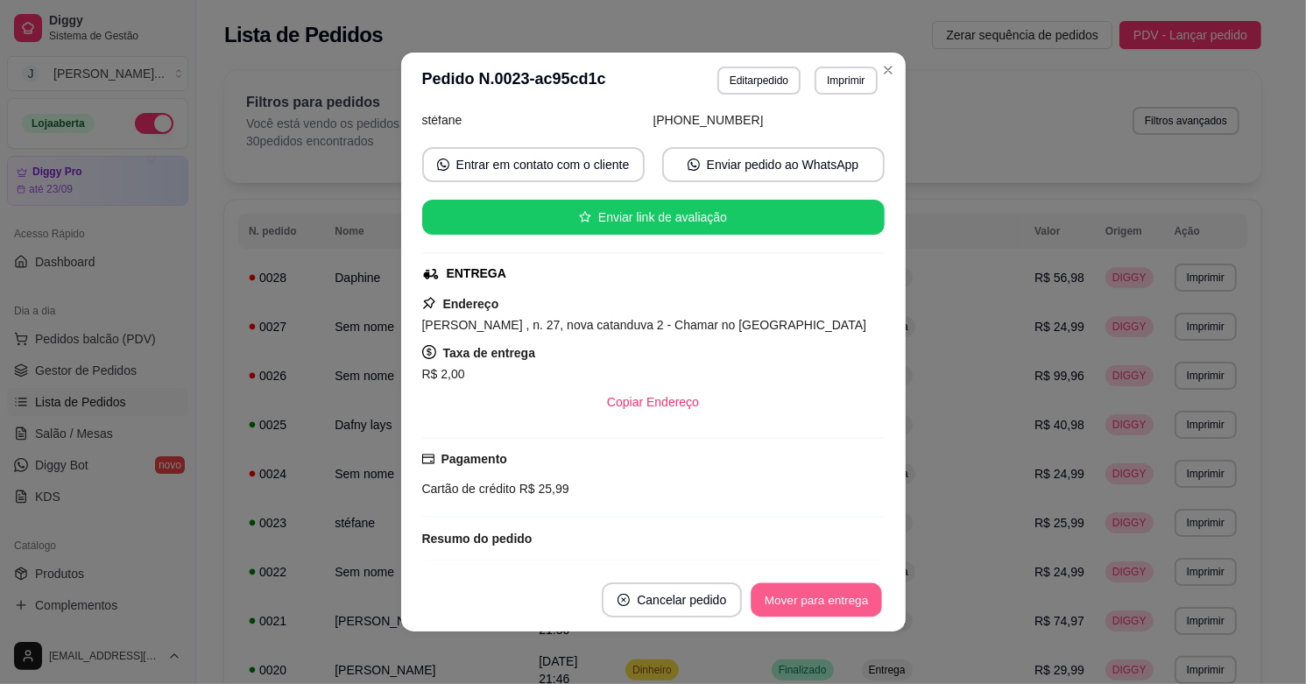
click at [839, 601] on button "Mover para entrega" at bounding box center [816, 600] width 131 height 34
click at [820, 610] on button "Mover para finalizado" at bounding box center [811, 599] width 145 height 35
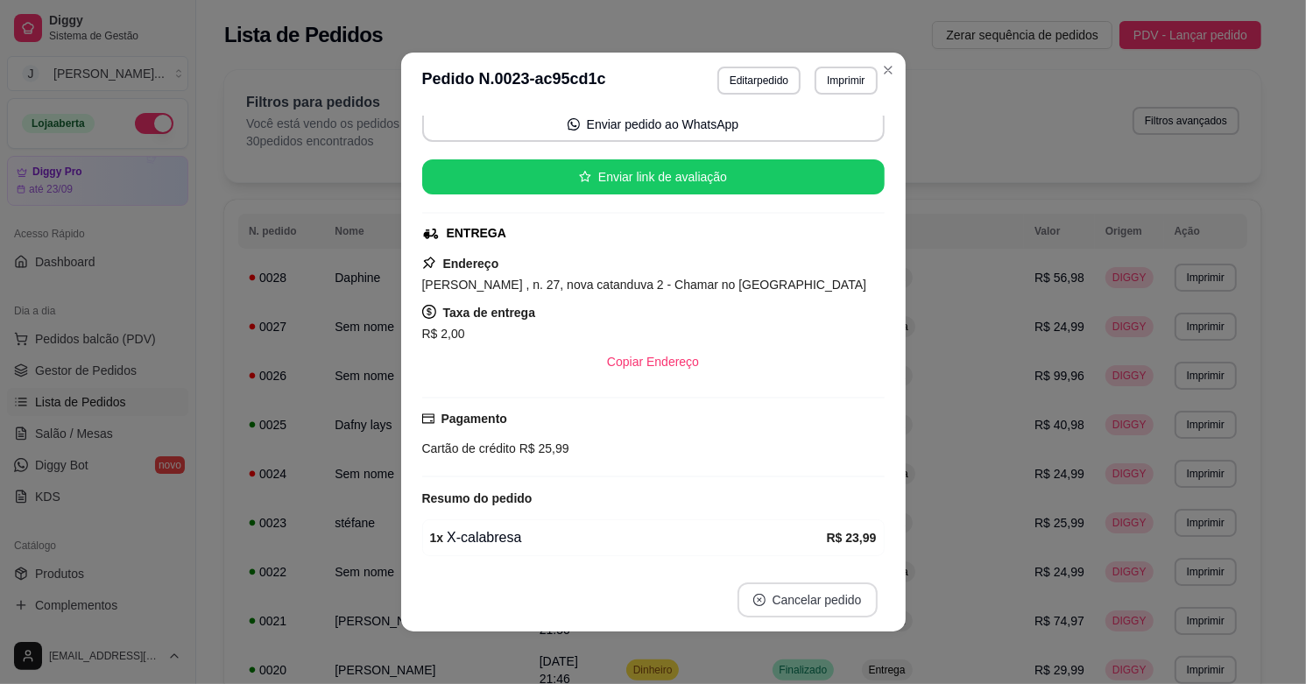
scroll to position [90, 0]
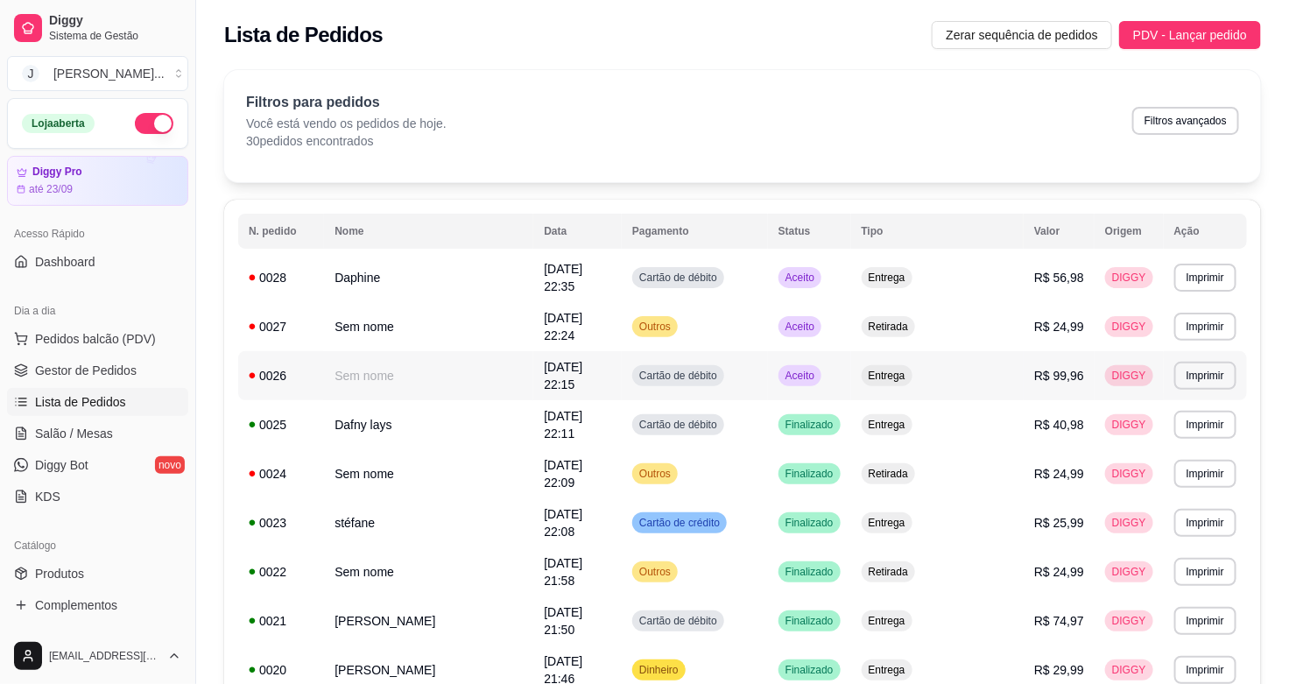
click at [851, 355] on td "Aceito" at bounding box center [809, 375] width 83 height 49
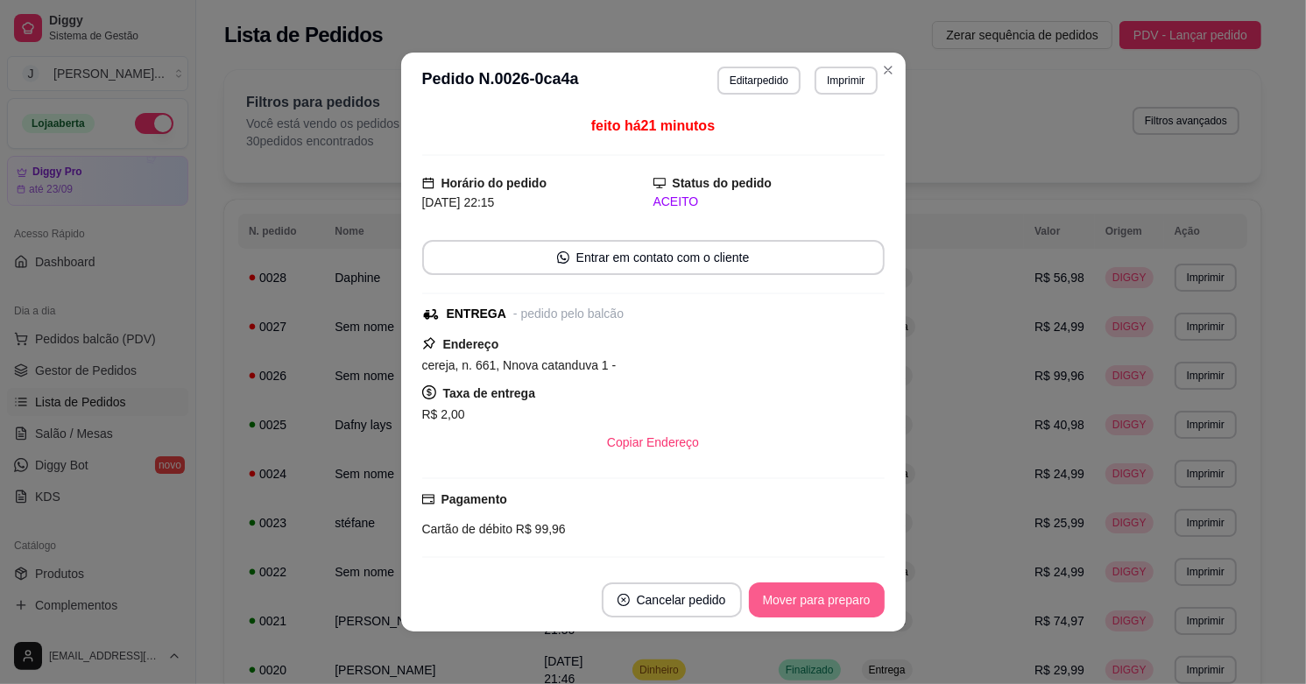
click at [790, 594] on button "Mover para preparo" at bounding box center [817, 599] width 136 height 35
click at [823, 603] on button "Mover para preparo" at bounding box center [816, 600] width 131 height 34
click at [823, 603] on button "Mover para entrega" at bounding box center [816, 600] width 131 height 34
click at [829, 603] on button "Mover para finalizado" at bounding box center [811, 600] width 141 height 34
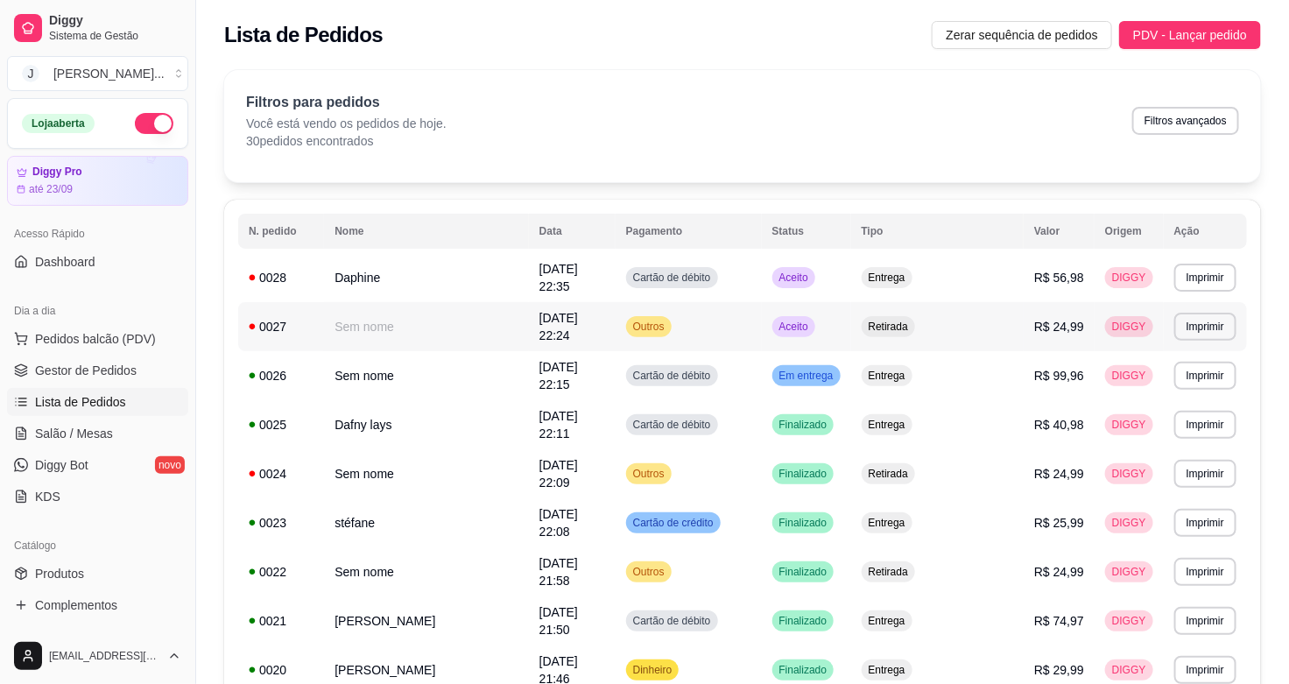
click at [851, 315] on td "Aceito" at bounding box center [806, 326] width 89 height 49
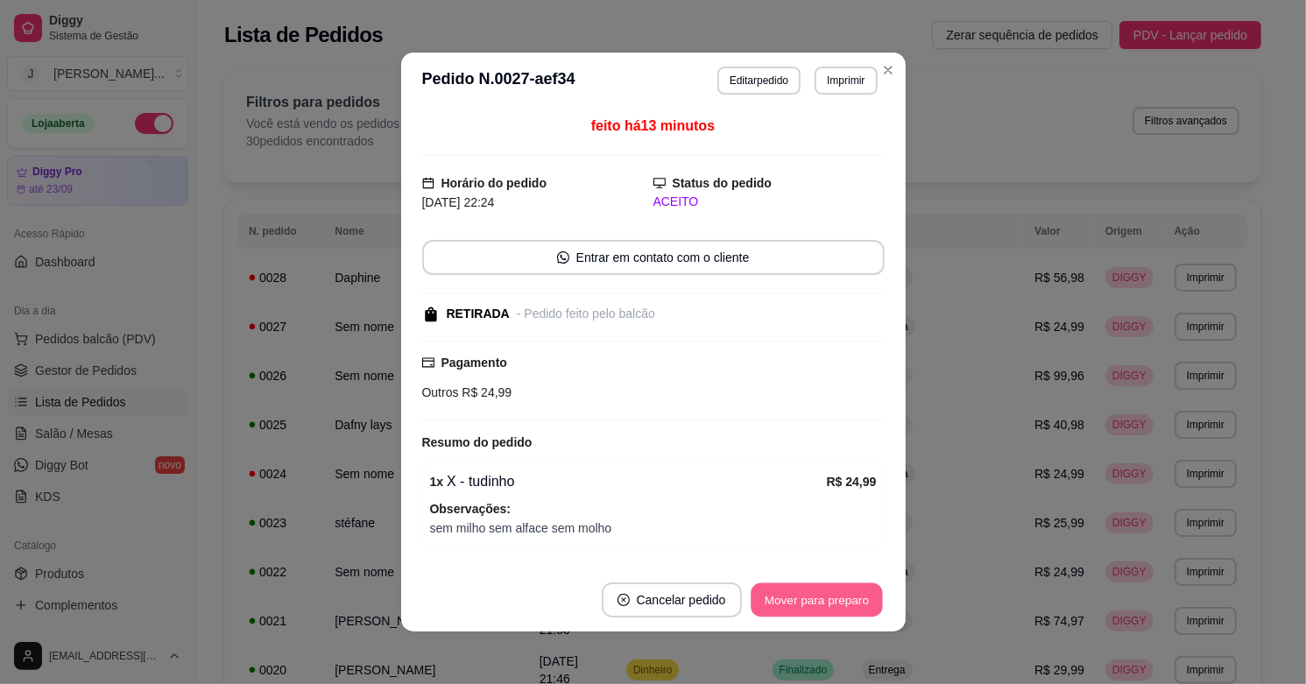
click at [842, 600] on button "Mover para preparo" at bounding box center [816, 600] width 131 height 34
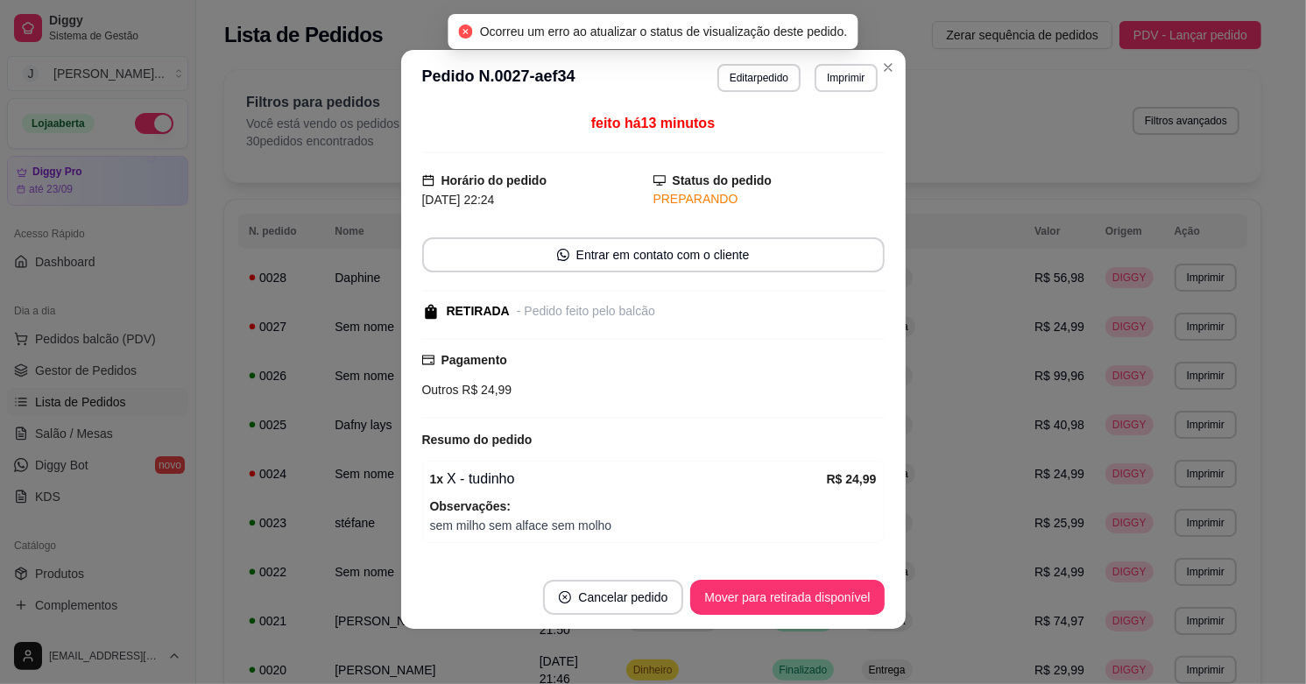
scroll to position [57, 0]
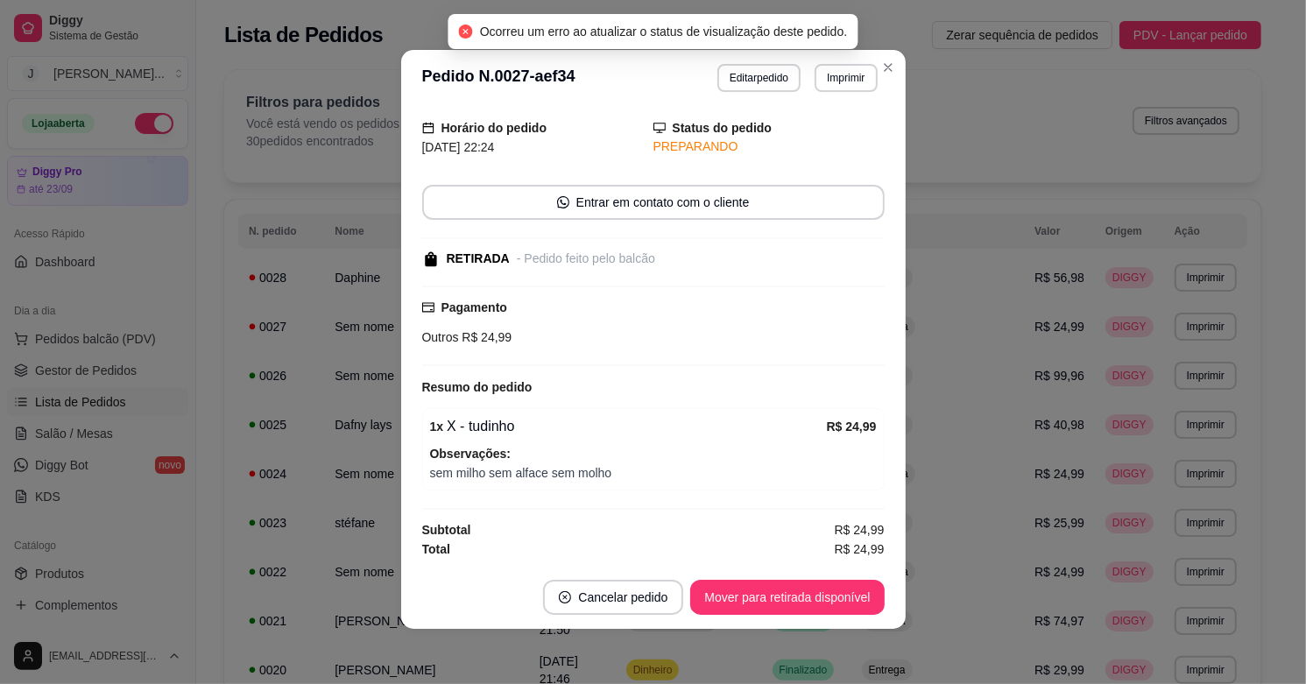
click at [821, 588] on button "Mover para retirada disponível" at bounding box center [787, 597] width 194 height 35
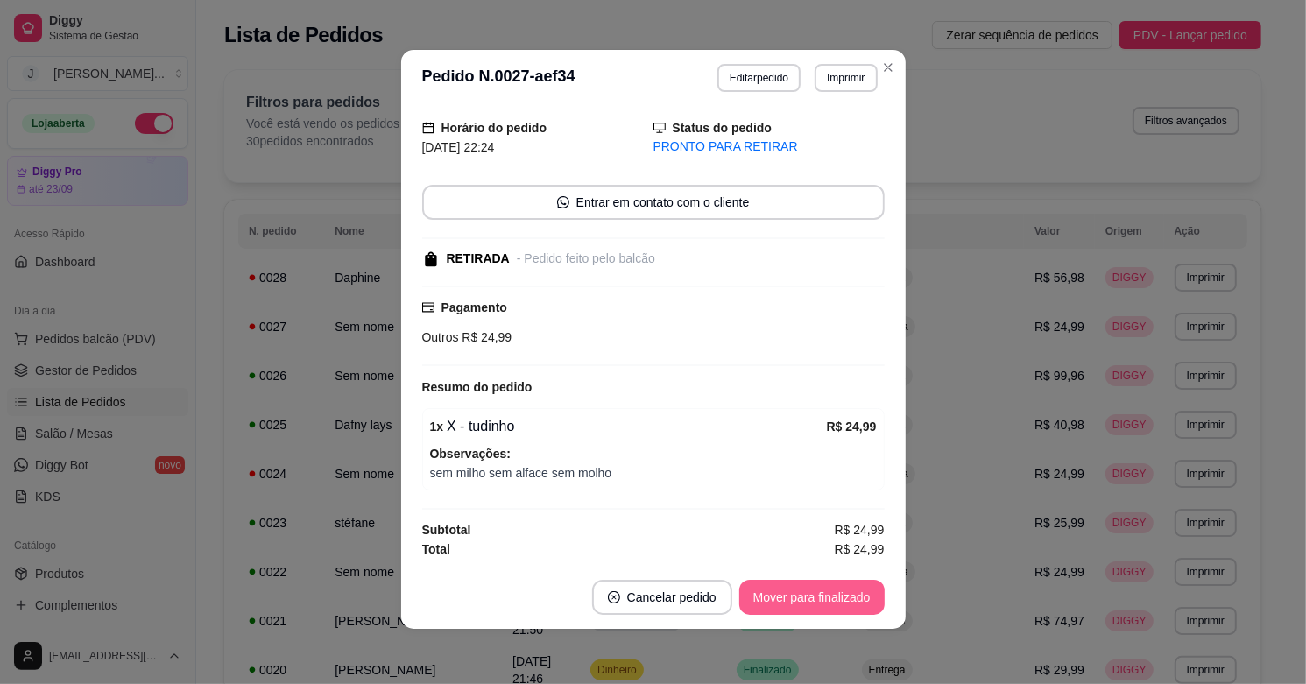
click at [821, 601] on button "Mover para finalizado" at bounding box center [811, 597] width 145 height 35
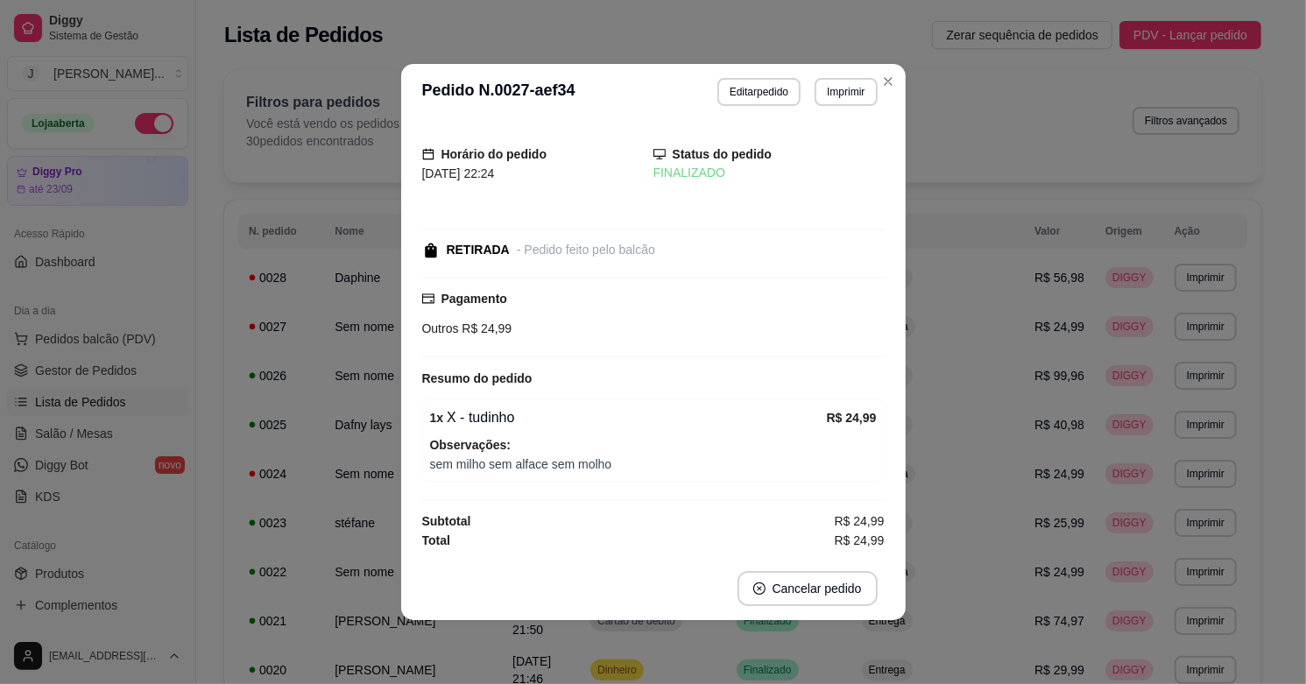
scroll to position [0, 0]
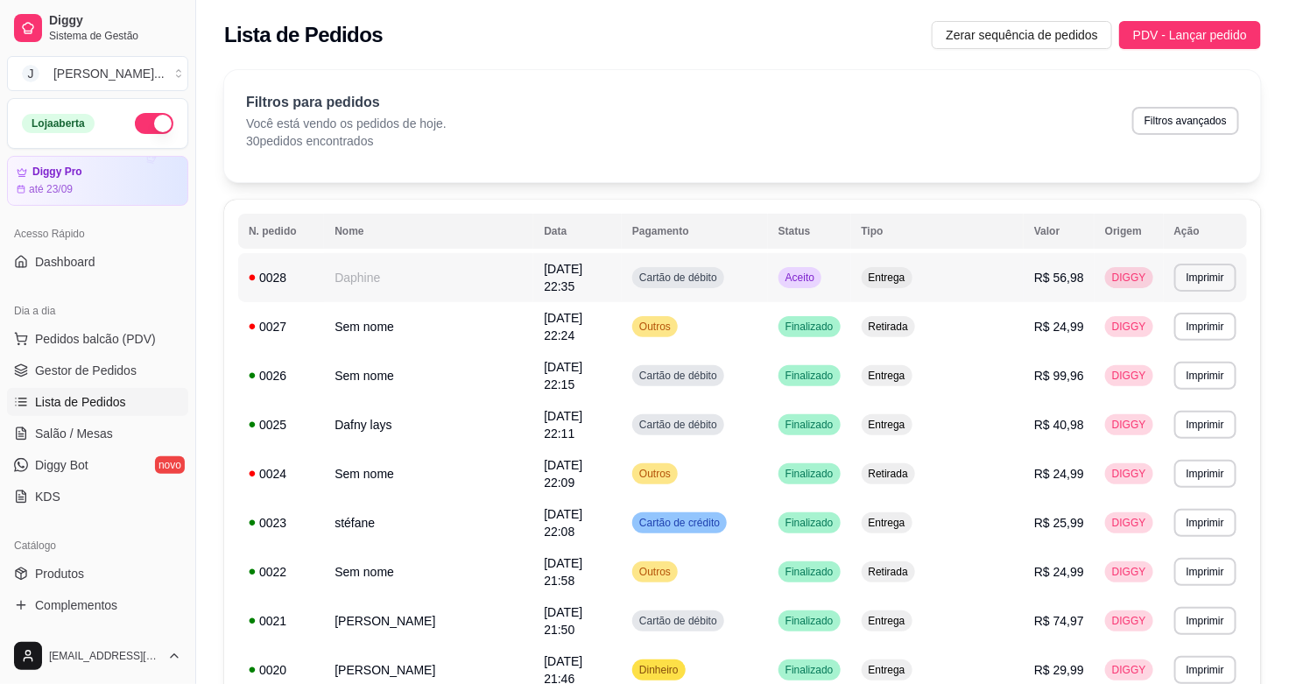
click at [851, 276] on td "Aceito" at bounding box center [809, 277] width 83 height 49
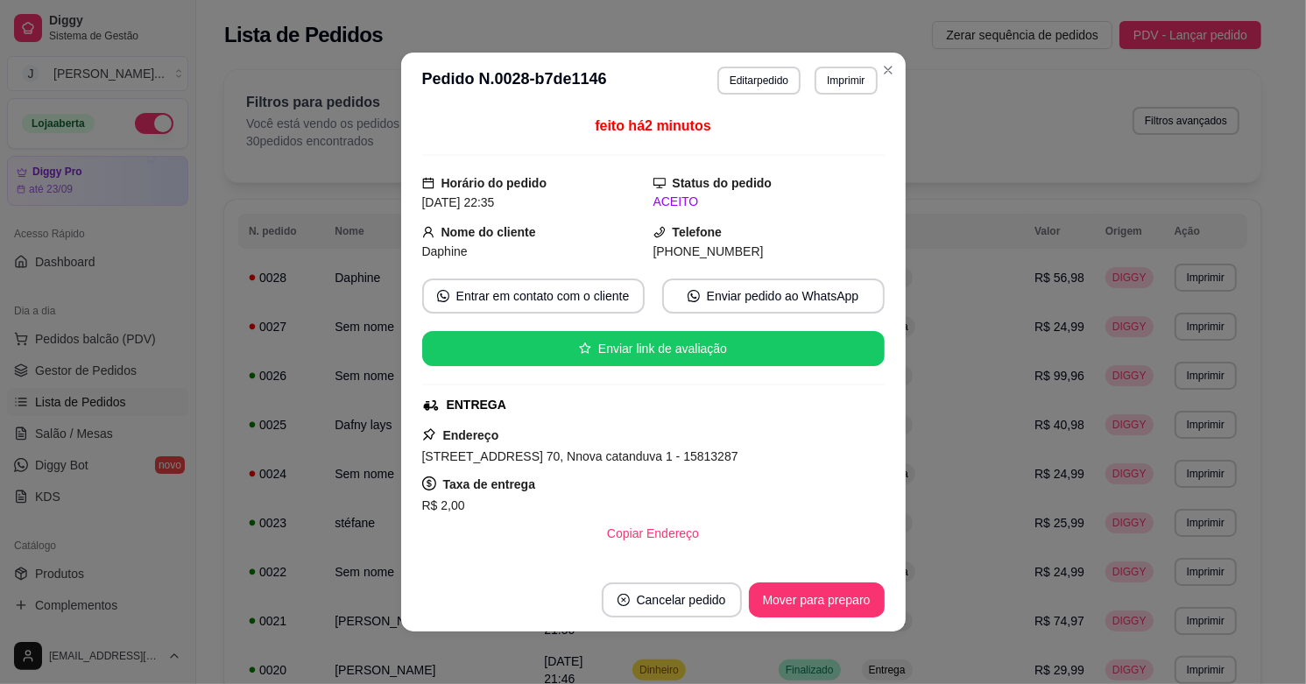
click at [823, 578] on footer "Cancelar pedido Mover para preparo" at bounding box center [653, 599] width 504 height 63
click at [826, 587] on button "Mover para preparo" at bounding box center [817, 599] width 136 height 35
click at [829, 591] on button "Mover para entrega" at bounding box center [816, 600] width 131 height 34
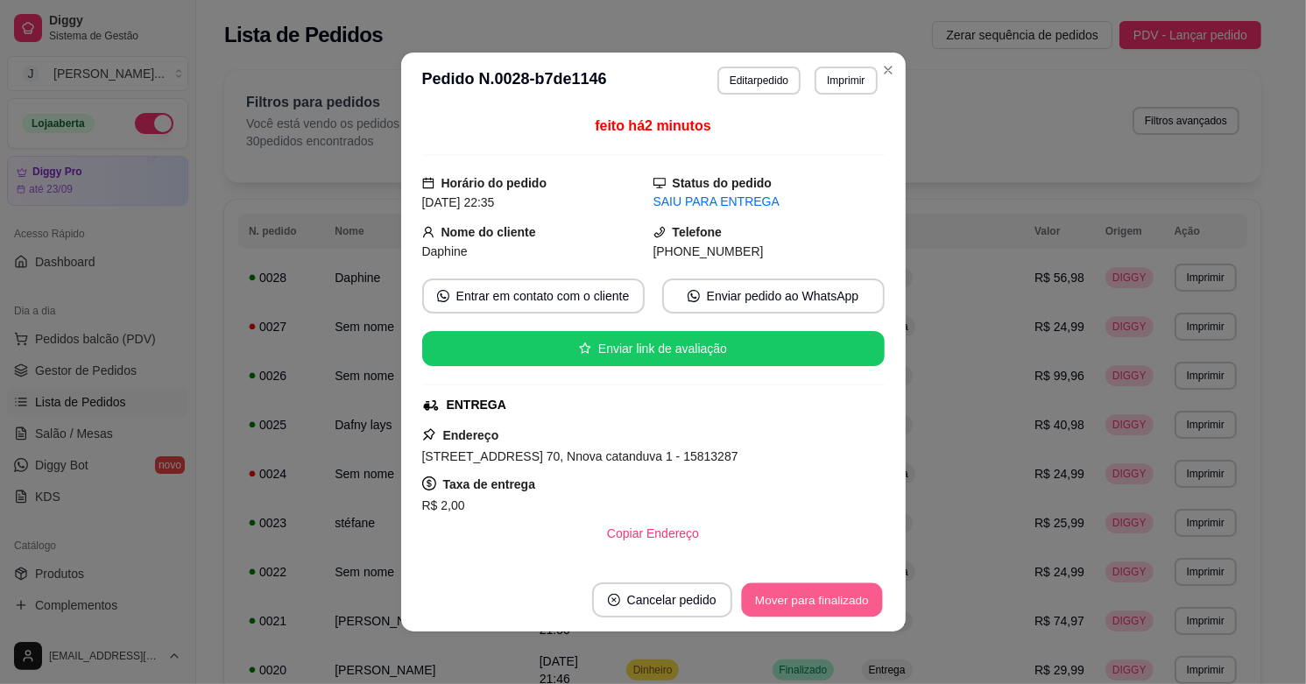
click at [828, 603] on button "Mover para finalizado" at bounding box center [811, 600] width 141 height 34
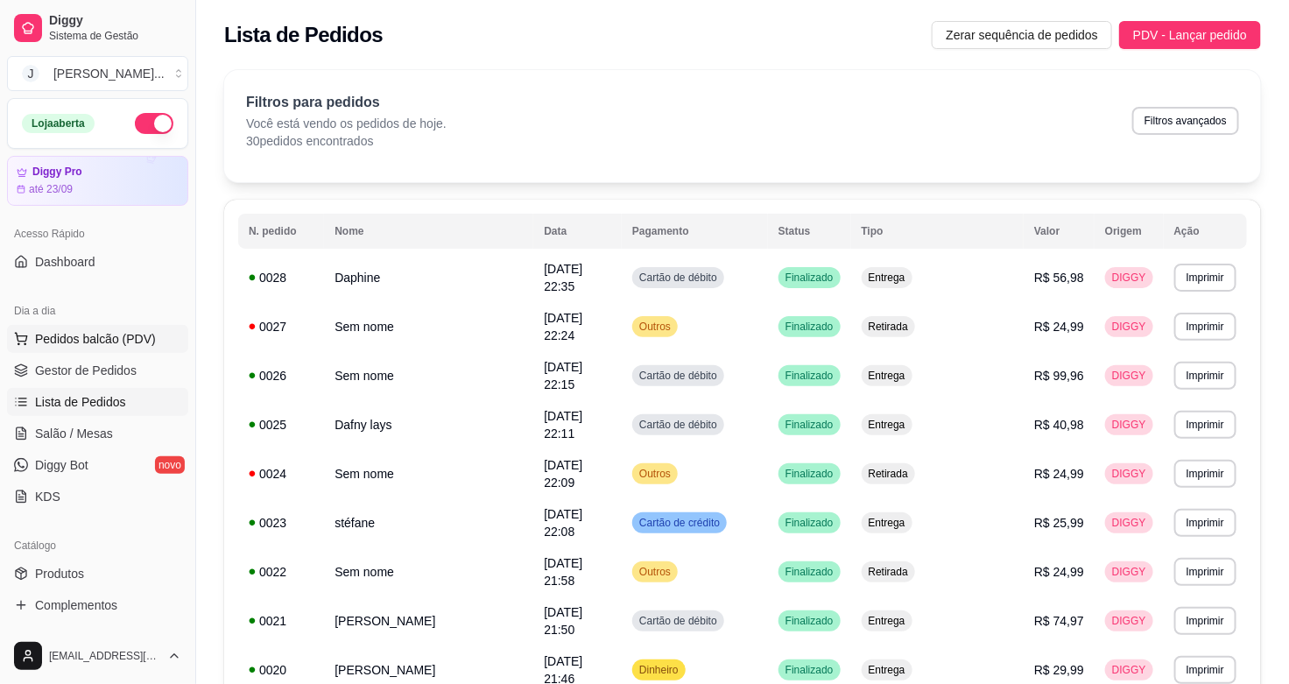
click at [46, 334] on span "Pedidos balcão (PDV)" at bounding box center [95, 339] width 121 height 18
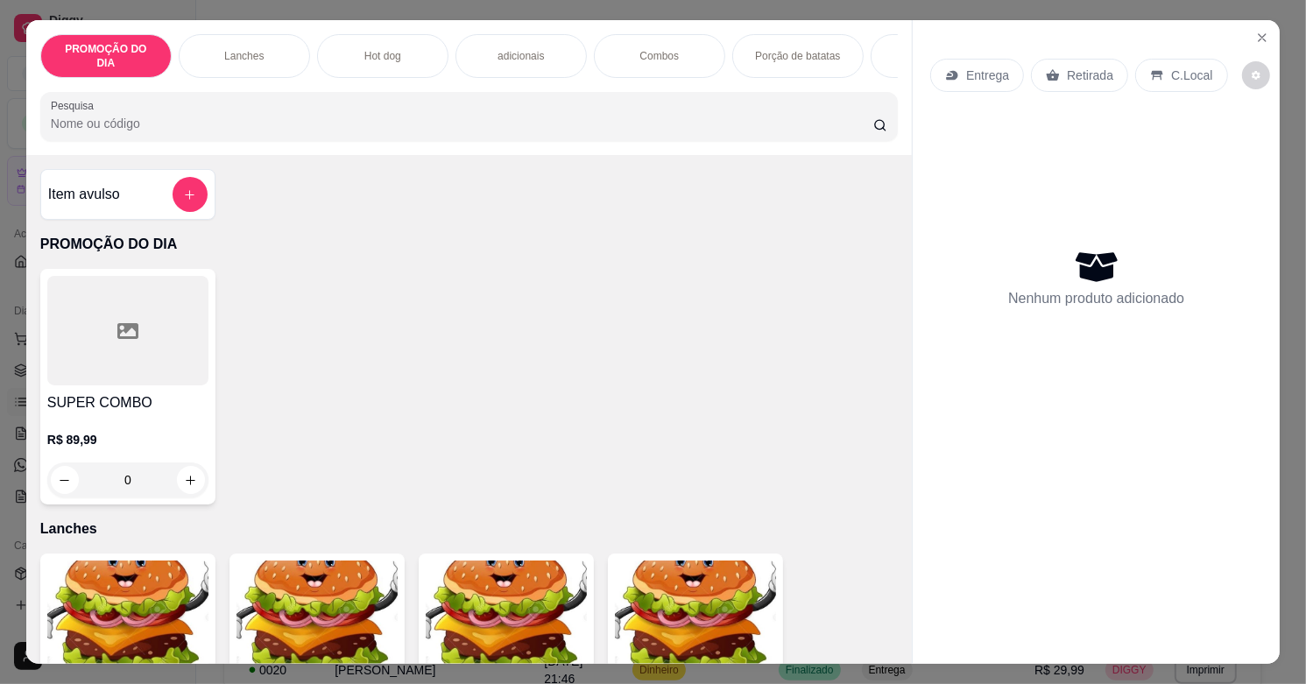
click at [187, 188] on icon "add-separate-item" at bounding box center [189, 194] width 13 height 13
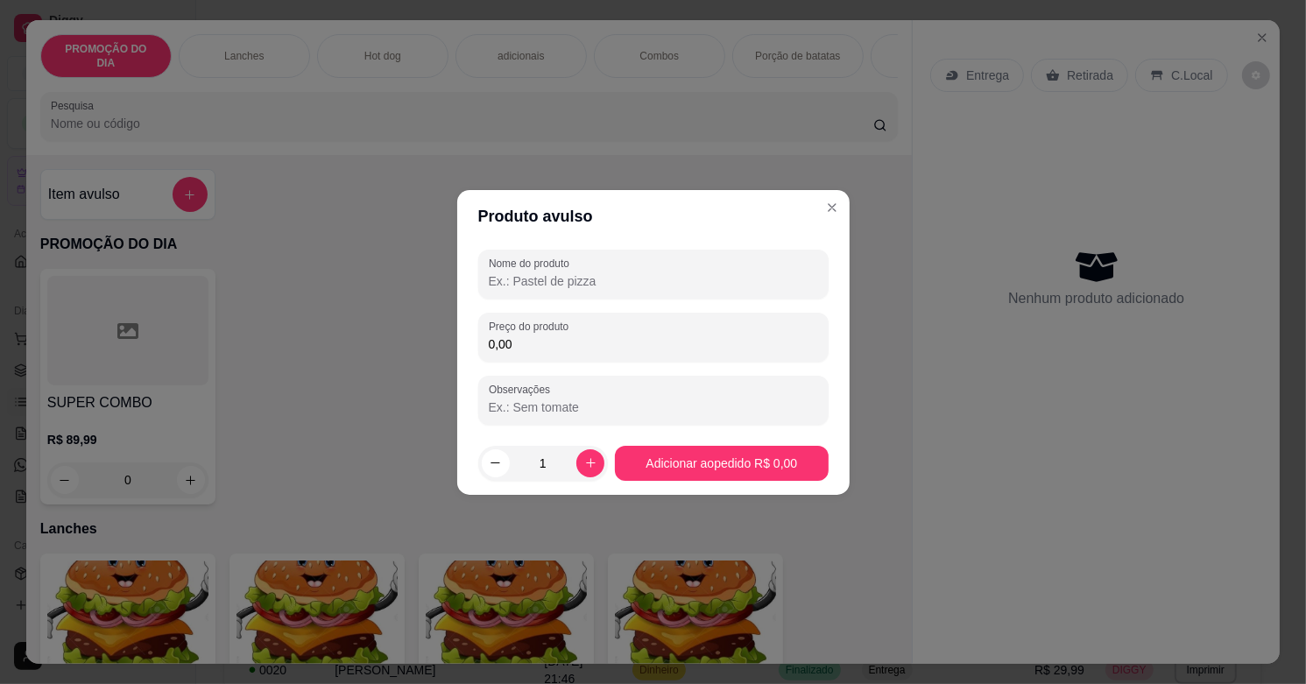
click at [515, 287] on input "Nome do produto" at bounding box center [653, 281] width 329 height 18
type input "combo"
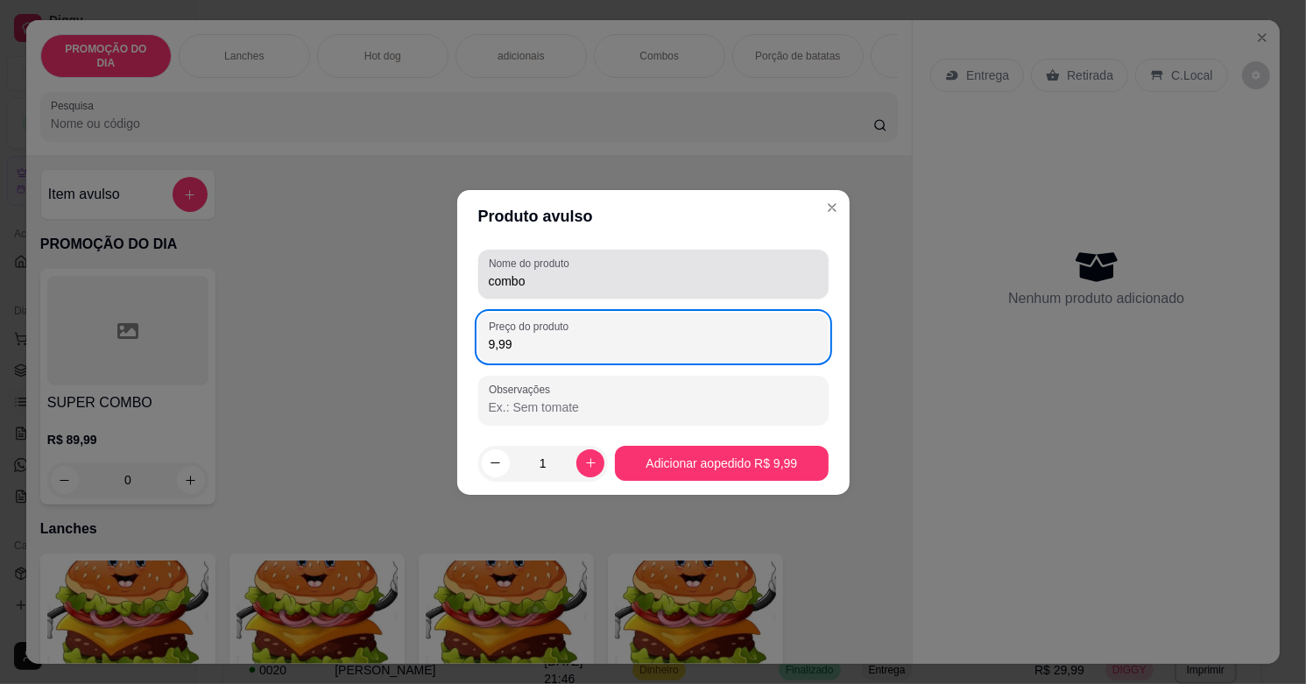
type input "99,99"
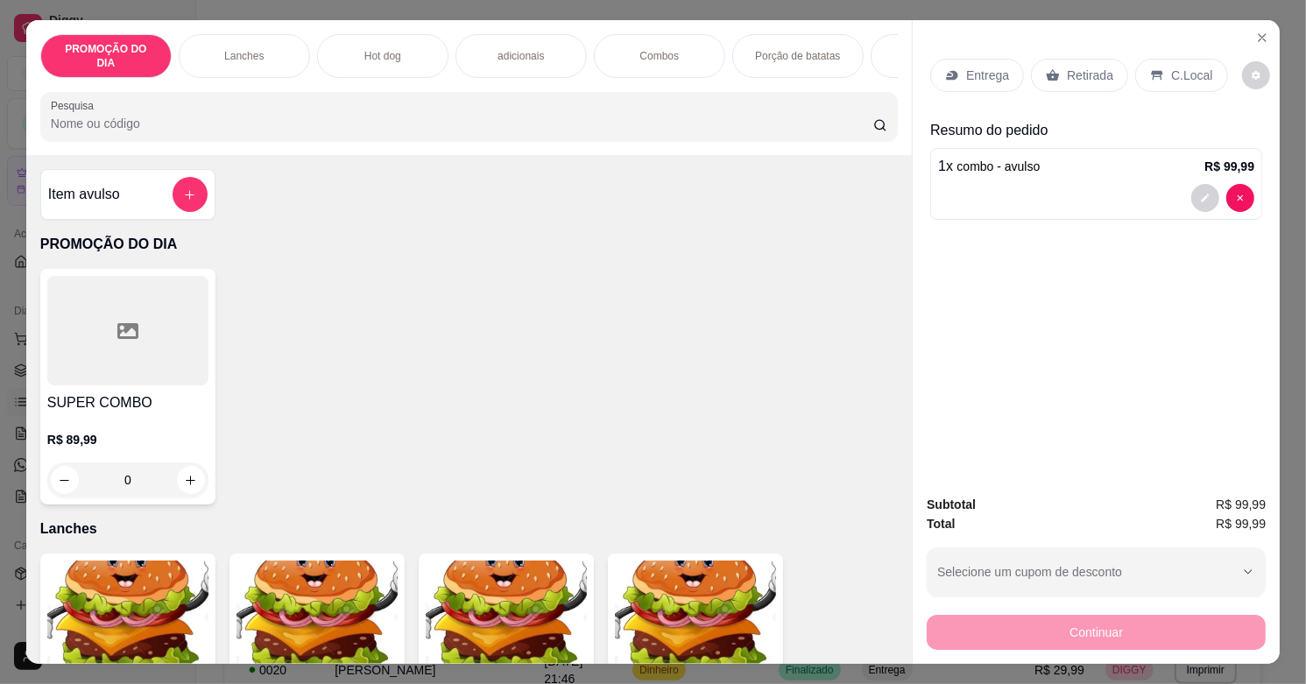
click at [983, 67] on p "Entrega" at bounding box center [987, 76] width 43 height 18
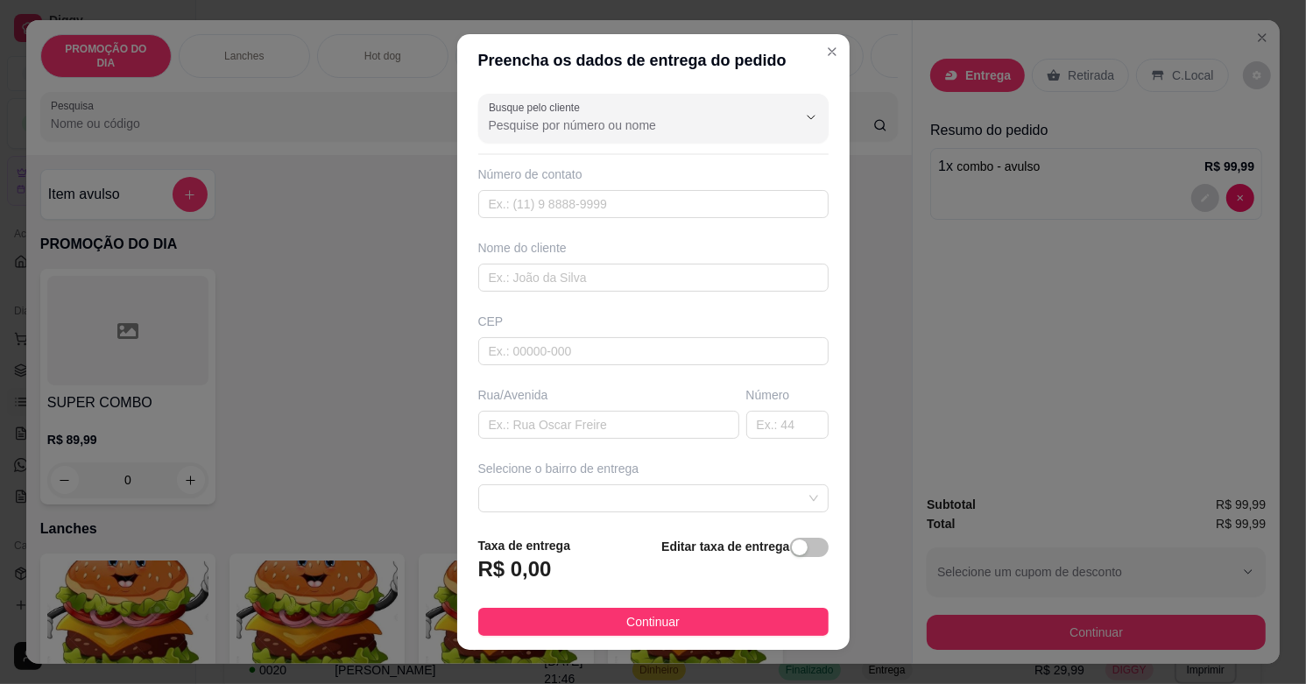
drag, startPoint x: 504, startPoint y: 461, endPoint x: 517, endPoint y: 455, distance: 13.3
click at [509, 460] on div "Busque pelo cliente Número de contato Nome do cliente CEP Rua/[GEOGRAPHIC_DATA]…" at bounding box center [653, 304] width 392 height 435
click at [519, 442] on div "Busque pelo cliente Número de contato Nome do cliente CEP Rua/[GEOGRAPHIC_DATA]…" at bounding box center [653, 304] width 392 height 435
click at [519, 427] on input "text" at bounding box center [608, 425] width 261 height 28
type input "parati"
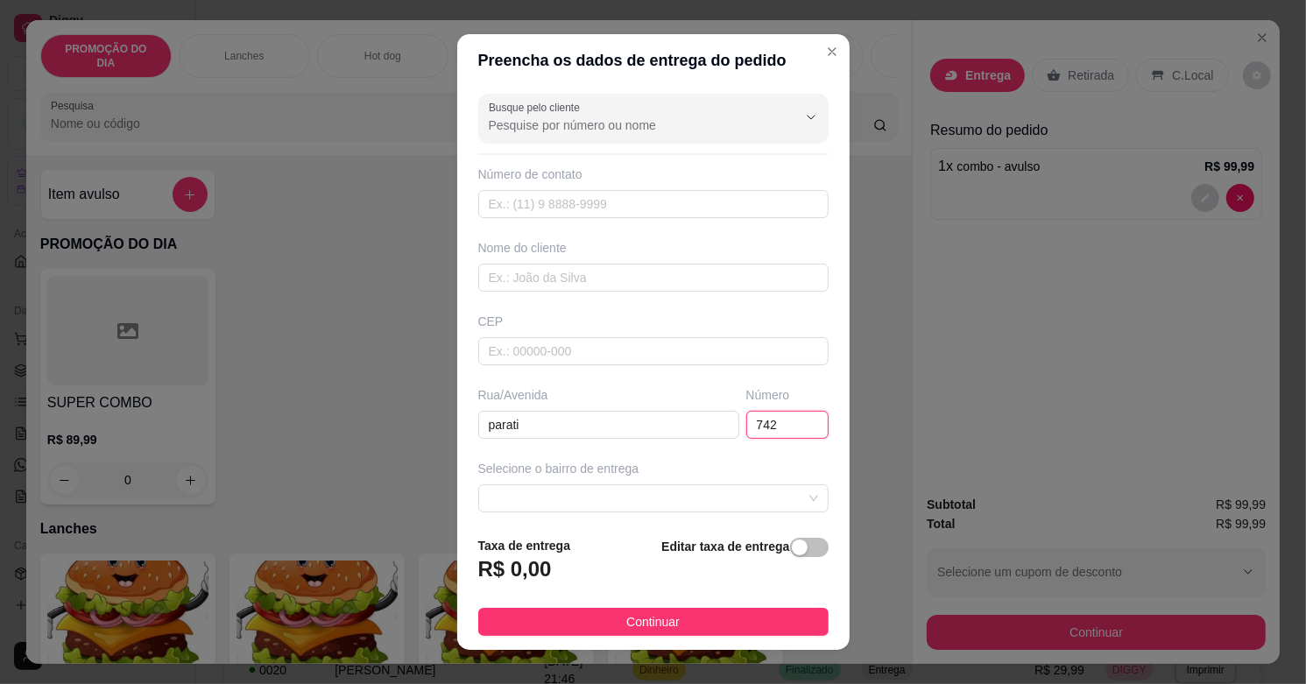
scroll to position [109, 0]
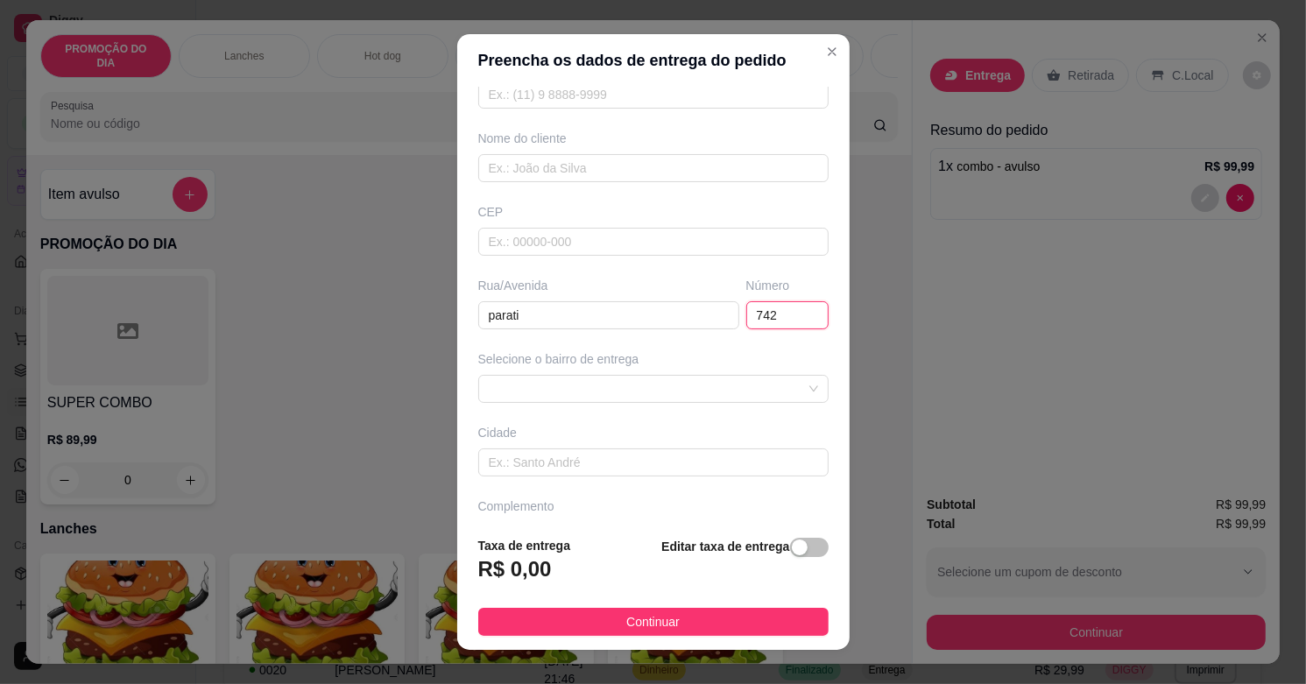
type input "742"
click at [559, 368] on div "Selecione o bairro de entrega" at bounding box center [653, 359] width 350 height 18
click at [689, 405] on div "Busque pelo cliente Número de contato Nome do cliente CEP Rua/Avenida parati Nú…" at bounding box center [653, 304] width 392 height 435
click at [680, 391] on span at bounding box center [653, 389] width 329 height 26
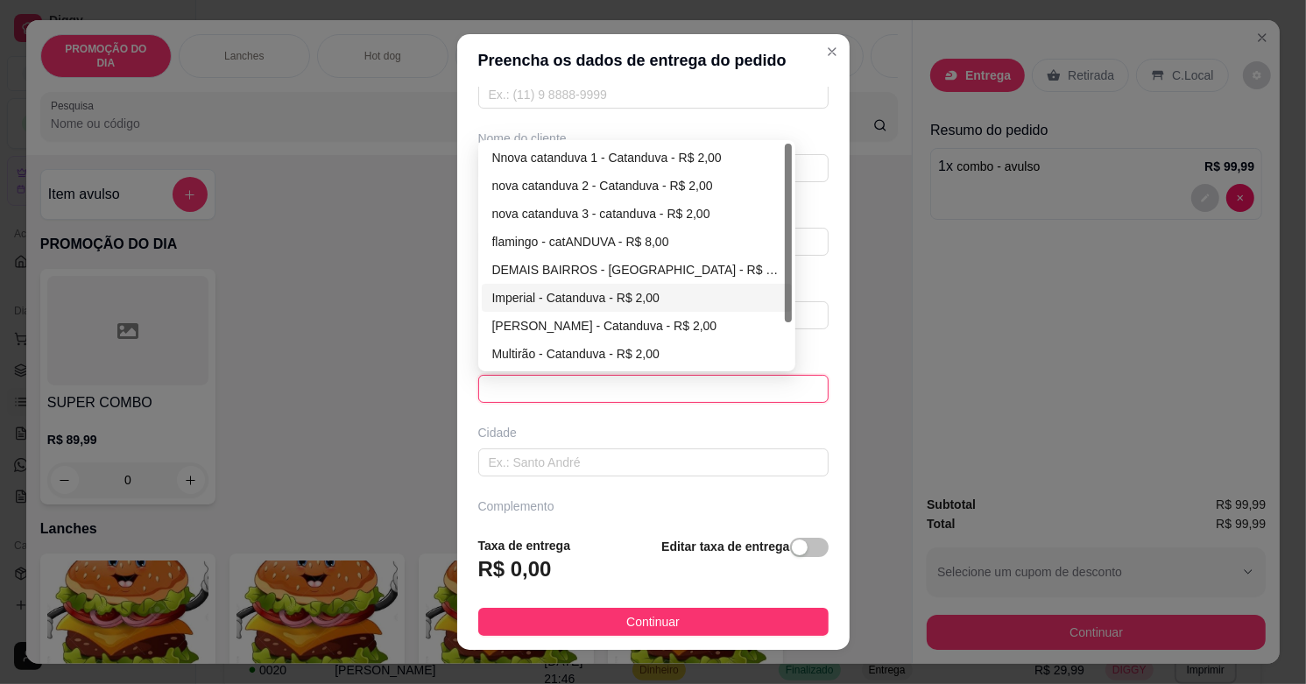
scroll to position [55, 0]
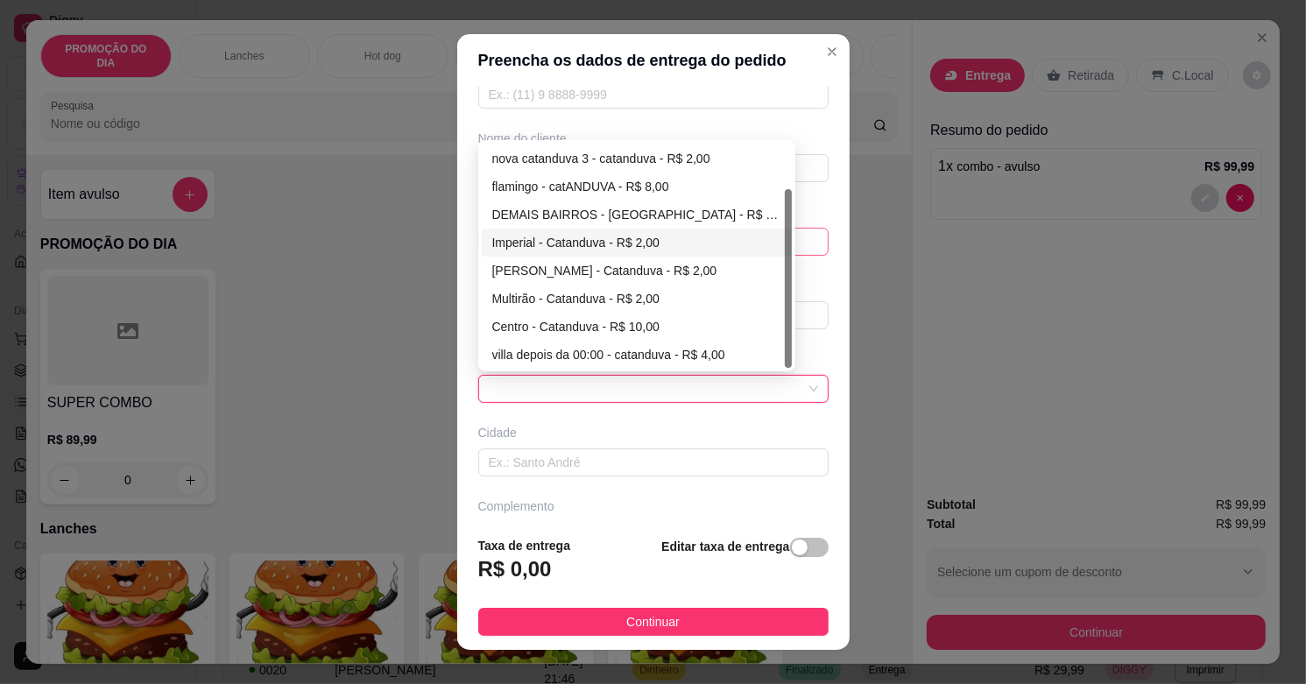
click at [552, 243] on div "Imperial - Catanduva - R$ 2,00" at bounding box center [637, 242] width 290 height 19
type input "Catanduva"
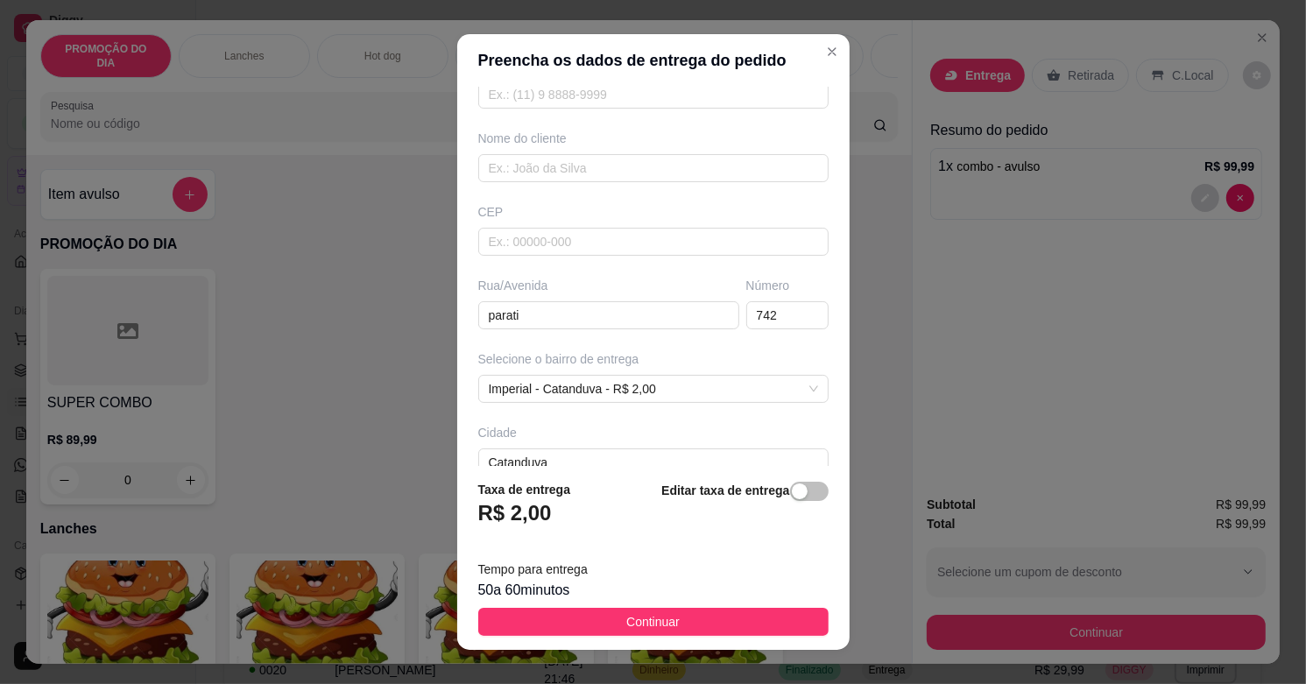
drag, startPoint x: 749, startPoint y: 610, endPoint x: 960, endPoint y: 620, distance: 211.3
click at [751, 610] on button "Continuar" at bounding box center [653, 622] width 350 height 28
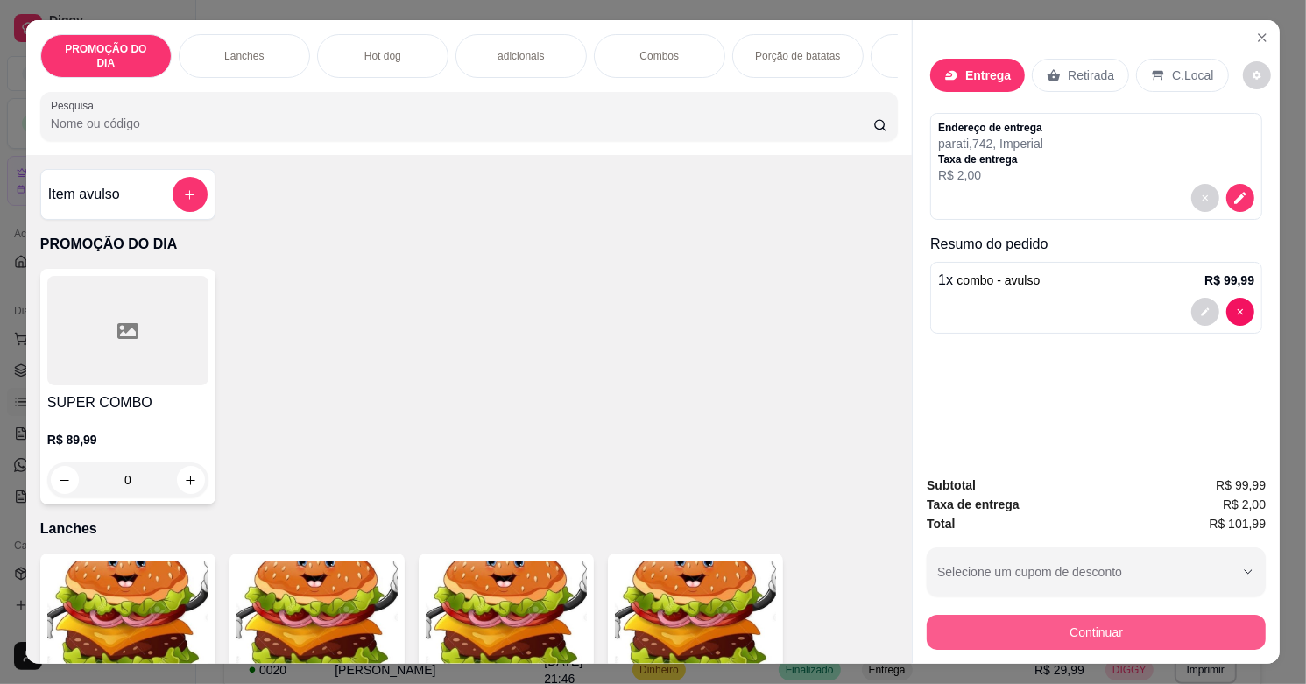
click at [960, 620] on button "Continuar" at bounding box center [1096, 632] width 339 height 35
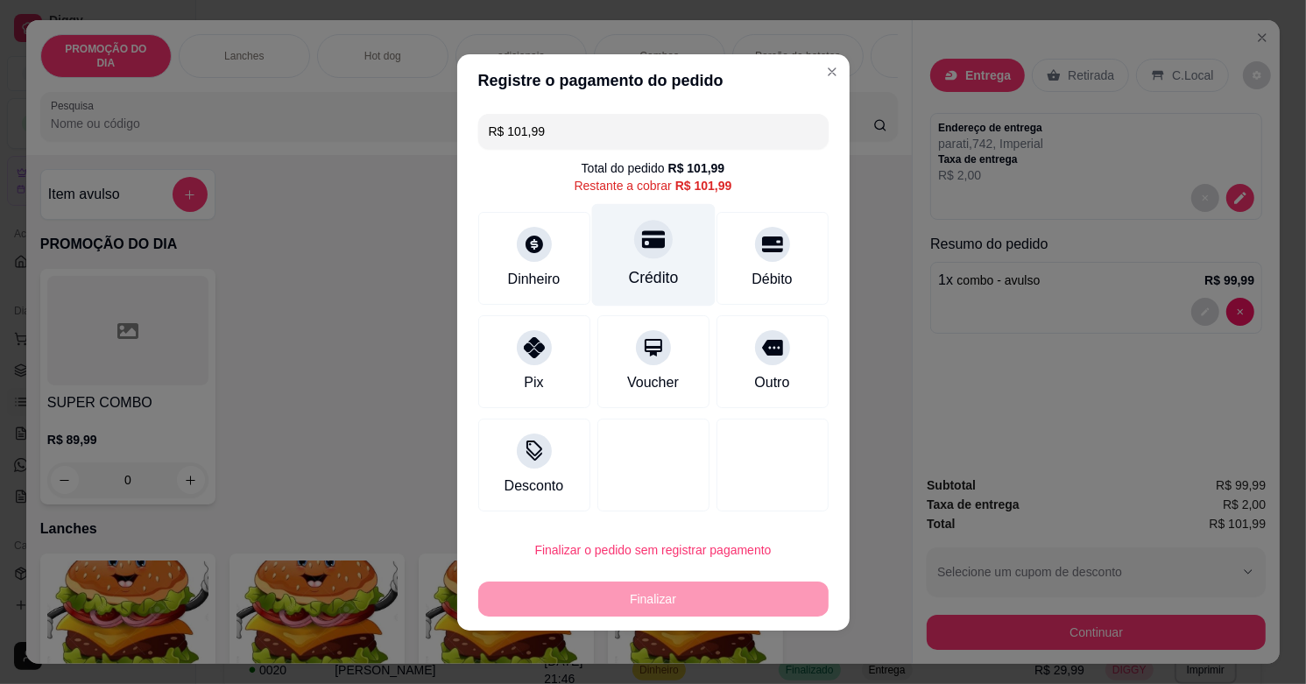
click at [644, 273] on div "Crédito" at bounding box center [653, 277] width 50 height 23
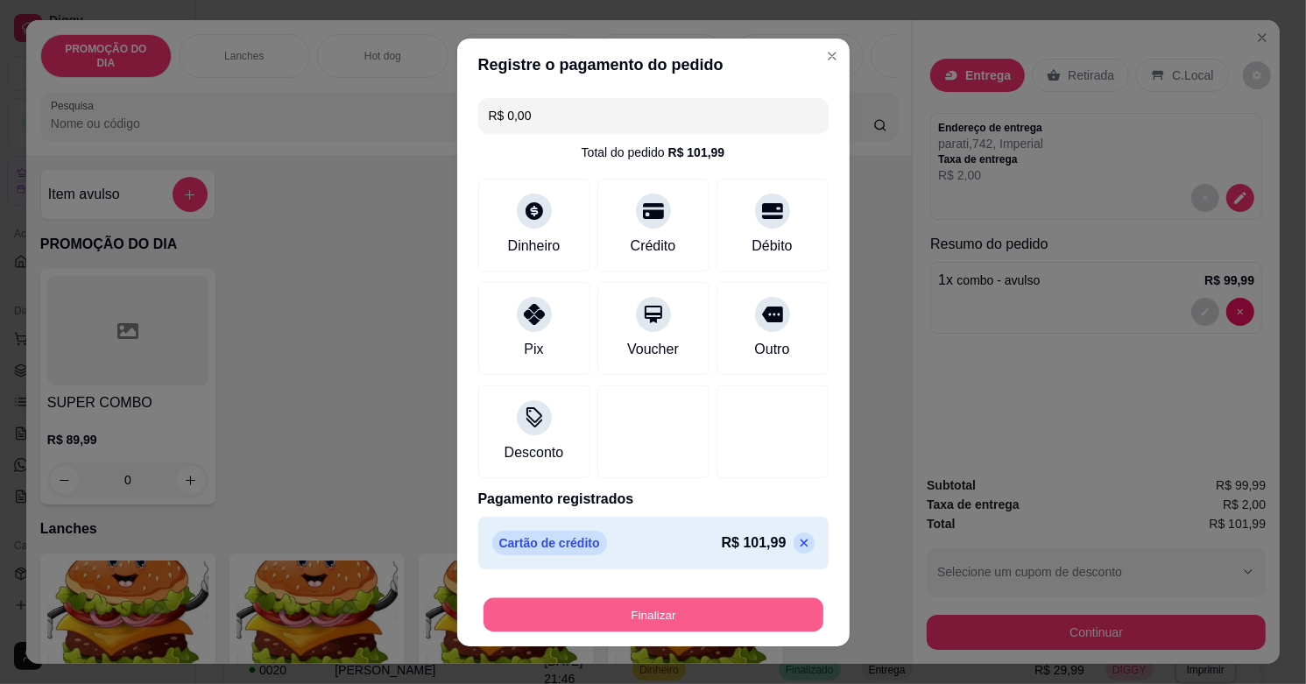
click at [640, 617] on button "Finalizar" at bounding box center [653, 614] width 340 height 34
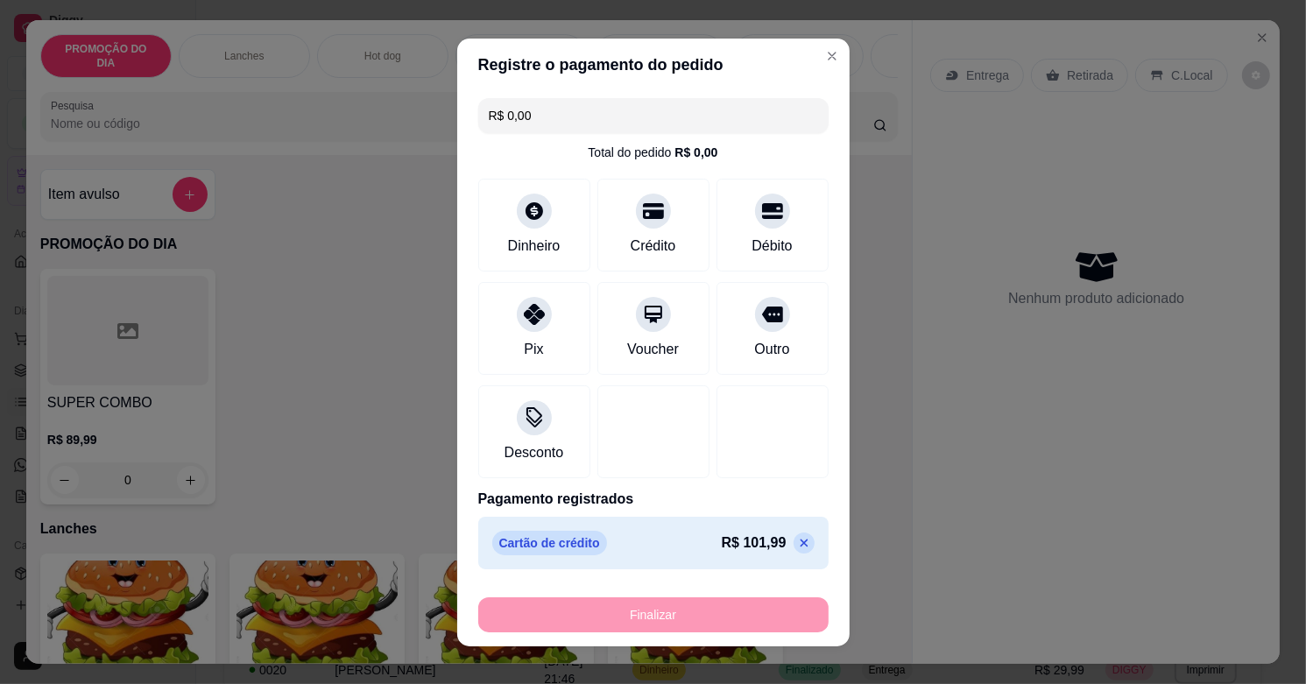
type input "-R$ 101,99"
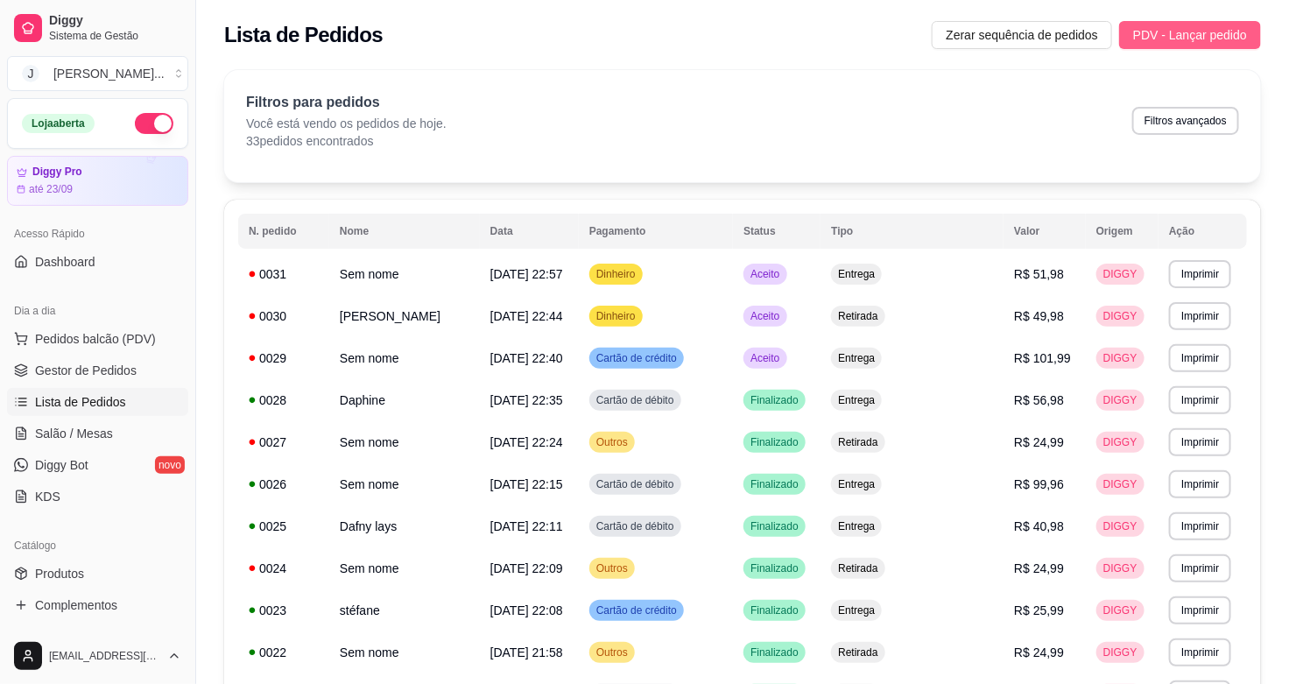
click at [1196, 38] on span "PDV - Lançar pedido" at bounding box center [1190, 34] width 114 height 19
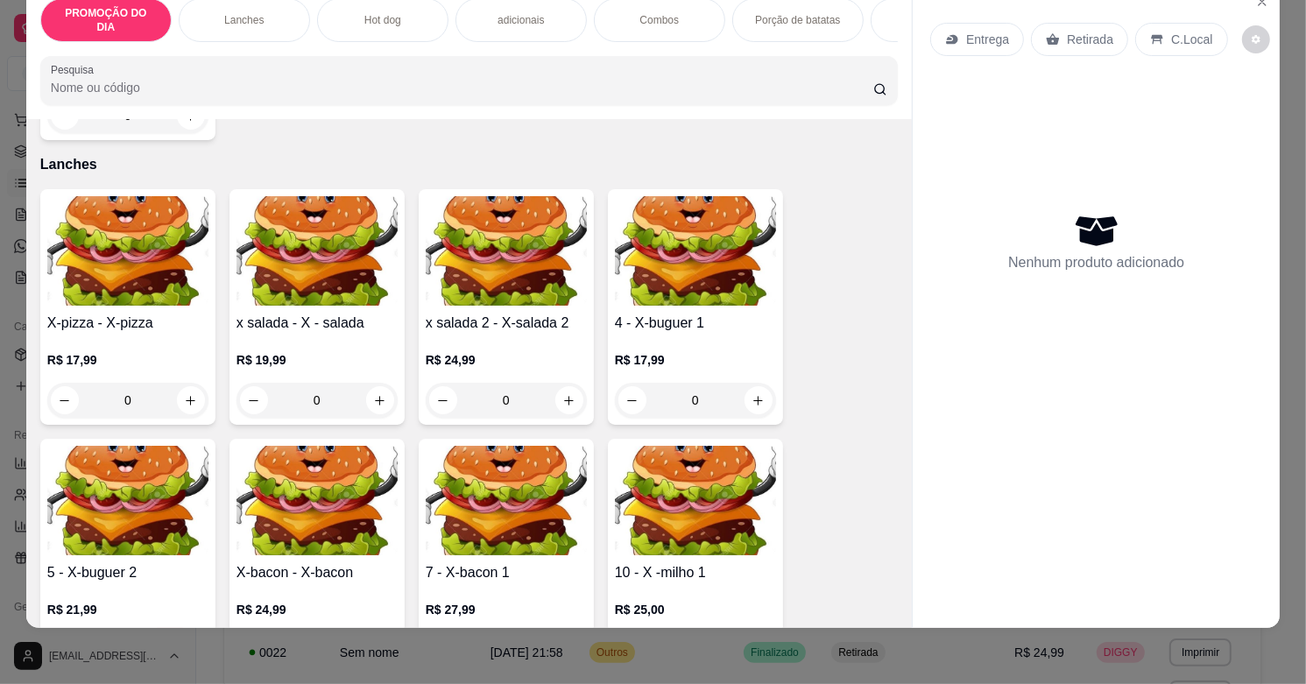
scroll to position [438, 0]
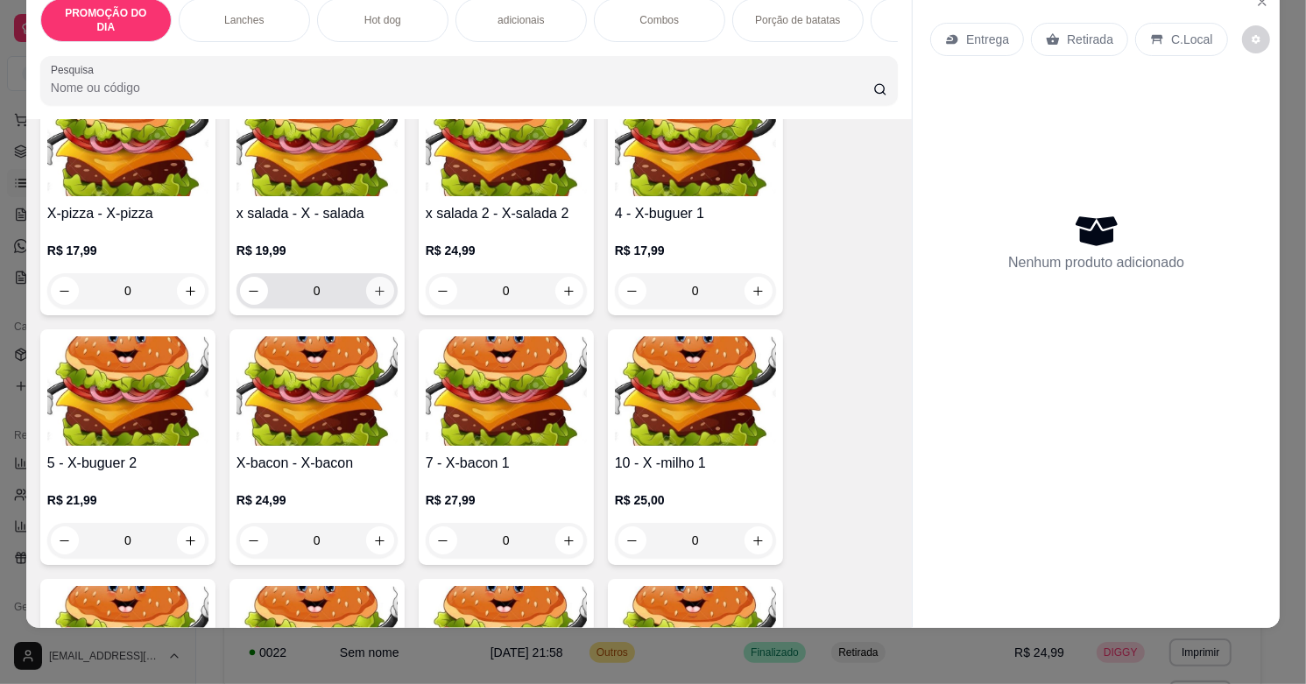
click at [370, 277] on button "increase-product-quantity" at bounding box center [380, 291] width 28 height 28
type input "1"
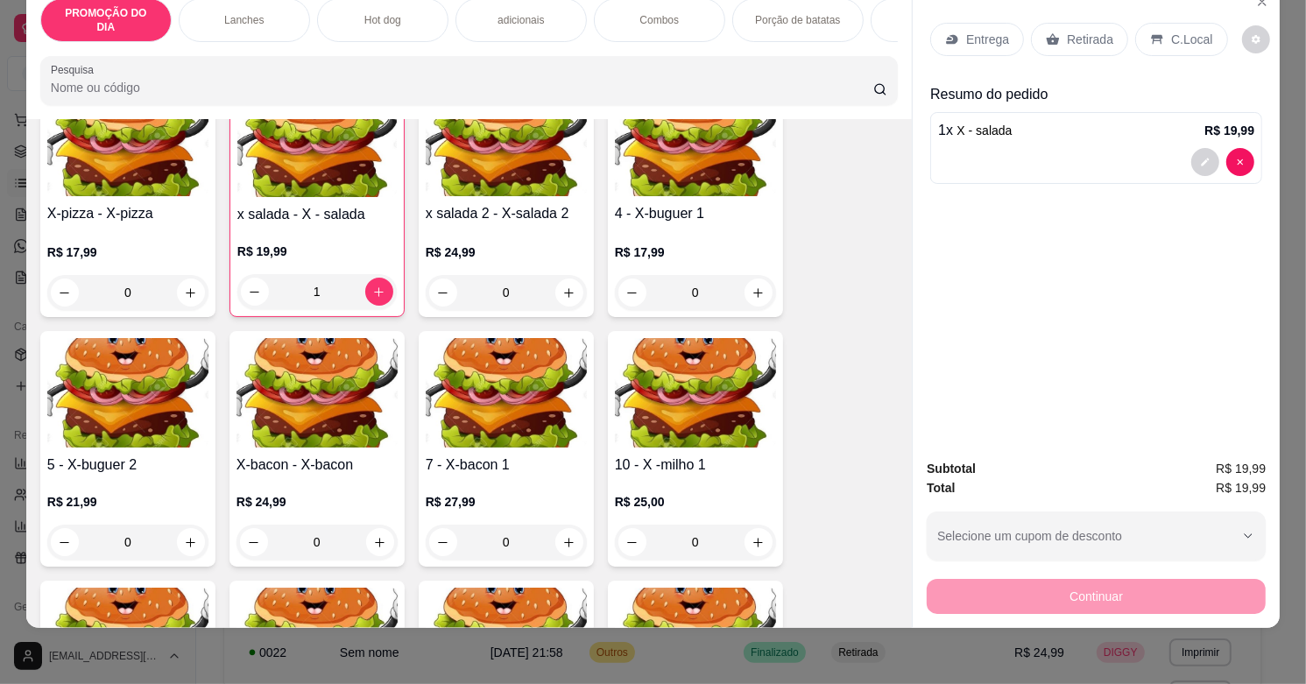
click at [966, 31] on p "Entrega" at bounding box center [987, 40] width 43 height 18
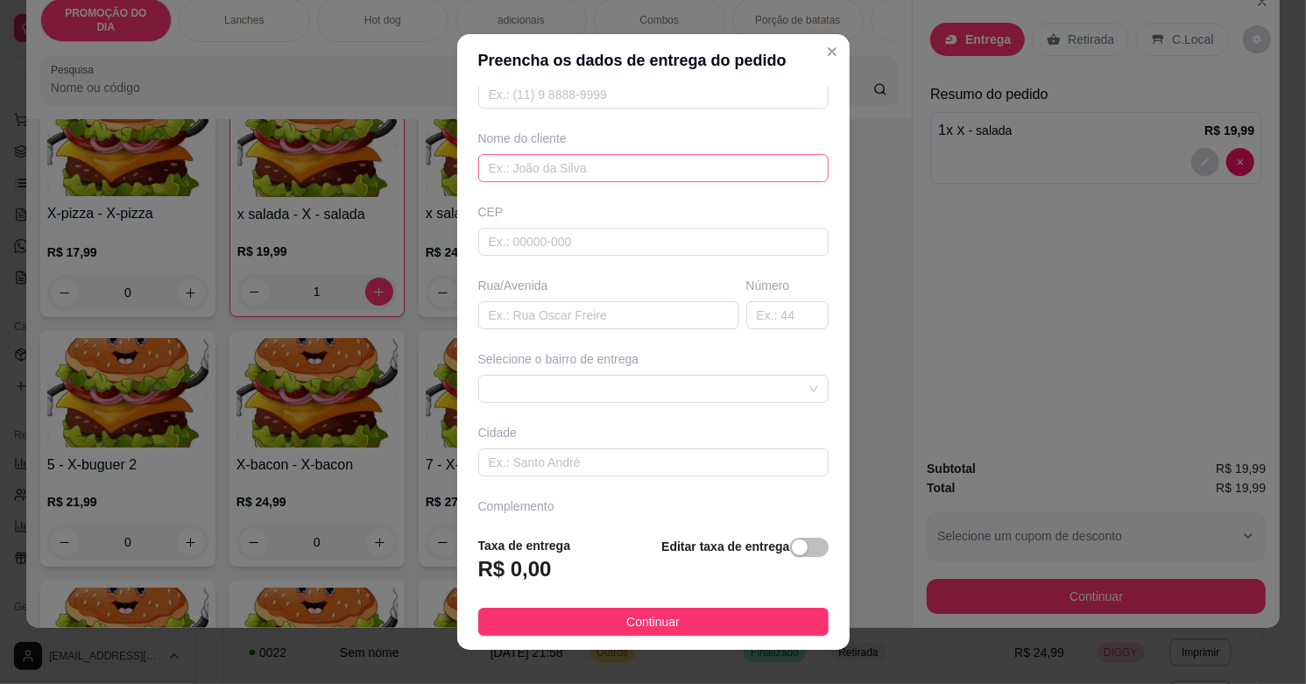
scroll to position [0, 0]
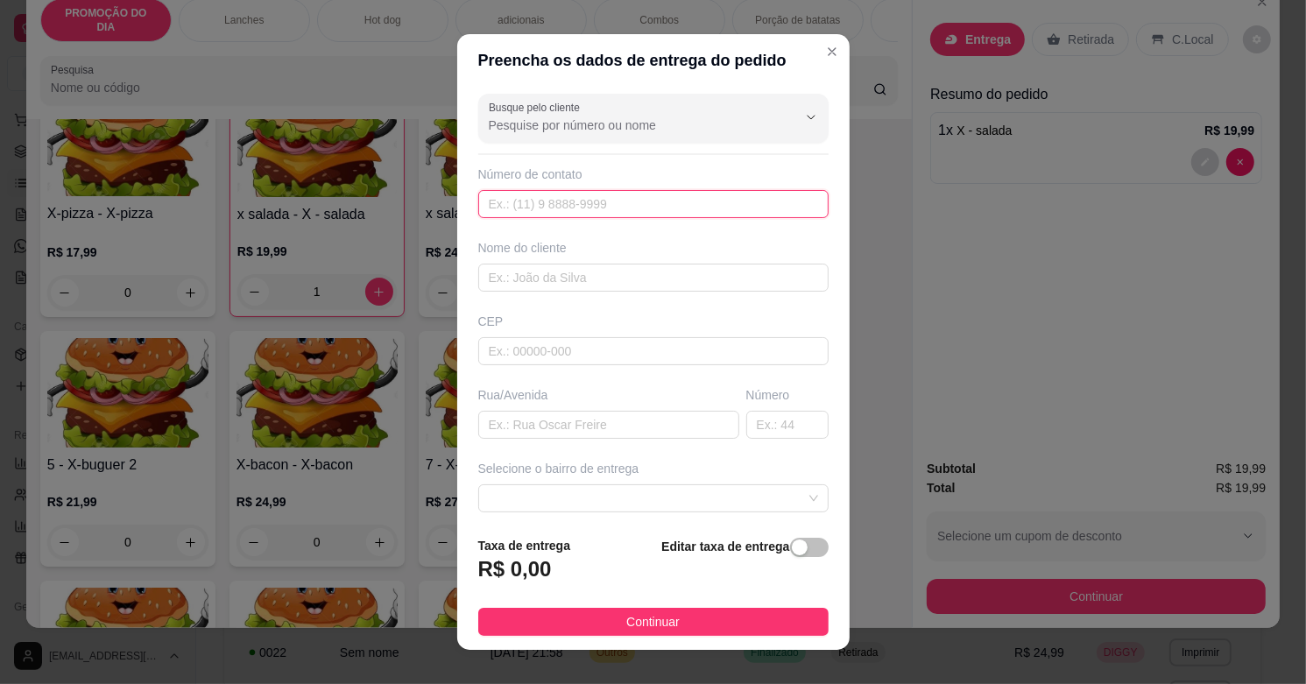
click at [537, 207] on input "text" at bounding box center [653, 204] width 350 height 28
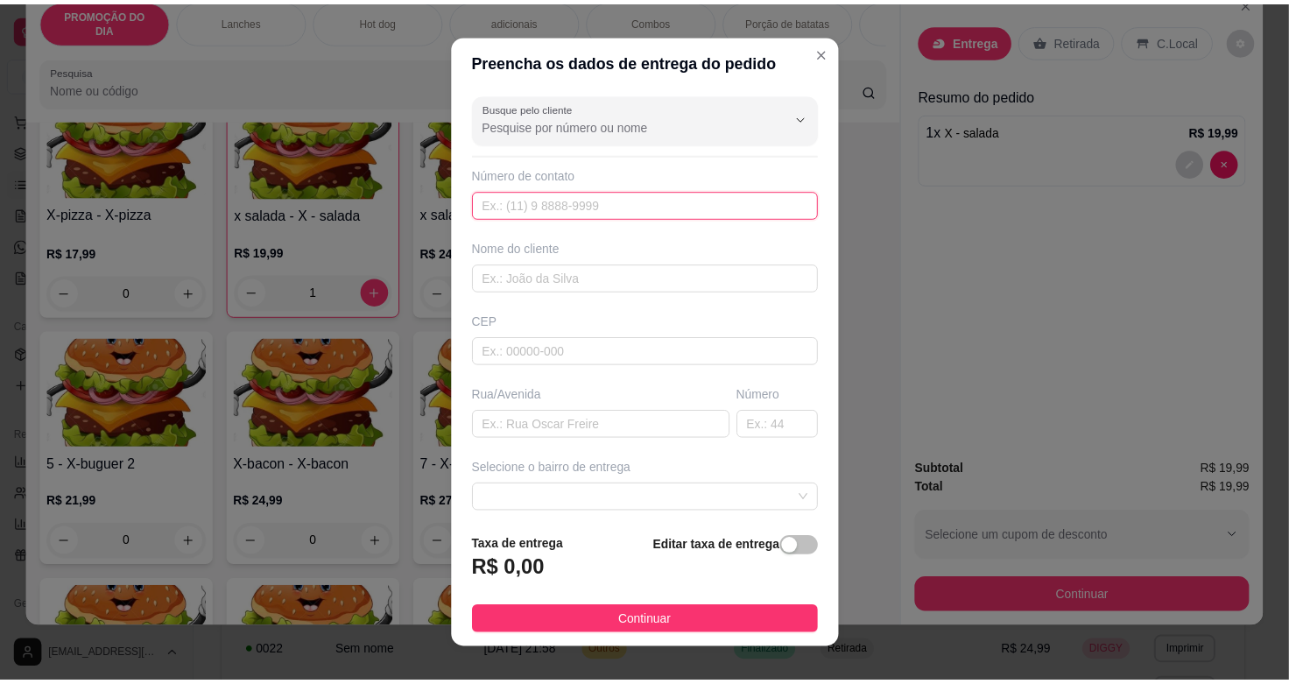
scroll to position [22, 0]
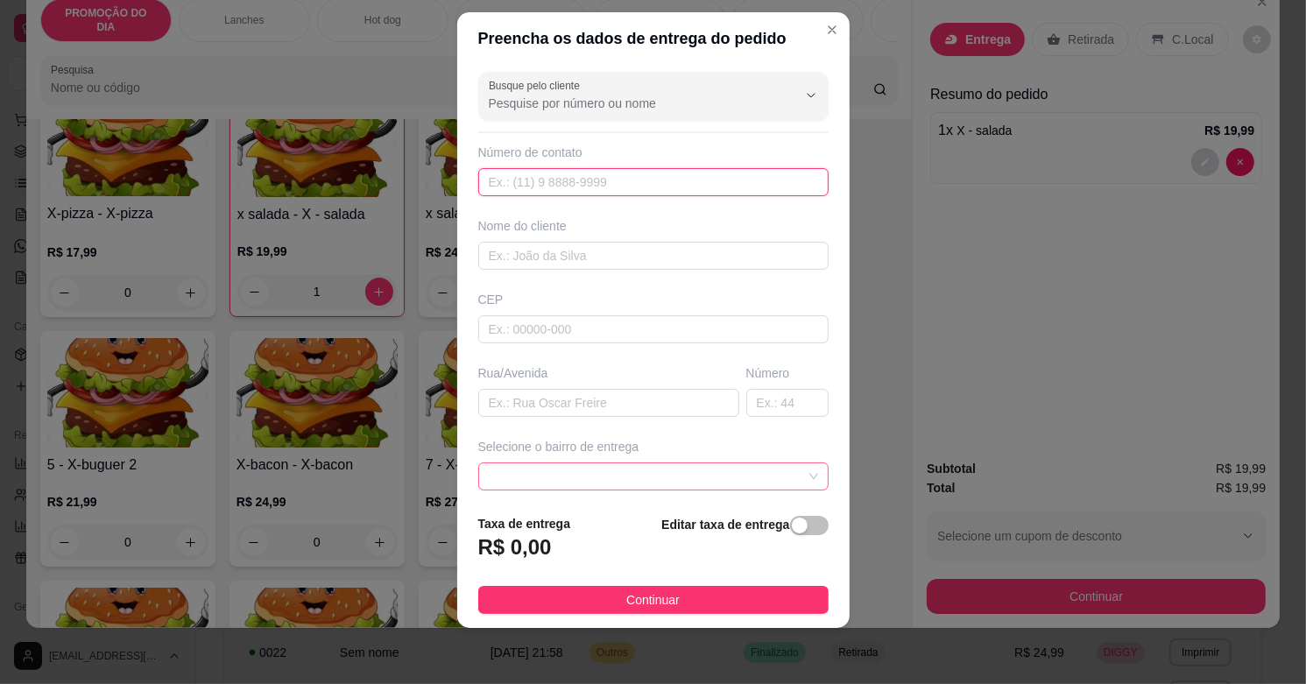
click at [549, 484] on span at bounding box center [653, 476] width 329 height 26
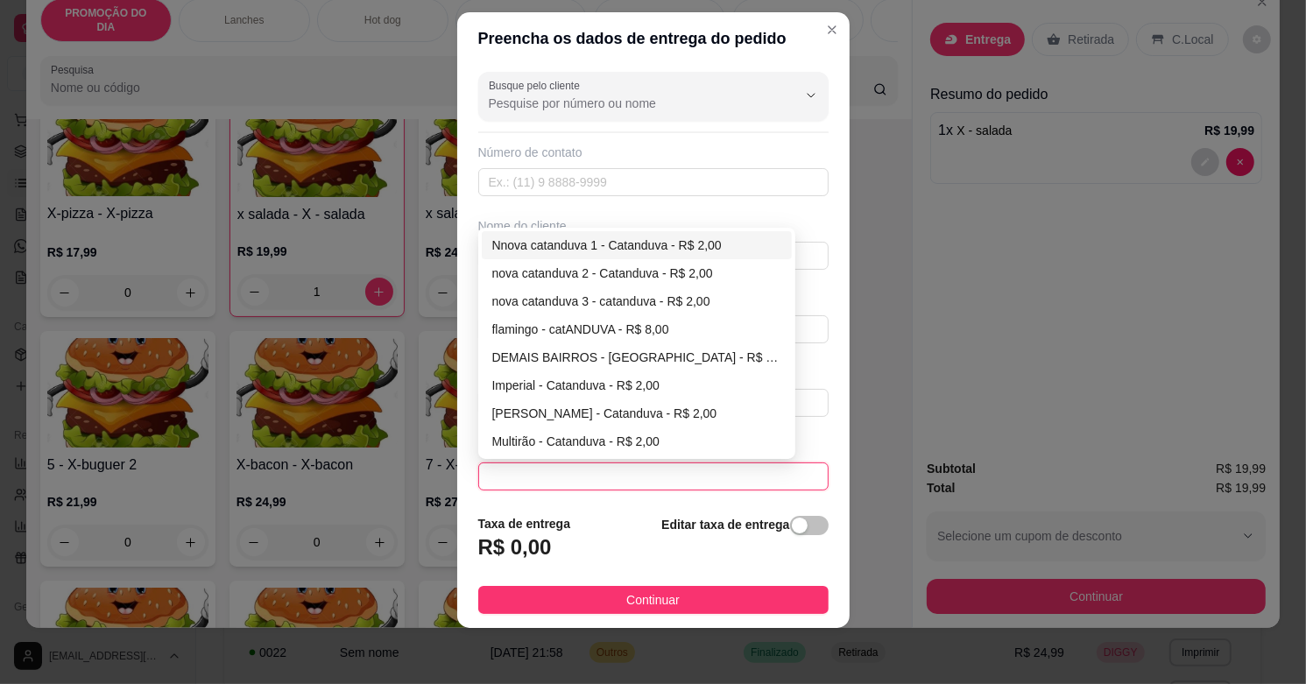
click at [641, 238] on div "Nnova catanduva 1 - Catanduva - R$ 2,00" at bounding box center [637, 245] width 290 height 19
type input "Catanduva"
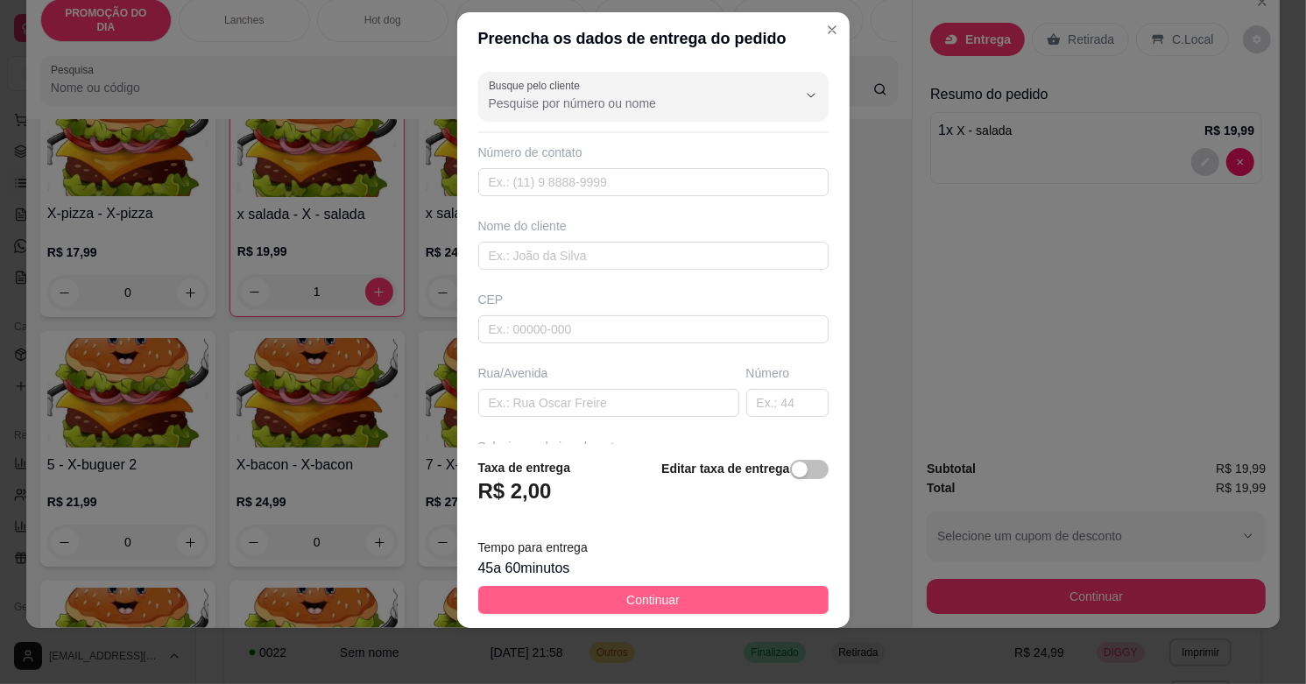
click at [687, 602] on button "Continuar" at bounding box center [653, 600] width 350 height 28
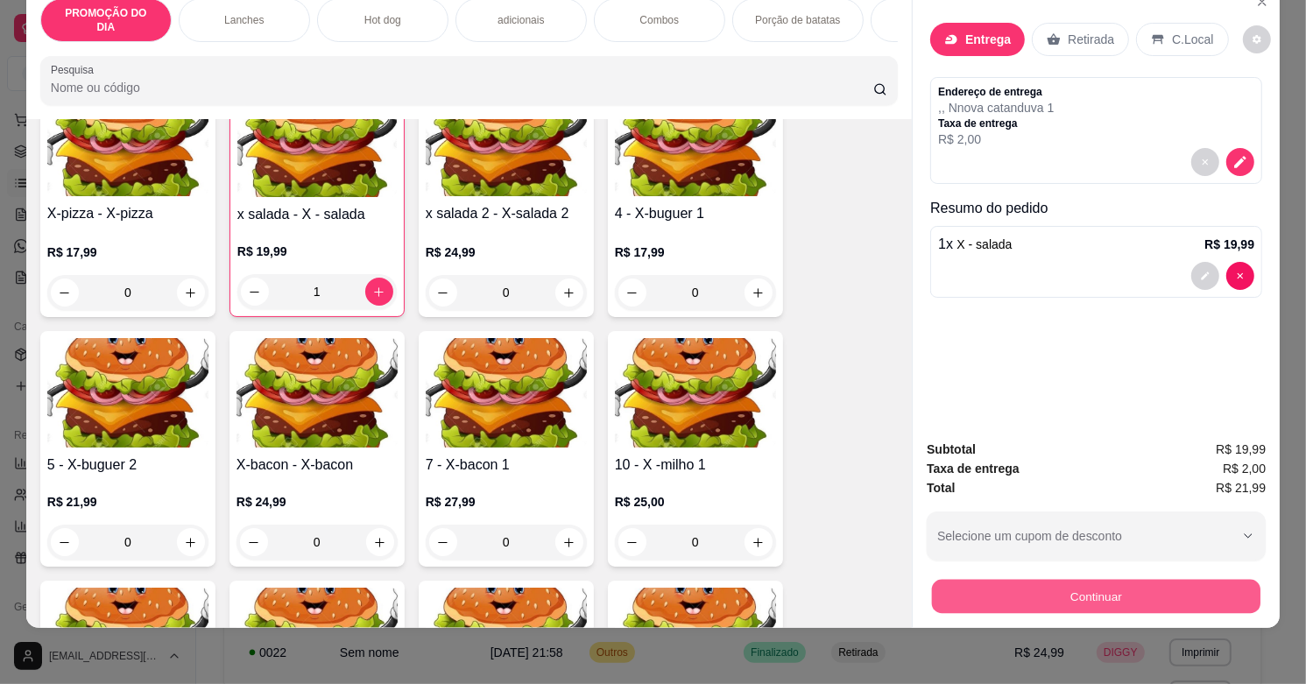
click at [1003, 579] on button "Continuar" at bounding box center [1096, 596] width 328 height 34
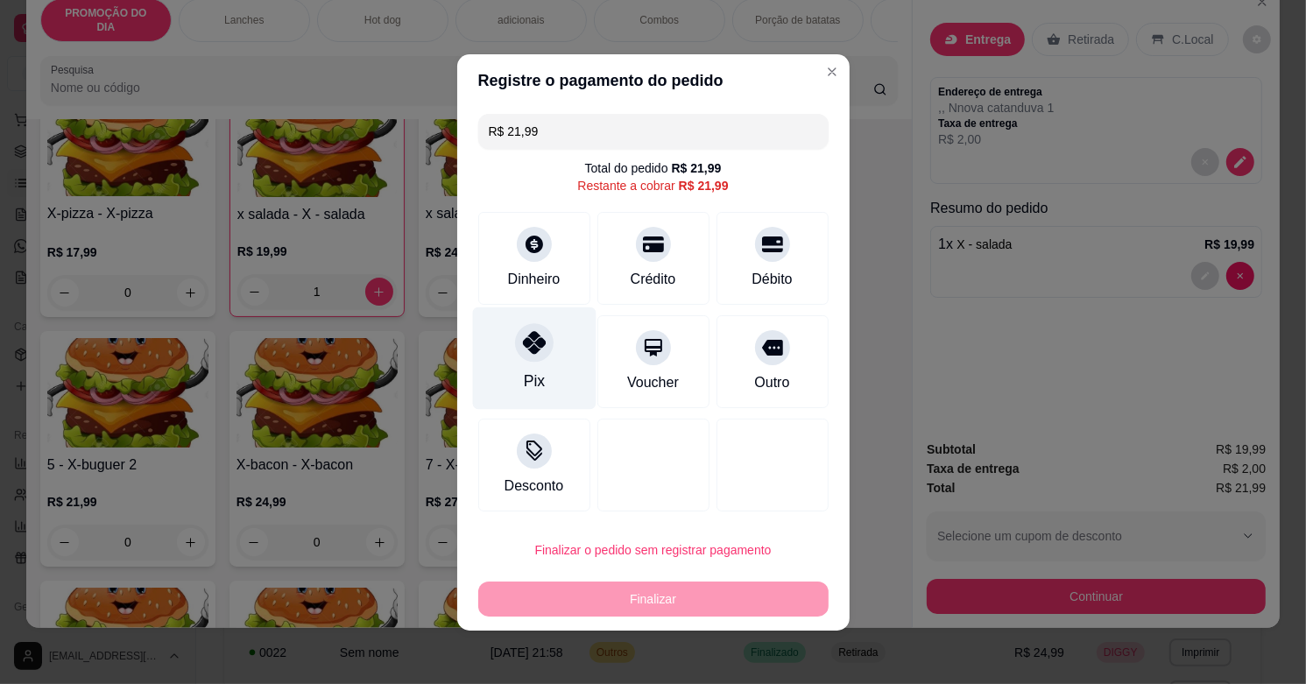
click at [517, 356] on div at bounding box center [534, 342] width 39 height 39
type input "R$ 0,00"
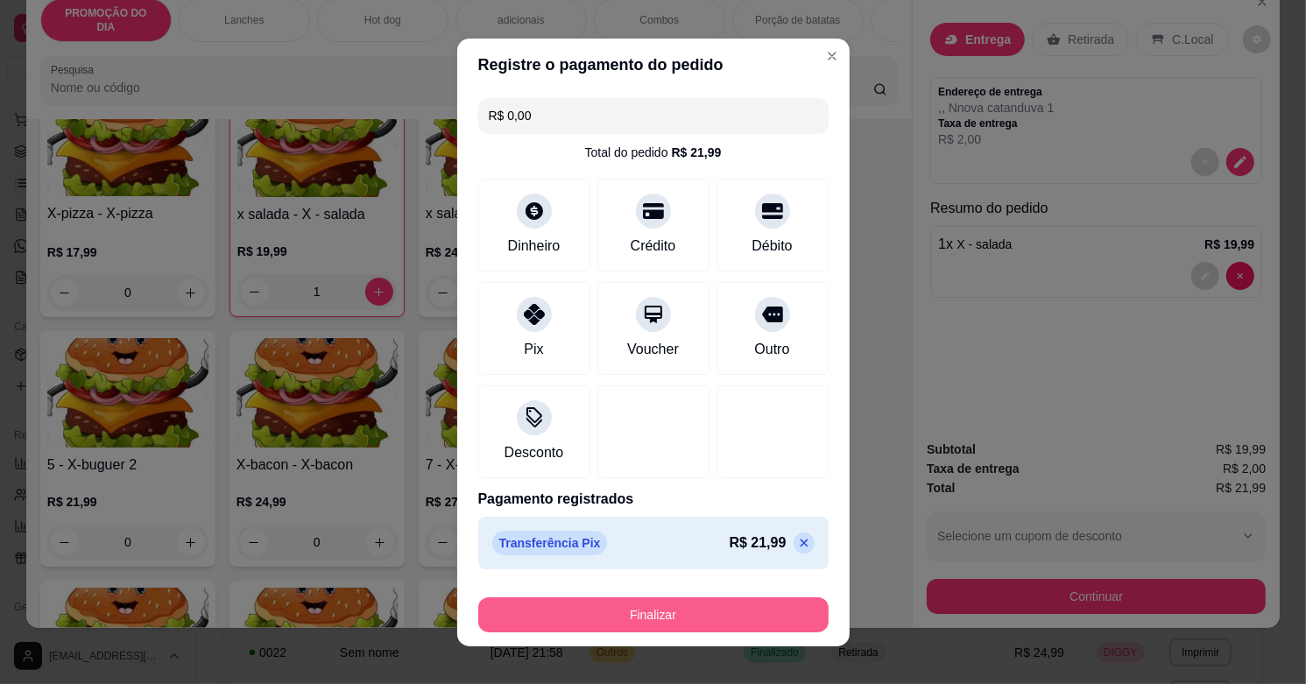
click at [667, 605] on button "Finalizar" at bounding box center [653, 614] width 350 height 35
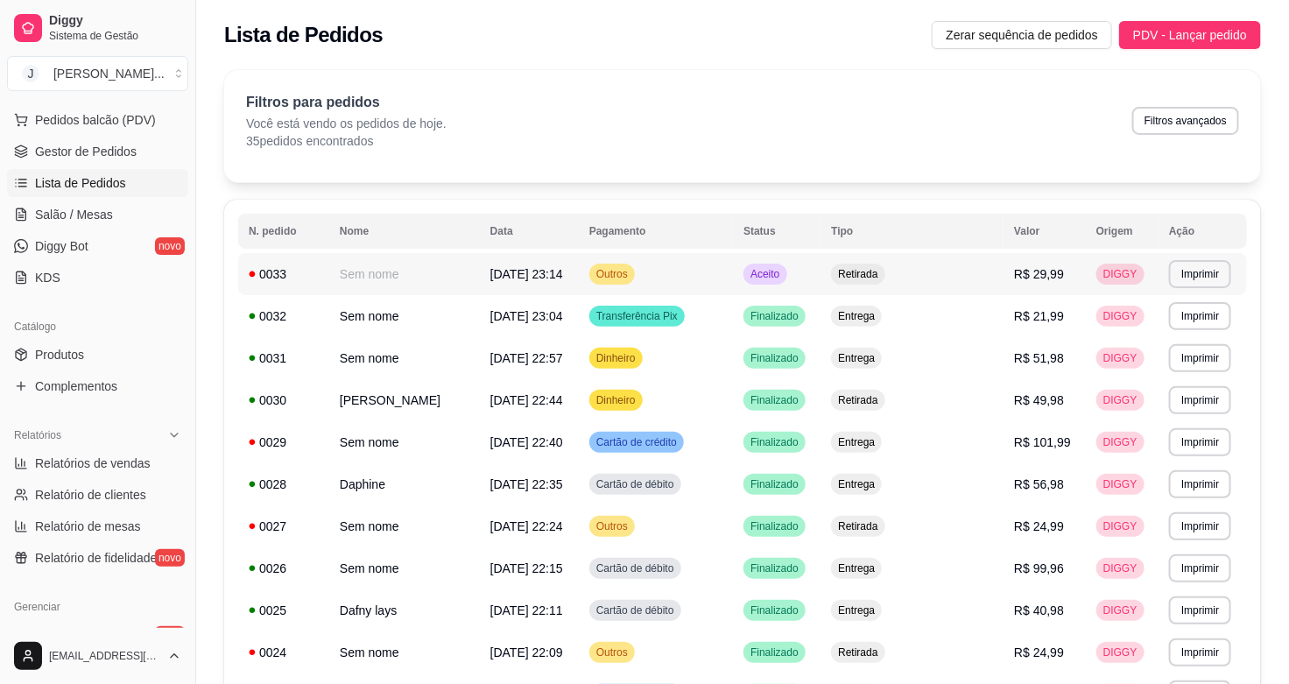
click at [800, 274] on td "Aceito" at bounding box center [777, 274] width 88 height 42
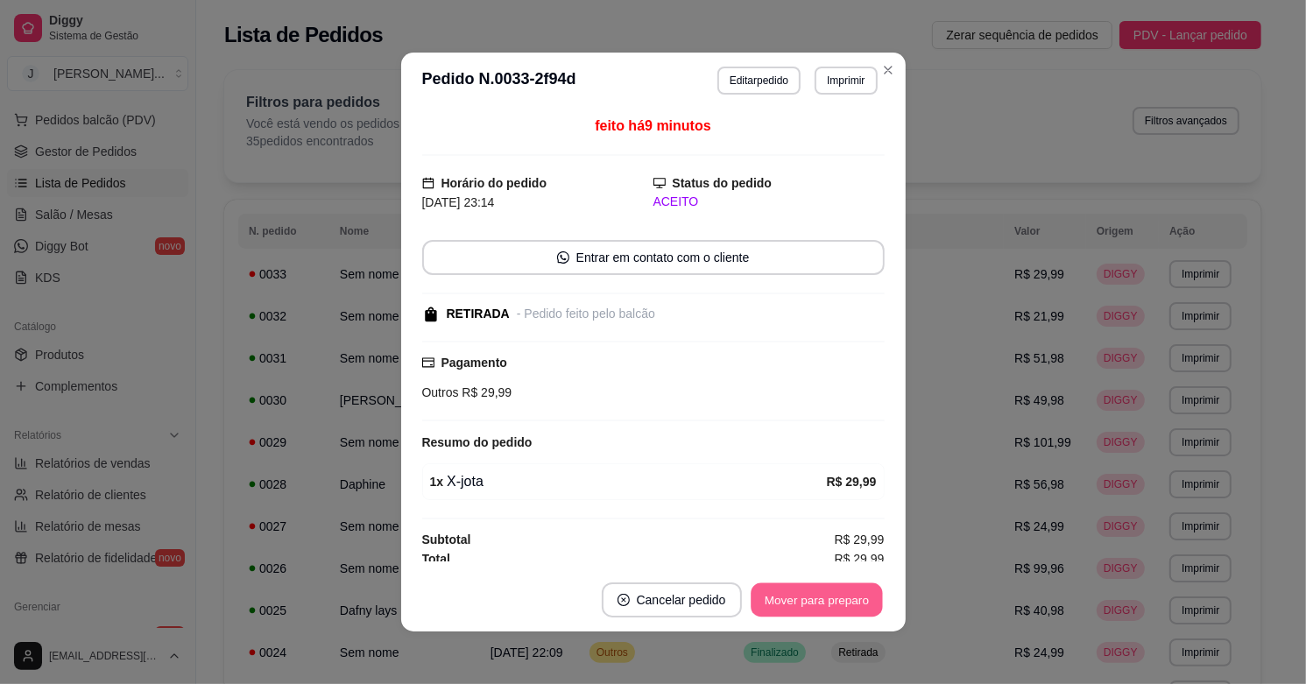
click at [767, 598] on button "Mover para preparo" at bounding box center [816, 600] width 131 height 34
click at [767, 598] on button "Mover para retirada disponível" at bounding box center [787, 599] width 194 height 35
click at [776, 588] on button "Mover para finalizado" at bounding box center [811, 599] width 145 height 35
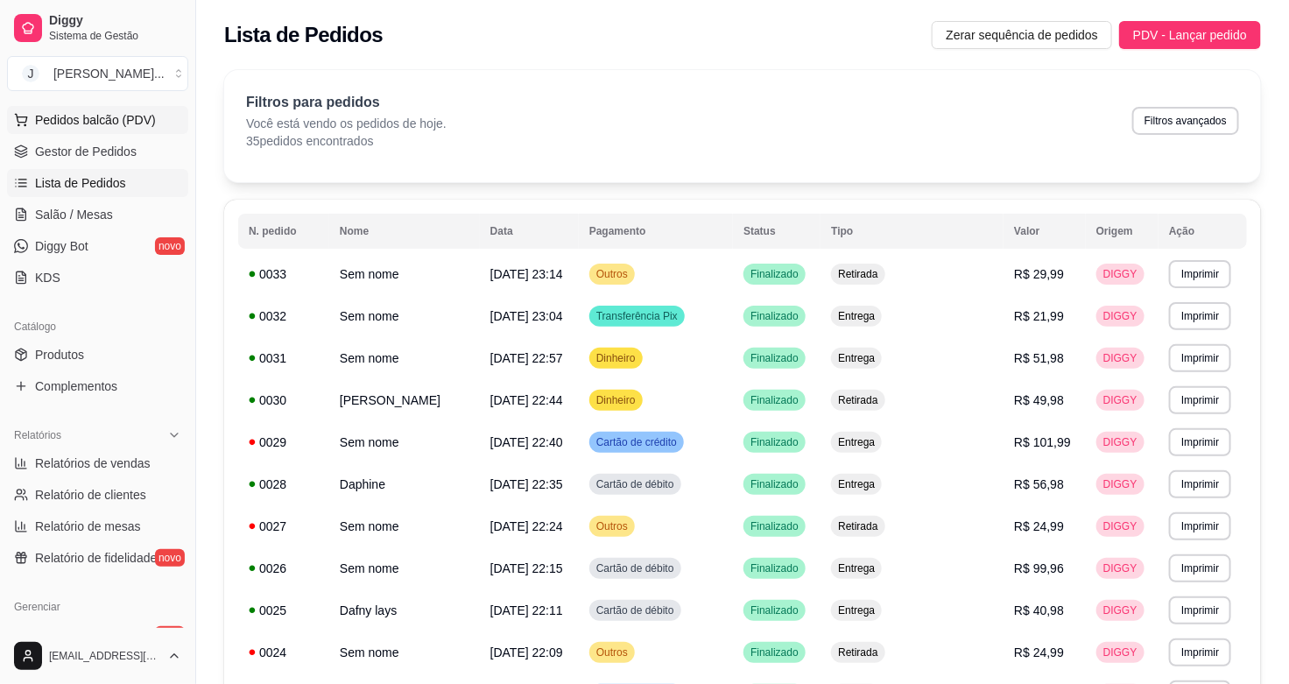
click at [92, 119] on span "Pedidos balcão (PDV)" at bounding box center [95, 120] width 121 height 18
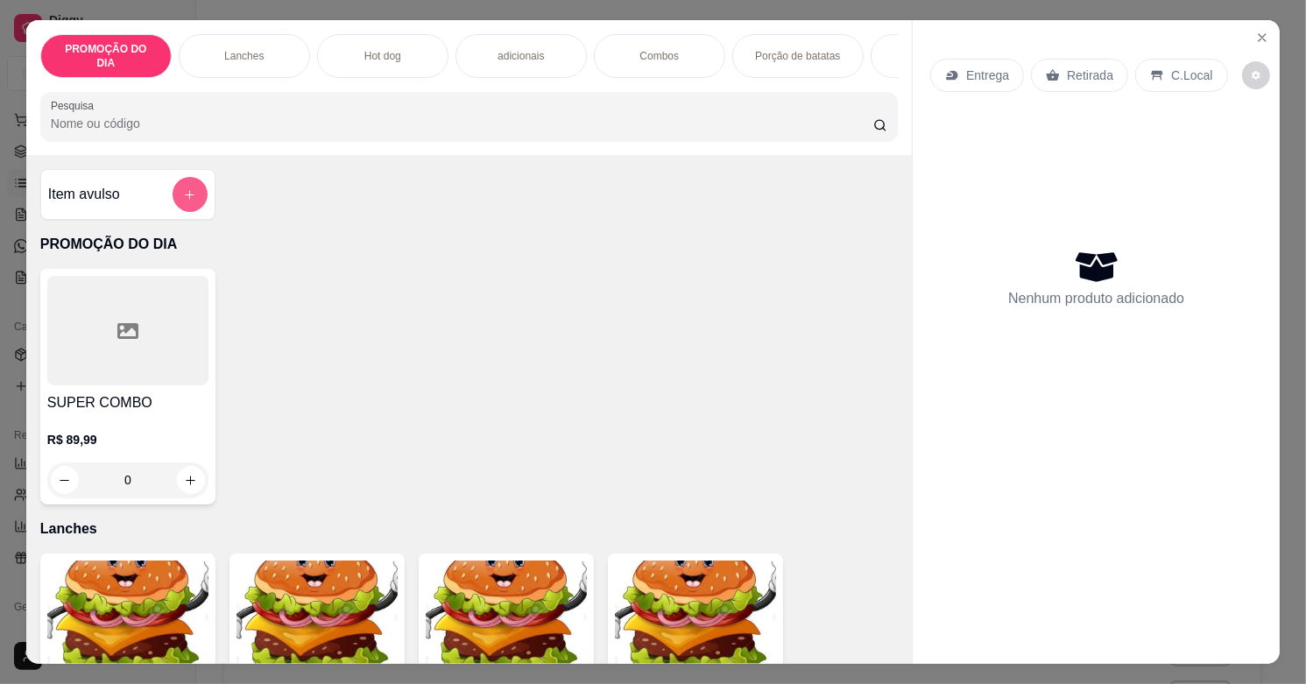
click at [190, 187] on button "add-separate-item" at bounding box center [190, 194] width 35 height 35
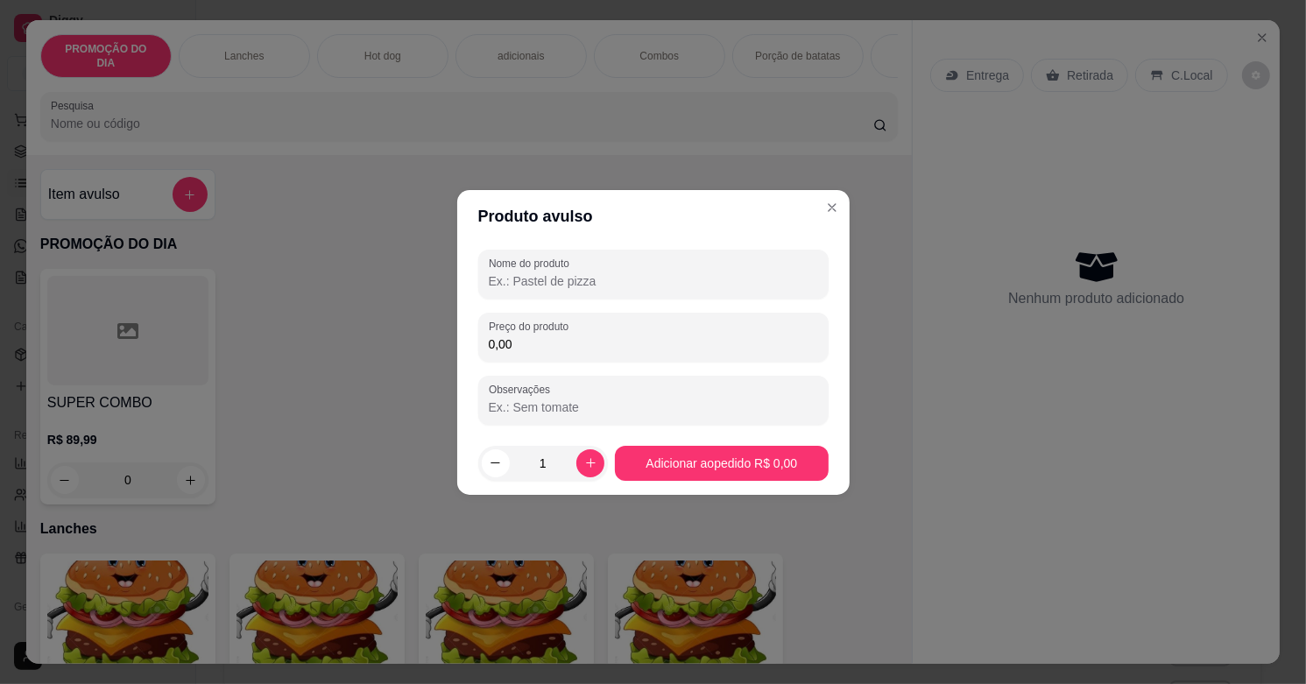
click at [500, 289] on input "Nome do produto" at bounding box center [653, 281] width 329 height 18
type input "combo solteiro"
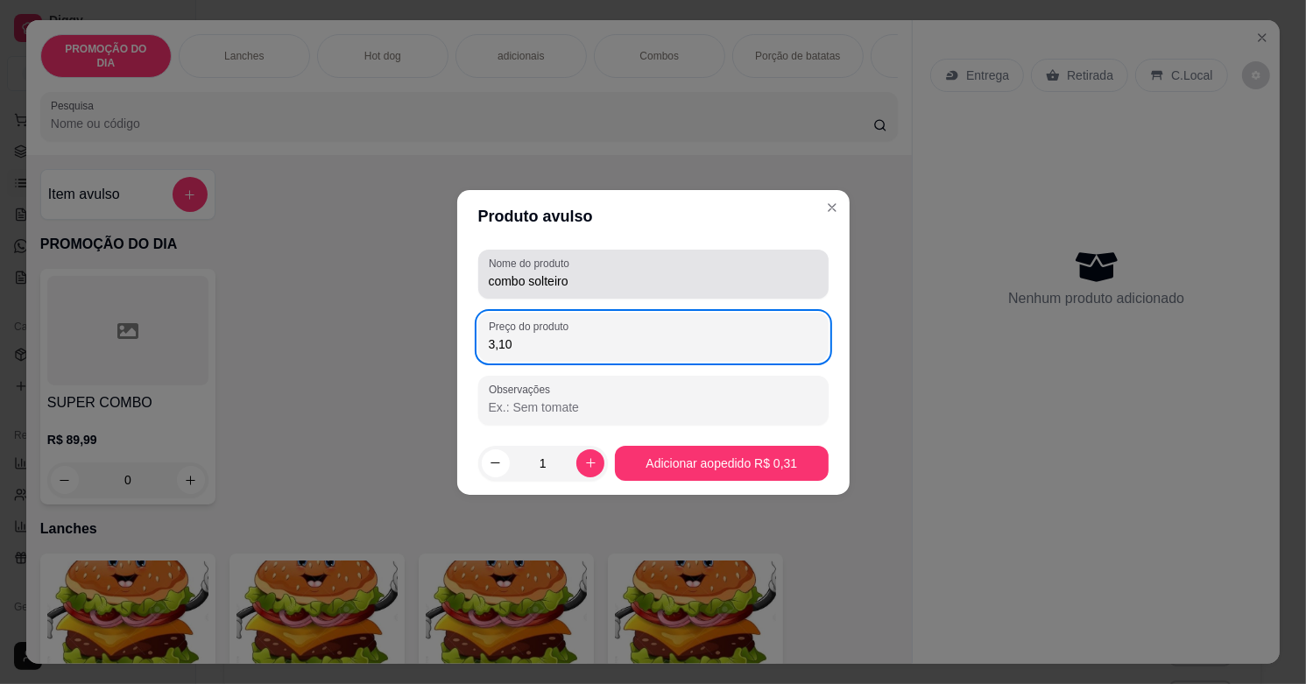
type input "31,00"
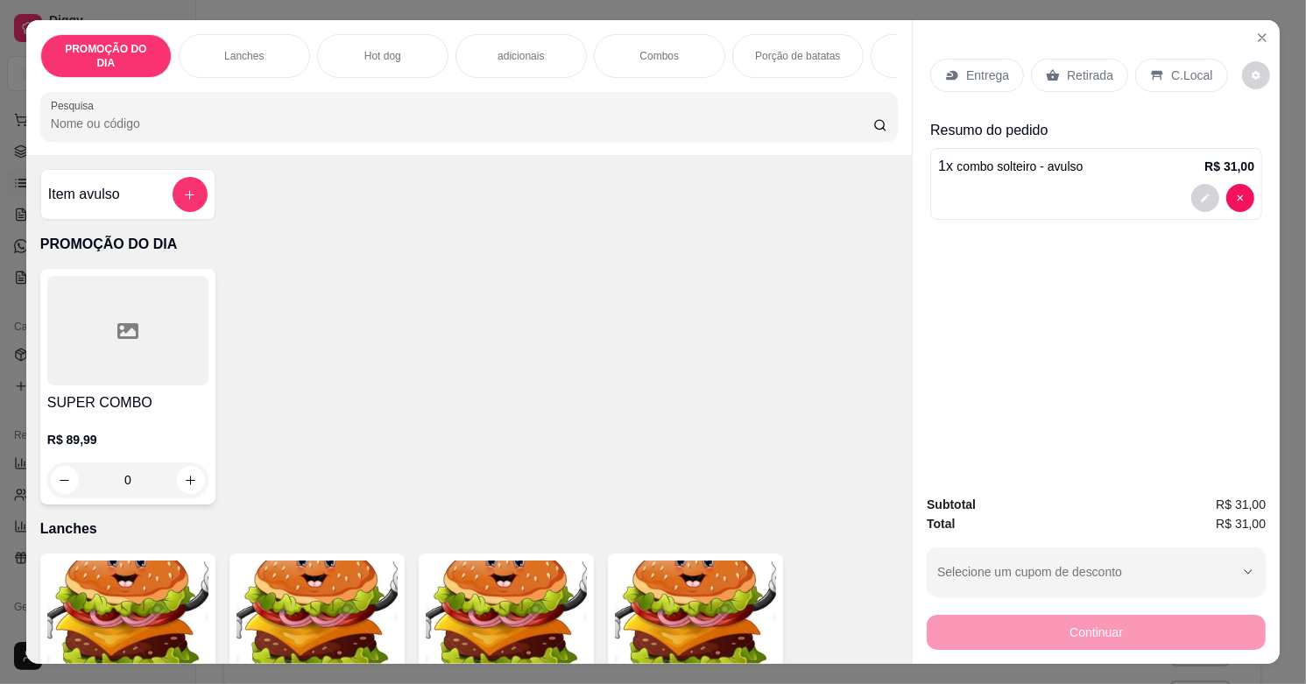
click at [966, 67] on p "Entrega" at bounding box center [987, 76] width 43 height 18
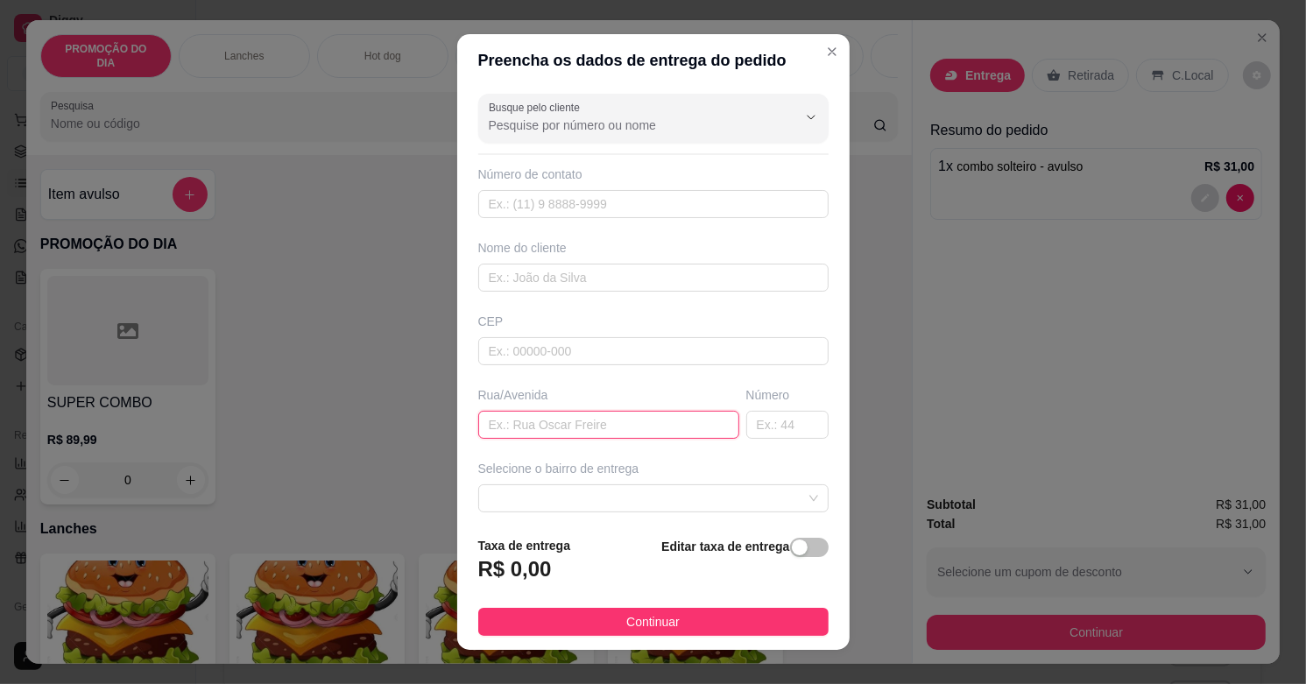
click at [502, 427] on input "text" at bounding box center [608, 425] width 261 height 28
type input "compaixao"
click at [591, 497] on span at bounding box center [653, 498] width 329 height 26
type input "225"
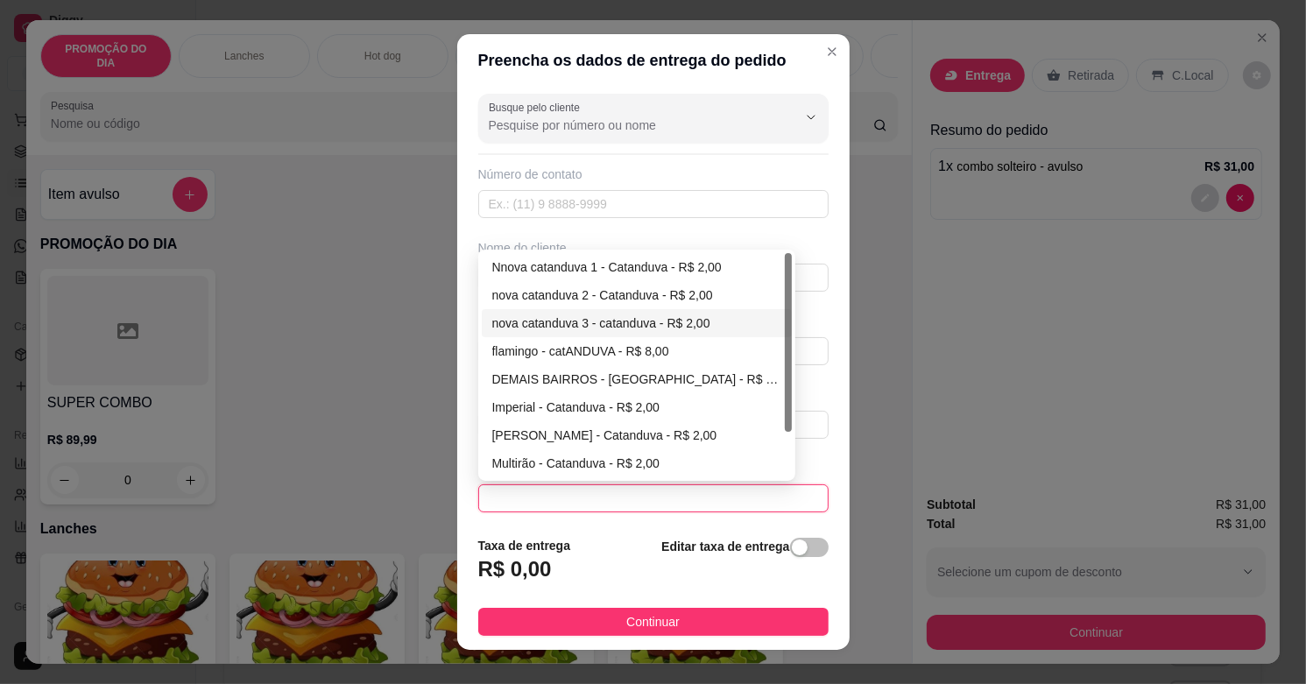
click at [569, 321] on div "nova catanduva 3 - catanduva - R$ 2,00" at bounding box center [637, 323] width 290 height 19
type input "catanduva"
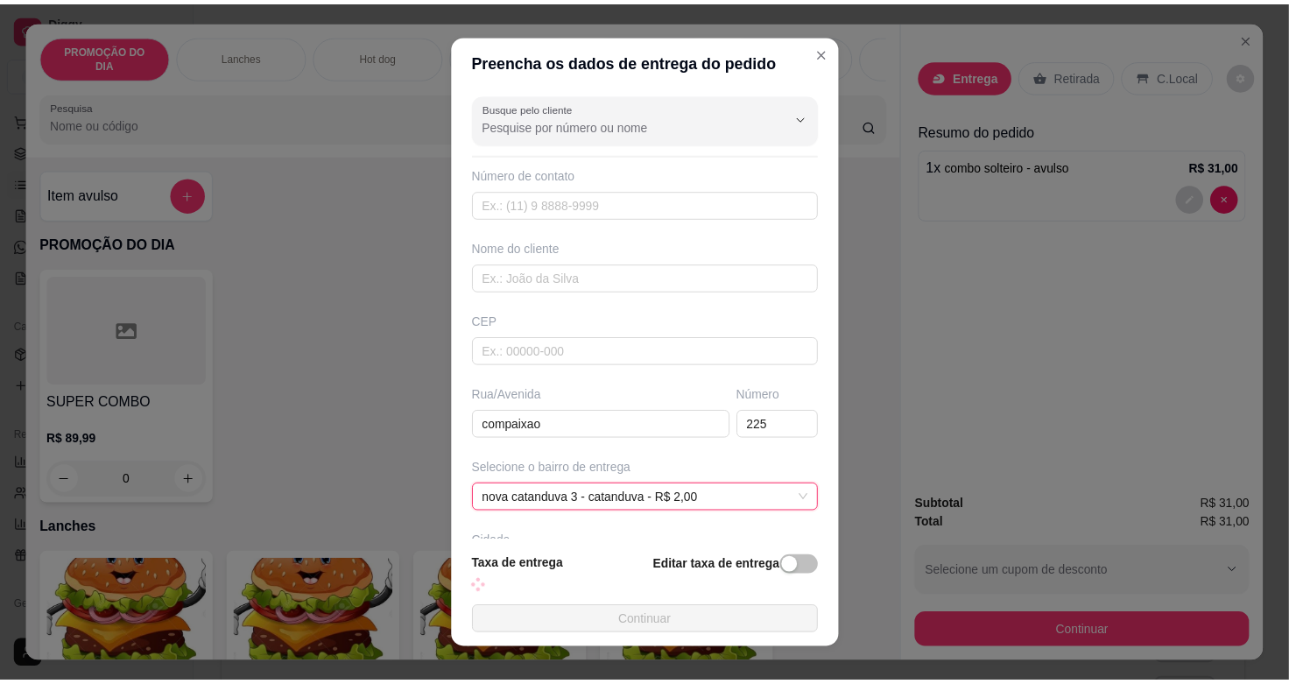
scroll to position [137, 0]
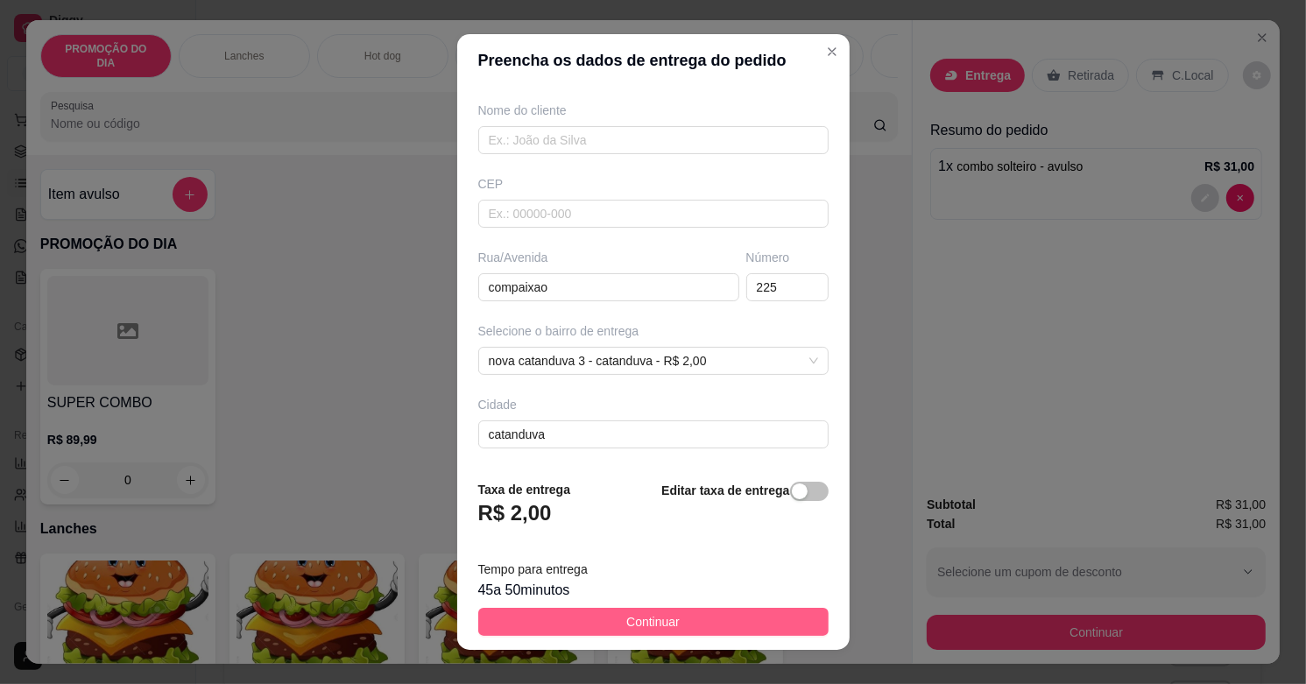
click at [694, 624] on button "Continuar" at bounding box center [653, 622] width 350 height 28
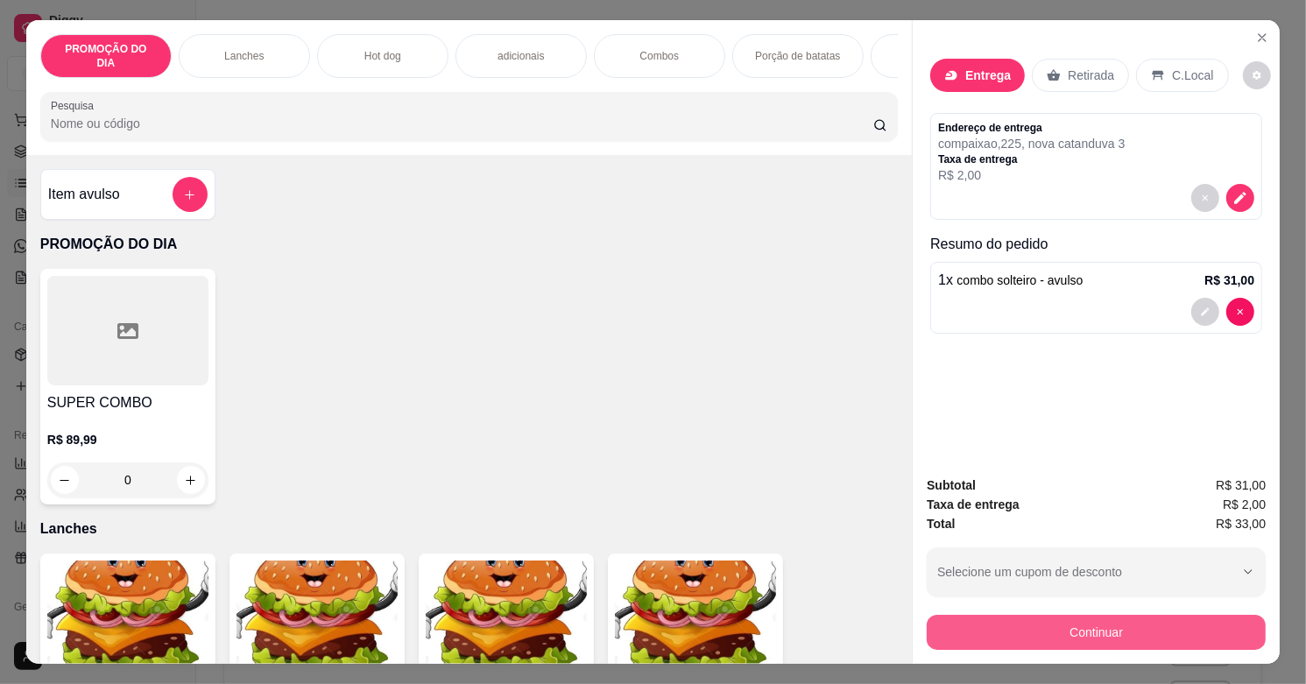
click at [972, 619] on button "Continuar" at bounding box center [1096, 632] width 339 height 35
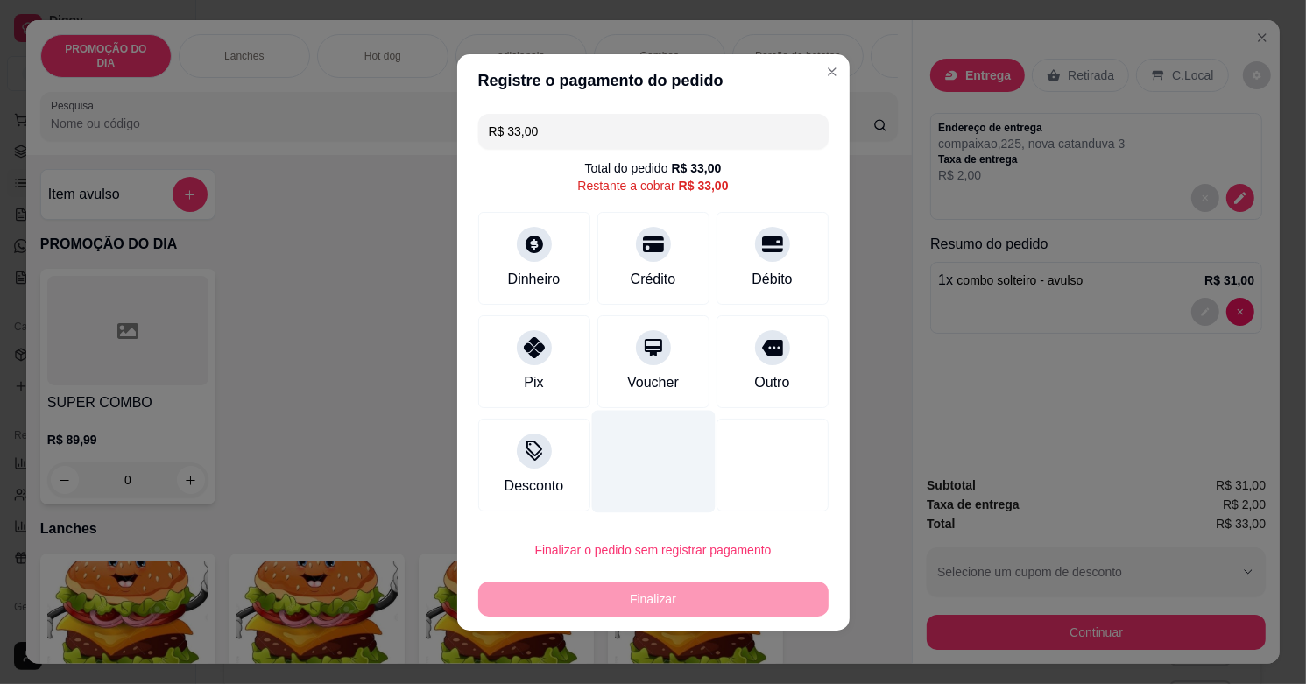
drag, startPoint x: 758, startPoint y: 261, endPoint x: 680, endPoint y: 425, distance: 181.7
click at [758, 261] on div "Débito" at bounding box center [772, 258] width 112 height 93
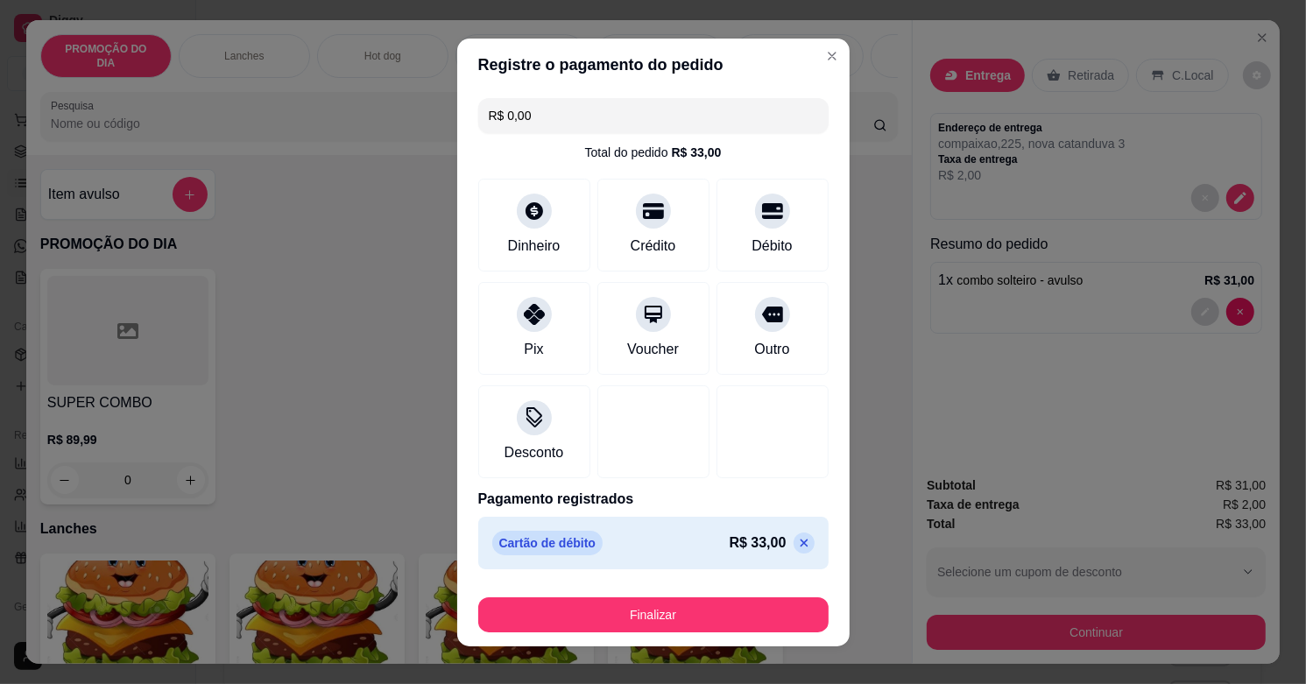
type input "R$ 0,00"
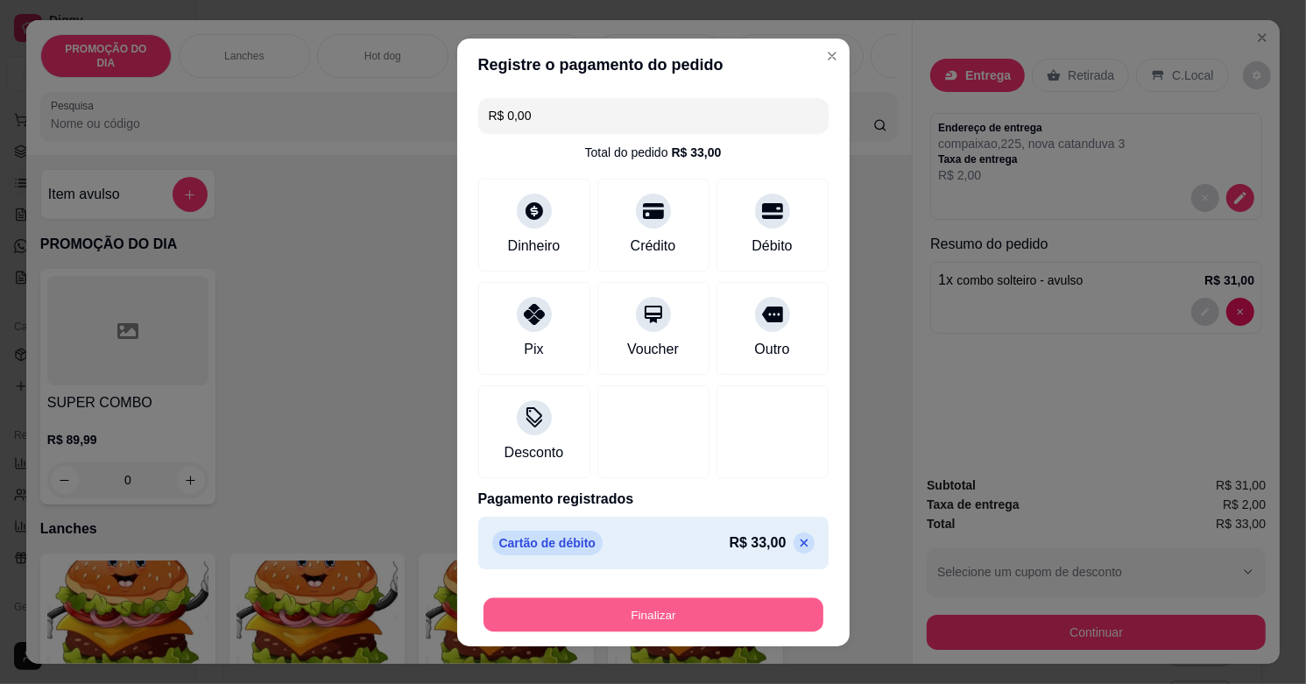
click at [624, 607] on button "Finalizar" at bounding box center [653, 614] width 340 height 34
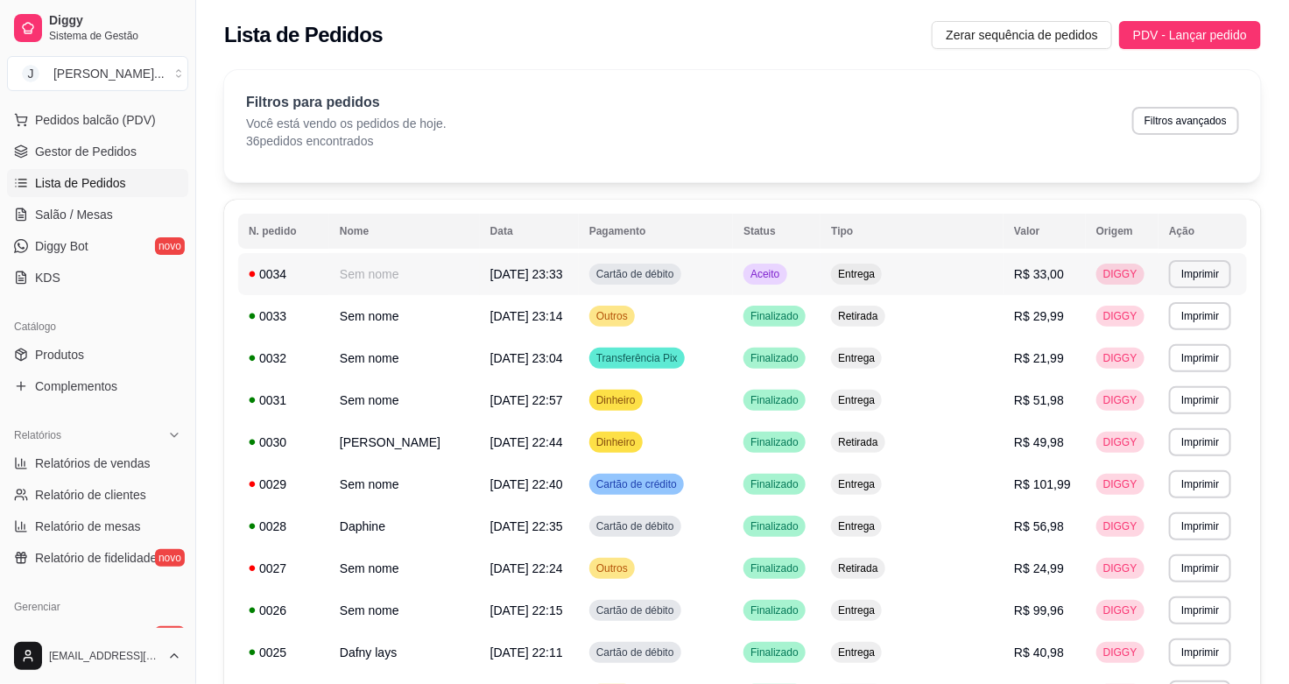
click at [733, 268] on td "Cartão de débito" at bounding box center [656, 274] width 154 height 42
click at [733, 270] on td "Cartão de débito" at bounding box center [656, 274] width 154 height 42
click at [821, 278] on td "Aceito" at bounding box center [777, 274] width 88 height 42
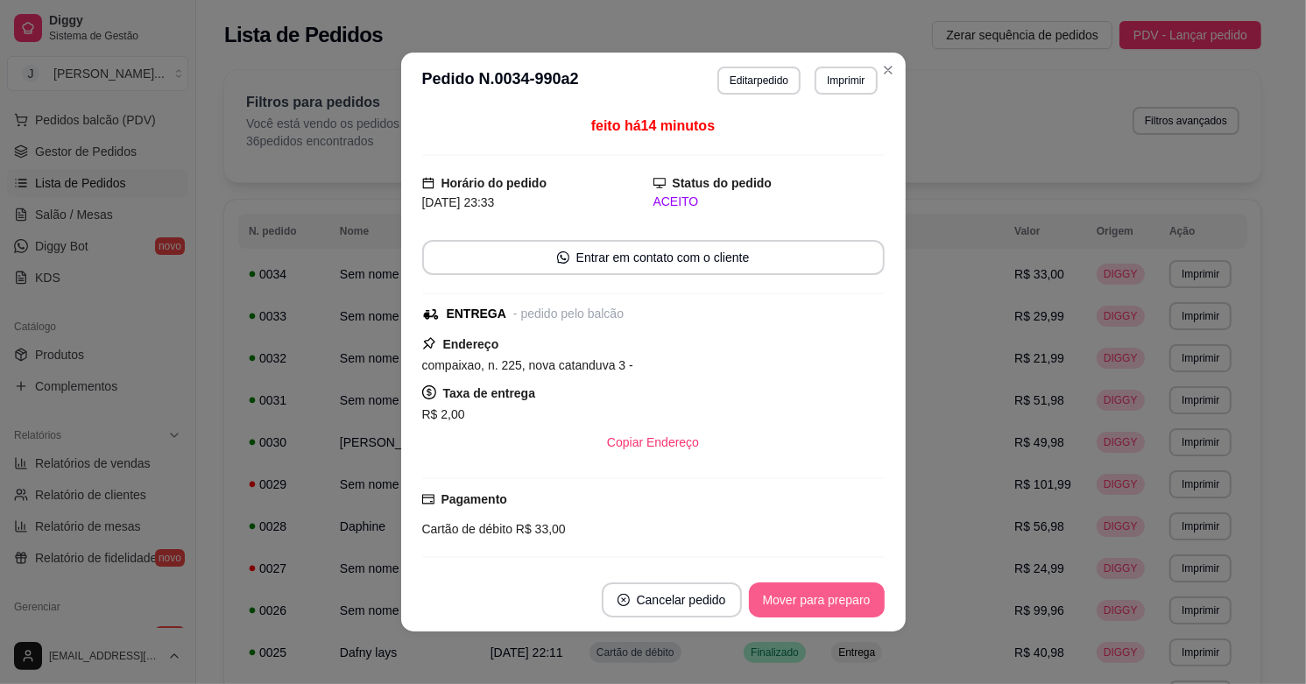
click at [832, 592] on button "Mover para preparo" at bounding box center [817, 599] width 136 height 35
click at [834, 582] on div "Mover para preparo" at bounding box center [804, 599] width 160 height 35
click at [834, 588] on button "Mover para entrega" at bounding box center [816, 600] width 131 height 34
click at [834, 588] on button "Mover para finalizado" at bounding box center [811, 600] width 141 height 34
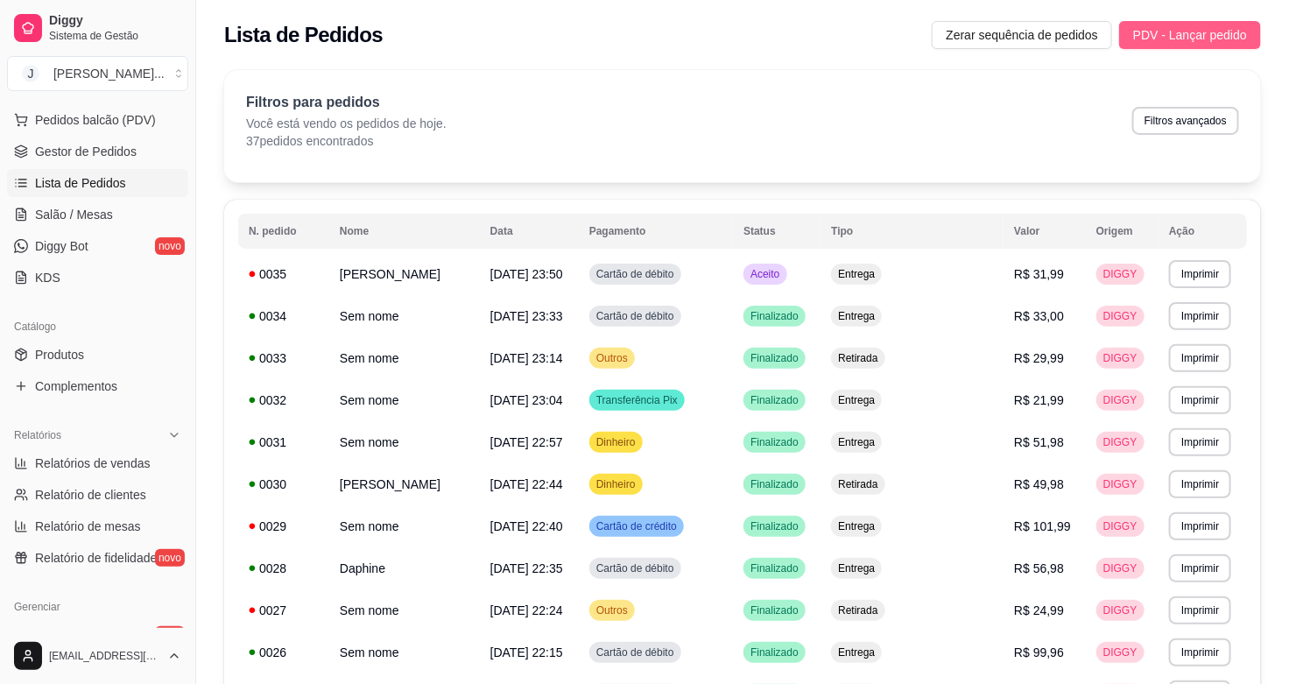
click at [1237, 42] on span "PDV - Lançar pedido" at bounding box center [1190, 34] width 114 height 19
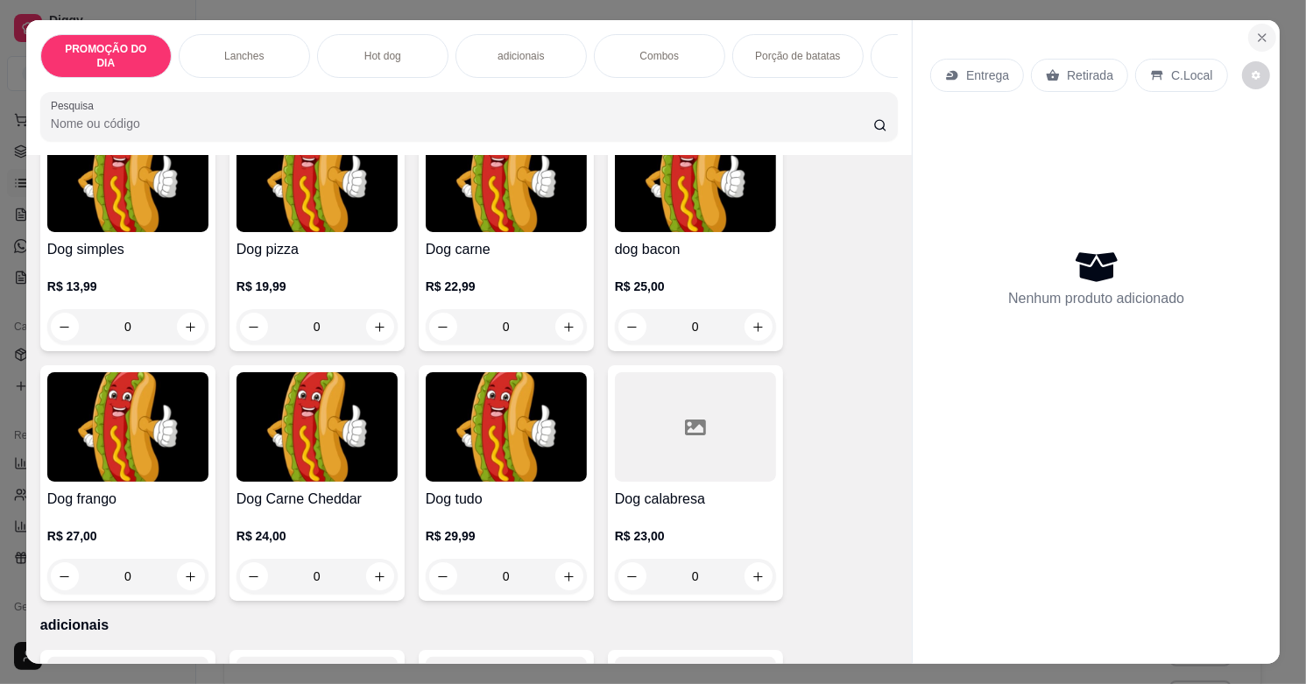
click at [1248, 29] on button "Close" at bounding box center [1262, 38] width 28 height 28
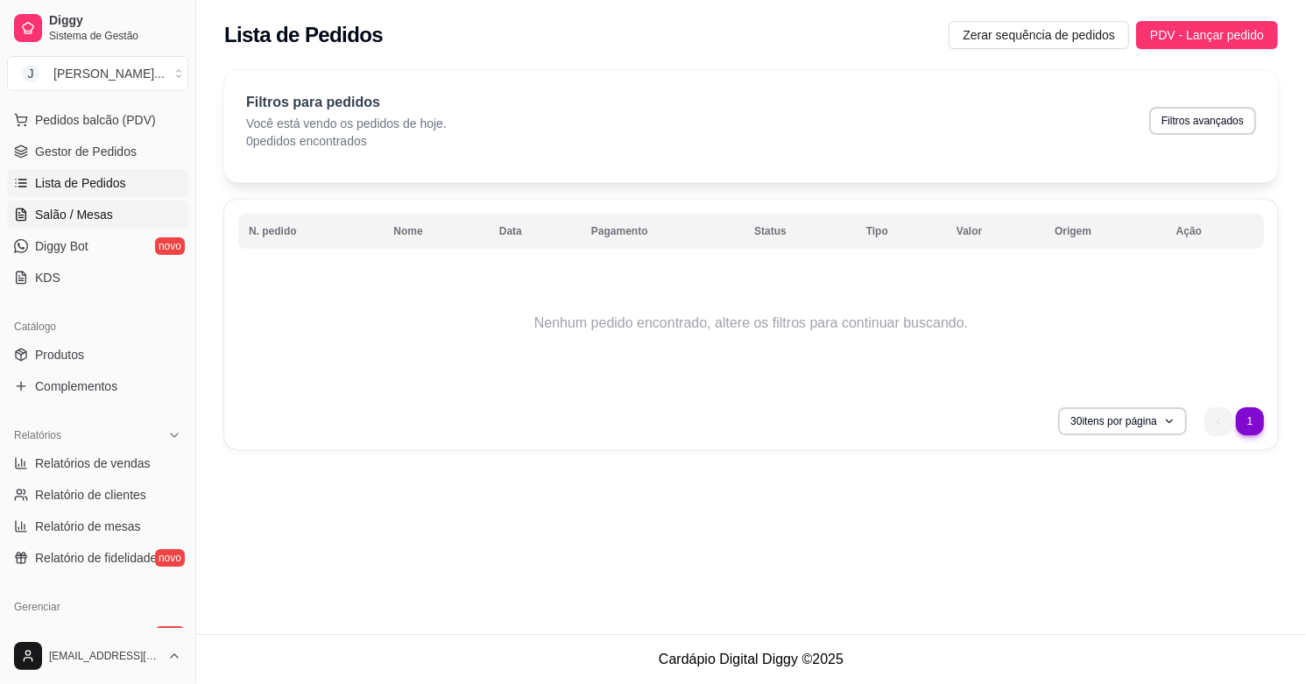
click at [60, 208] on span "Salão / Mesas" at bounding box center [74, 215] width 78 height 18
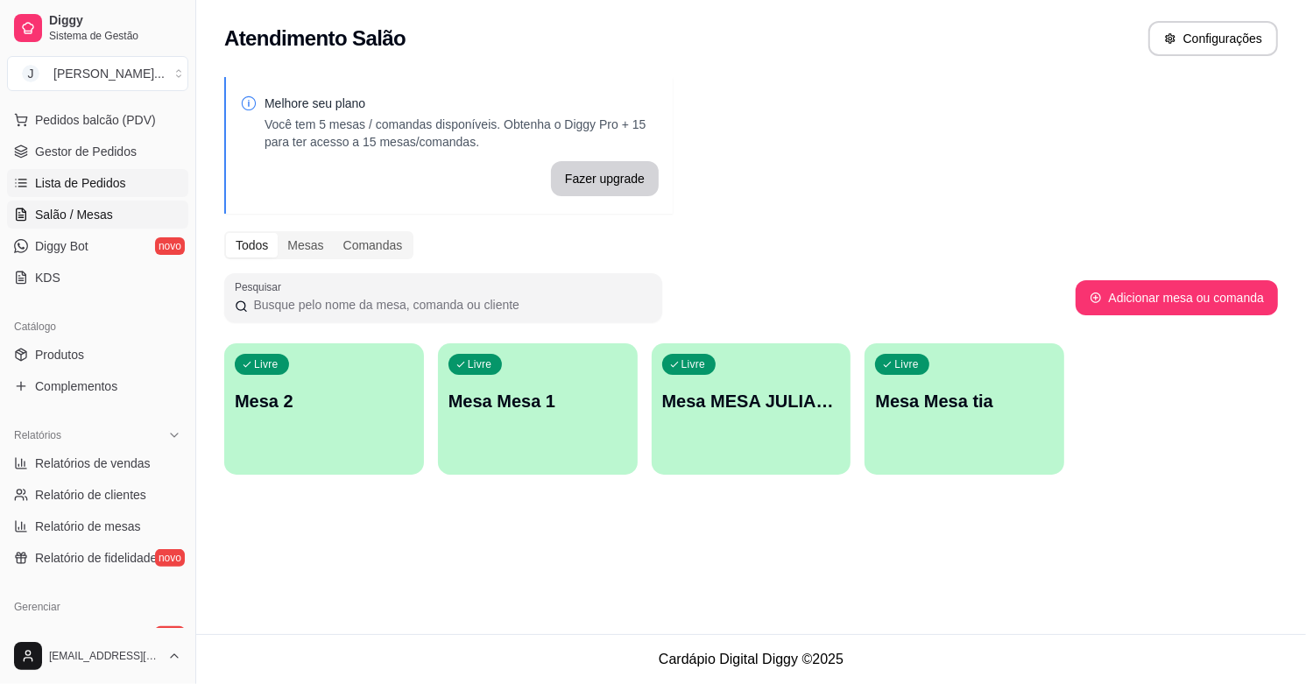
click at [96, 186] on span "Lista de Pedidos" at bounding box center [80, 183] width 91 height 18
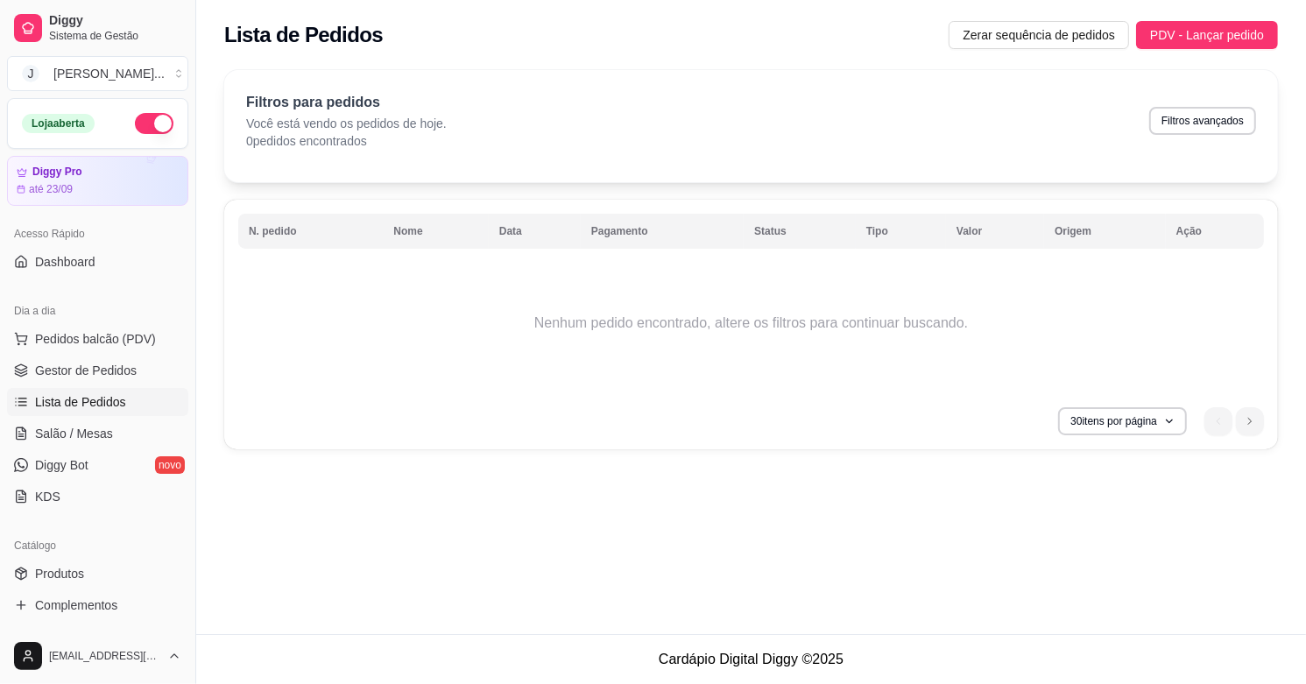
click at [135, 127] on button "button" at bounding box center [154, 123] width 39 height 21
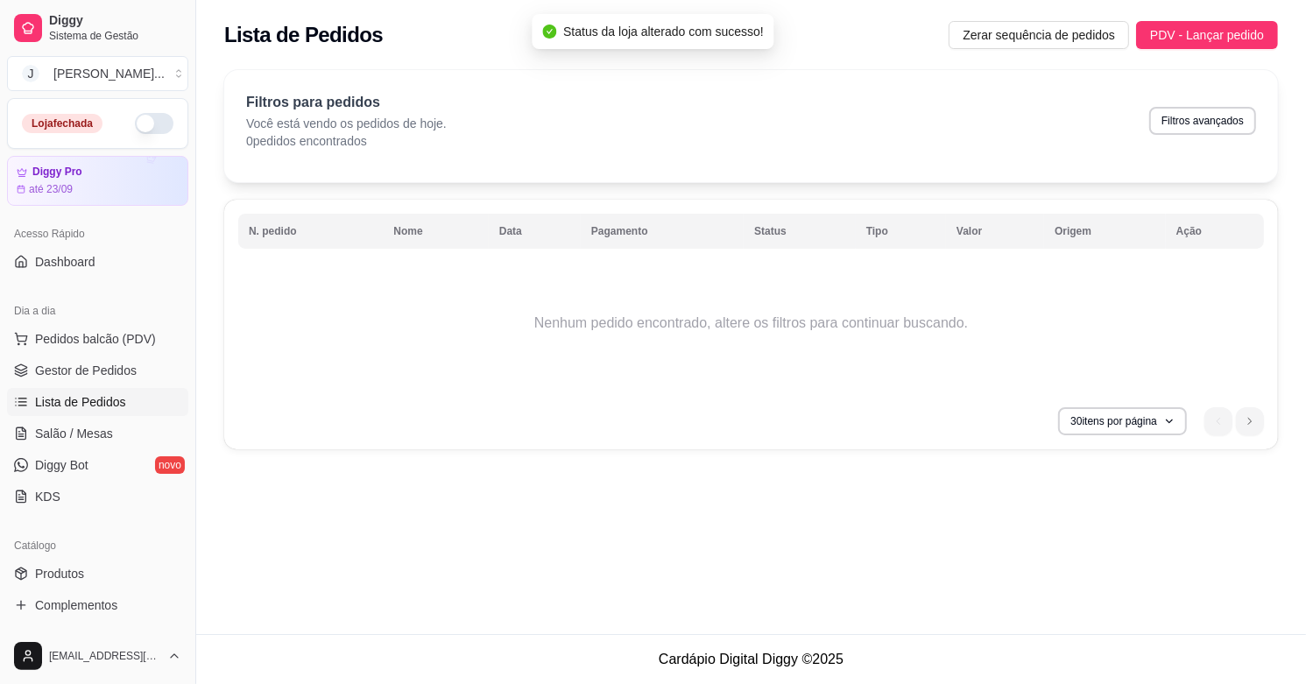
click at [140, 131] on button "button" at bounding box center [154, 123] width 39 height 21
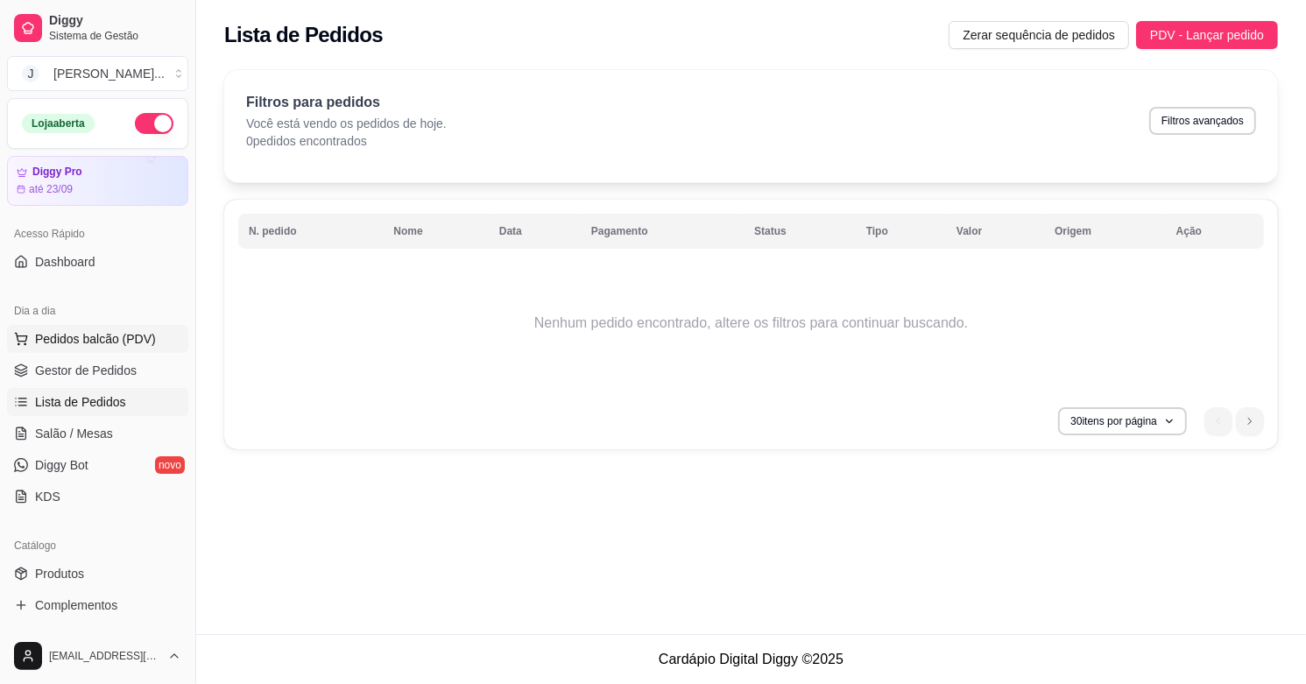
click at [61, 333] on span "Pedidos balcão (PDV)" at bounding box center [95, 339] width 121 height 18
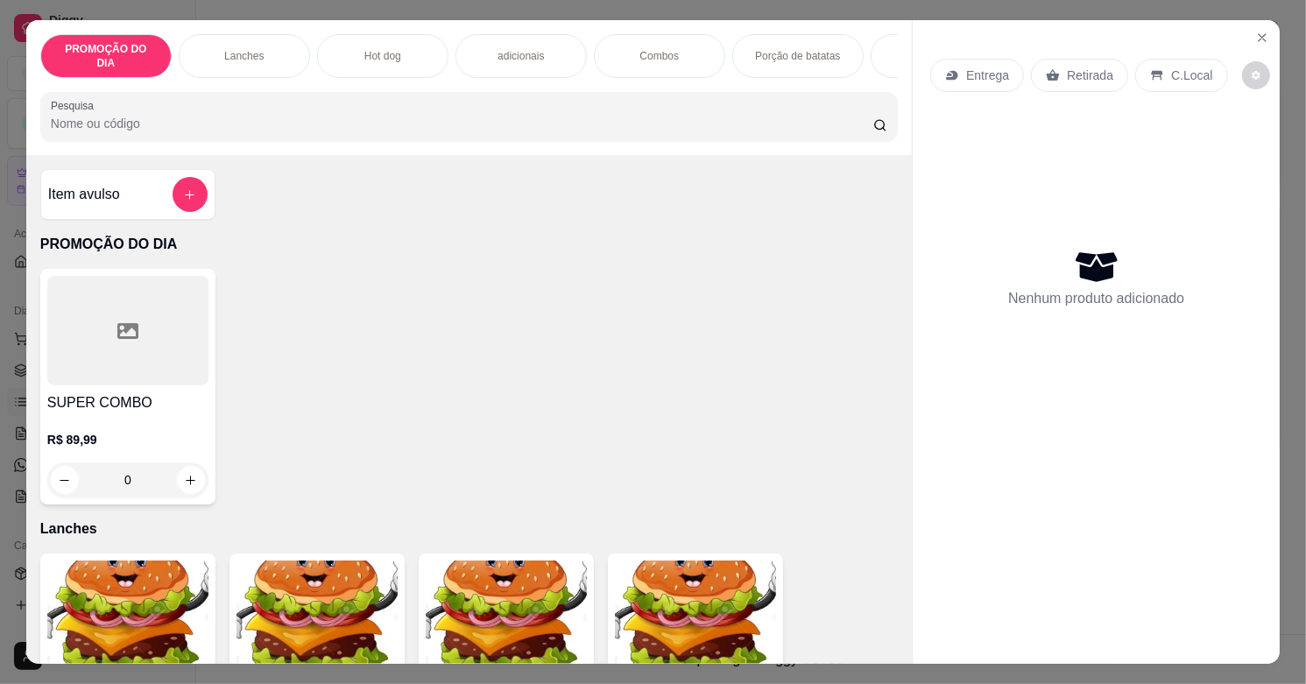
click at [653, 49] on p "Combos" at bounding box center [658, 56] width 39 height 14
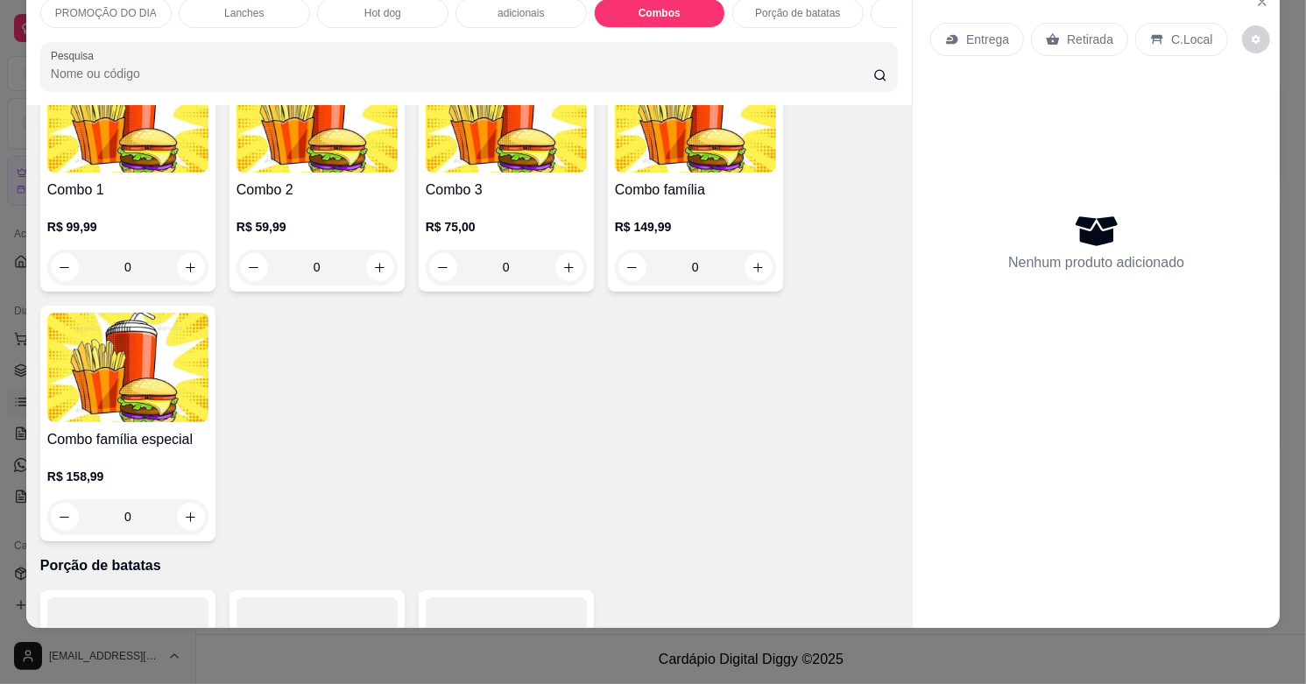
scroll to position [3074, 0]
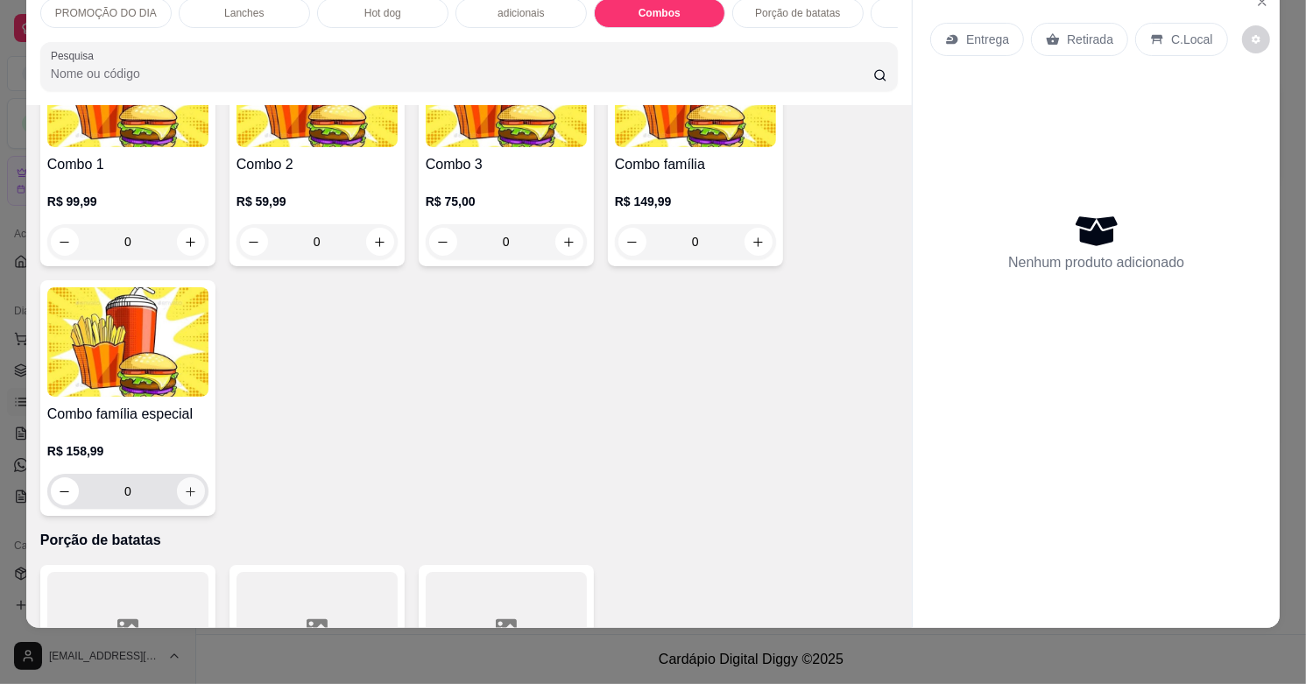
click at [184, 488] on icon "increase-product-quantity" at bounding box center [190, 491] width 13 height 13
type input "1"
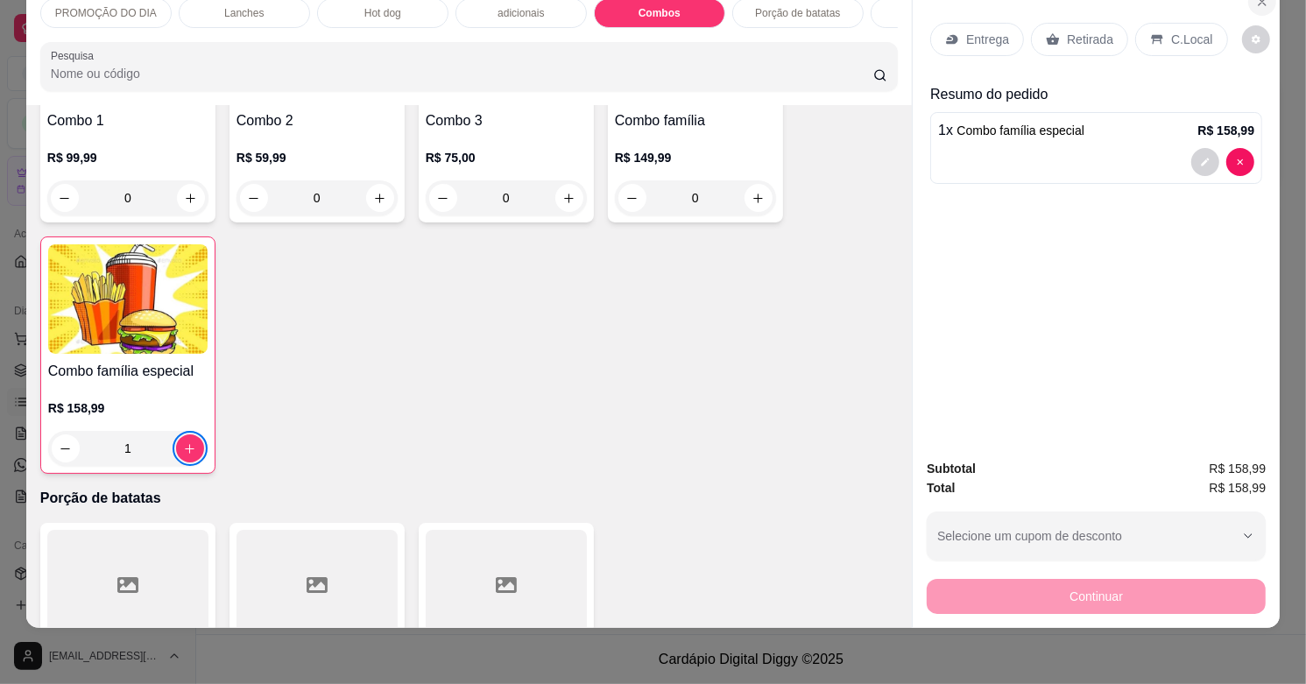
scroll to position [0, 0]
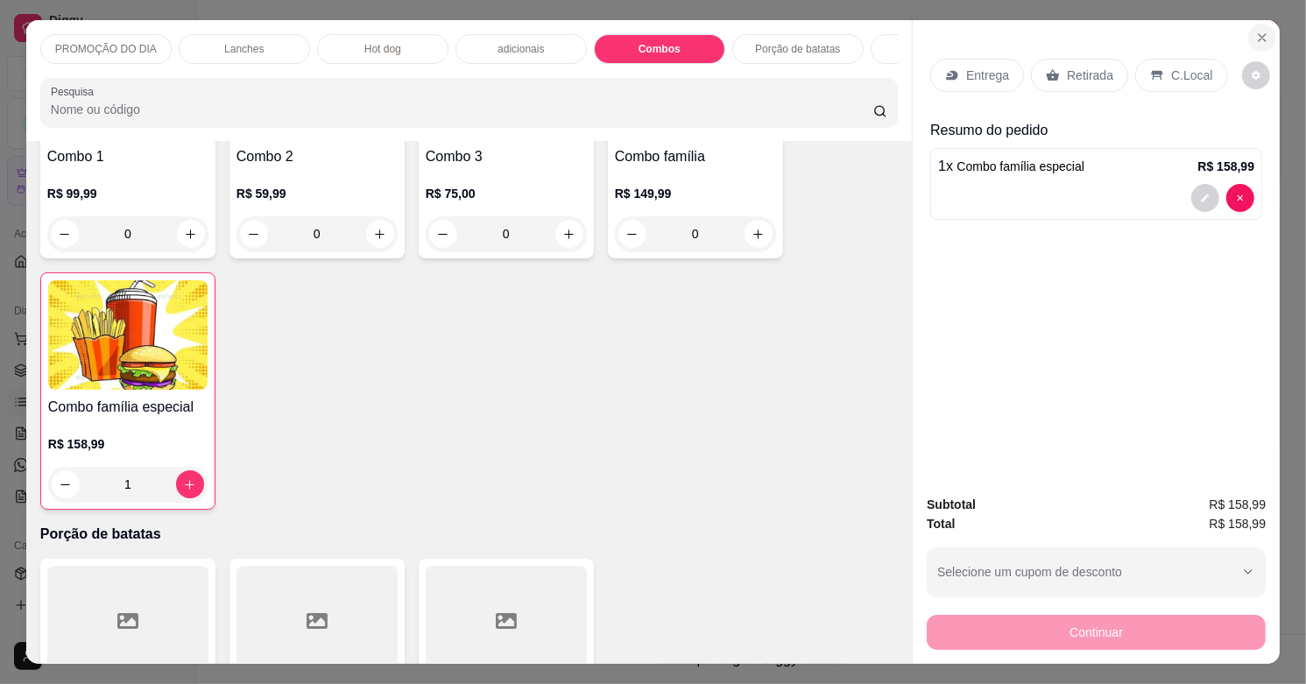
click at [1255, 36] on icon "Close" at bounding box center [1262, 38] width 14 height 14
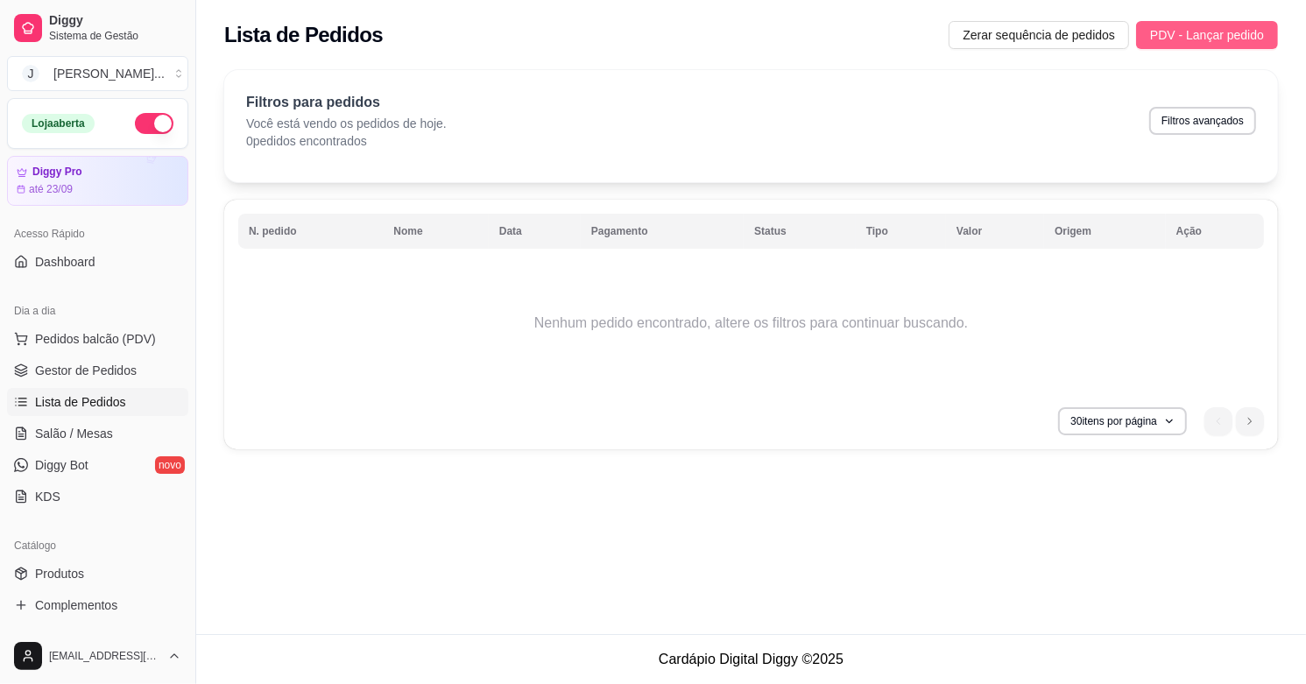
click at [1178, 23] on button "PDV - Lançar pedido" at bounding box center [1207, 35] width 142 height 28
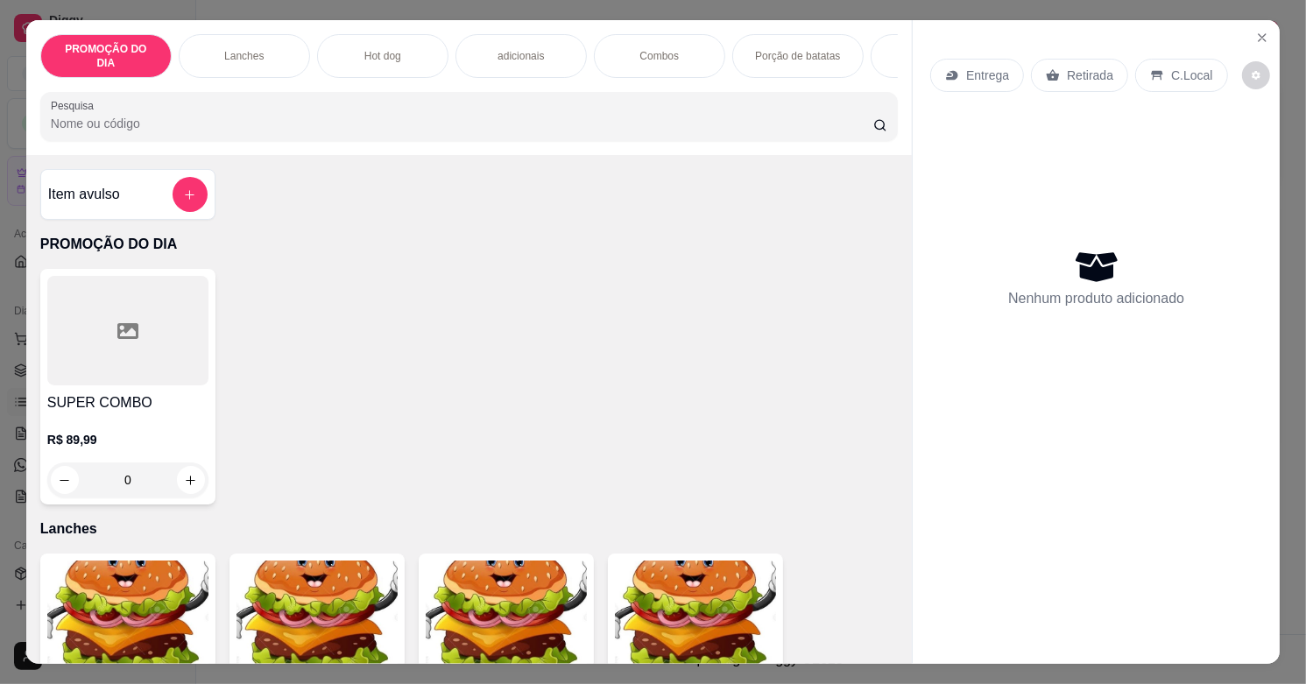
click at [670, 49] on p "Combos" at bounding box center [658, 56] width 39 height 14
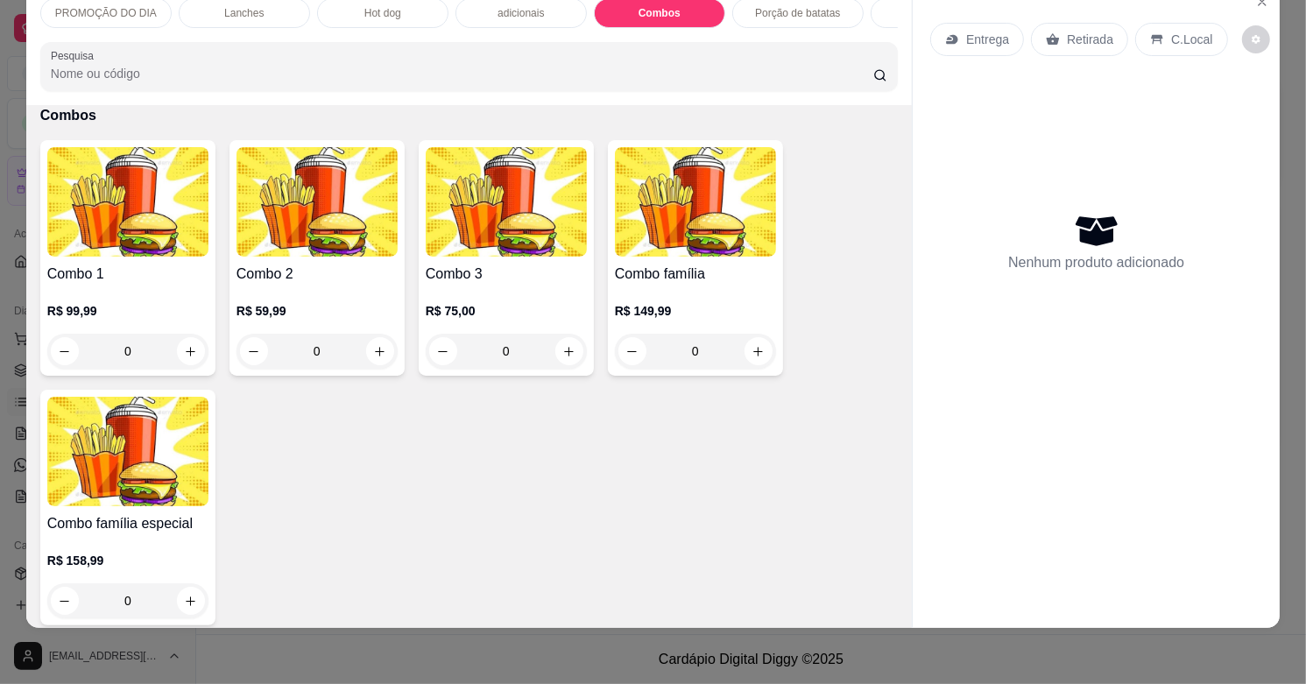
scroll to position [3074, 0]
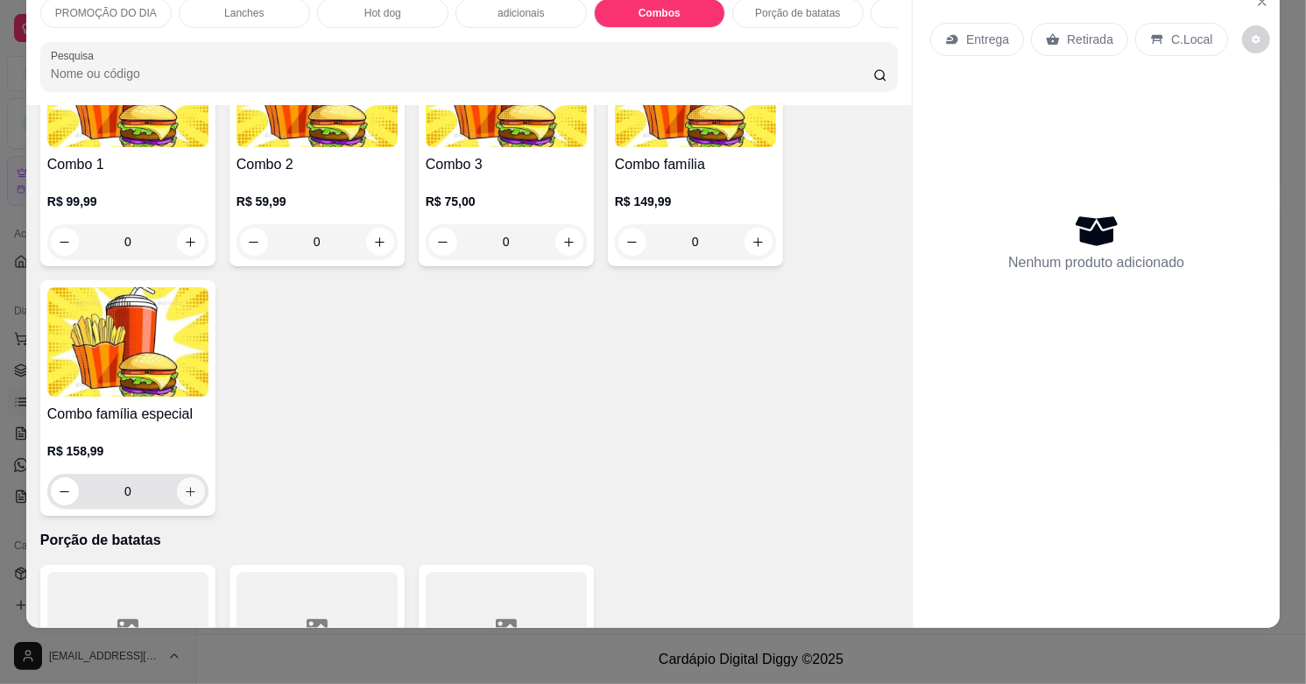
click at [184, 492] on icon "increase-product-quantity" at bounding box center [190, 491] width 13 height 13
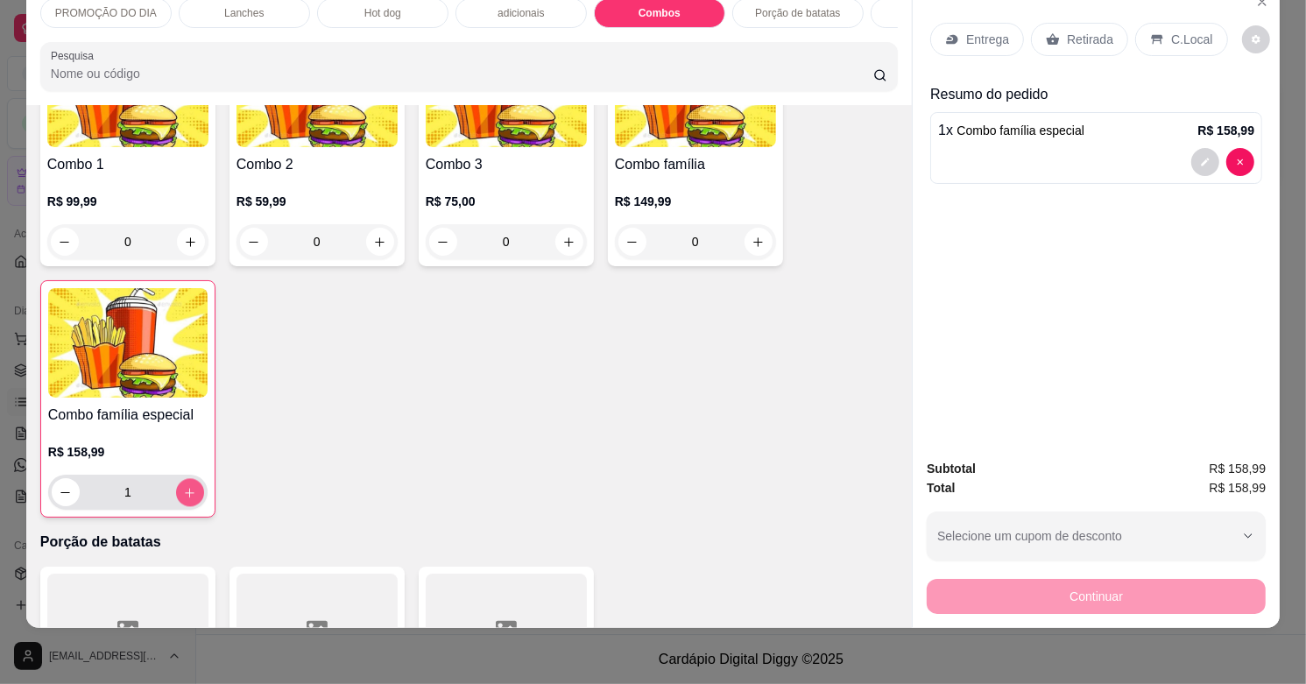
type input "1"
click at [1200, 158] on icon "decrease-product-quantity" at bounding box center [1205, 163] width 11 height 11
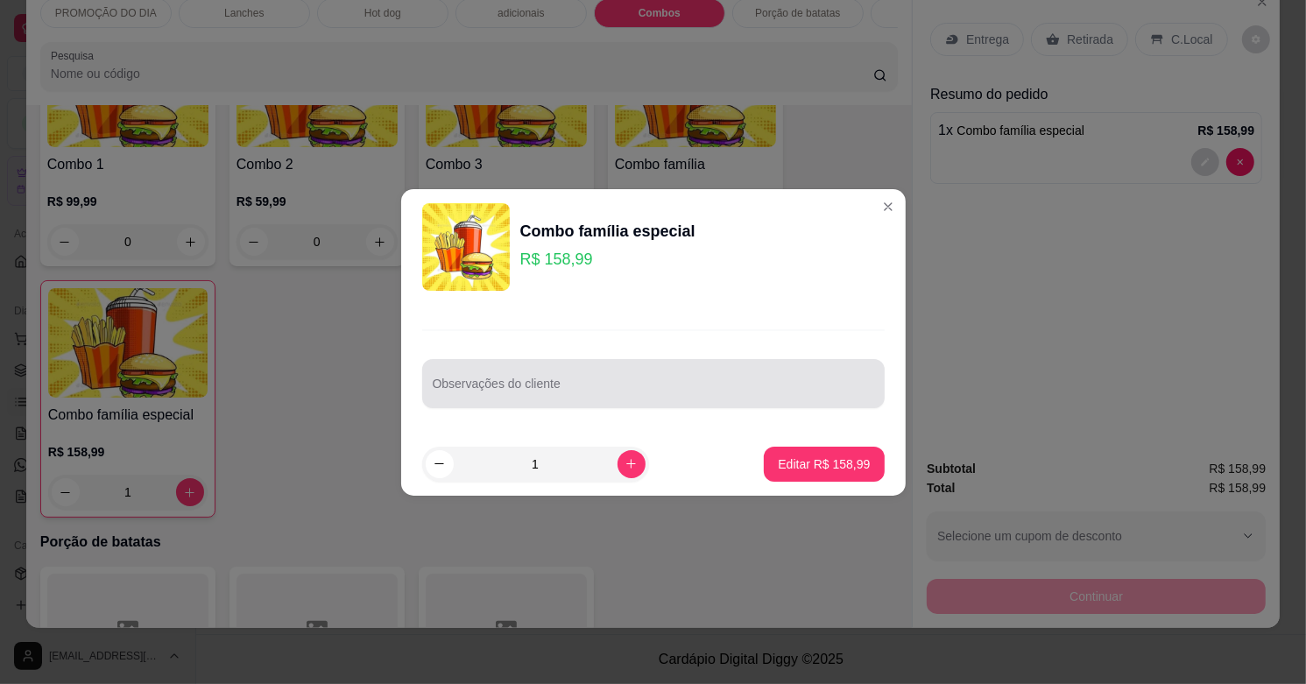
click at [628, 370] on div at bounding box center [653, 383] width 441 height 35
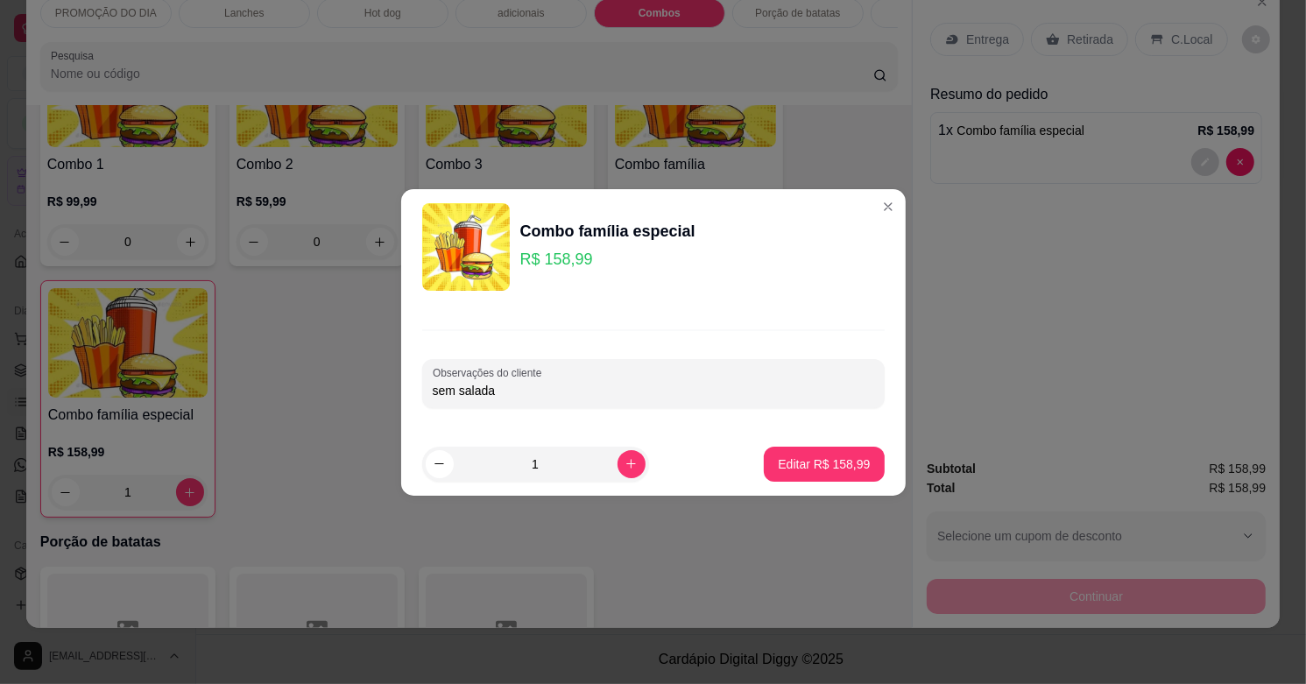
type input "sem salada 3"
click at [794, 469] on p "Editar R$ 158,99" at bounding box center [824, 464] width 92 height 18
type input "0"
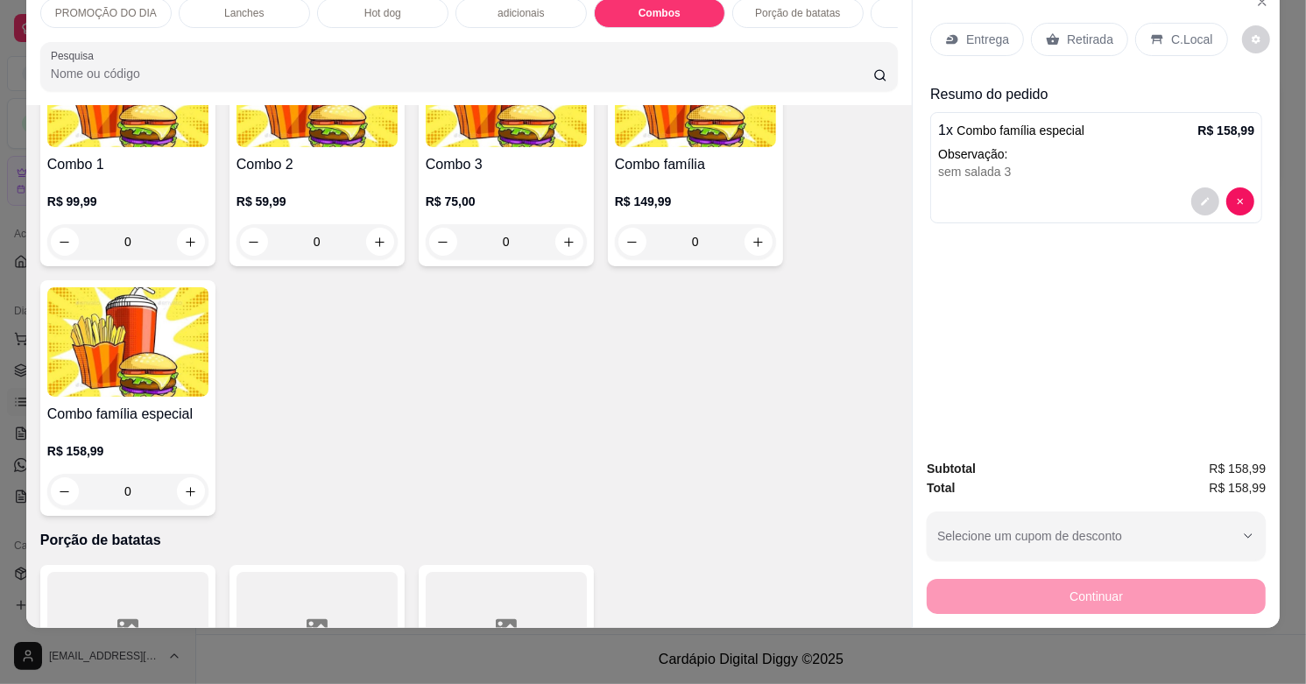
click at [981, 31] on p "Entrega" at bounding box center [987, 40] width 43 height 18
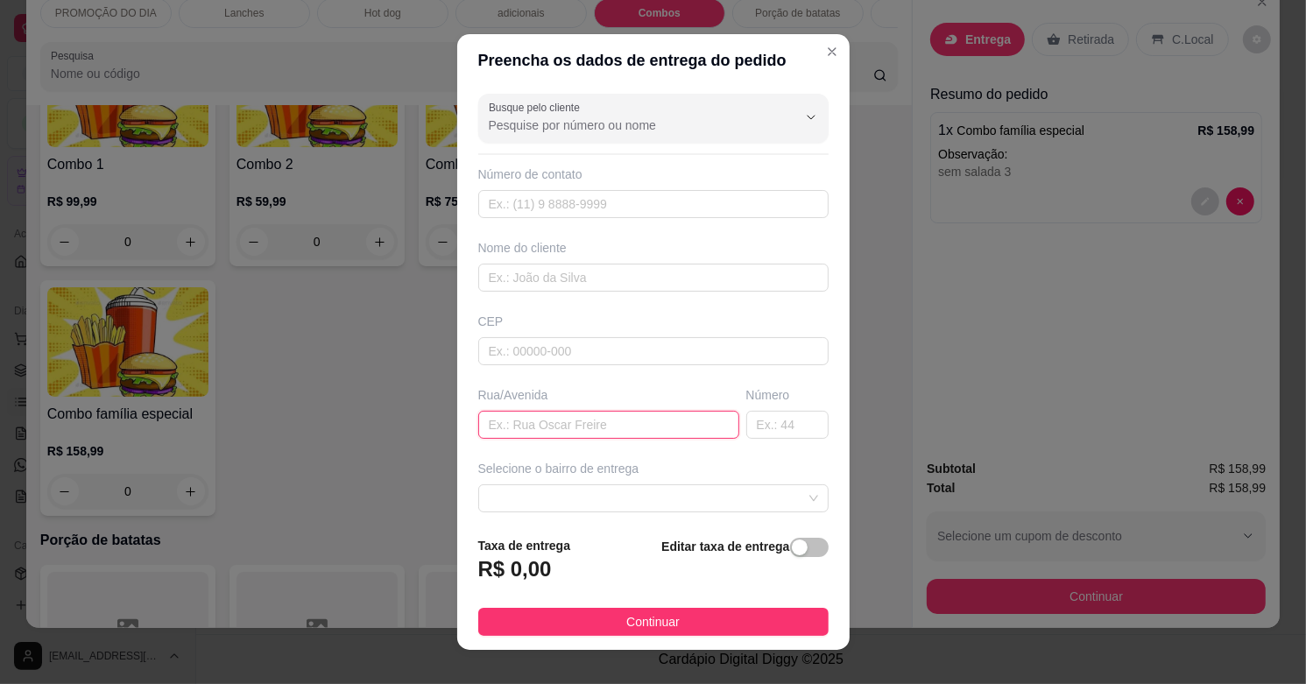
click at [587, 435] on input "text" at bounding box center [608, 425] width 261 height 28
type input "itororo"
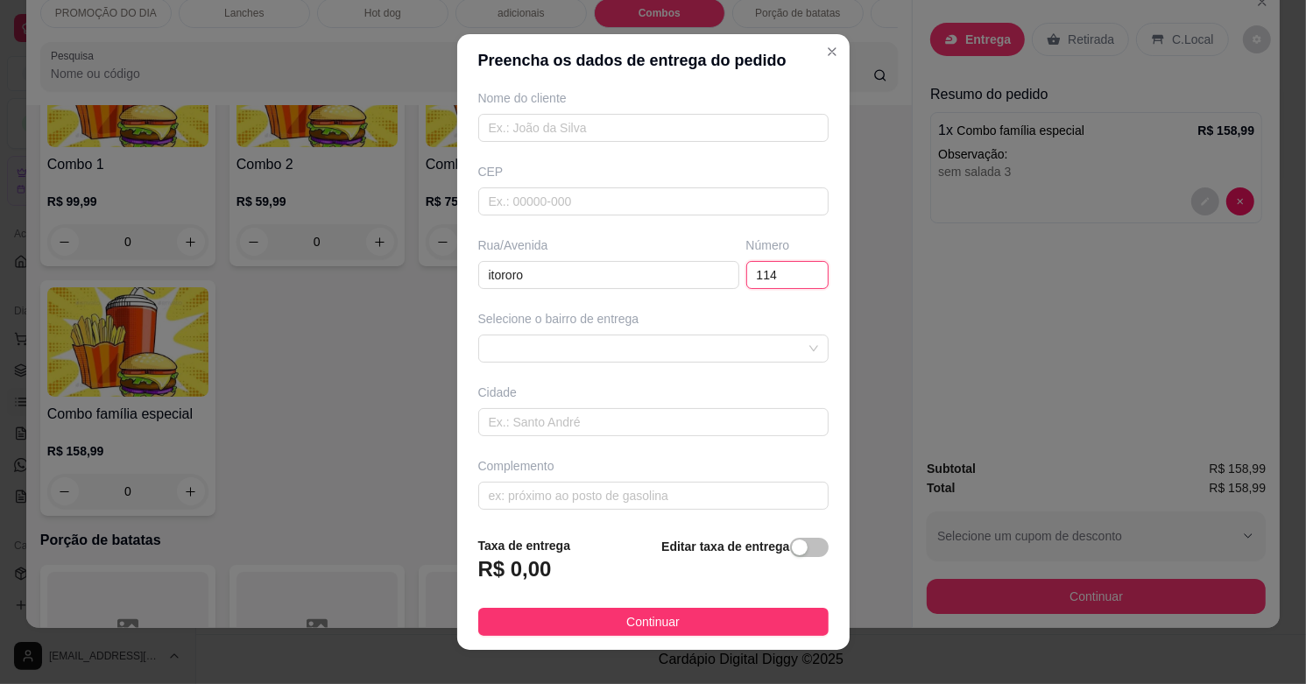
scroll to position [158, 0]
type input "114"
click at [662, 327] on div "Selecione o bairro de entrega" at bounding box center [653, 331] width 357 height 53
click at [654, 342] on span at bounding box center [653, 343] width 329 height 26
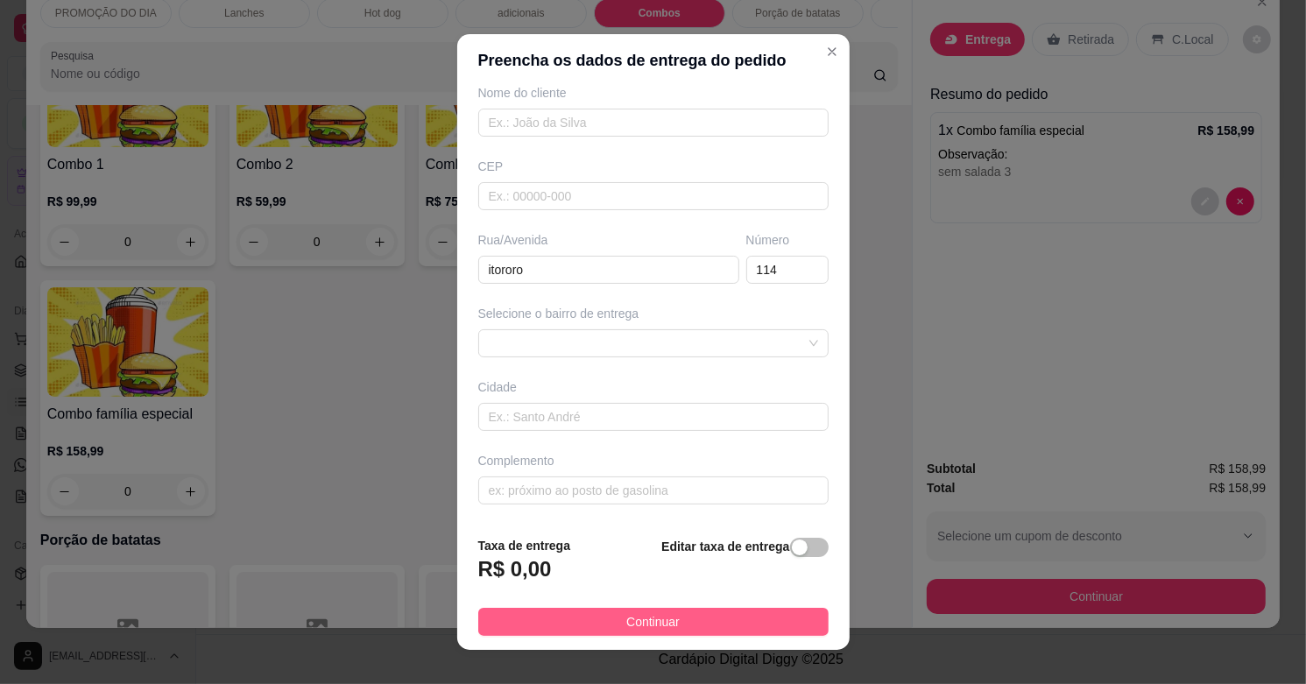
click at [666, 613] on button "Continuar" at bounding box center [653, 622] width 350 height 28
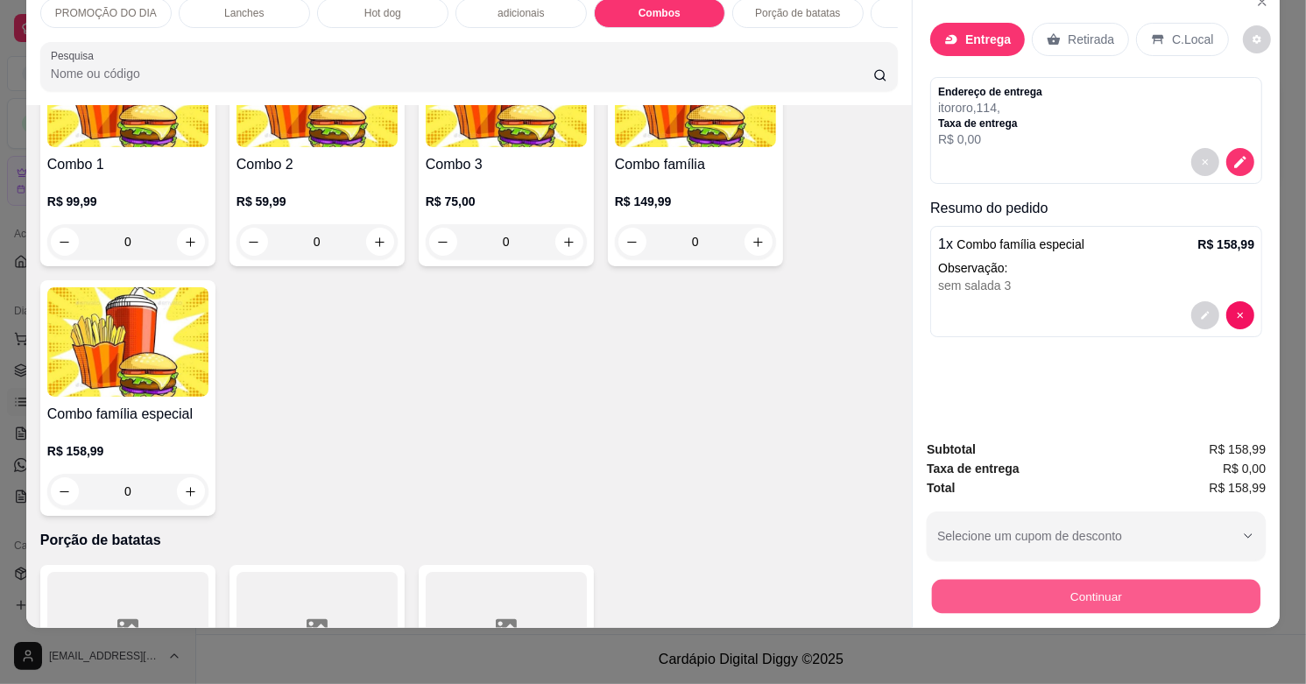
click at [1033, 587] on button "Continuar" at bounding box center [1096, 596] width 328 height 34
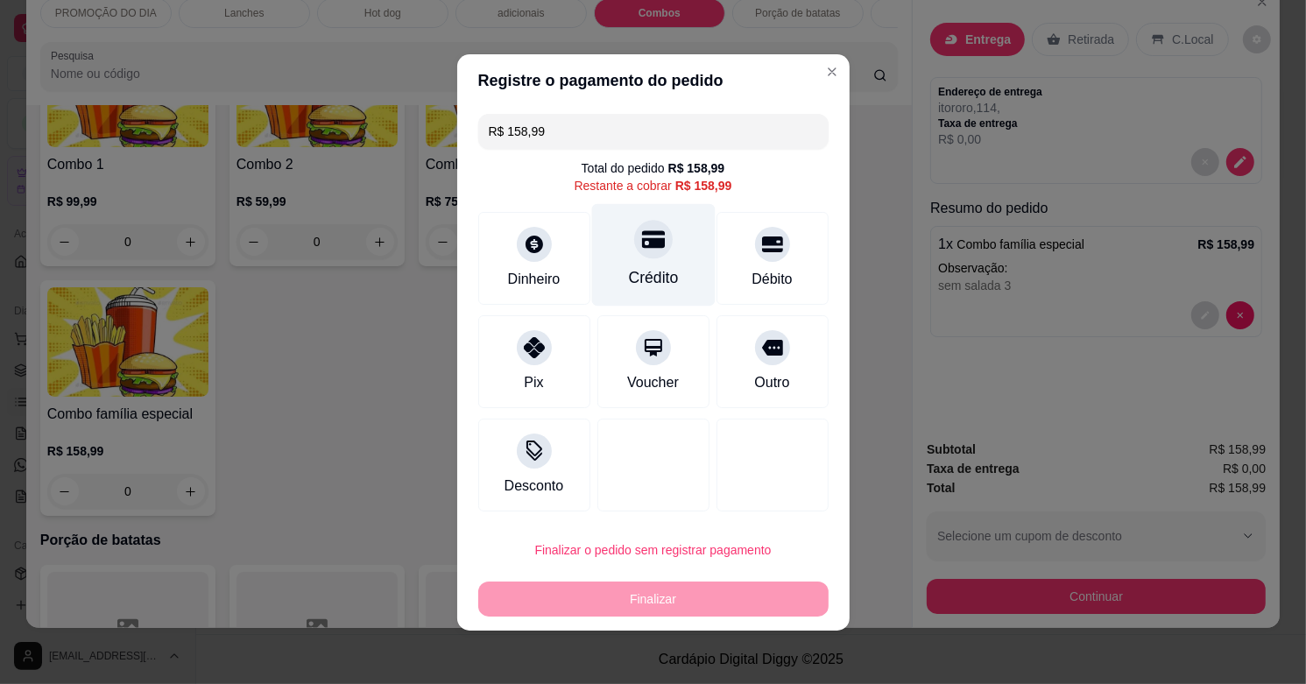
click at [653, 278] on div "Crédito" at bounding box center [653, 277] width 50 height 23
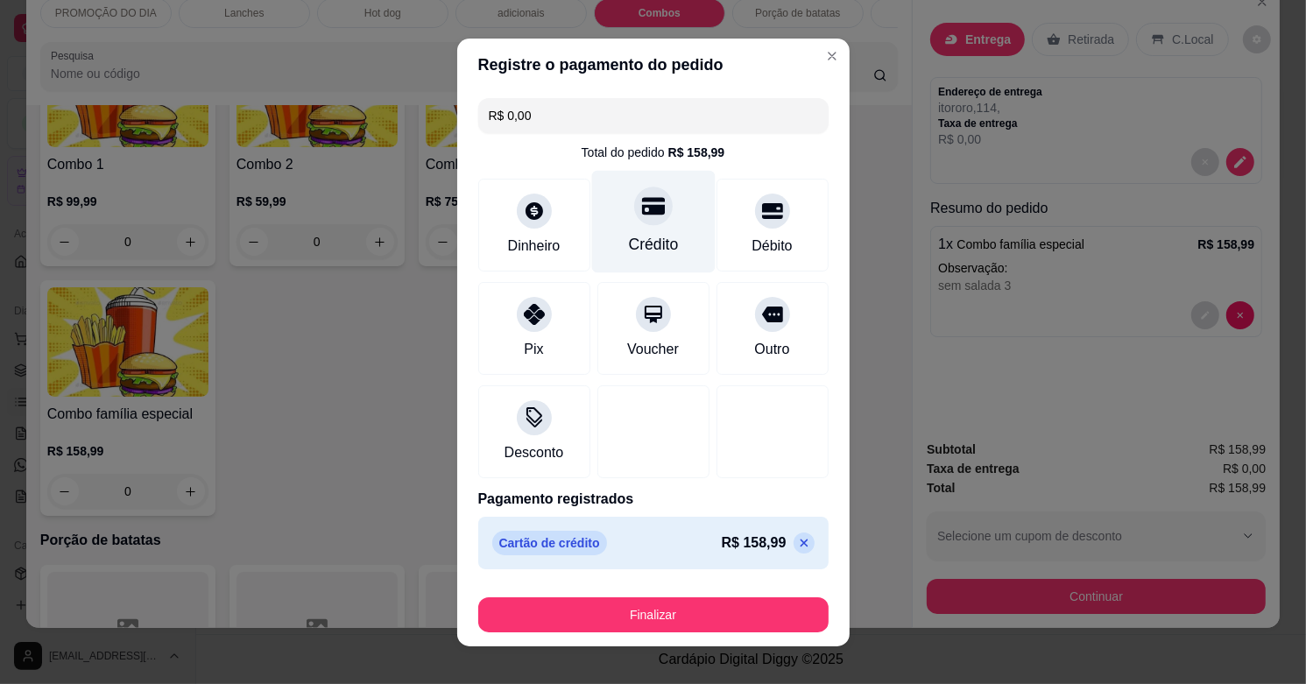
type input "R$ 0,00"
click at [659, 610] on button "Finalizar" at bounding box center [653, 614] width 350 height 35
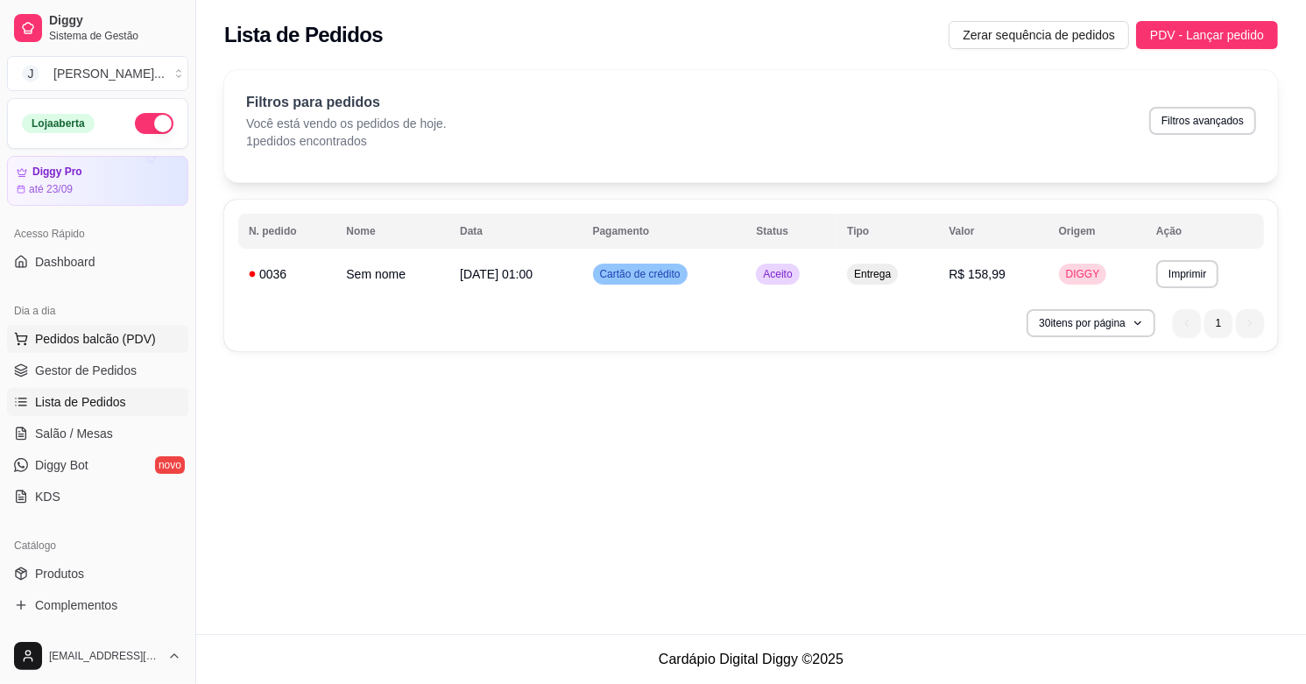
click at [114, 335] on span "Pedidos balcão (PDV)" at bounding box center [95, 339] width 121 height 18
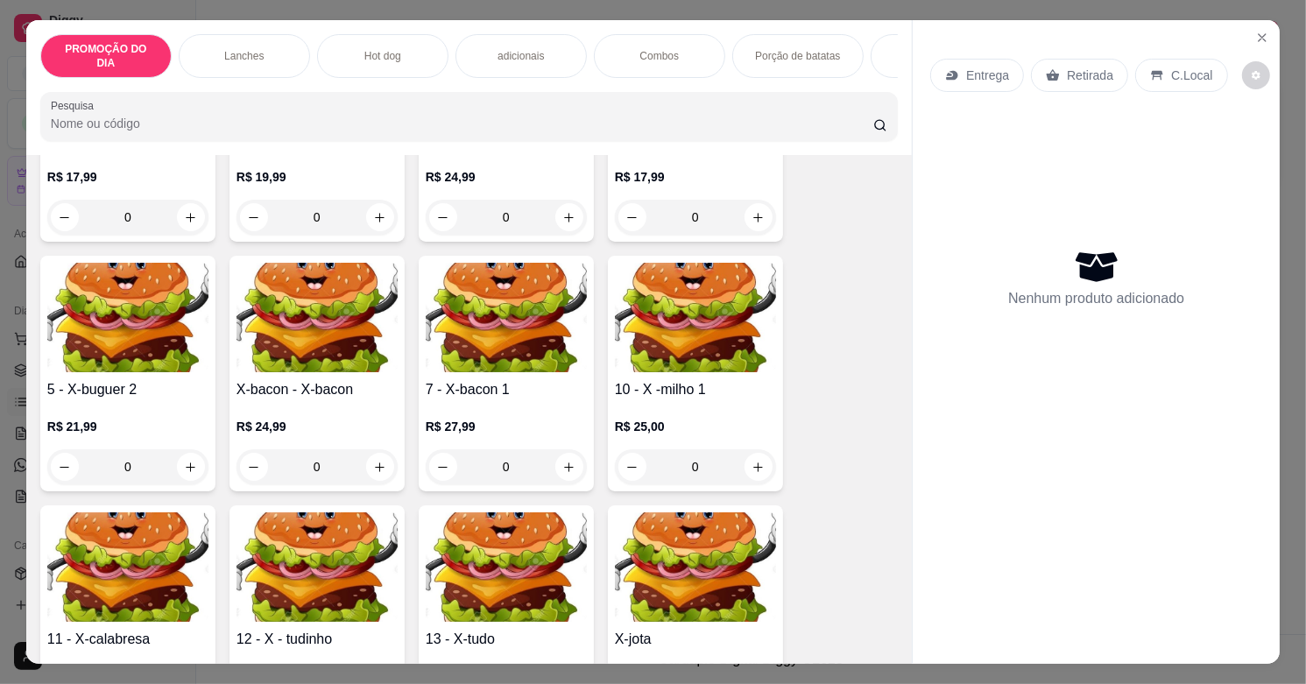
scroll to position [657, 0]
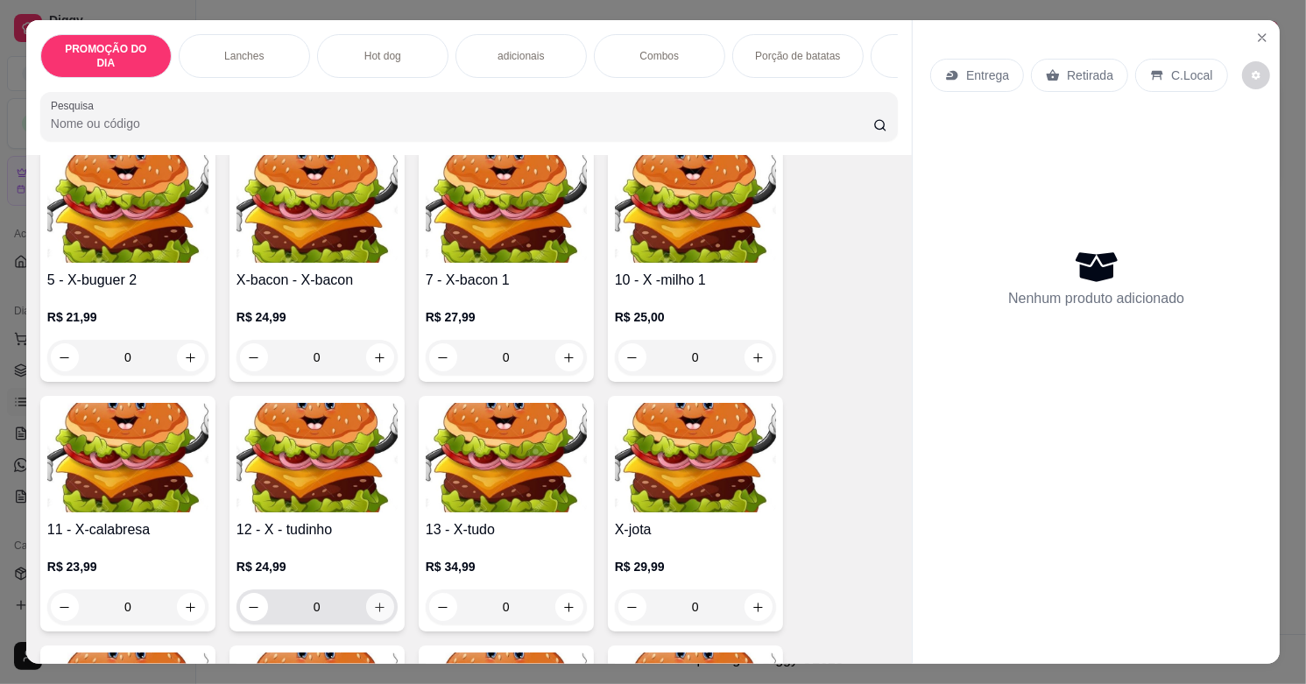
click at [375, 601] on icon "increase-product-quantity" at bounding box center [379, 607] width 13 height 13
click at [373, 601] on icon "increase-product-quantity" at bounding box center [379, 607] width 13 height 13
type input "2"
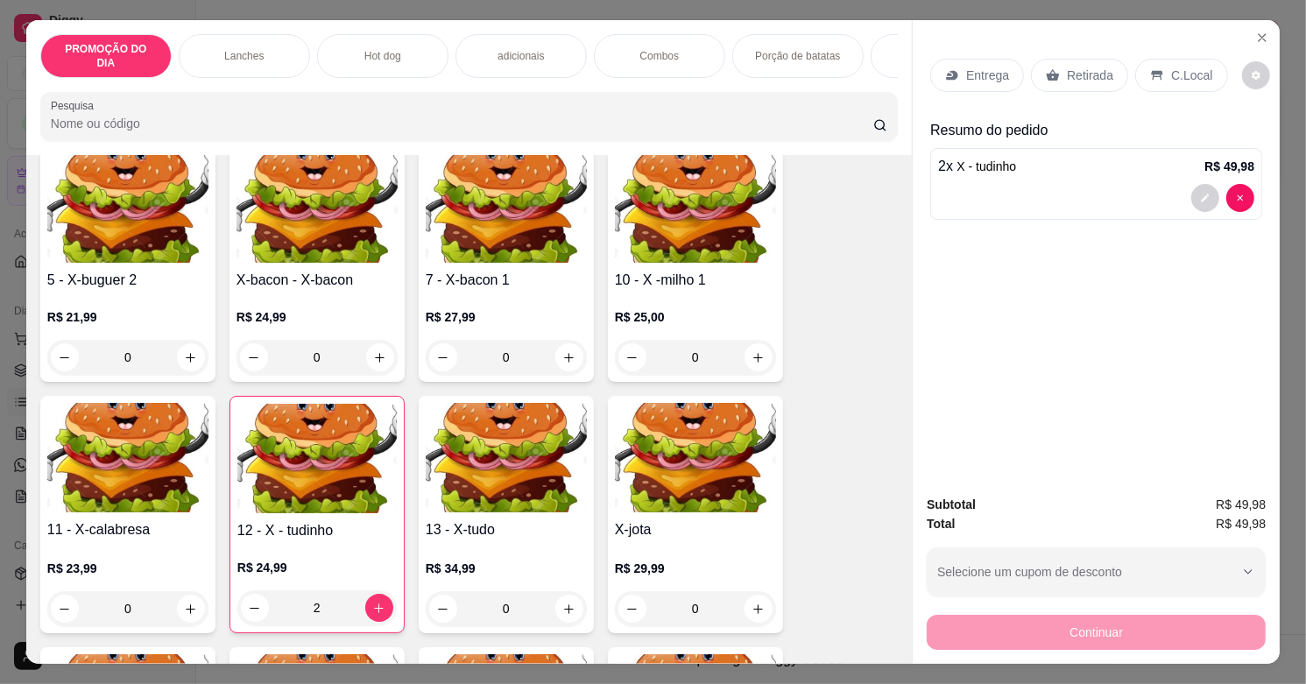
scroll to position [985, 0]
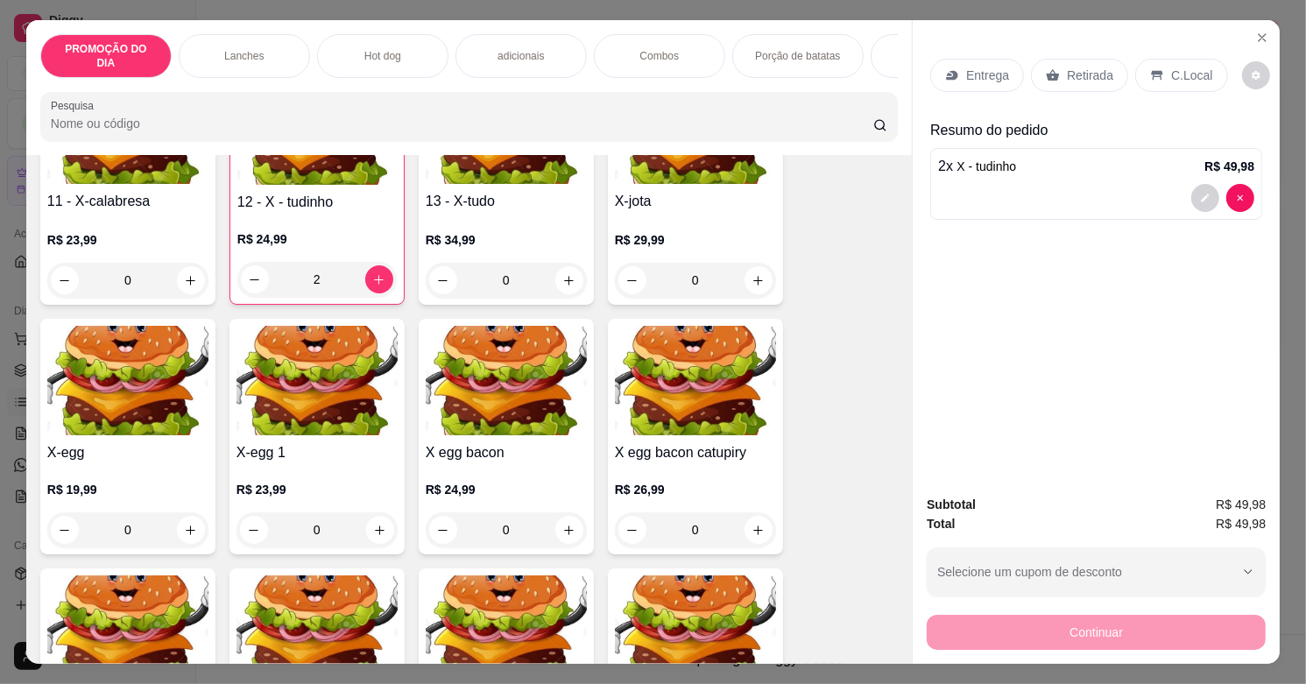
click at [497, 49] on p "adicionais" at bounding box center [520, 56] width 46 height 14
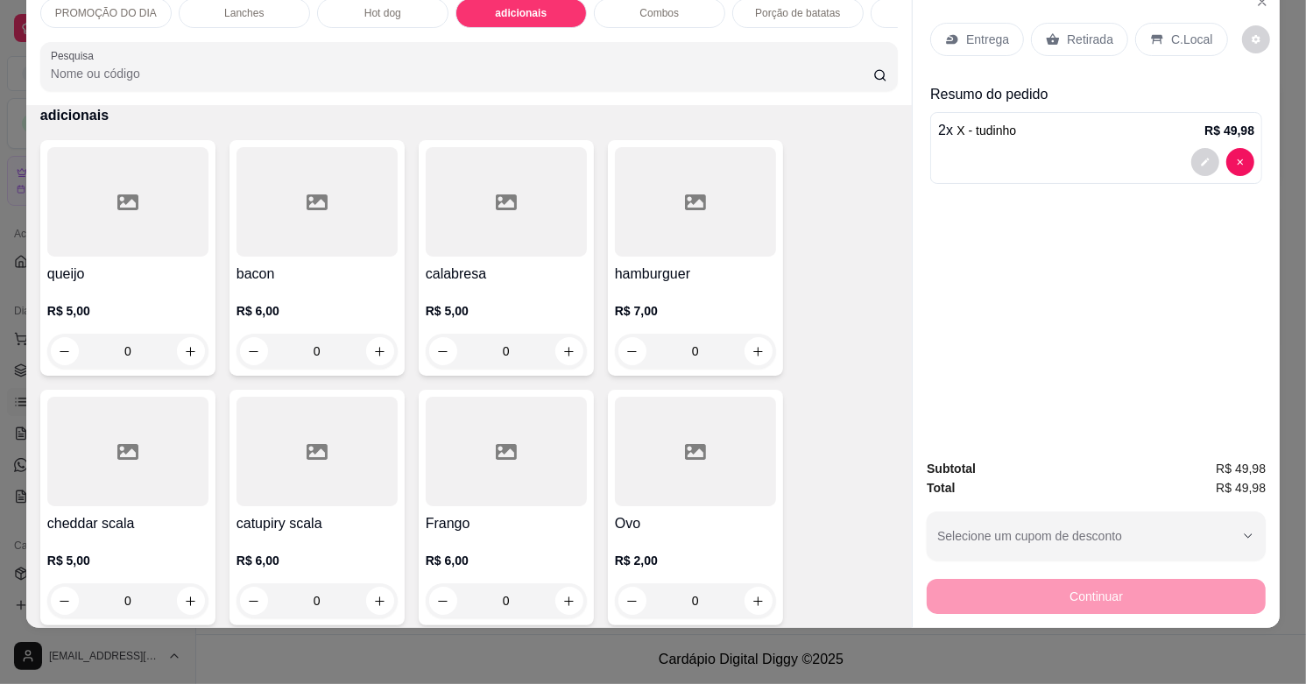
scroll to position [2541, 0]
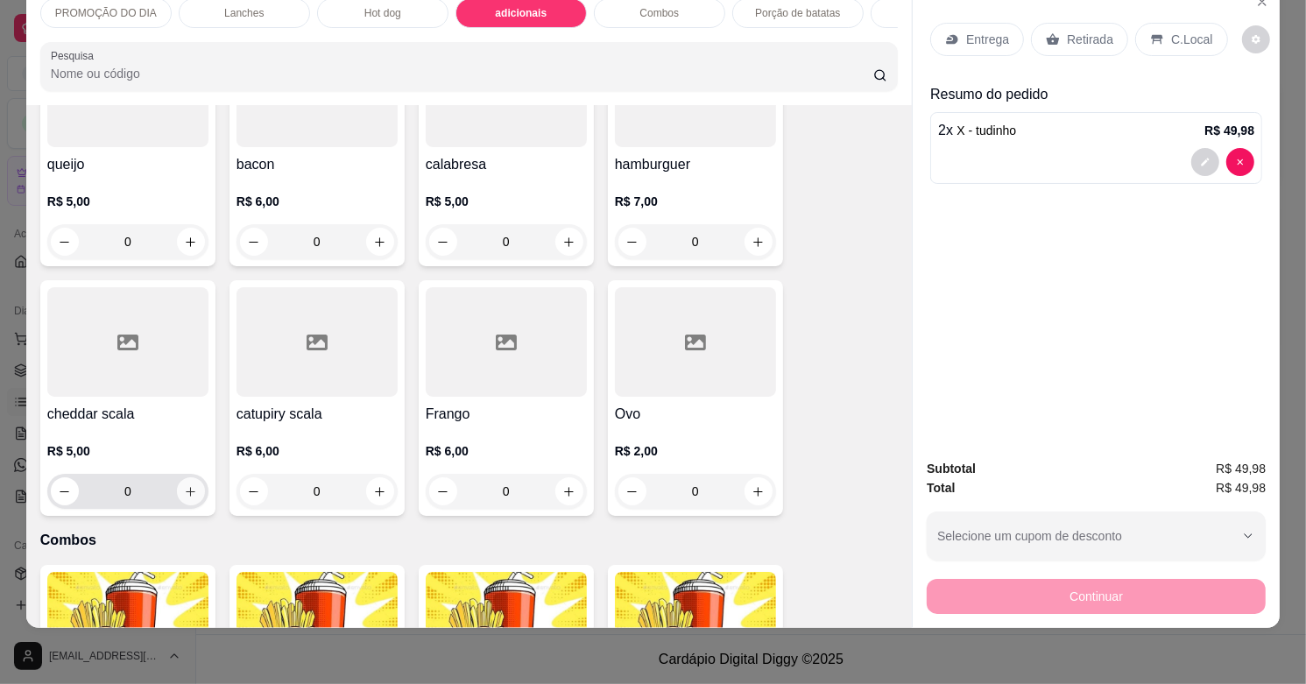
click at [184, 490] on icon "increase-product-quantity" at bounding box center [190, 491] width 13 height 13
type input "2"
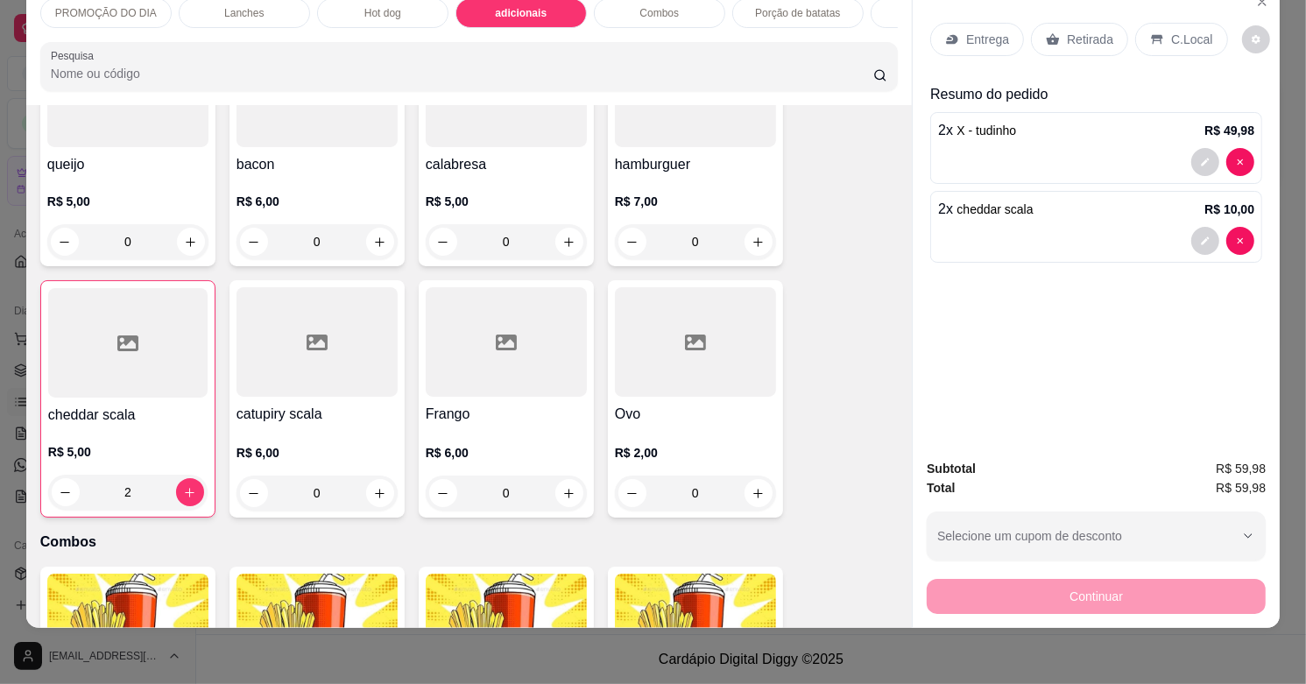
click at [966, 31] on p "Entrega" at bounding box center [987, 40] width 43 height 18
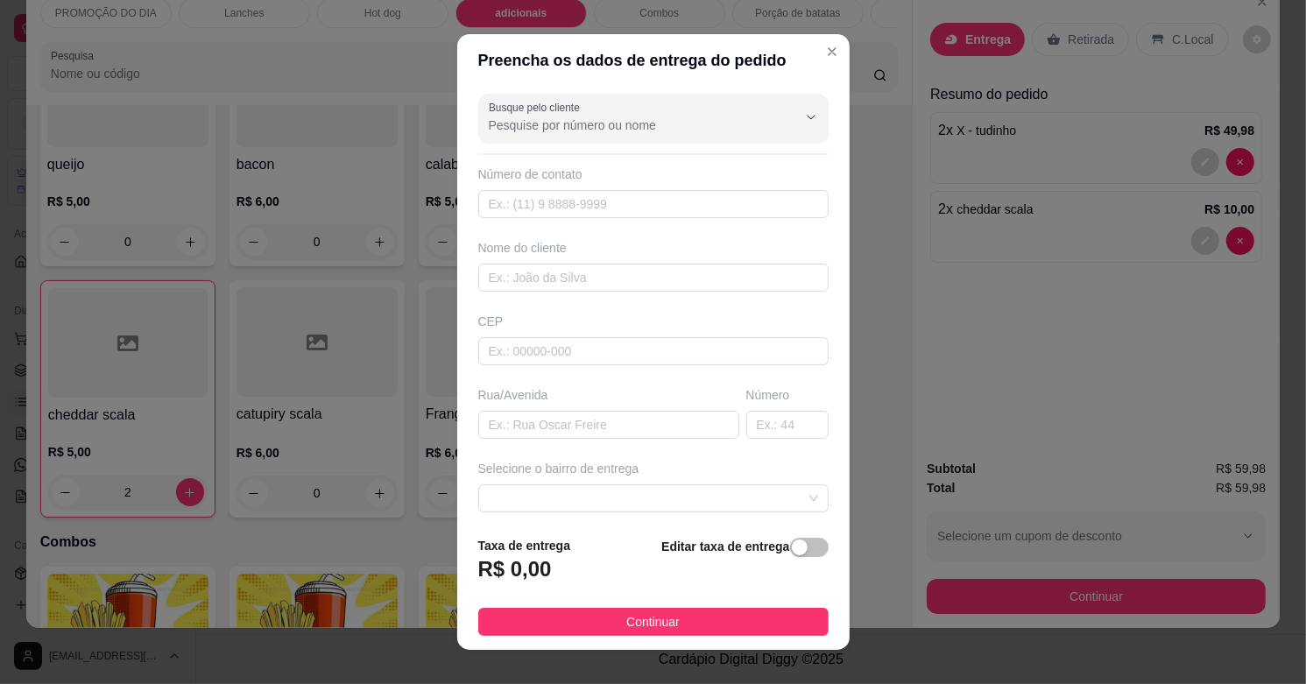
click at [580, 387] on div "Busque pelo cliente Número de contato Nome do cliente CEP Rua/[GEOGRAPHIC_DATA]…" at bounding box center [653, 304] width 392 height 435
drag, startPoint x: 574, startPoint y: 413, endPoint x: 547, endPoint y: 416, distance: 26.4
click at [575, 413] on input "text" at bounding box center [608, 425] width 261 height 28
type input "prudencia"
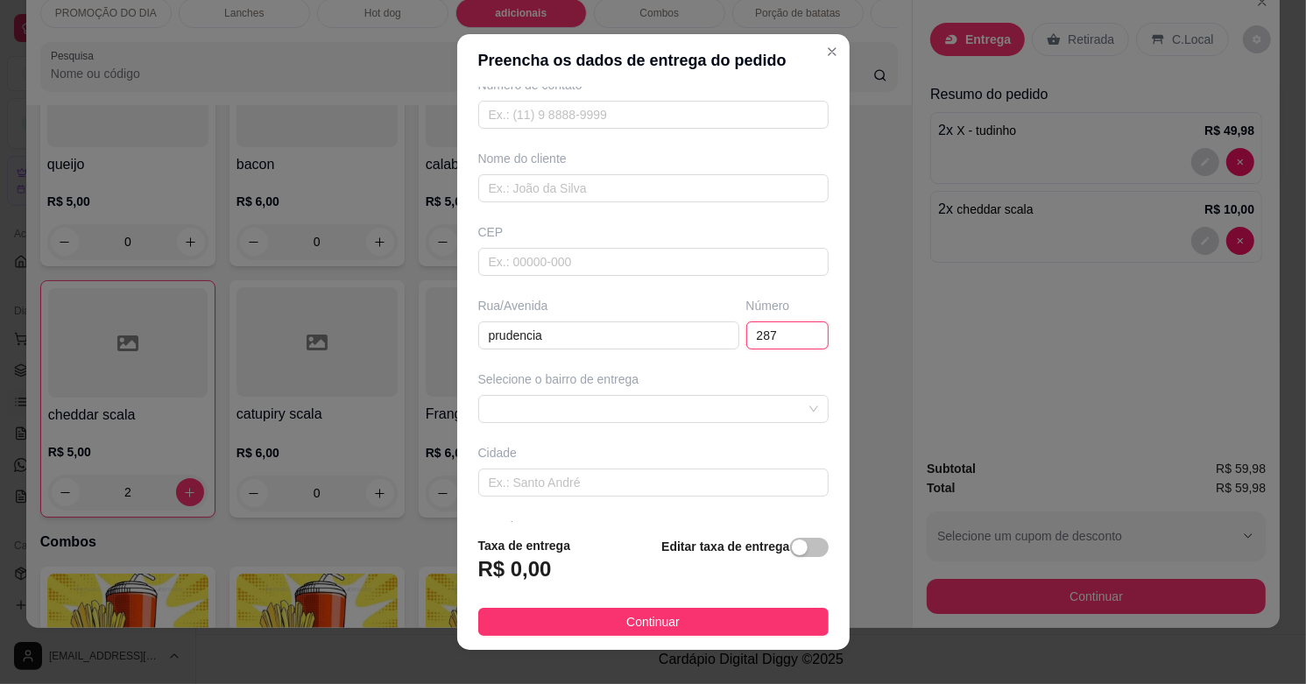
scroll to position [109, 0]
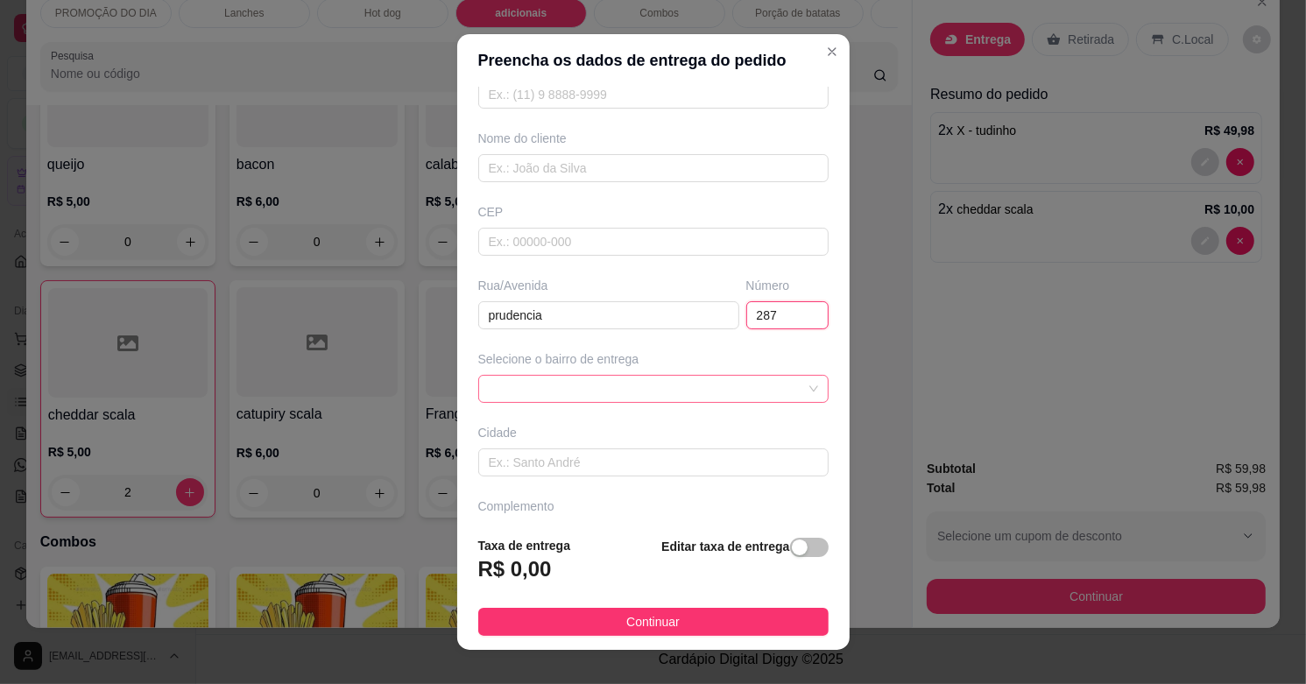
click at [561, 378] on span at bounding box center [653, 389] width 329 height 26
type input "287"
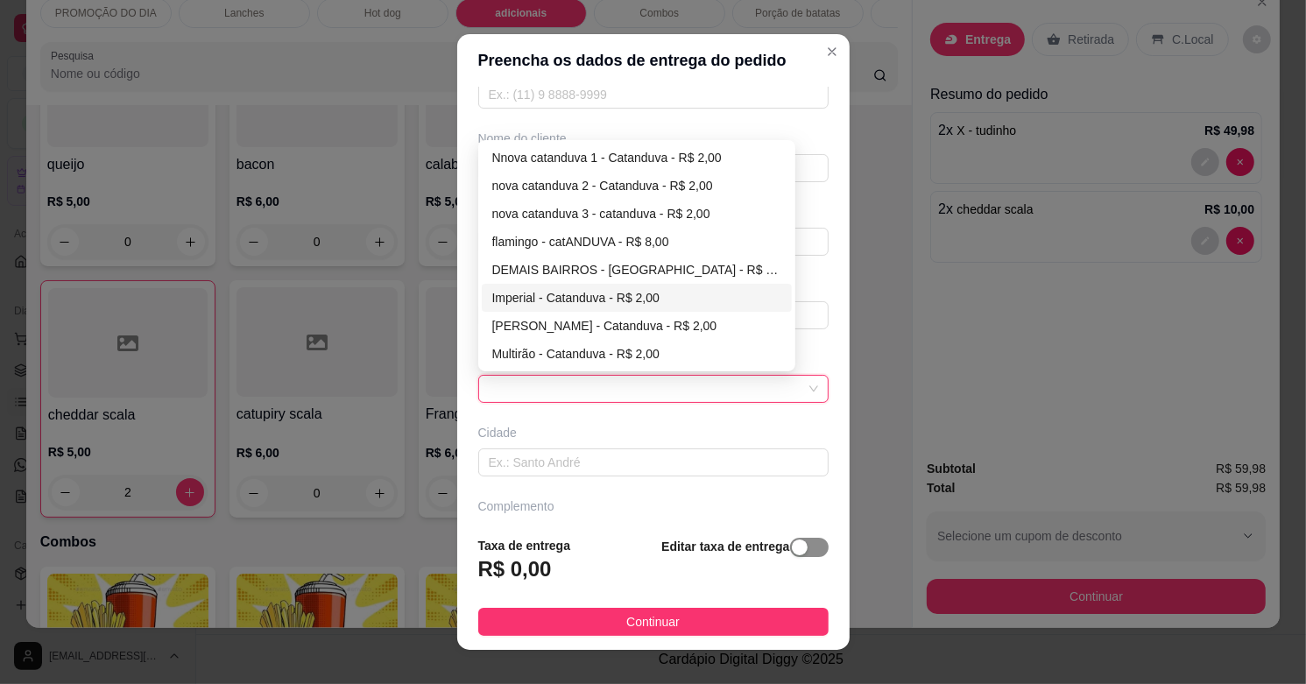
click at [792, 548] on div "button" at bounding box center [800, 547] width 16 height 16
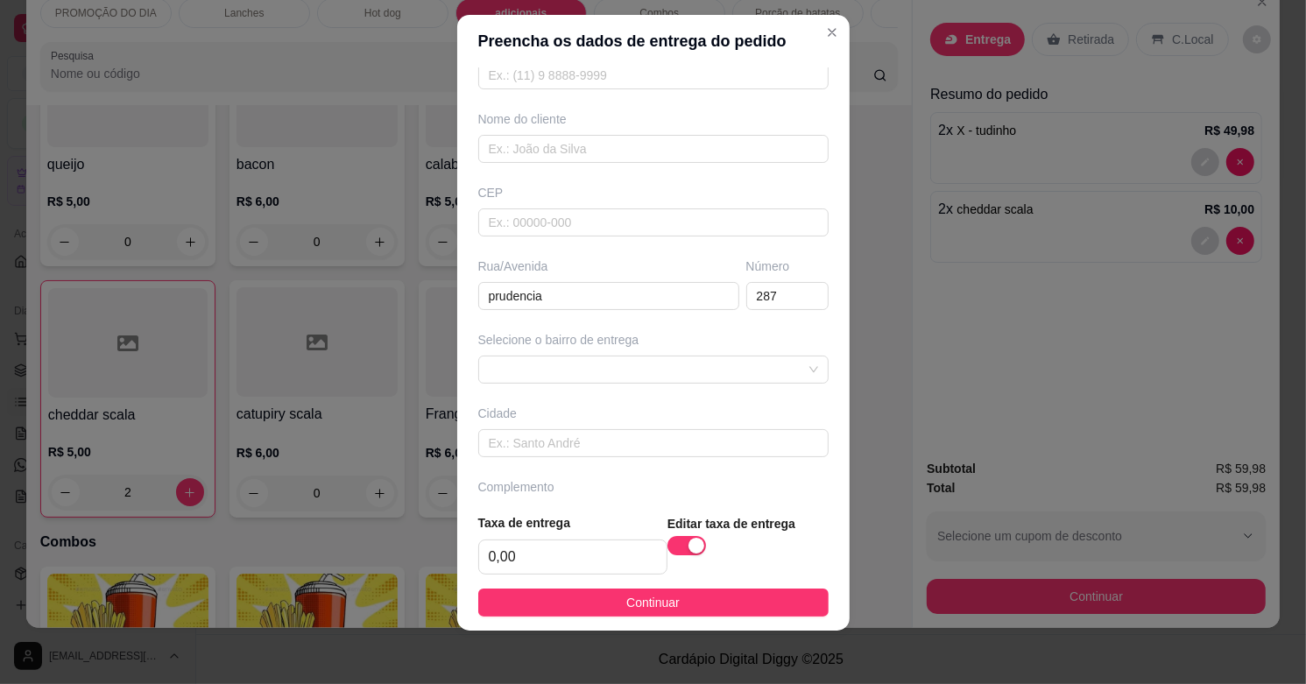
scroll to position [22, 0]
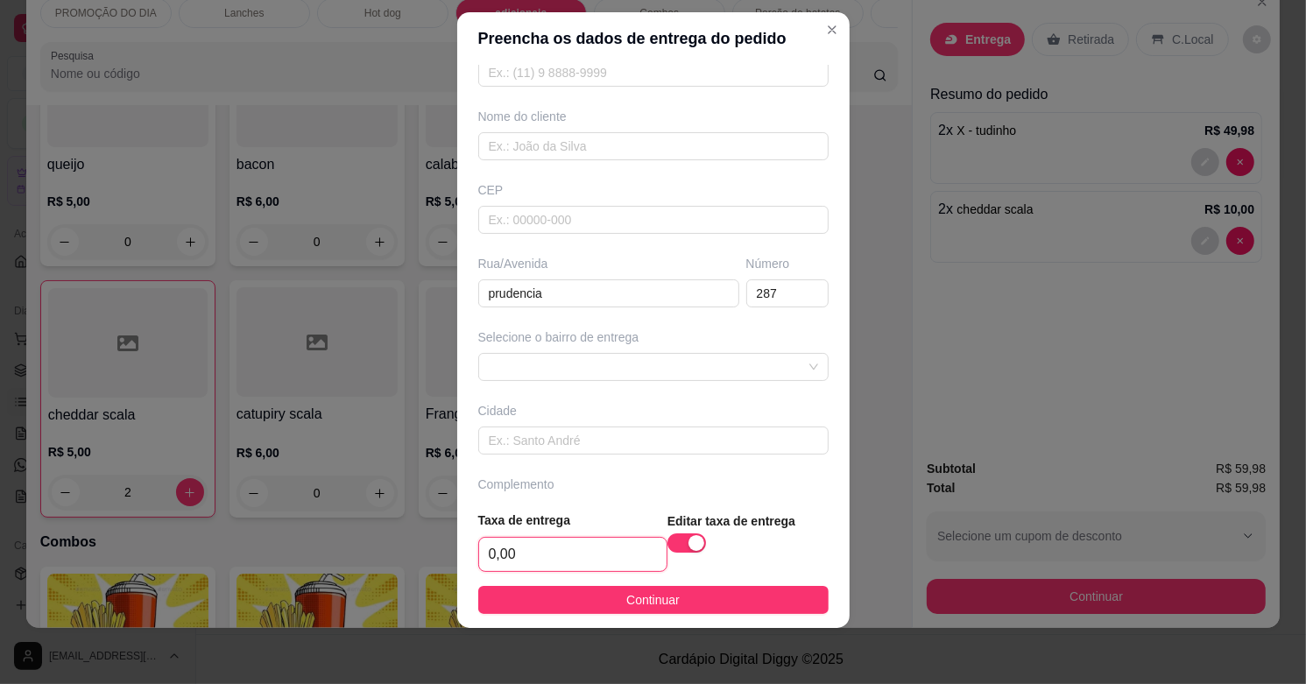
click at [553, 562] on input "0,00" at bounding box center [572, 554] width 187 height 33
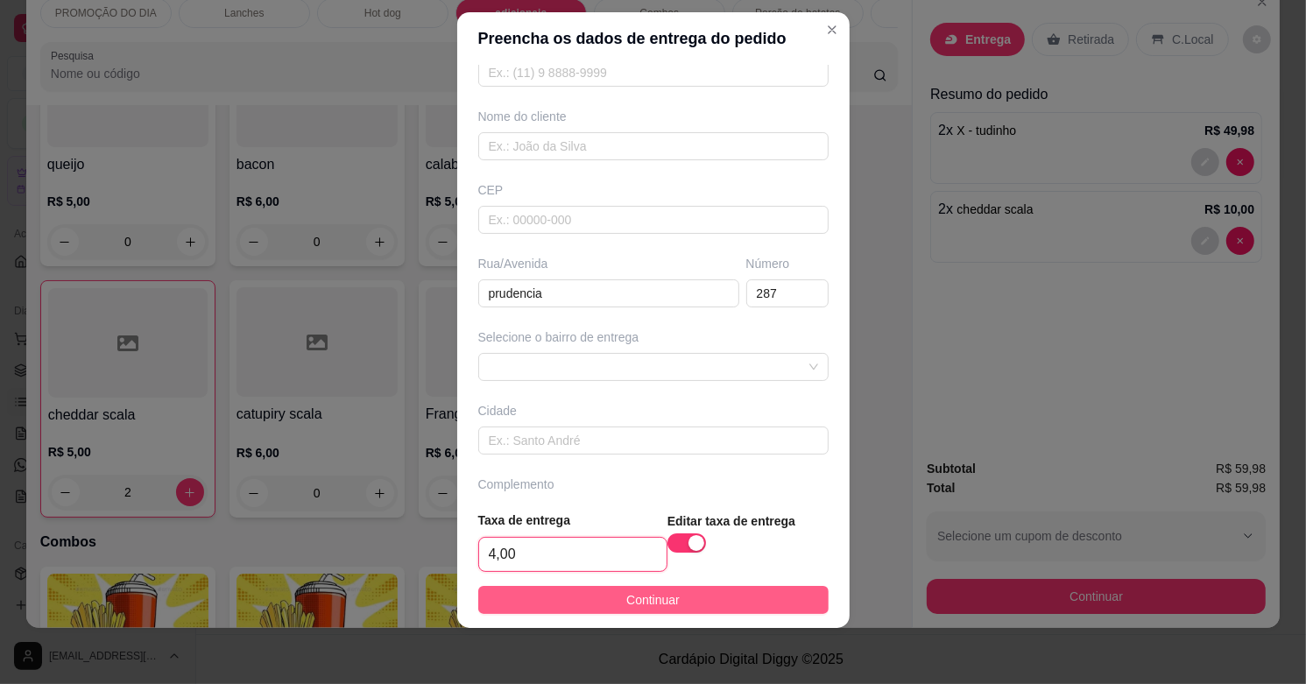
type input "4,00"
click at [680, 601] on button "Continuar" at bounding box center [653, 600] width 350 height 28
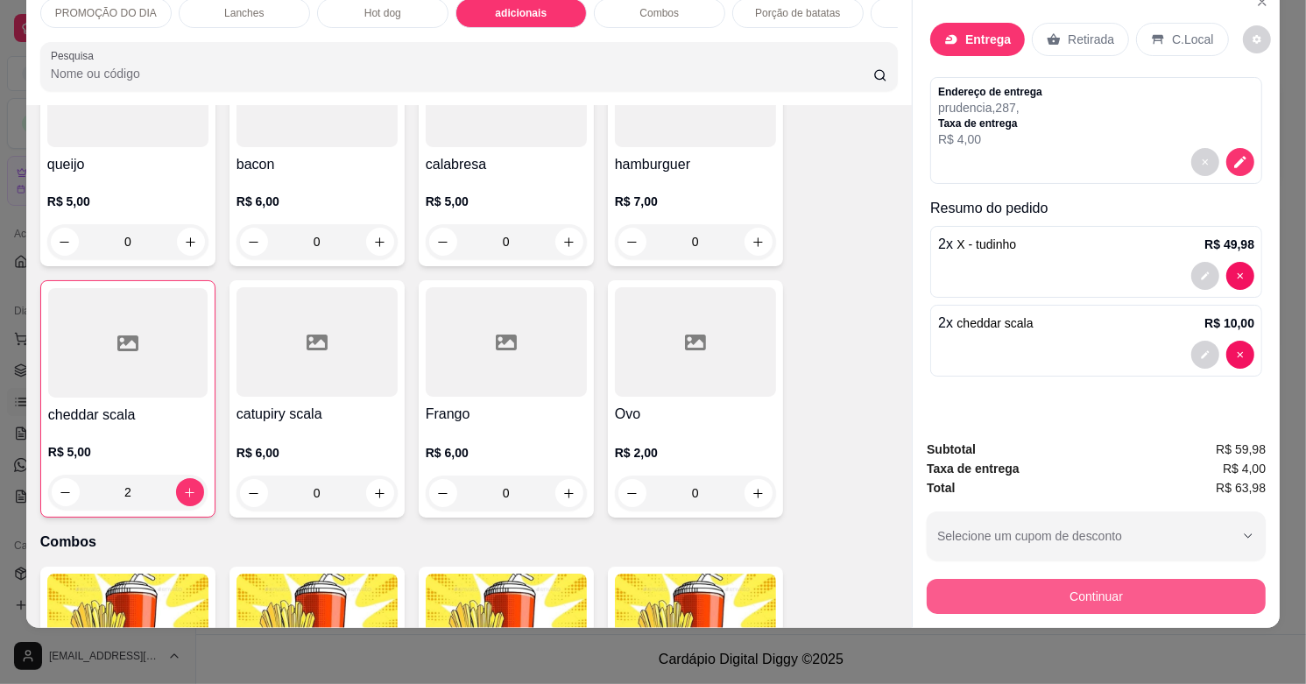
click at [983, 588] on button "Continuar" at bounding box center [1096, 596] width 339 height 35
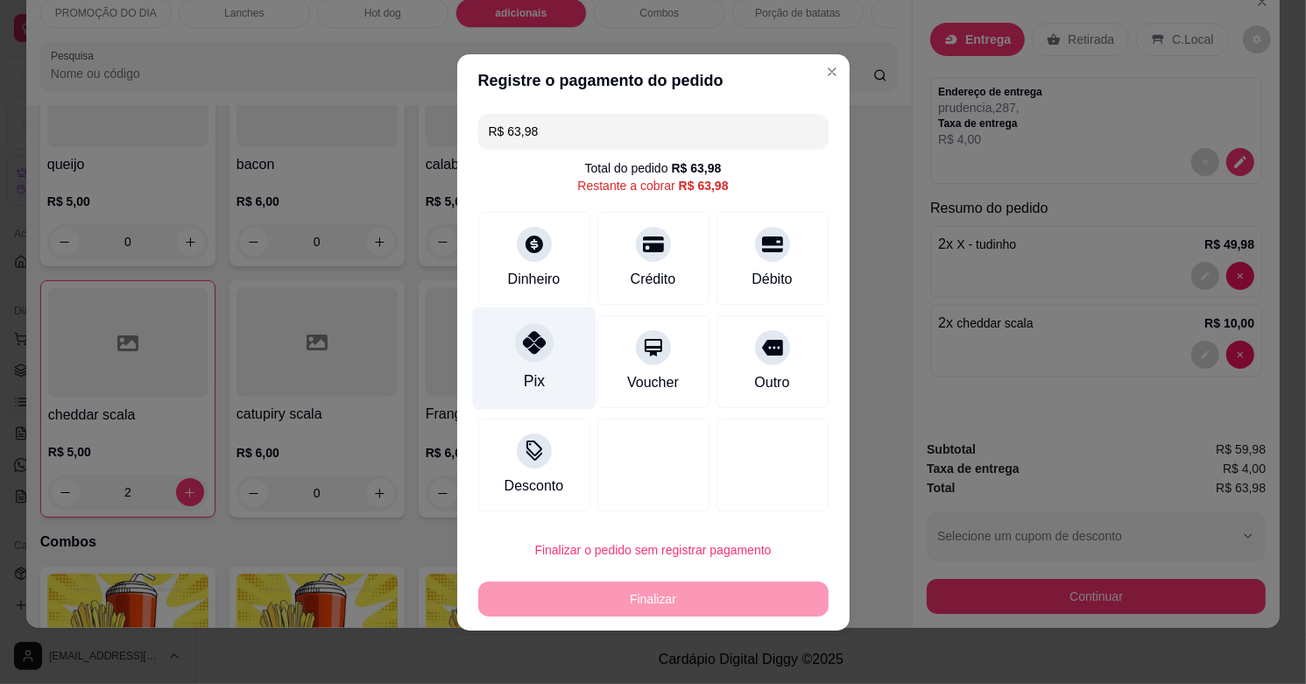
click at [530, 377] on div "Pix" at bounding box center [533, 381] width 21 height 23
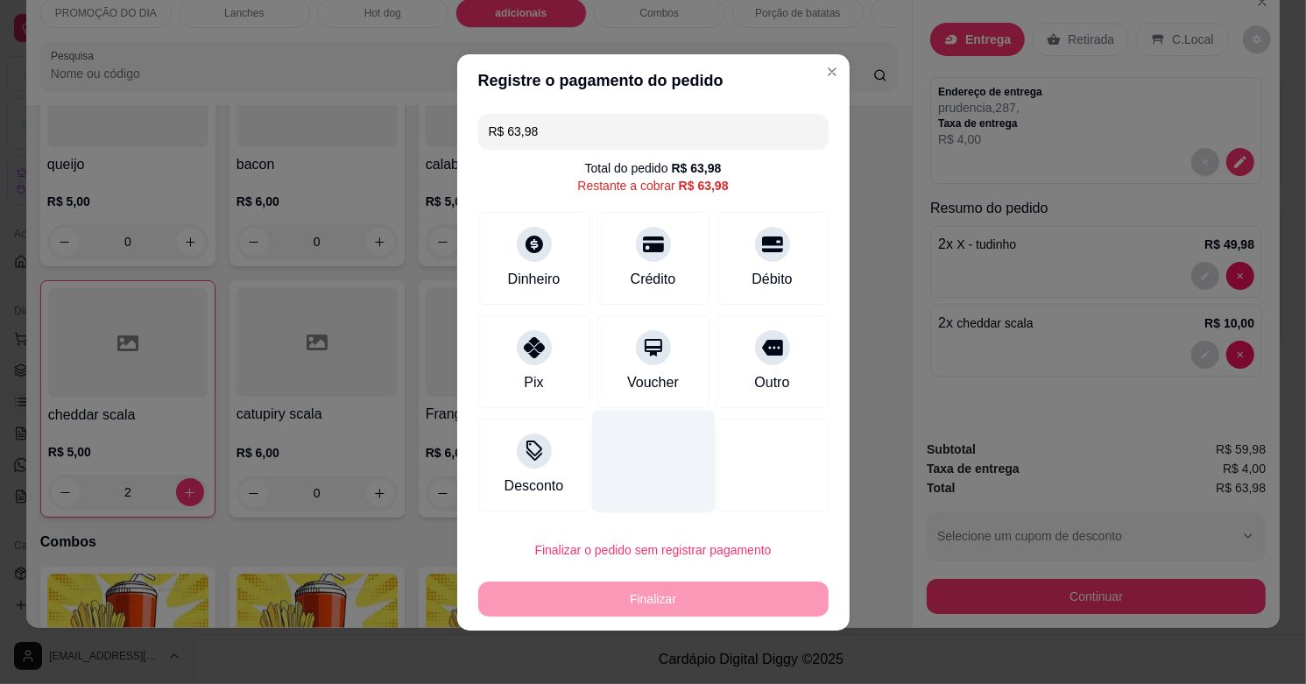
type input "R$ 0,00"
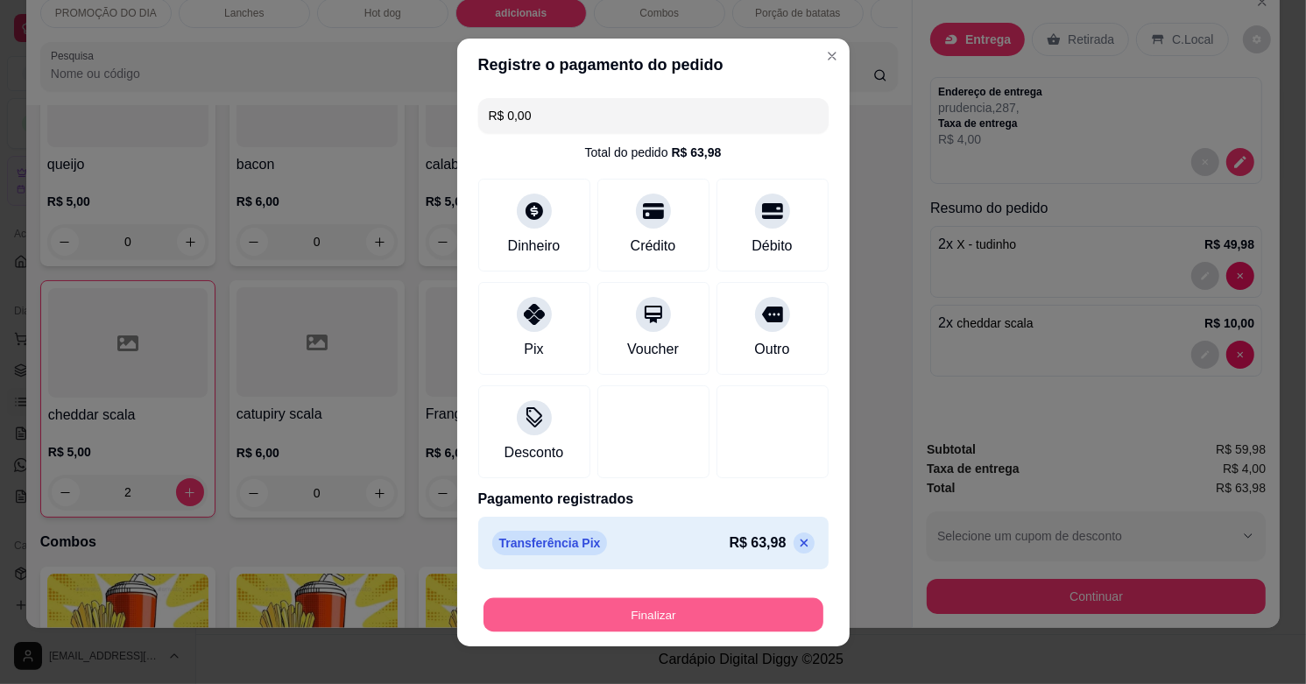
click at [646, 615] on button "Finalizar" at bounding box center [653, 614] width 340 height 34
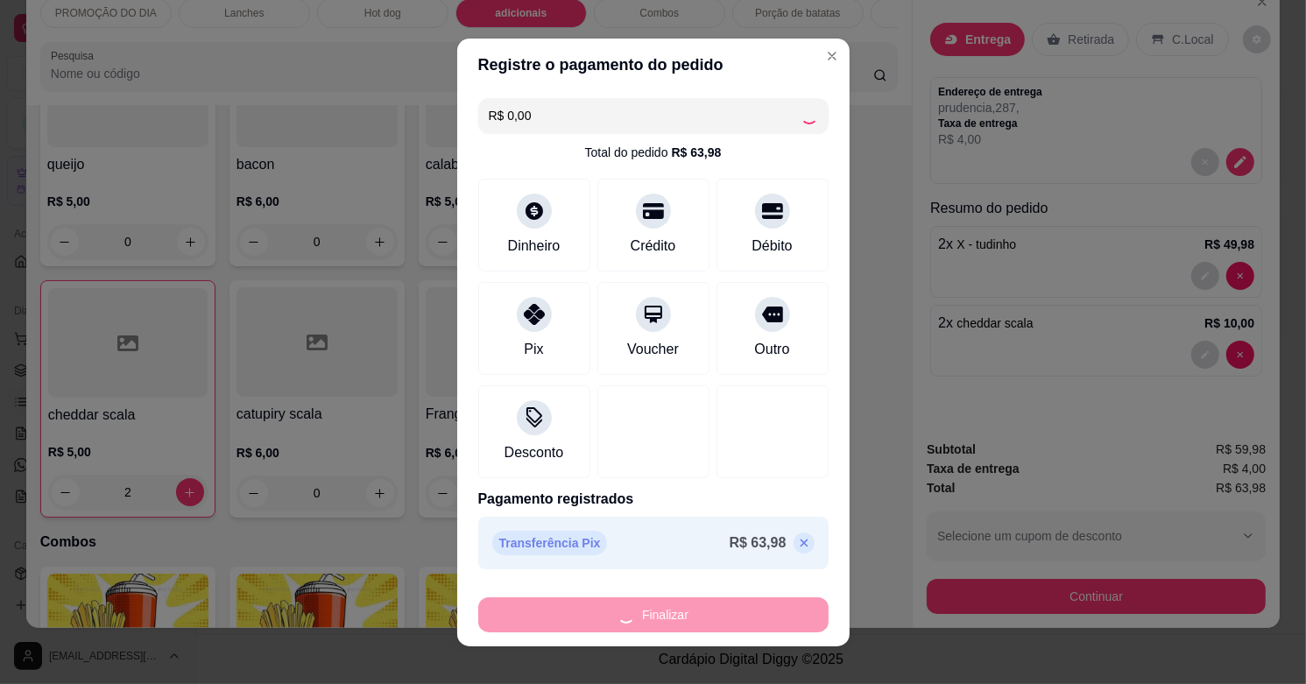
type input "0"
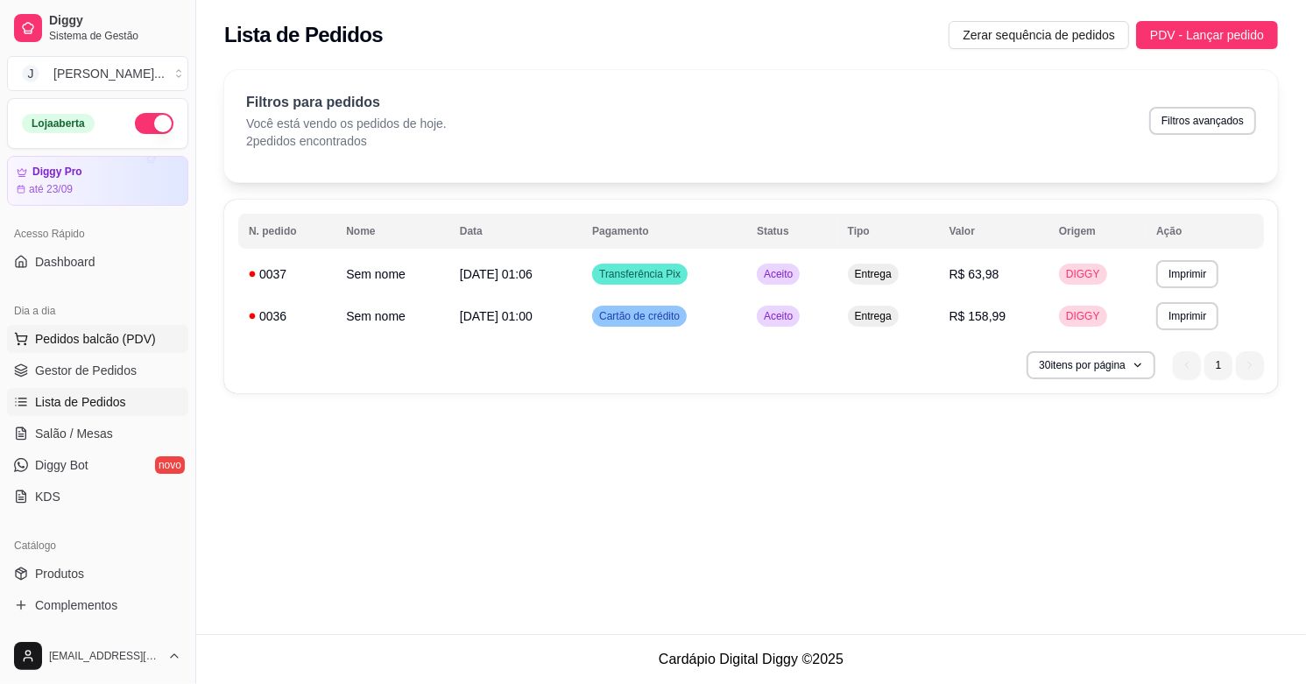
click at [93, 342] on span "Pedidos balcão (PDV)" at bounding box center [95, 339] width 121 height 18
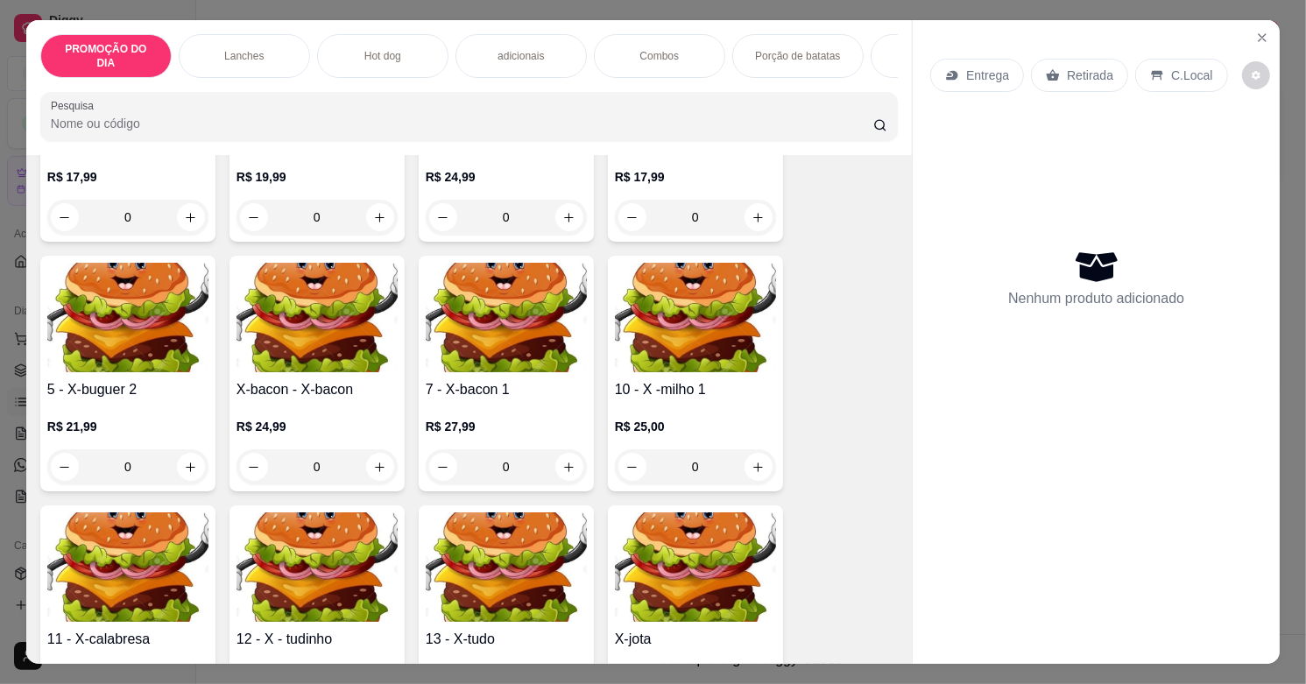
scroll to position [657, 0]
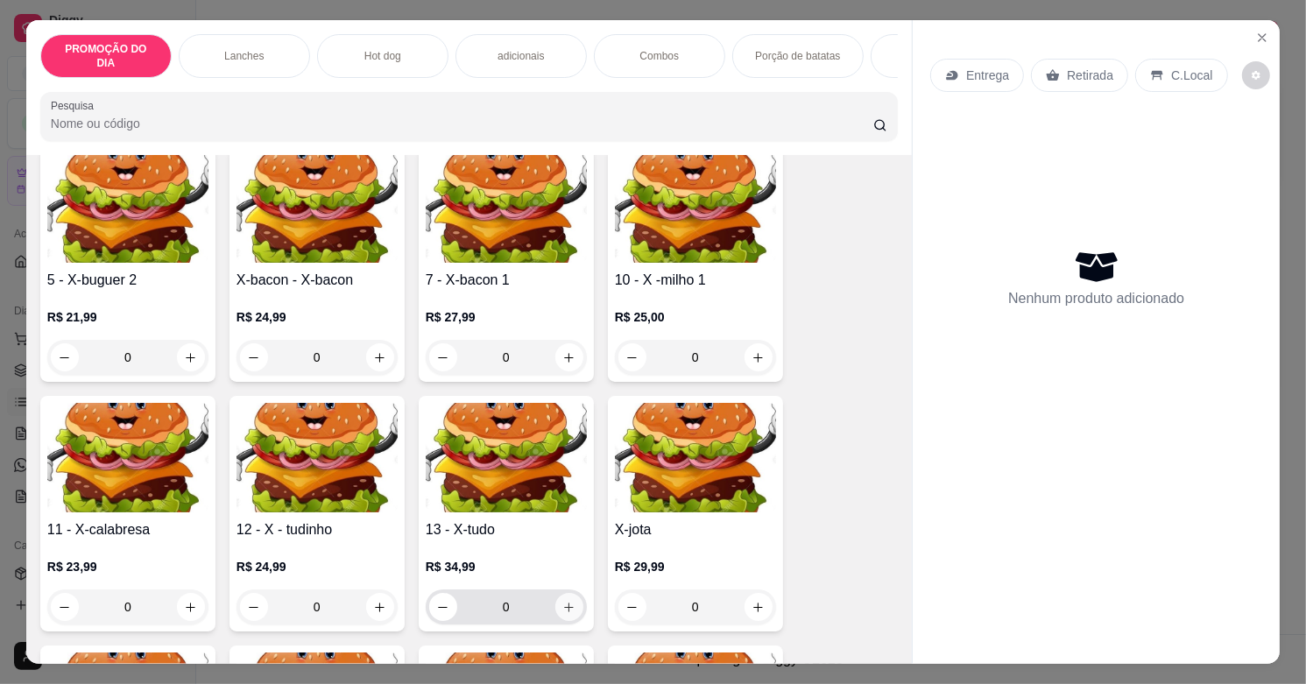
click at [562, 601] on icon "increase-product-quantity" at bounding box center [568, 607] width 13 height 13
type input "1"
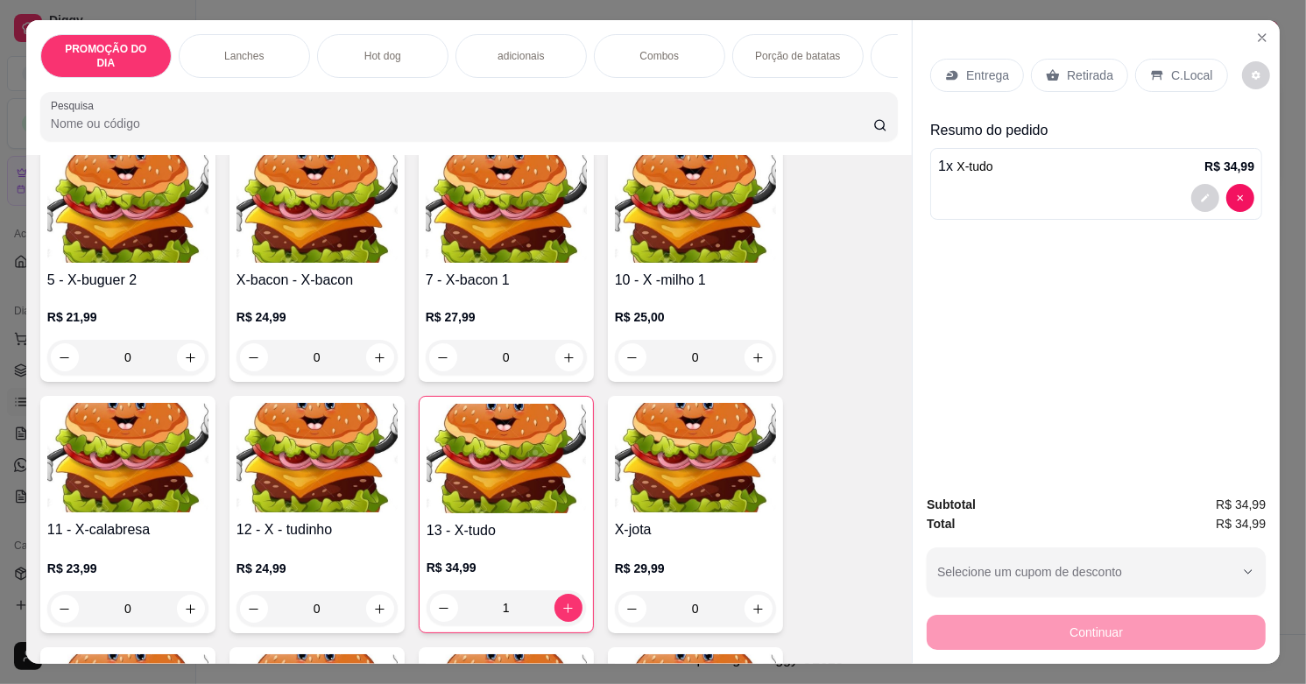
click at [1067, 67] on p "Retirada" at bounding box center [1090, 76] width 46 height 18
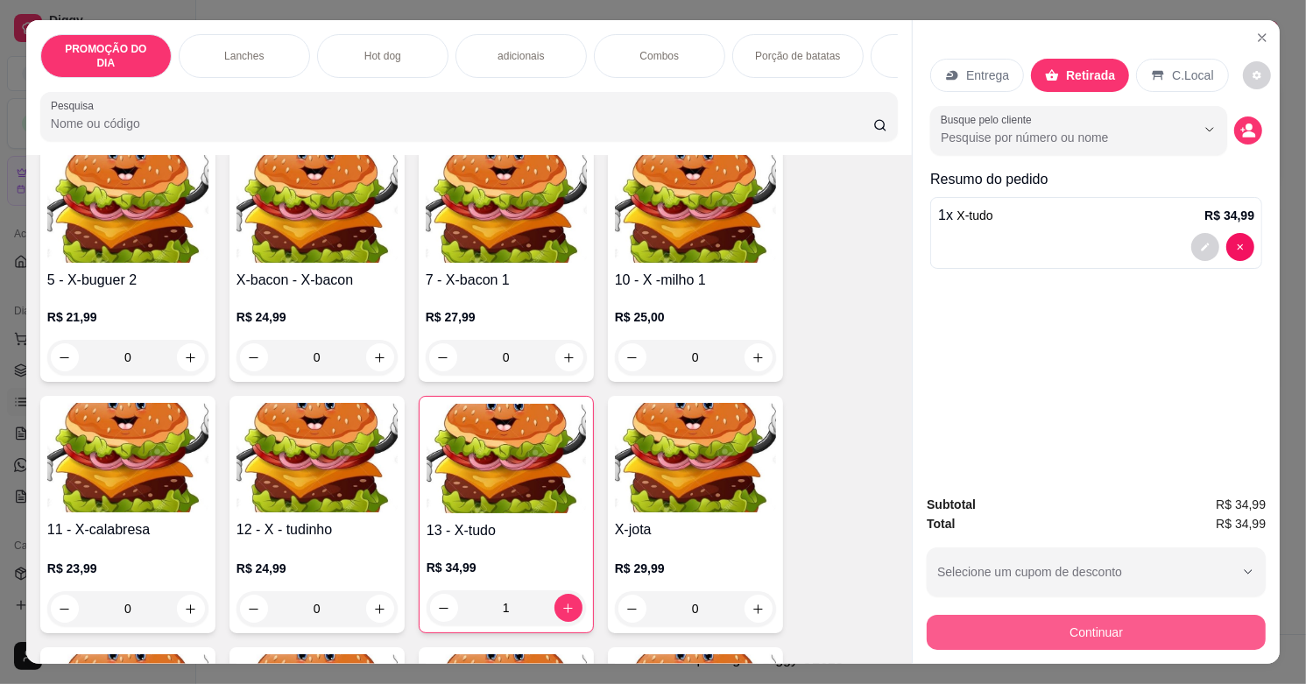
click at [1089, 615] on button "Continuar" at bounding box center [1096, 632] width 339 height 35
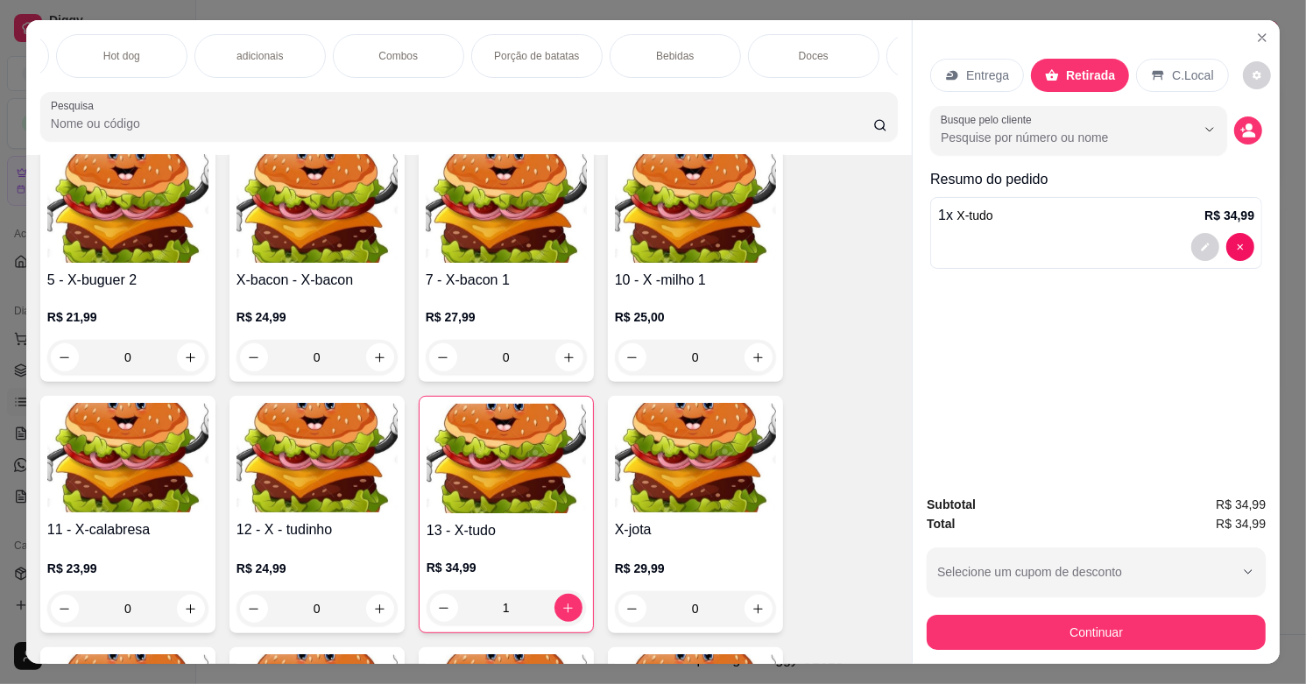
scroll to position [0, 349]
click at [596, 49] on p "Bebidas" at bounding box center [587, 56] width 38 height 14
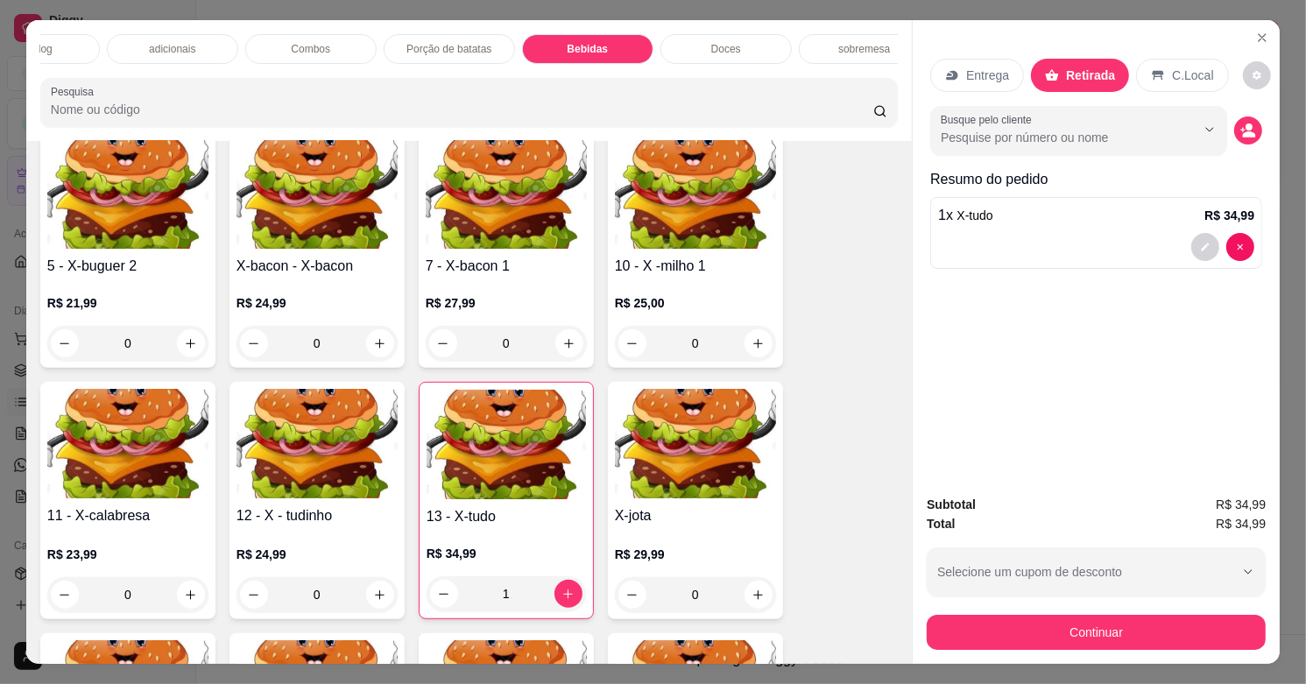
scroll to position [44, 0]
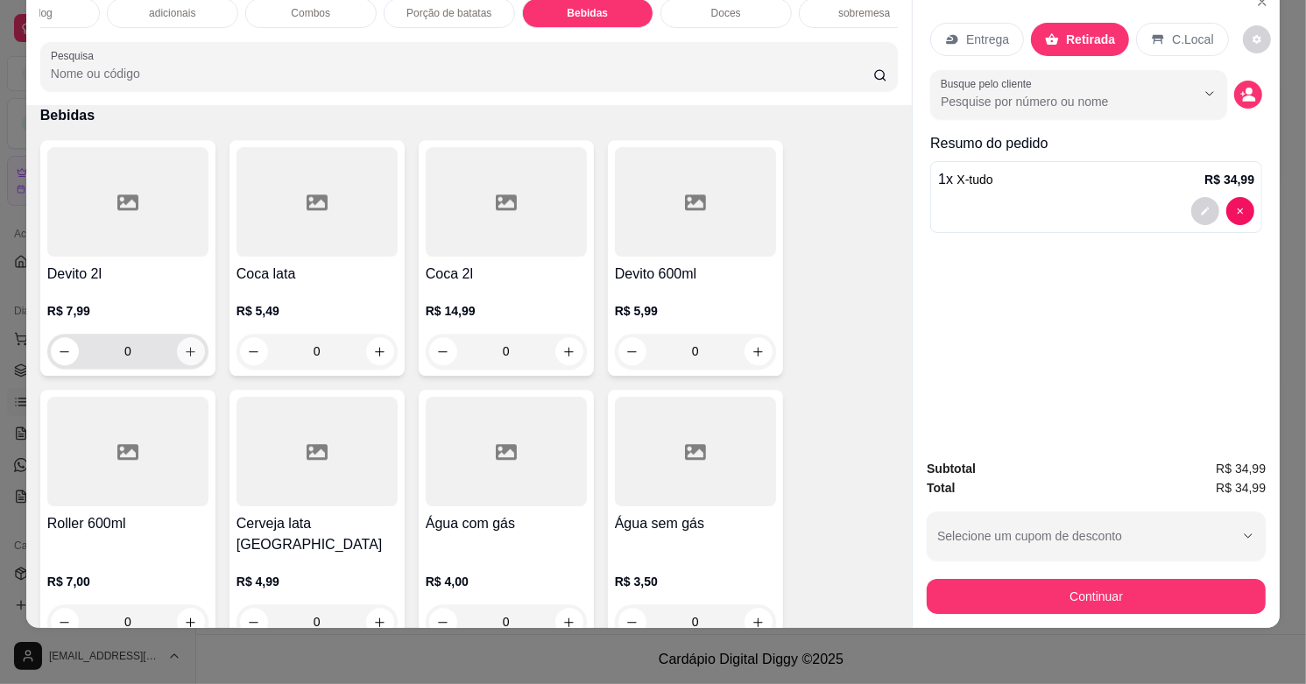
click at [181, 342] on button "increase-product-quantity" at bounding box center [191, 351] width 28 height 28
type input "1"
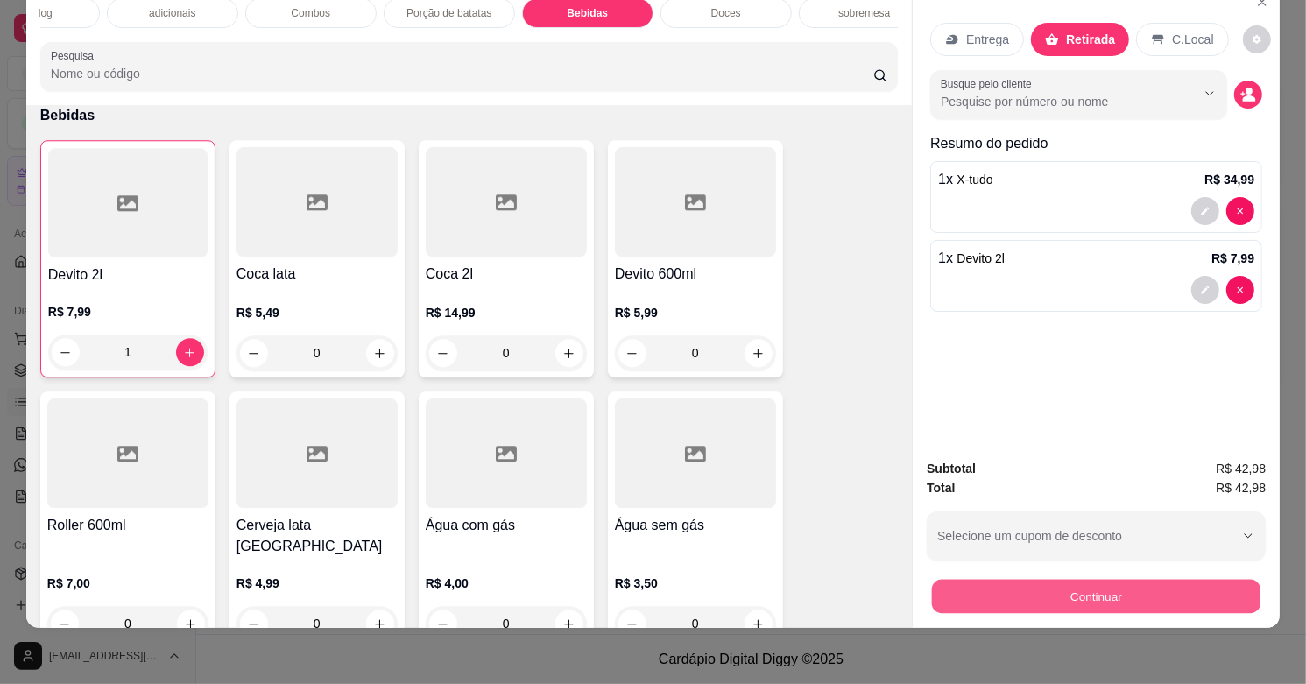
click at [1060, 579] on button "Continuar" at bounding box center [1096, 596] width 328 height 34
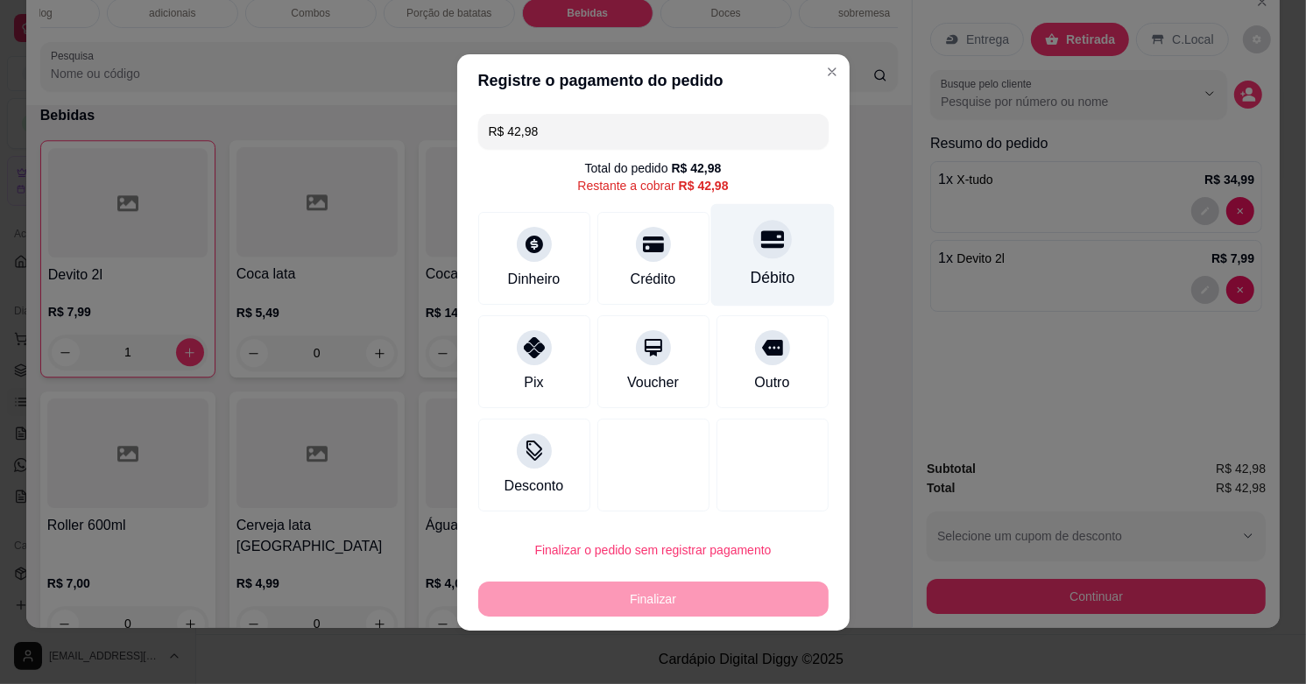
click at [772, 255] on div "Débito" at bounding box center [771, 254] width 123 height 102
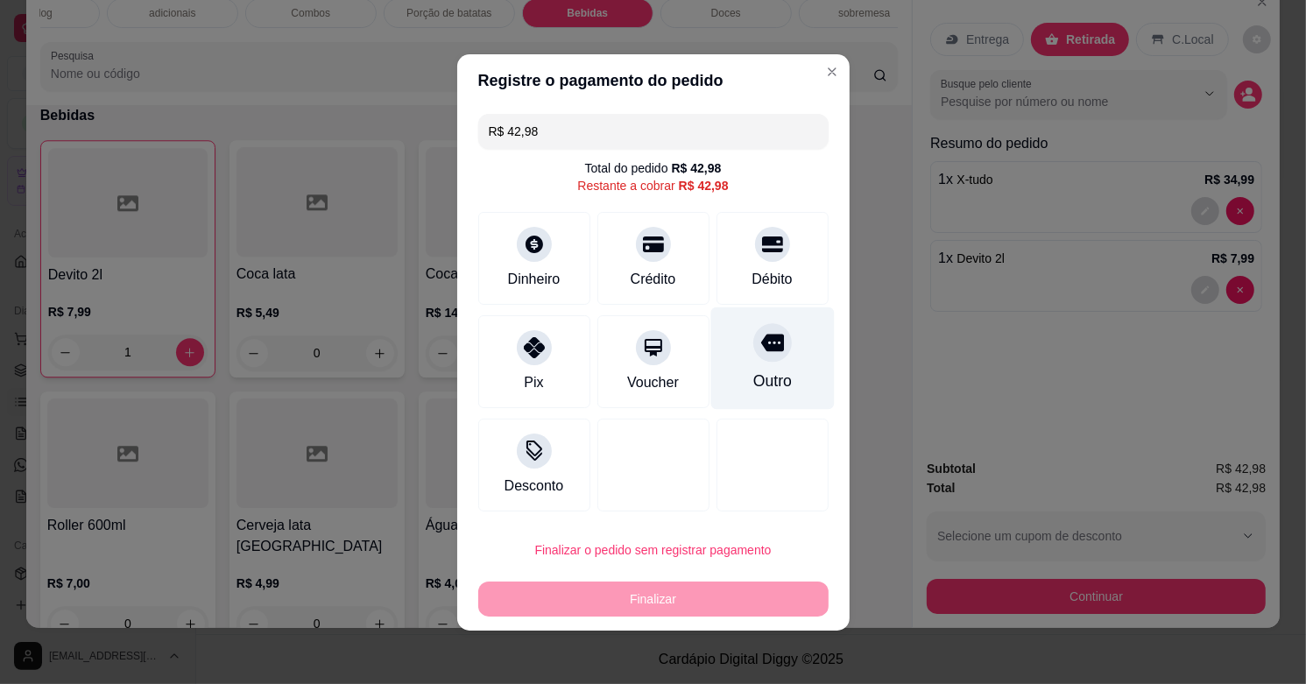
type input "R$ 0,00"
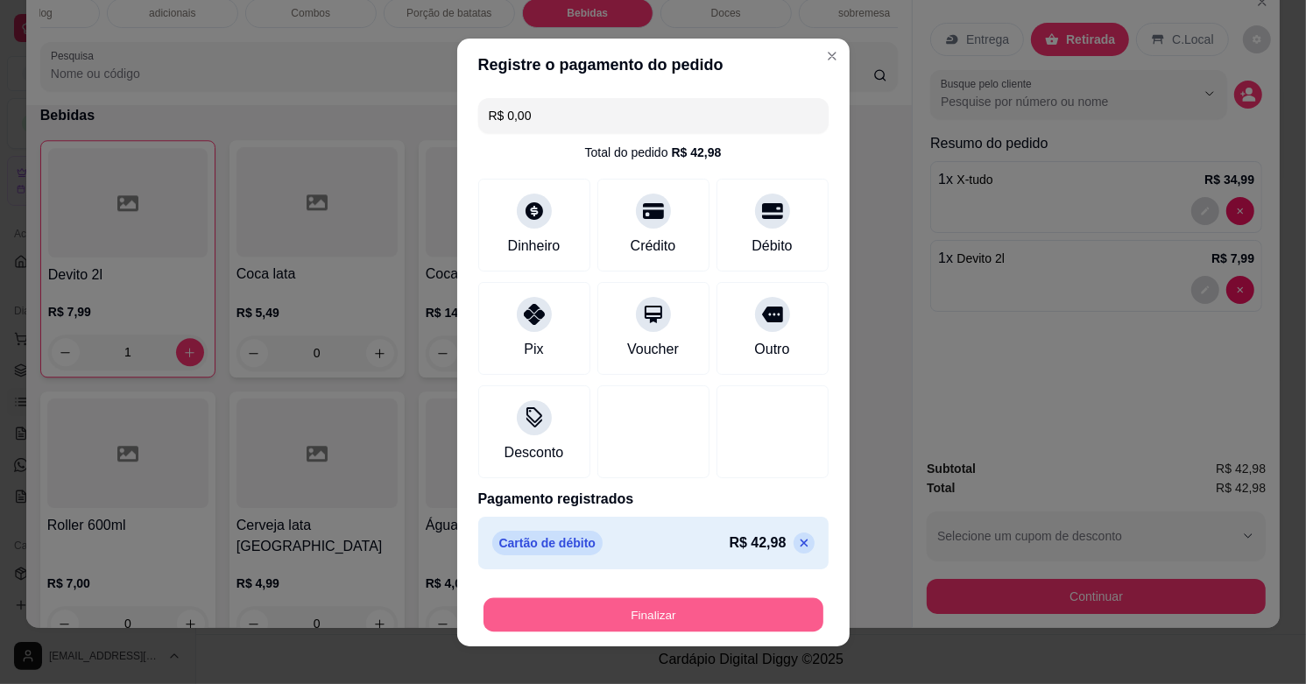
click at [661, 614] on button "Finalizar" at bounding box center [653, 614] width 340 height 34
